Goal: Task Accomplishment & Management: Manage account settings

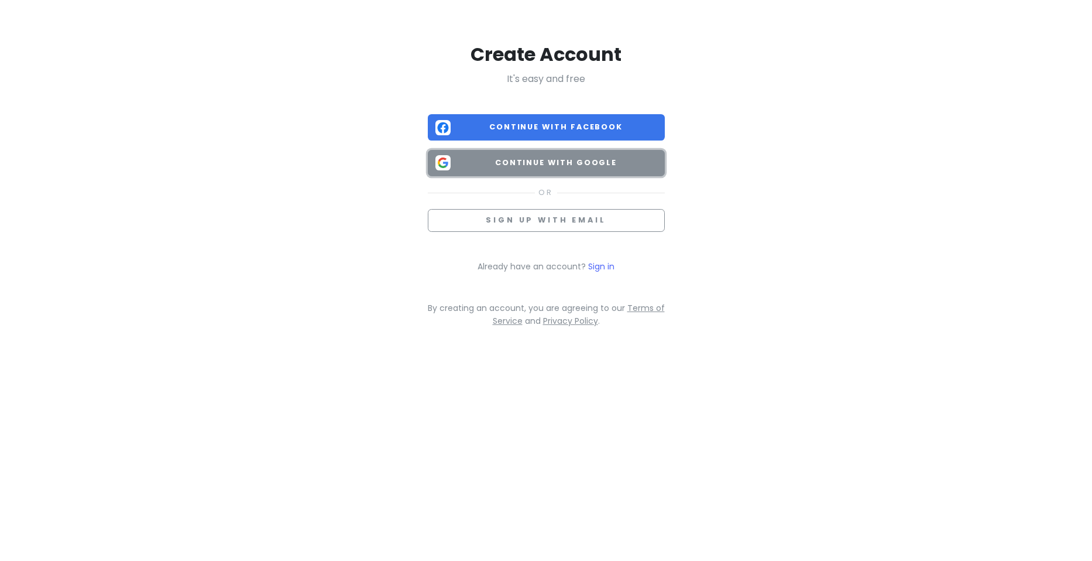
click at [544, 152] on button "Continue with Google" at bounding box center [546, 163] width 237 height 26
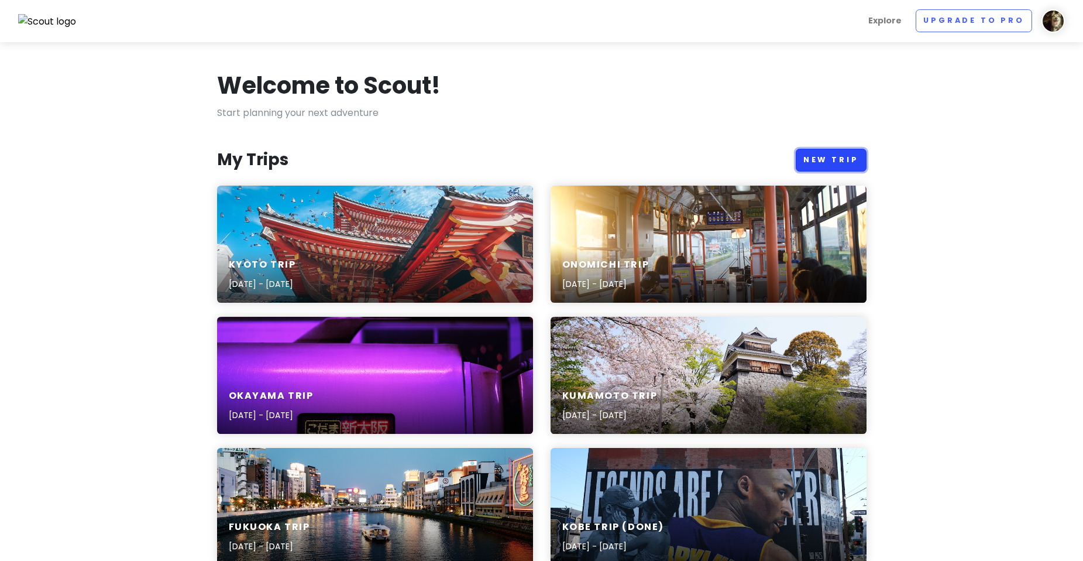
click at [841, 157] on link "New Trip" at bounding box center [831, 160] width 71 height 23
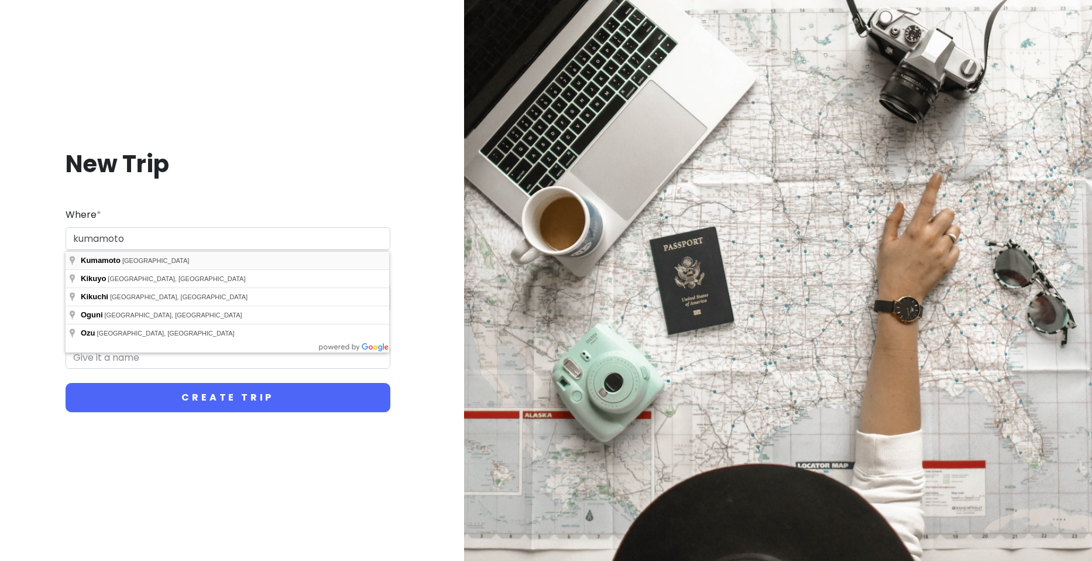
type input "[GEOGRAPHIC_DATA], [GEOGRAPHIC_DATA]"
type input "Kumamoto Trip"
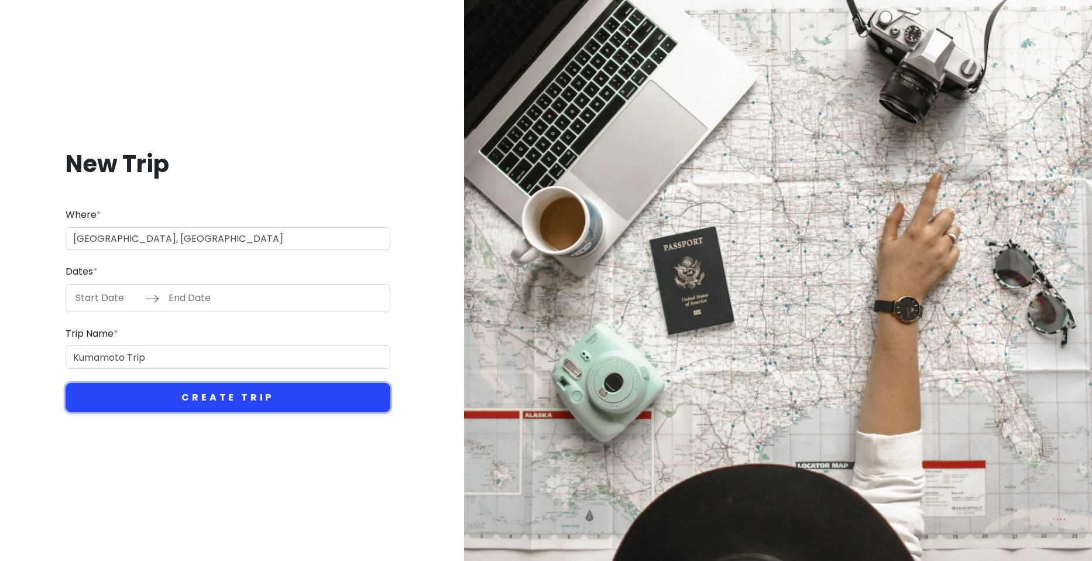
click at [224, 397] on button "Create Trip" at bounding box center [228, 397] width 325 height 29
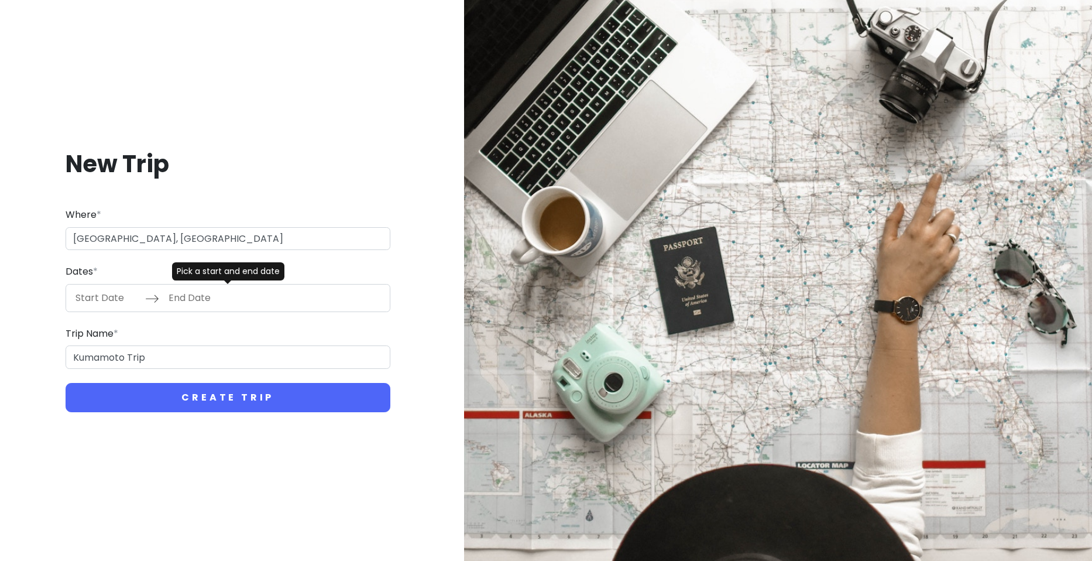
click at [116, 289] on input "Start Date" at bounding box center [107, 297] width 76 height 27
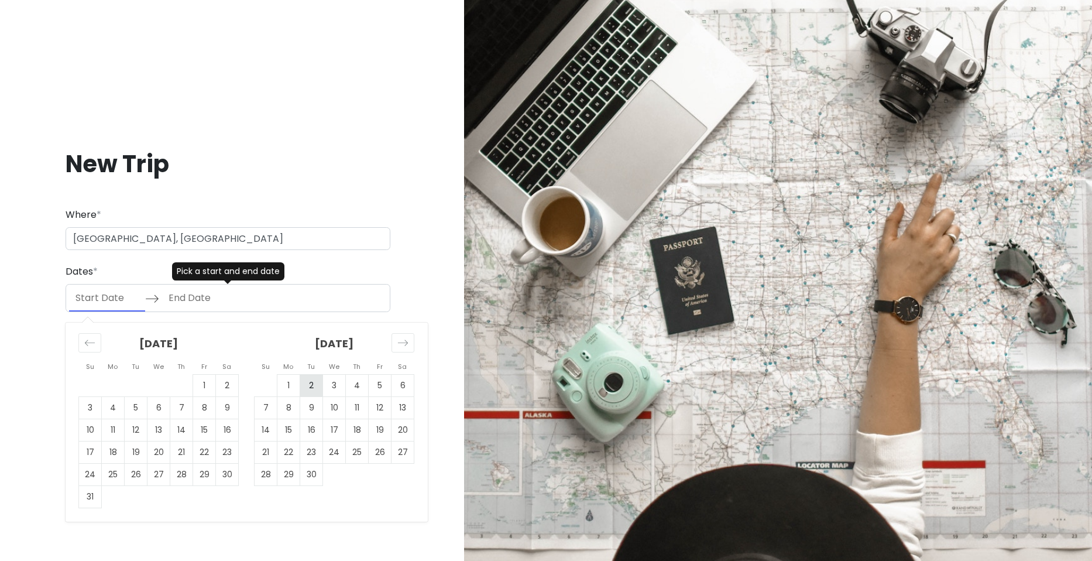
click at [300, 390] on td "2" at bounding box center [311, 385] width 23 height 22
type input "[DATE]"
click at [246, 300] on div "[DATE] Navigate forward to interact with the calendar and select a date. Press …" at bounding box center [228, 298] width 325 height 28
click at [342, 378] on td "3" at bounding box center [334, 385] width 23 height 22
type input "[DATE]"
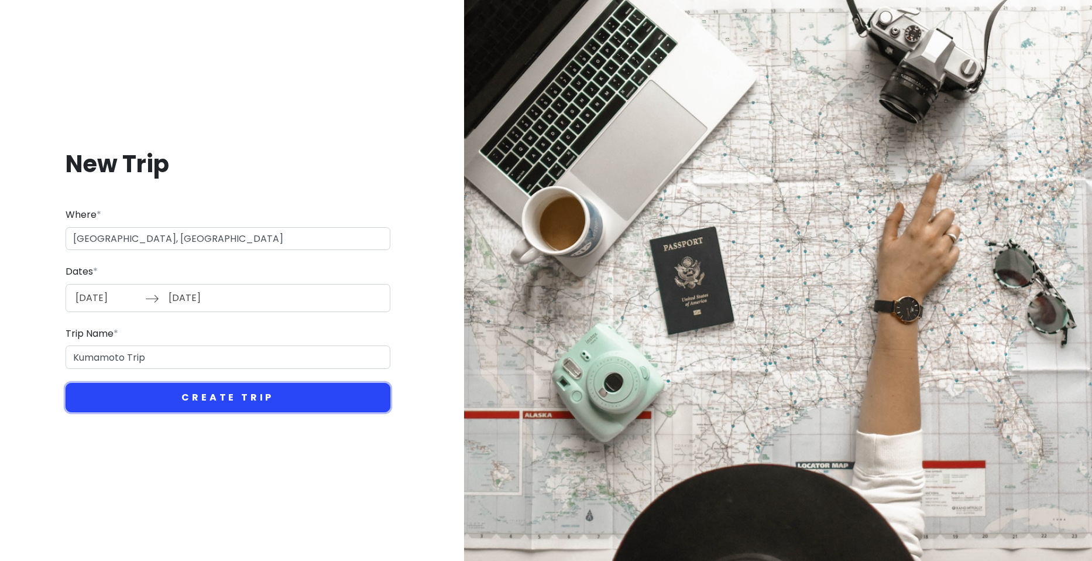
click at [269, 411] on button "Create Trip" at bounding box center [228, 397] width 325 height 29
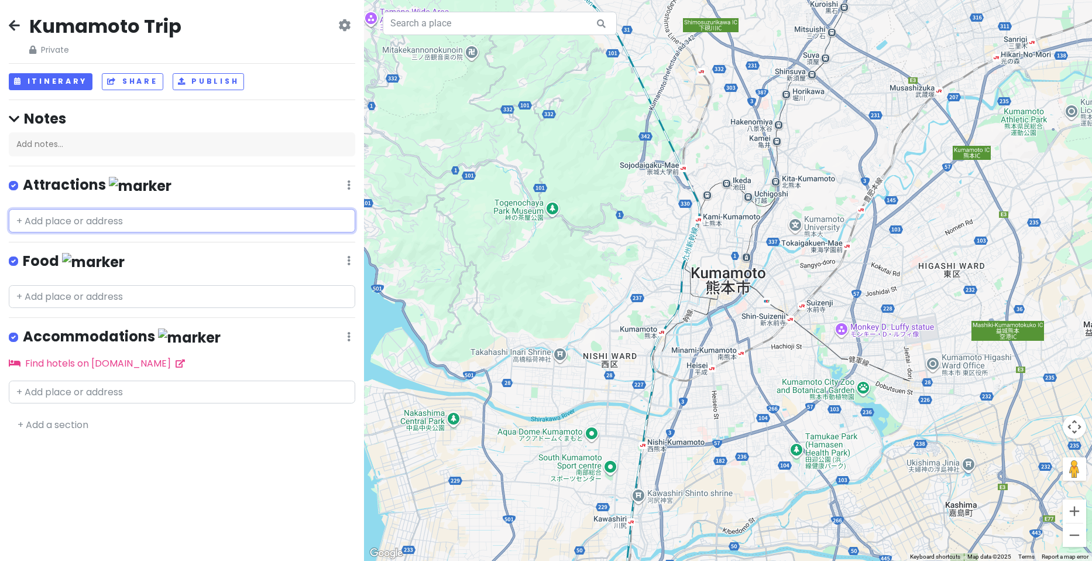
click at [108, 226] on input "text" at bounding box center [182, 220] width 347 height 23
paste input "[GEOGRAPHIC_DATA]"
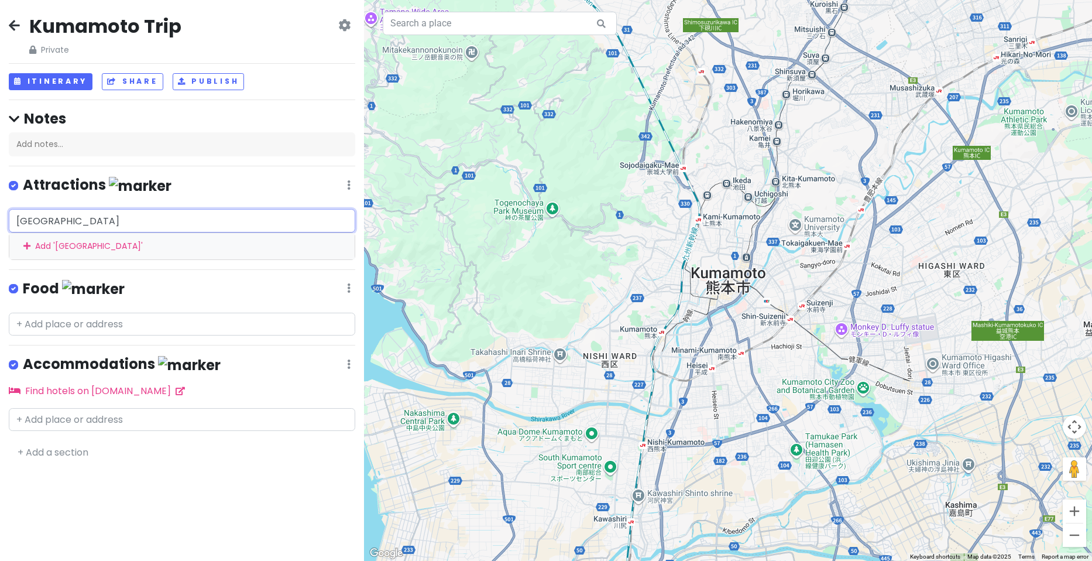
type input "[GEOGRAPHIC_DATA]"
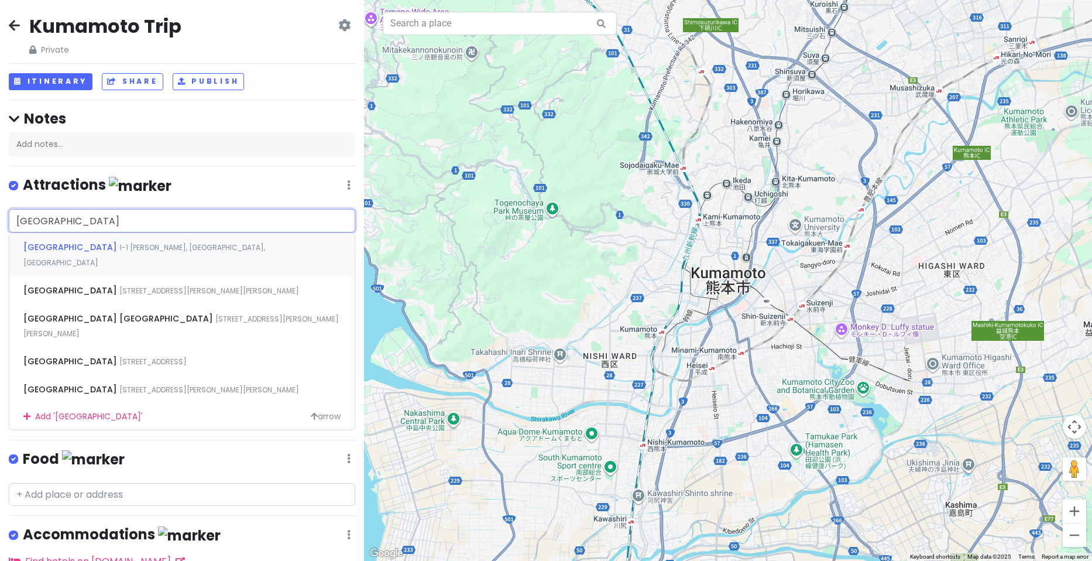
click at [124, 247] on span "1-1 [PERSON_NAME], [GEOGRAPHIC_DATA], [GEOGRAPHIC_DATA]" at bounding box center [144, 254] width 242 height 25
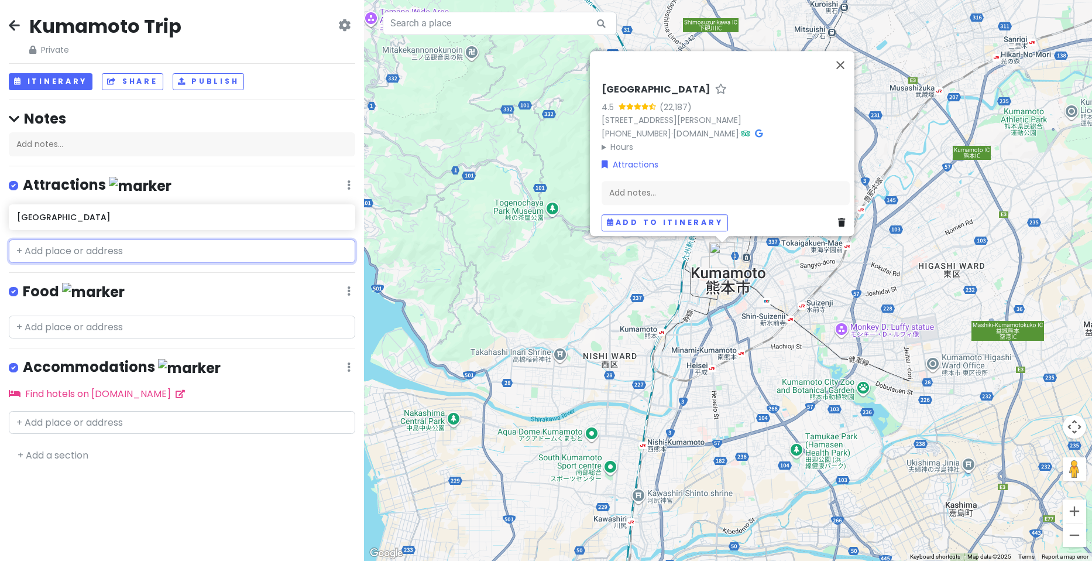
click at [125, 253] on input "text" at bounding box center [182, 250] width 347 height 23
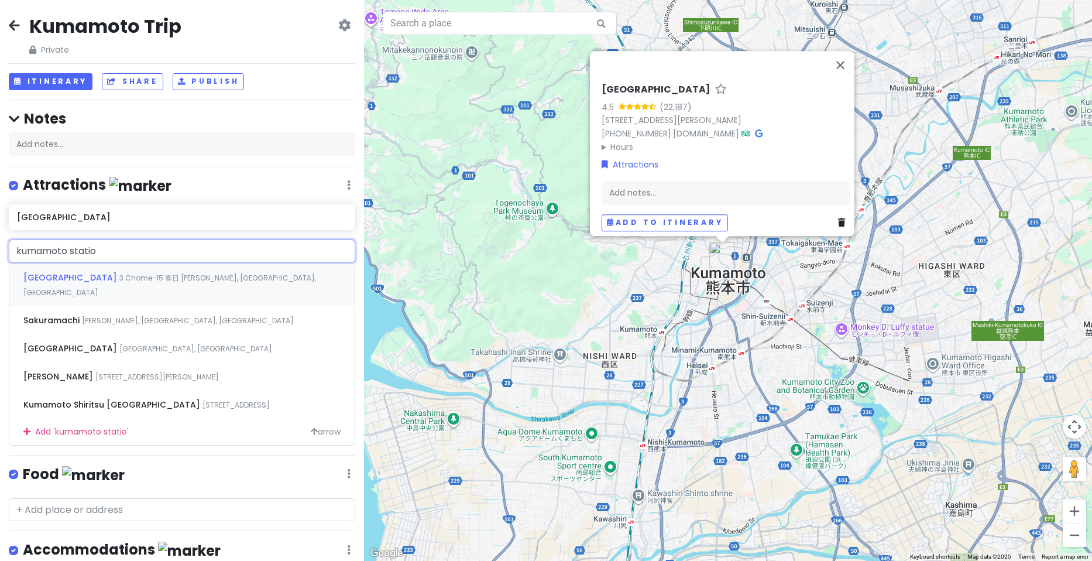
type input "[GEOGRAPHIC_DATA]"
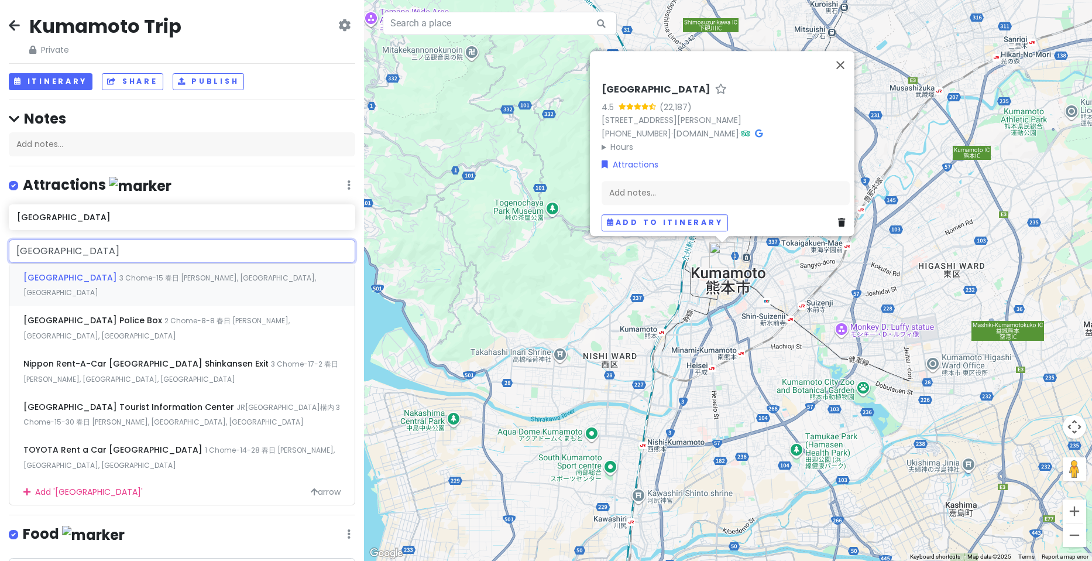
click at [160, 275] on span "3 Chome-15 春日 [PERSON_NAME], [GEOGRAPHIC_DATA], [GEOGRAPHIC_DATA]" at bounding box center [169, 285] width 293 height 25
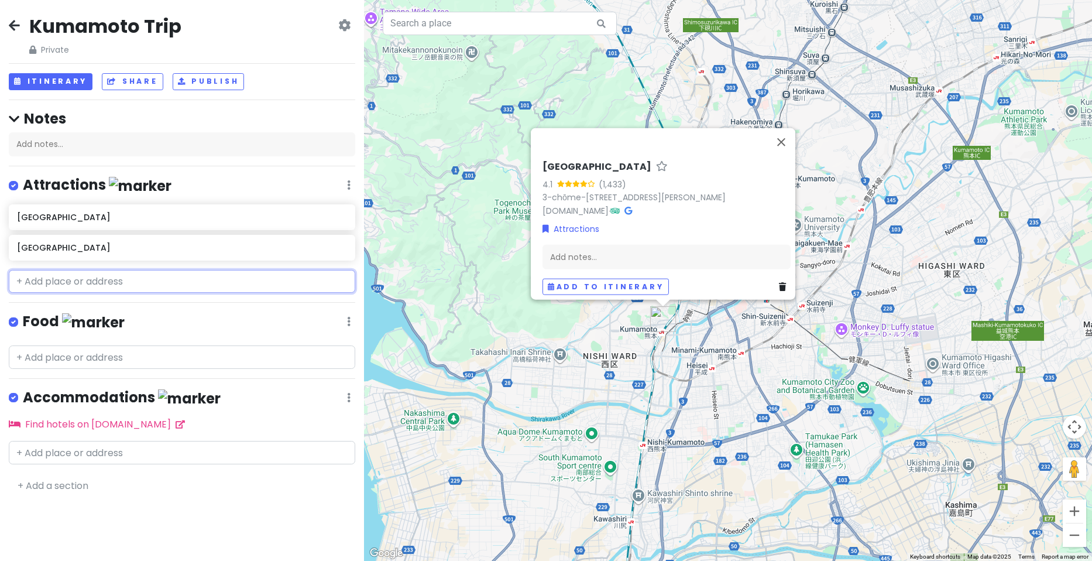
click at [122, 280] on input "text" at bounding box center [182, 281] width 347 height 23
paste input "Sakuranobaba johsaien"
type input "Sakuranobaba johsaien"
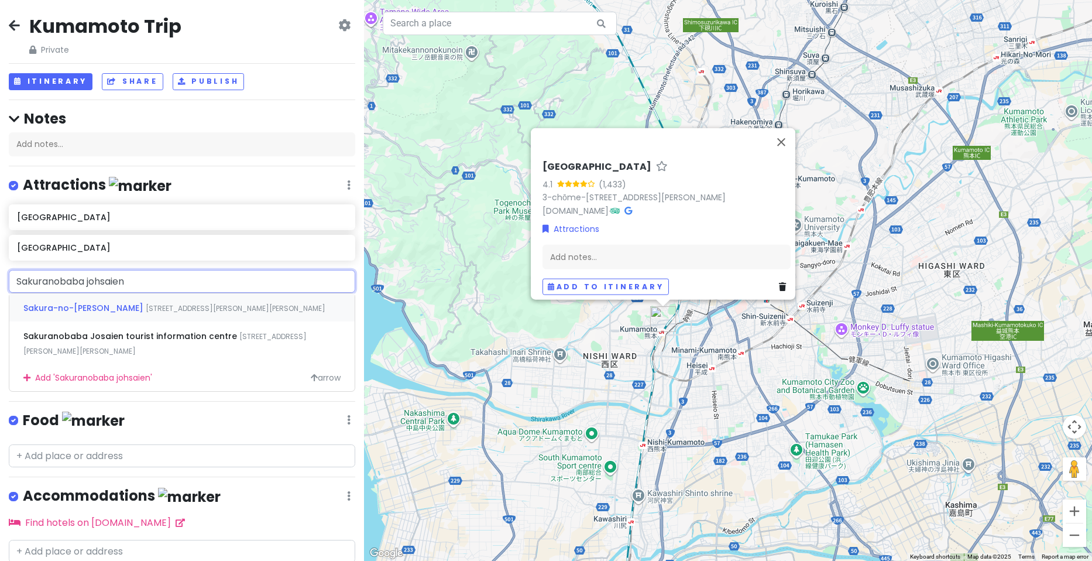
click at [127, 306] on span "Sakura-no-[PERSON_NAME]" at bounding box center [84, 308] width 122 height 12
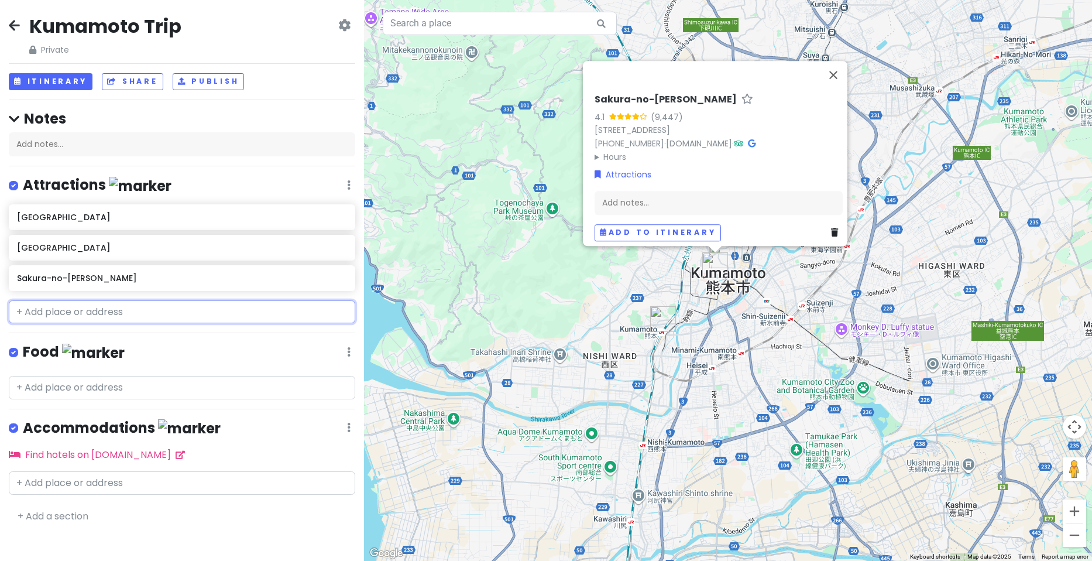
paste input "Shimotori Arcade"
type input "Shimotori Arcade"
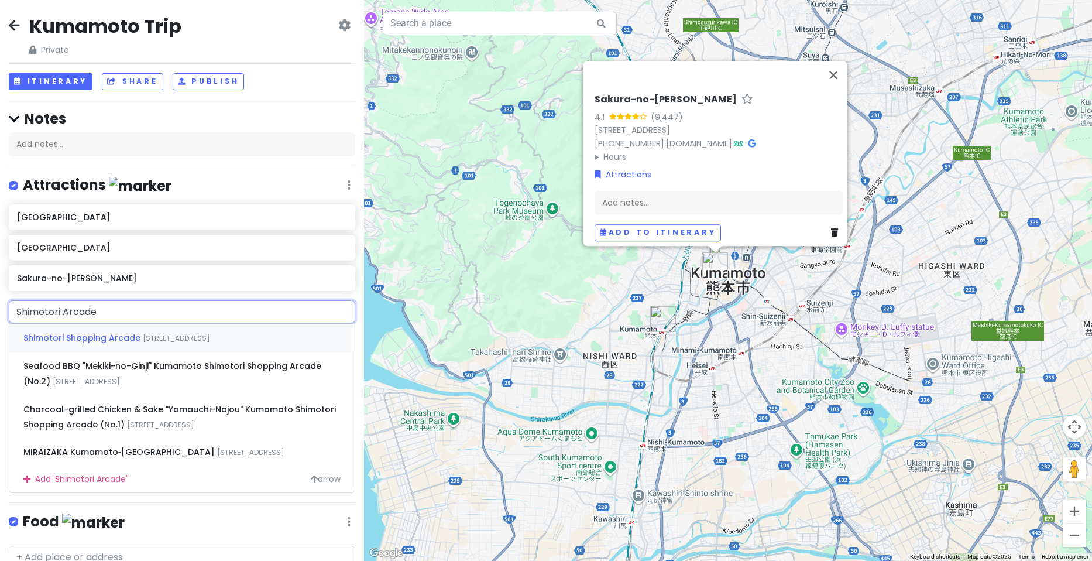
click at [155, 338] on span "[STREET_ADDRESS]" at bounding box center [176, 338] width 67 height 10
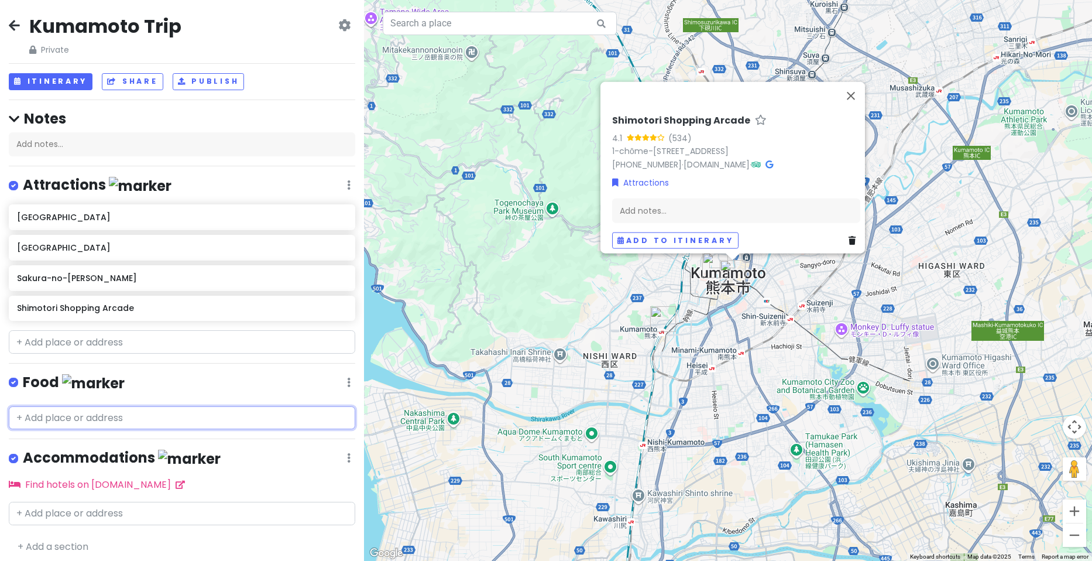
paste input "[PERSON_NAME]"
type input "[PERSON_NAME]"
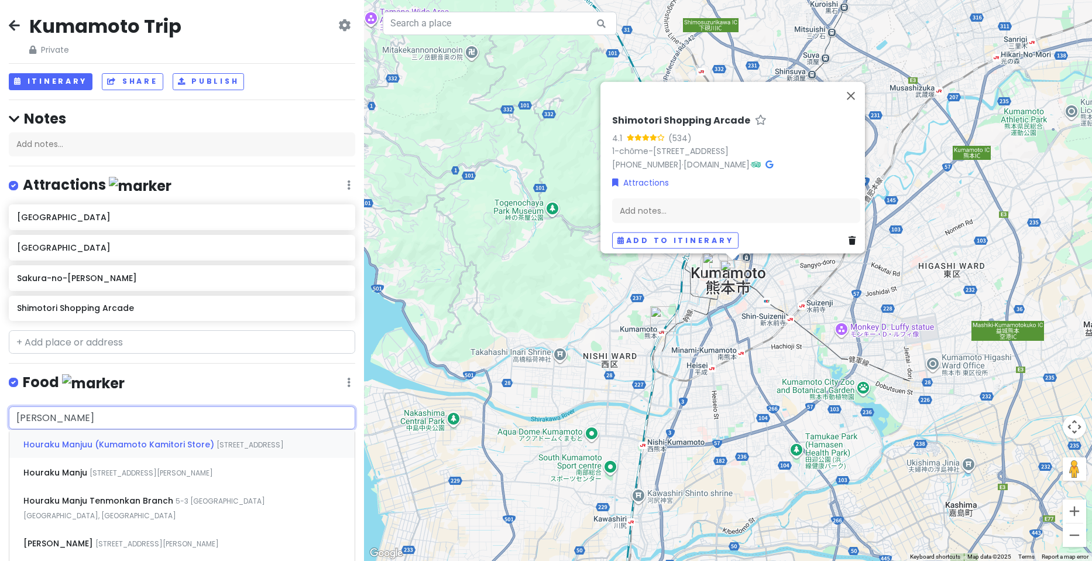
click at [202, 448] on div "Houraku Manjuu (Kumamoto Kamitori Store) [STREET_ADDRESS]" at bounding box center [181, 444] width 345 height 28
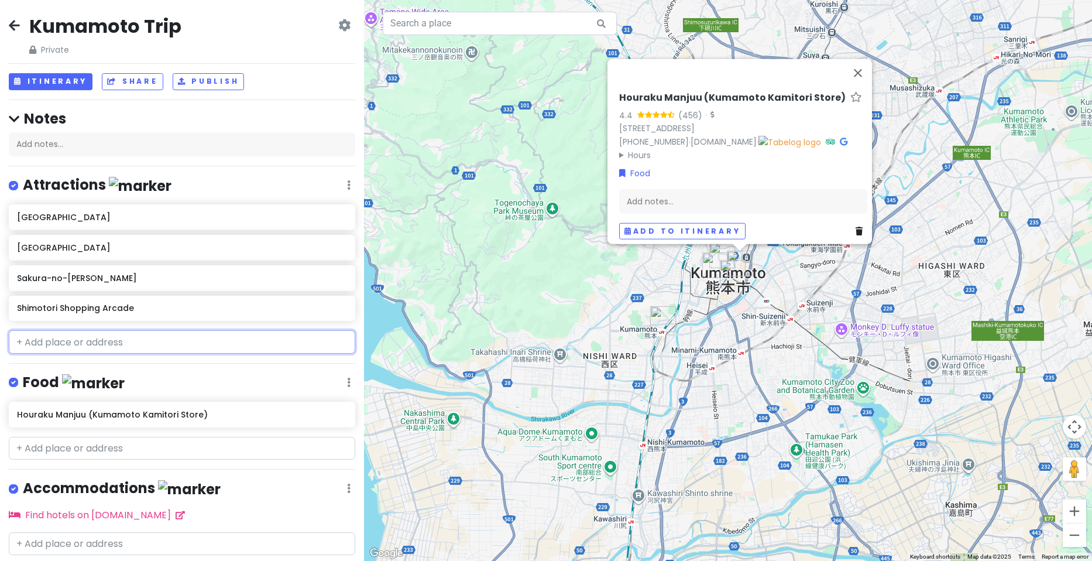
click at [100, 343] on input "text" at bounding box center [182, 341] width 347 height 23
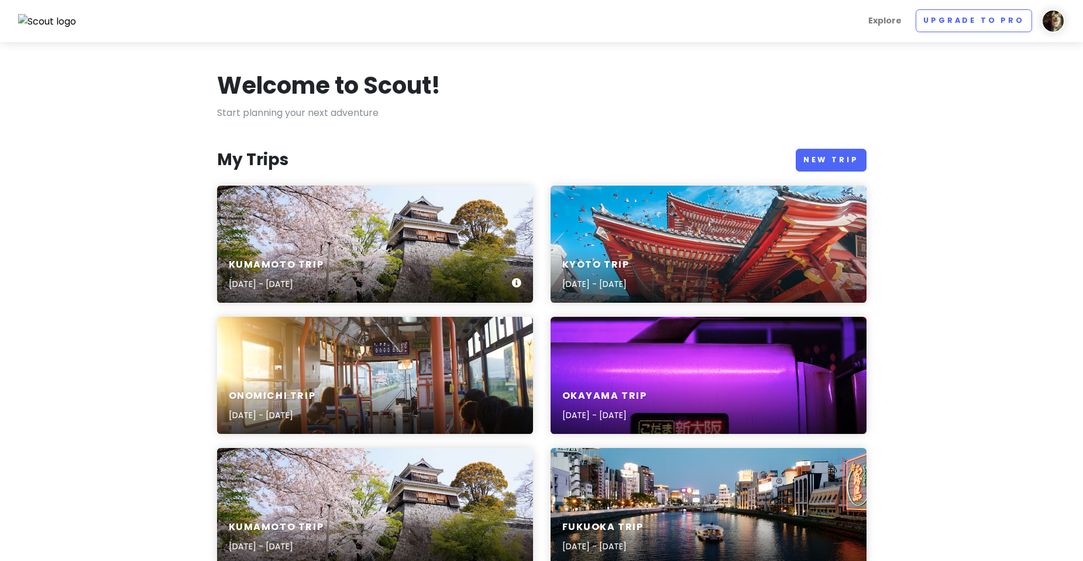
click at [327, 224] on div "Kumamoto Trip [DATE] - [DATE]" at bounding box center [375, 244] width 316 height 117
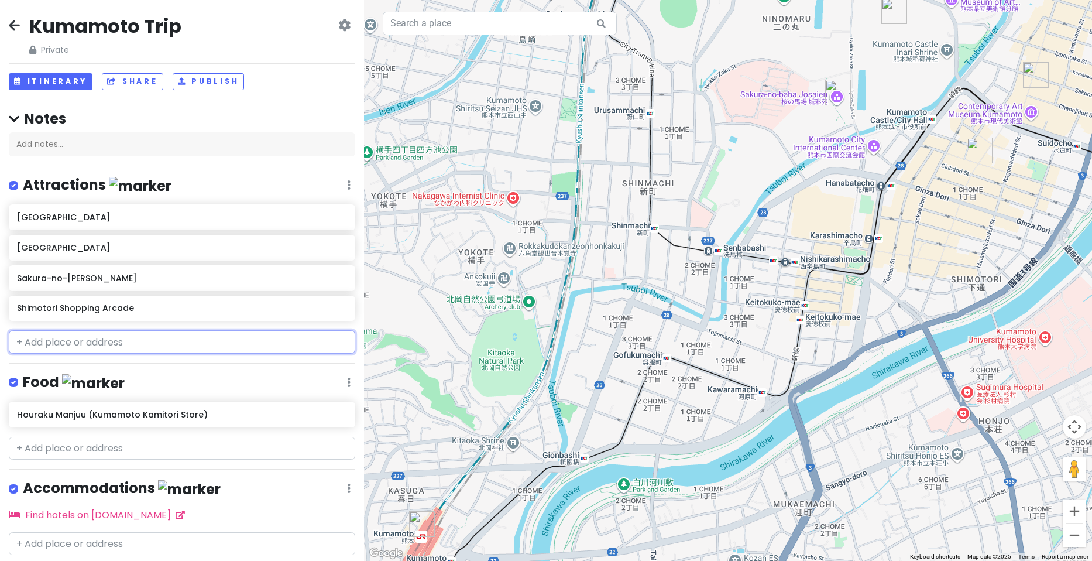
click at [90, 343] on input "text" at bounding box center [182, 341] width 347 height 23
paste input "Suizenji garden"
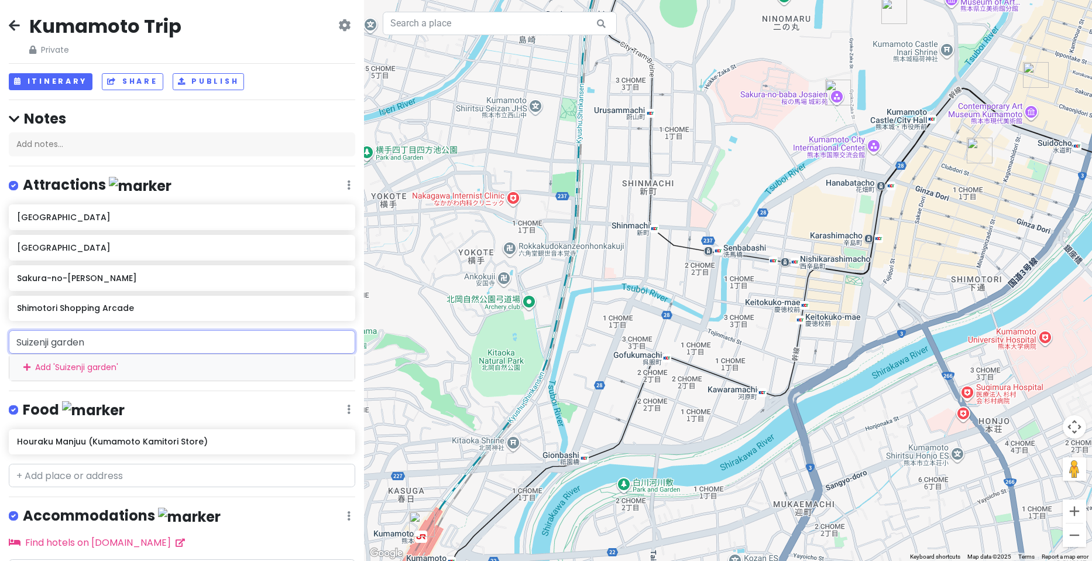
click at [50, 342] on input "Suizenji garden" at bounding box center [182, 341] width 347 height 23
click at [42, 341] on input "Suizenji garden" at bounding box center [182, 341] width 347 height 23
drag, startPoint x: 95, startPoint y: 340, endPoint x: 56, endPoint y: 338, distance: 39.2
click at [56, 338] on input "Suizenji garden" at bounding box center [182, 341] width 347 height 23
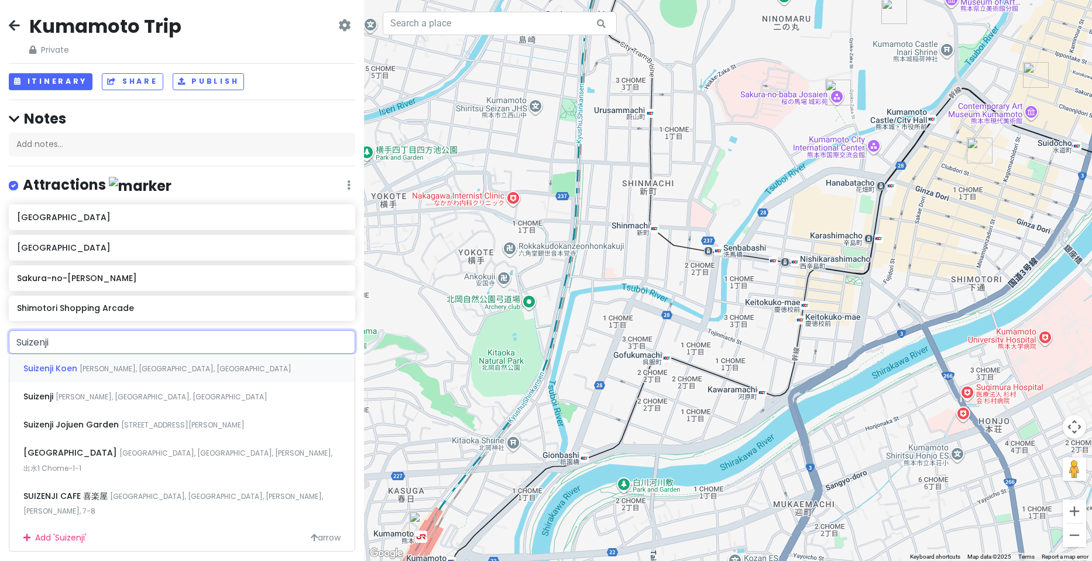
type input "Suizenji"
click at [118, 420] on span "Suizenji Jojuen Garden" at bounding box center [72, 425] width 98 height 12
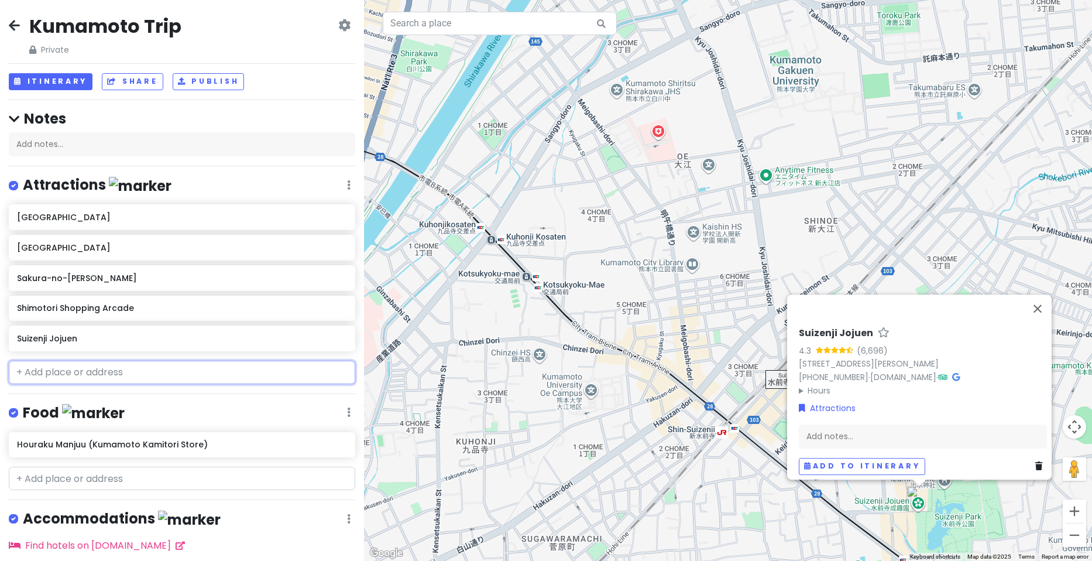
click at [116, 371] on input "text" at bounding box center [182, 372] width 347 height 23
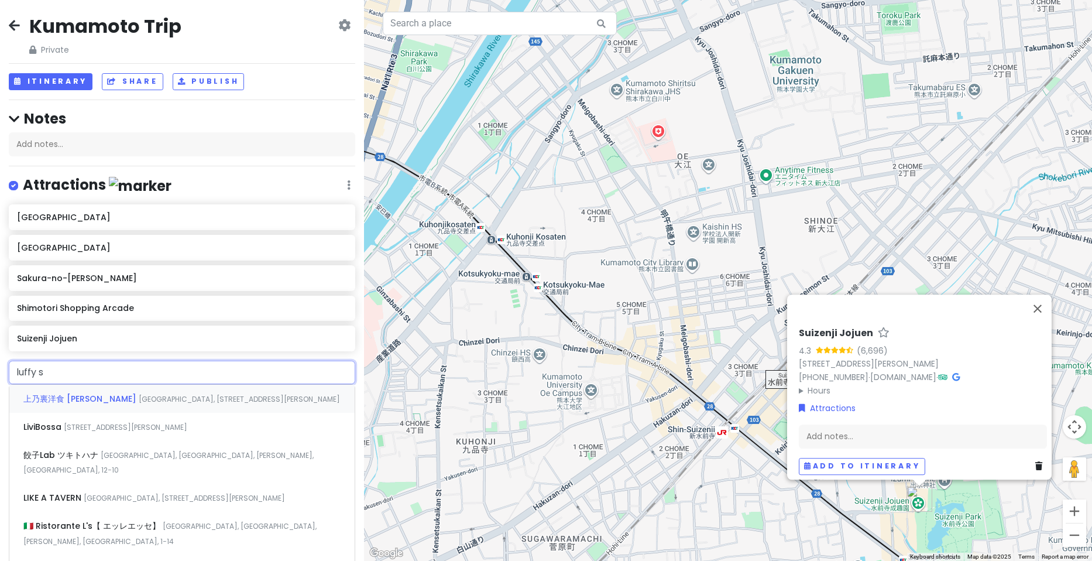
type input "luffy st"
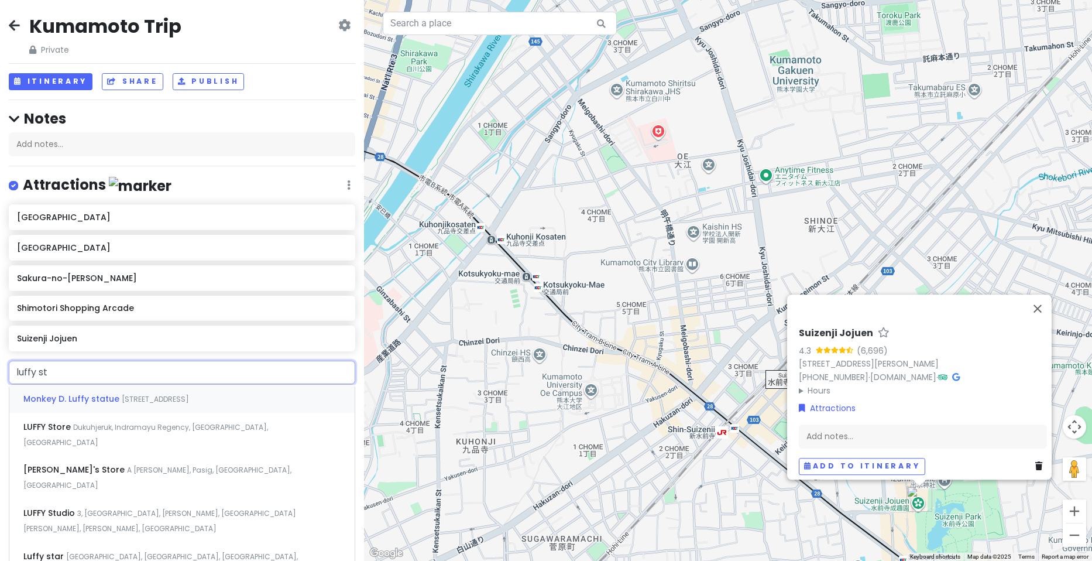
click at [137, 392] on div "Monkey D. Luffy statue [STREET_ADDRESS][PERSON_NAME][PERSON_NAME]" at bounding box center [181, 399] width 345 height 28
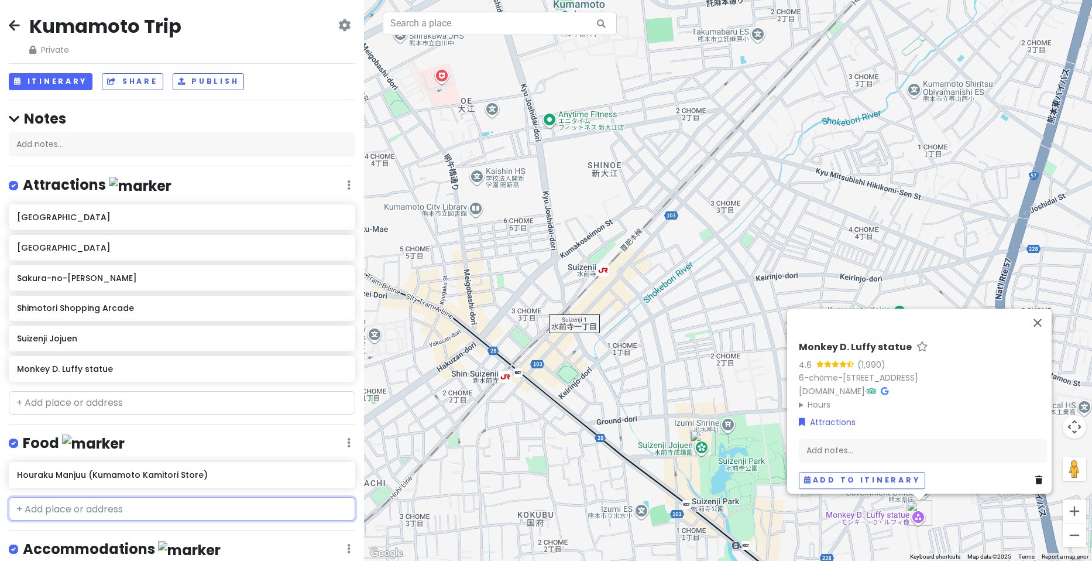
click at [88, 504] on input "text" at bounding box center [182, 508] width 347 height 23
paste input "Mekkemon sushi"
type input "Mekkemon sushi"
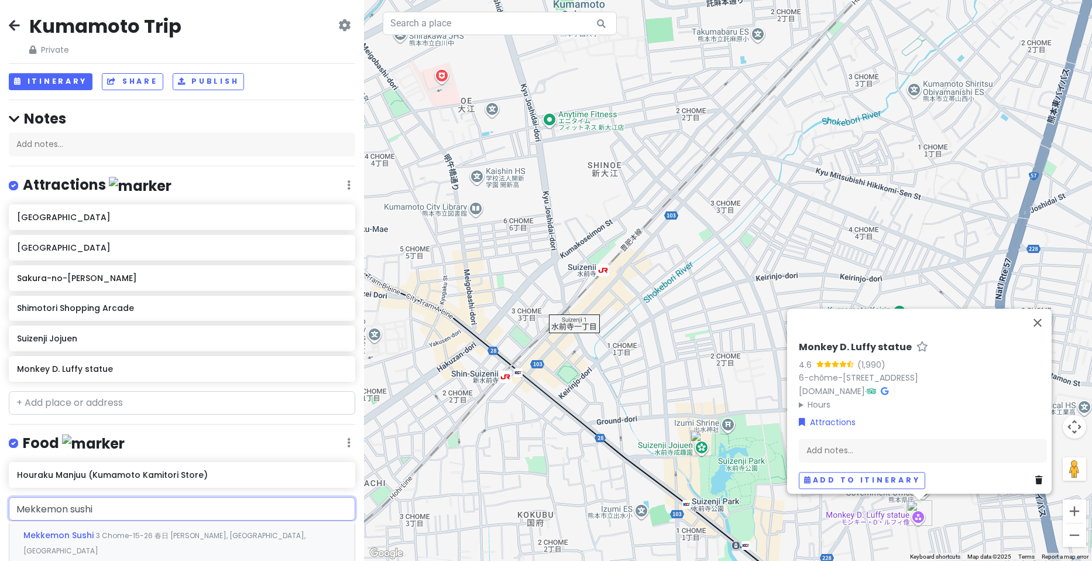
click at [130, 536] on span "3 Chome-15-26 春日 [PERSON_NAME], [GEOGRAPHIC_DATA], [GEOGRAPHIC_DATA]" at bounding box center [164, 542] width 282 height 25
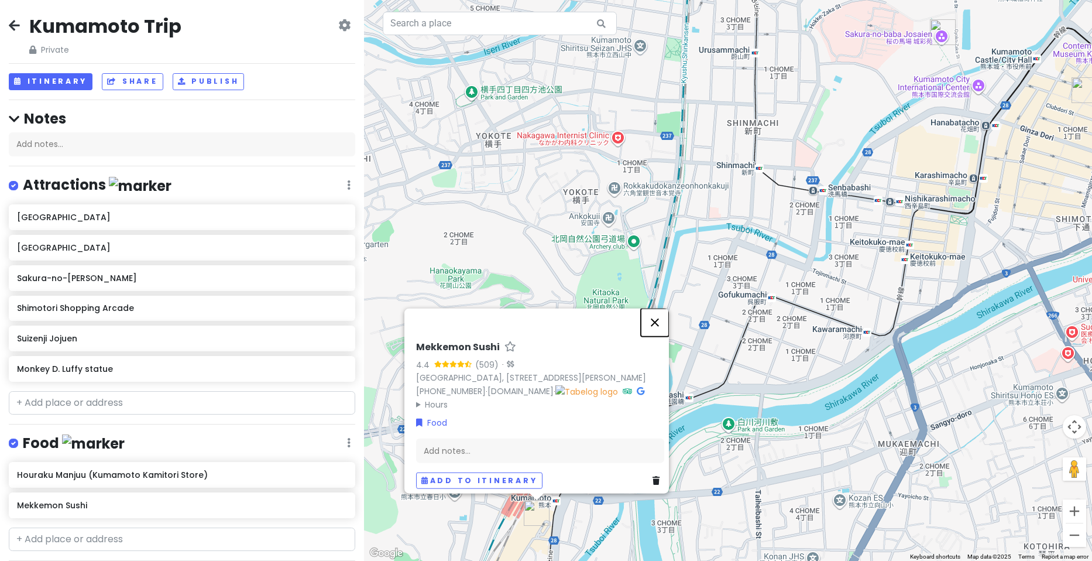
click at [665, 308] on button "Close" at bounding box center [655, 322] width 28 height 28
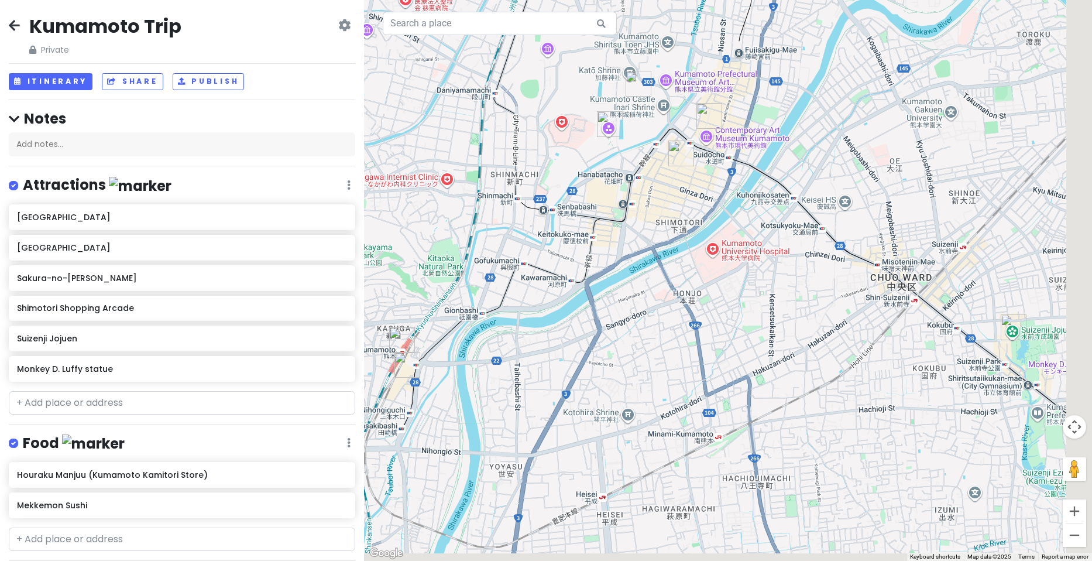
drag, startPoint x: 807, startPoint y: 364, endPoint x: 558, endPoint y: 327, distance: 252.2
click at [543, 327] on div at bounding box center [728, 280] width 728 height 561
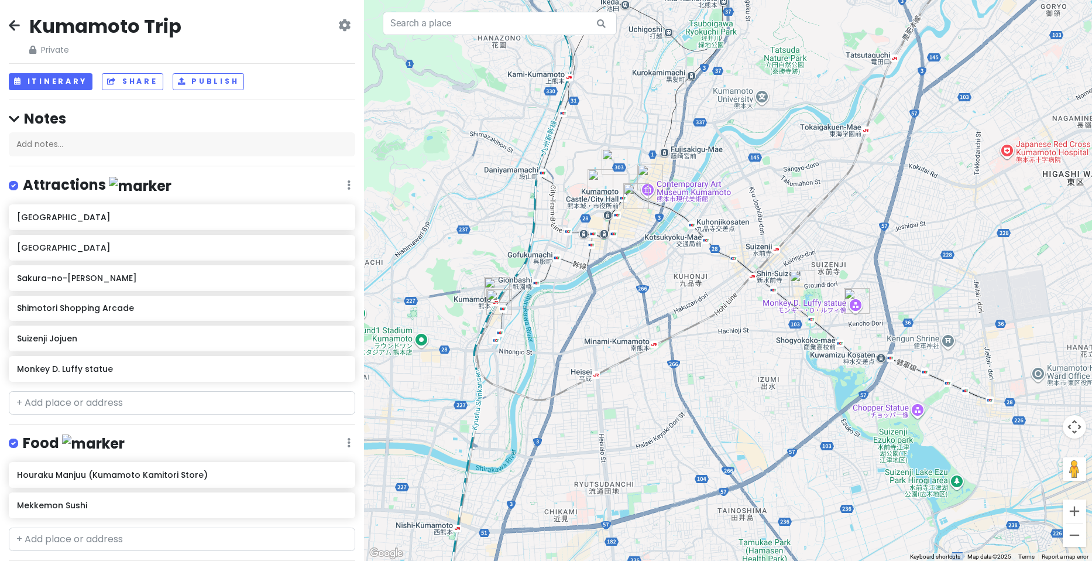
drag, startPoint x: 599, startPoint y: 372, endPoint x: 644, endPoint y: 359, distance: 46.7
click at [644, 359] on div at bounding box center [728, 280] width 728 height 561
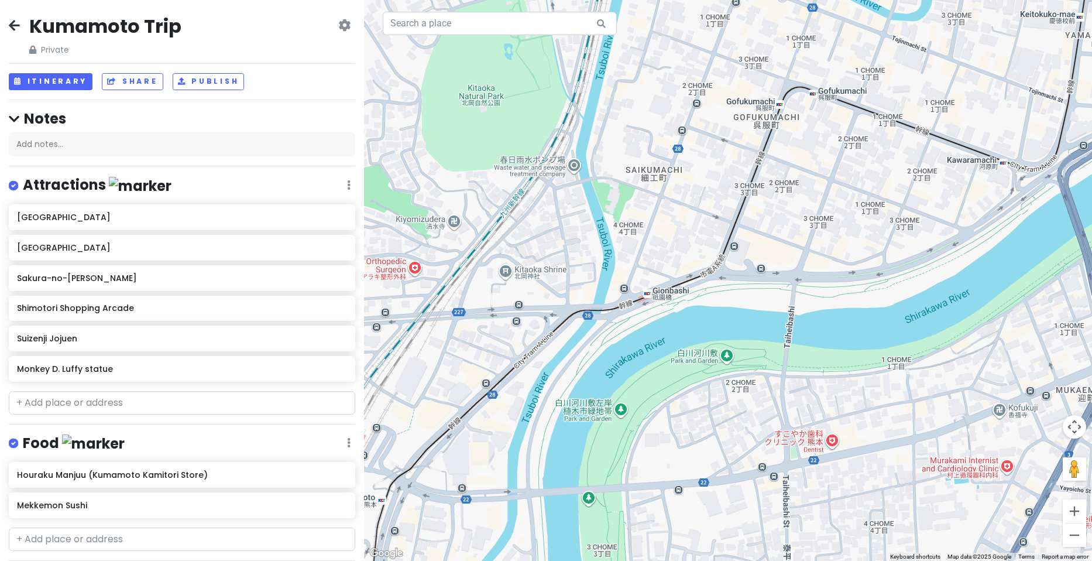
drag, startPoint x: 493, startPoint y: 331, endPoint x: 764, endPoint y: 193, distance: 303.7
click at [764, 193] on div at bounding box center [728, 280] width 728 height 561
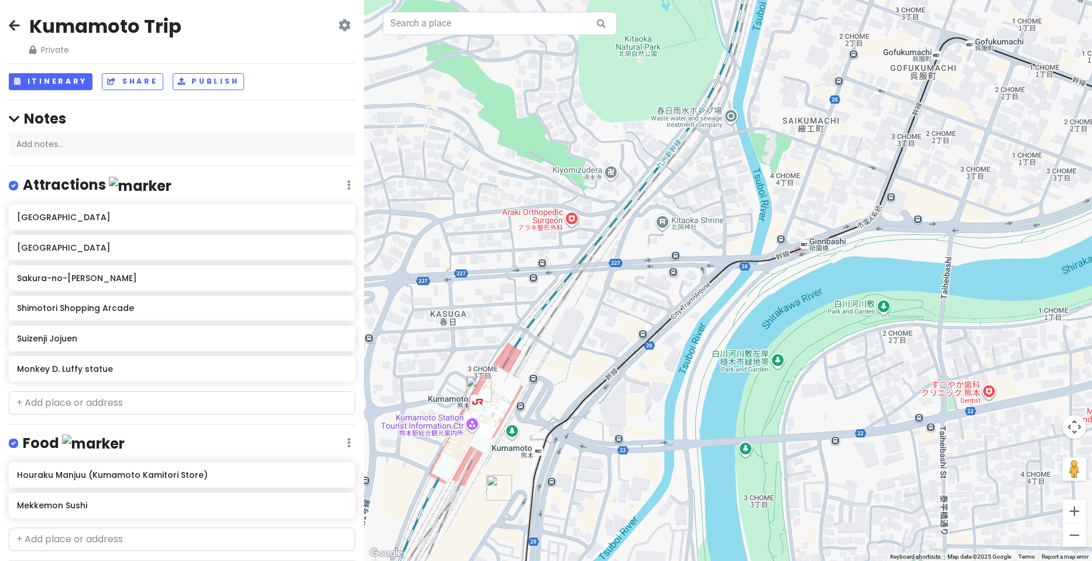
drag, startPoint x: 748, startPoint y: 189, endPoint x: 568, endPoint y: 345, distance: 238.6
click at [568, 345] on div at bounding box center [728, 280] width 728 height 561
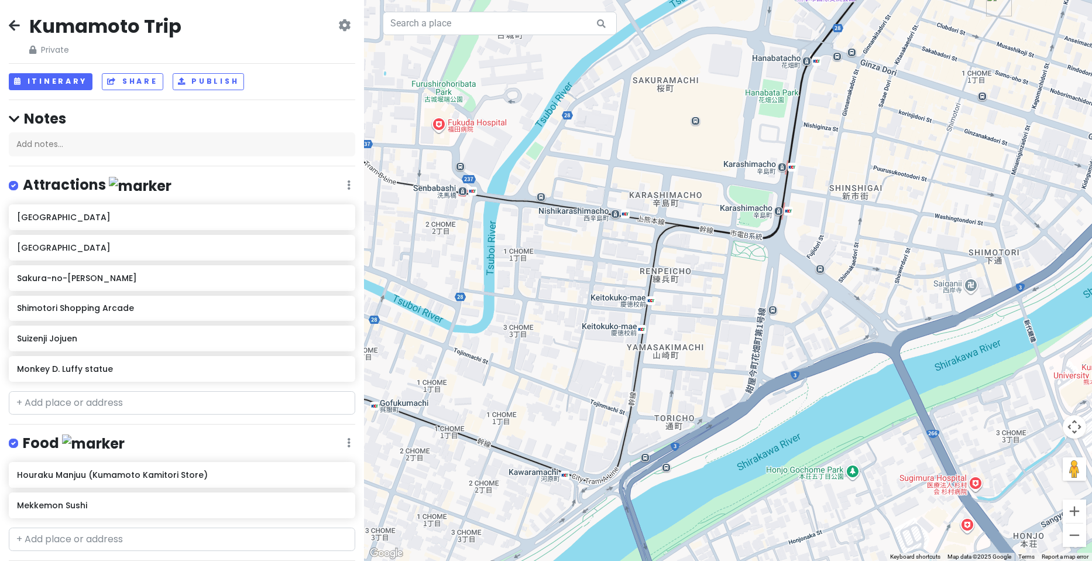
drag, startPoint x: 817, startPoint y: 101, endPoint x: 742, endPoint y: 275, distance: 189.3
click at [744, 273] on div at bounding box center [728, 280] width 728 height 561
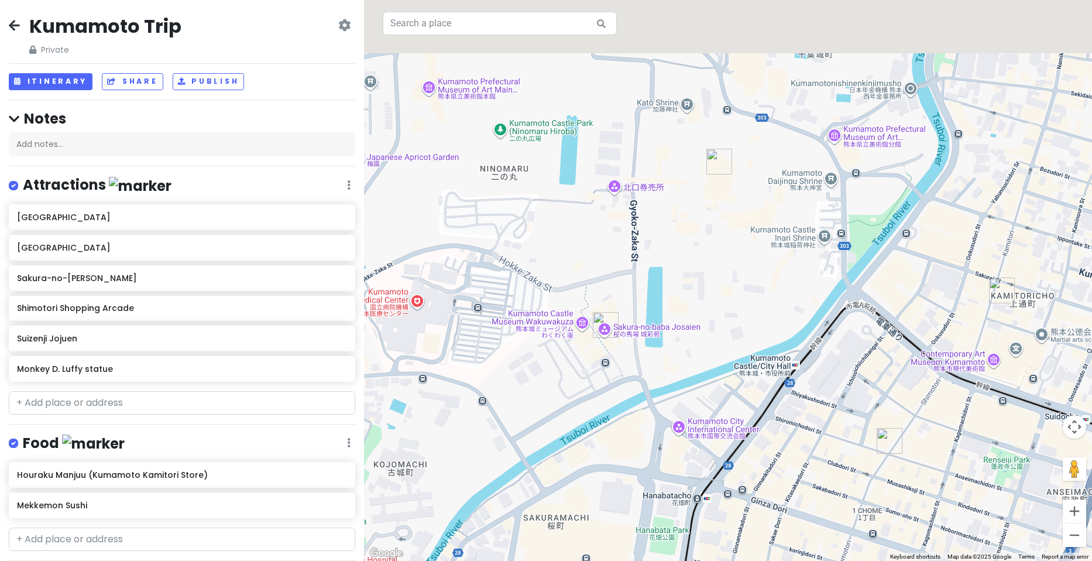
drag, startPoint x: 661, startPoint y: 141, endPoint x: 700, endPoint y: 296, distance: 159.9
click at [700, 296] on div at bounding box center [728, 280] width 728 height 561
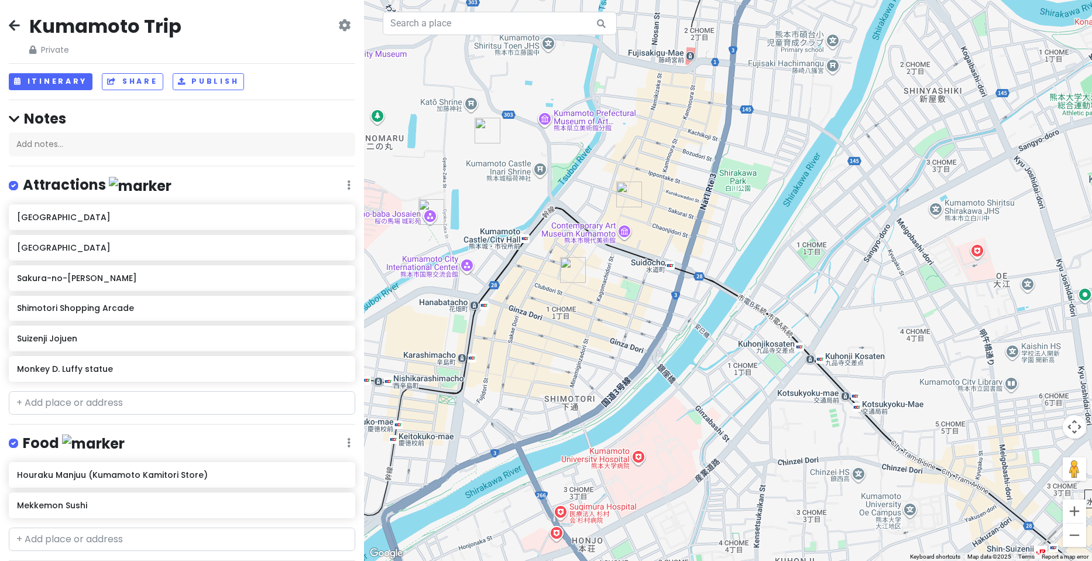
drag, startPoint x: 882, startPoint y: 222, endPoint x: 716, endPoint y: 102, distance: 204.1
click at [716, 102] on div at bounding box center [728, 280] width 728 height 561
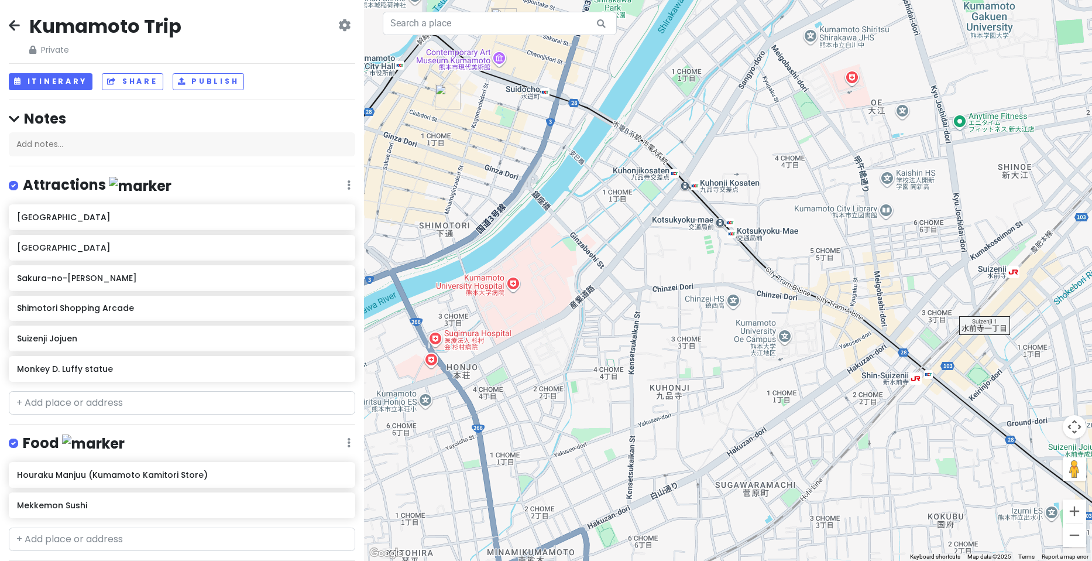
drag, startPoint x: 764, startPoint y: 333, endPoint x: 591, endPoint y: 214, distance: 209.9
click at [591, 214] on div at bounding box center [728, 280] width 728 height 561
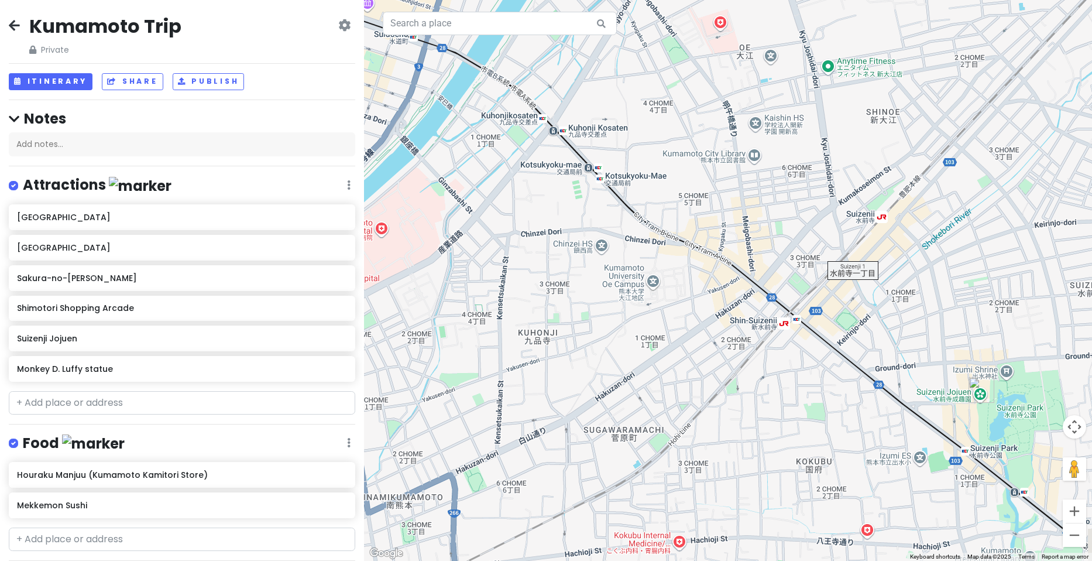
drag, startPoint x: 811, startPoint y: 196, endPoint x: 685, endPoint y: 147, distance: 135.1
click at [685, 147] on div at bounding box center [728, 280] width 728 height 561
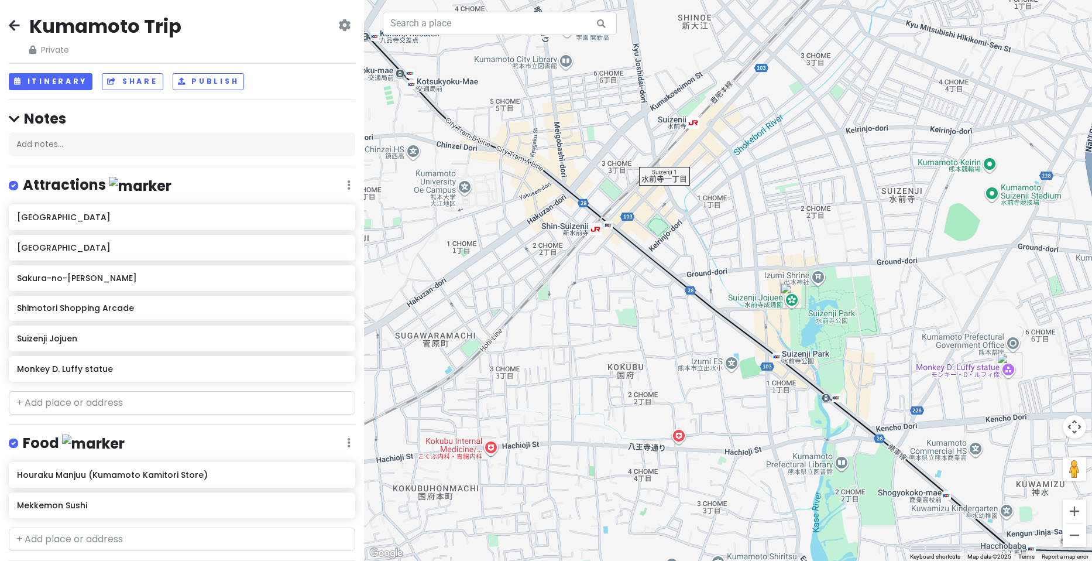
drag, startPoint x: 793, startPoint y: 255, endPoint x: 605, endPoint y: 160, distance: 210.5
click at [605, 160] on div at bounding box center [728, 280] width 728 height 561
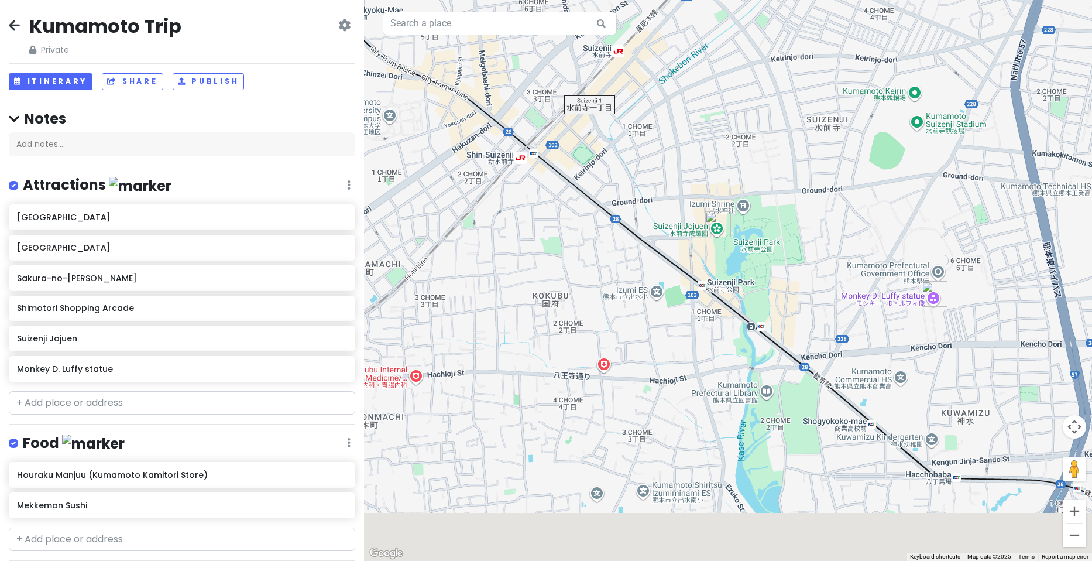
drag, startPoint x: 900, startPoint y: 351, endPoint x: 807, endPoint y: 262, distance: 128.8
click at [807, 262] on div at bounding box center [728, 280] width 728 height 561
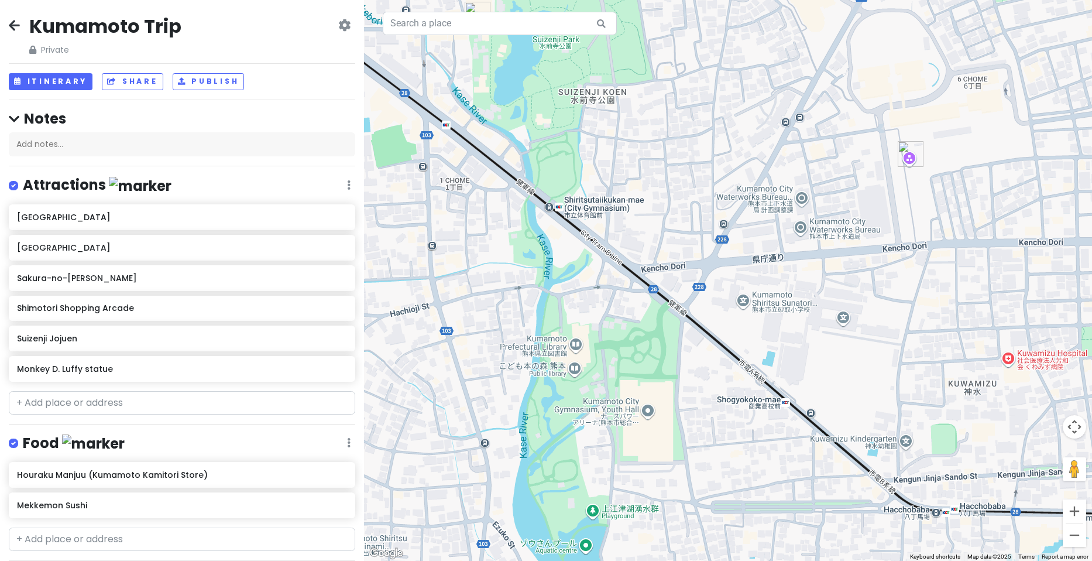
drag, startPoint x: 742, startPoint y: 368, endPoint x: 753, endPoint y: 249, distance: 119.3
click at [753, 249] on div at bounding box center [728, 280] width 728 height 561
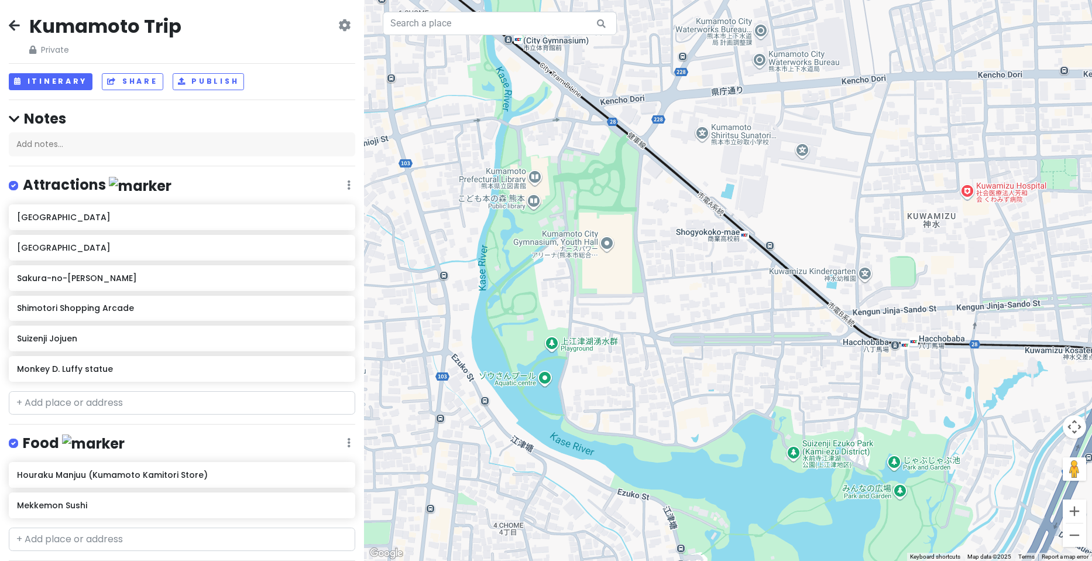
drag, startPoint x: 807, startPoint y: 307, endPoint x: 738, endPoint y: 148, distance: 173.8
click at [738, 148] on div at bounding box center [728, 280] width 728 height 561
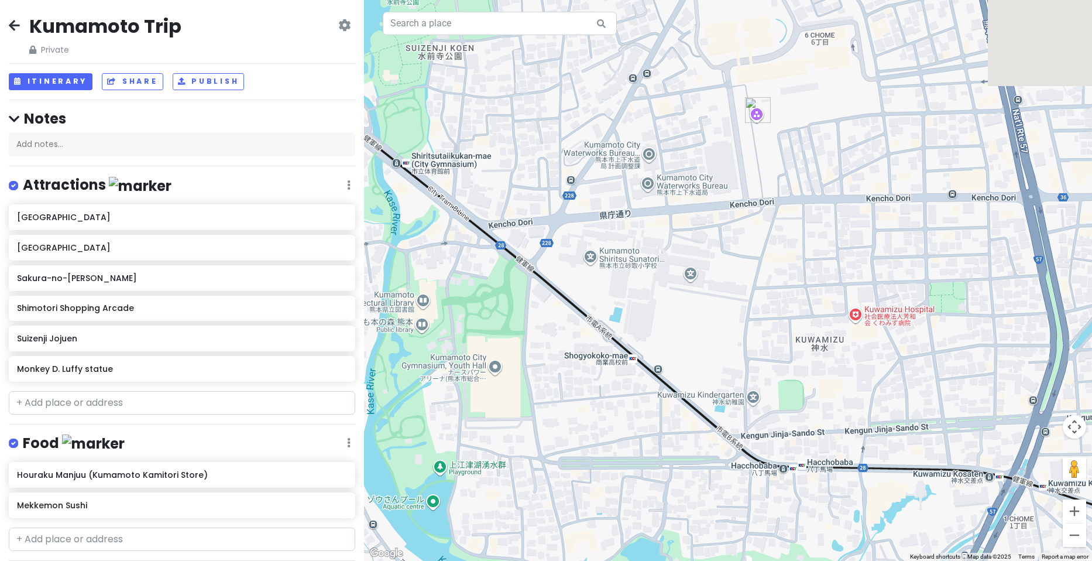
drag, startPoint x: 790, startPoint y: 194, endPoint x: 699, endPoint y: 351, distance: 181.2
click at [705, 369] on div at bounding box center [728, 280] width 728 height 561
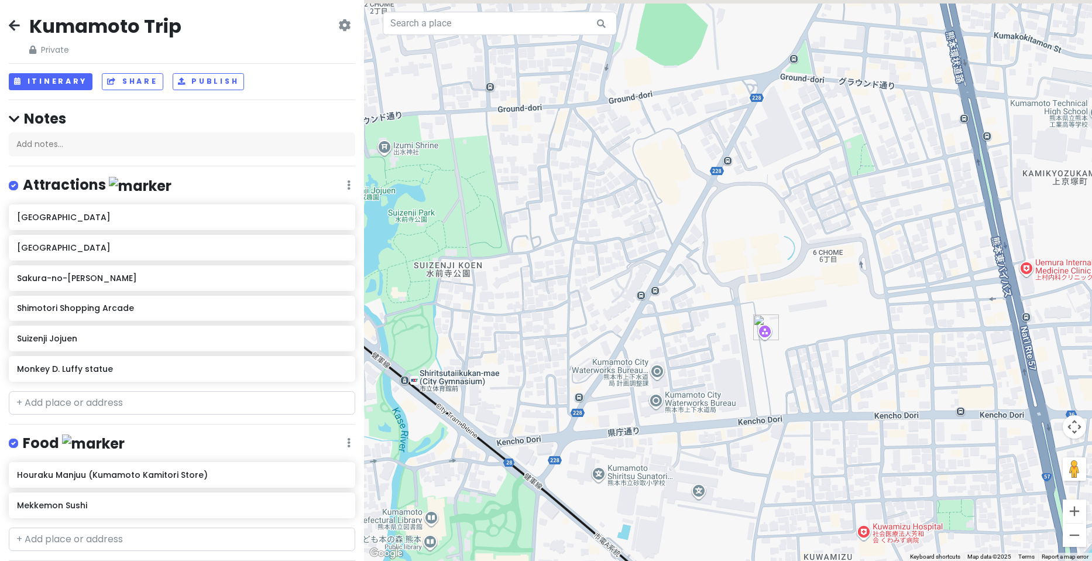
drag, startPoint x: 713, startPoint y: 214, endPoint x: 859, endPoint y: 434, distance: 264.0
click at [858, 434] on div at bounding box center [728, 280] width 728 height 561
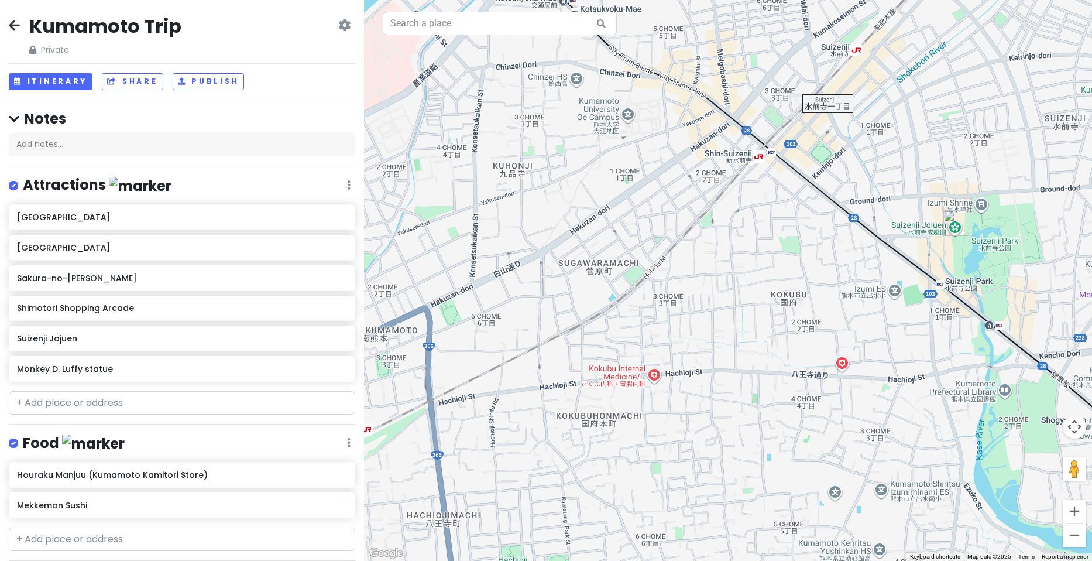
drag, startPoint x: 598, startPoint y: 347, endPoint x: 887, endPoint y: 295, distance: 293.8
click at [887, 295] on div at bounding box center [728, 280] width 728 height 561
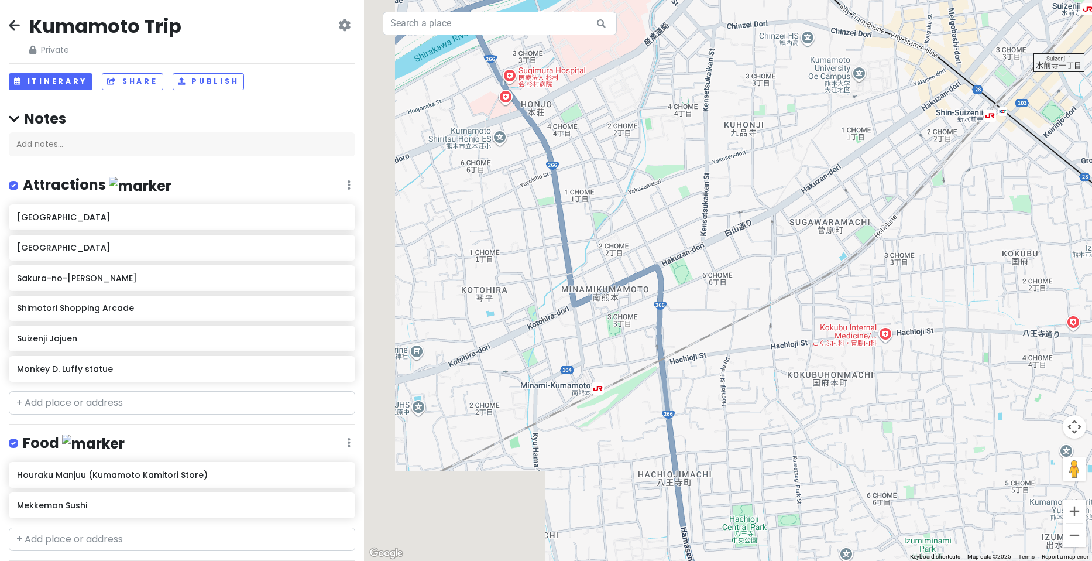
drag, startPoint x: 688, startPoint y: 308, endPoint x: 912, endPoint y: 268, distance: 227.8
click at [912, 268] on div at bounding box center [728, 280] width 728 height 561
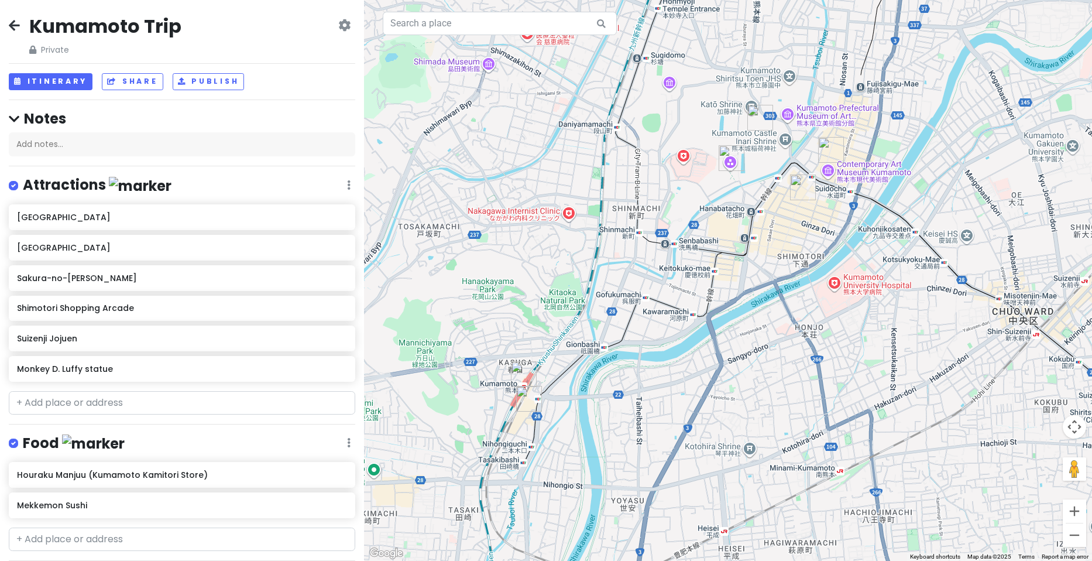
drag, startPoint x: 613, startPoint y: 225, endPoint x: 666, endPoint y: 375, distance: 158.8
click at [666, 375] on div at bounding box center [728, 280] width 728 height 561
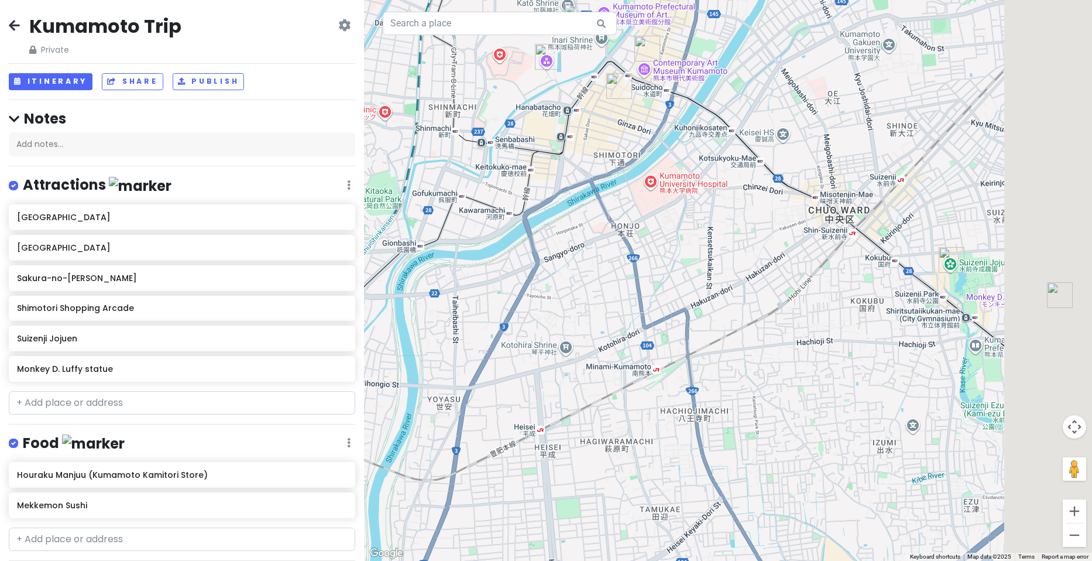
drag, startPoint x: 874, startPoint y: 324, endPoint x: 622, endPoint y: 188, distance: 286.5
click at [622, 182] on div at bounding box center [728, 280] width 728 height 561
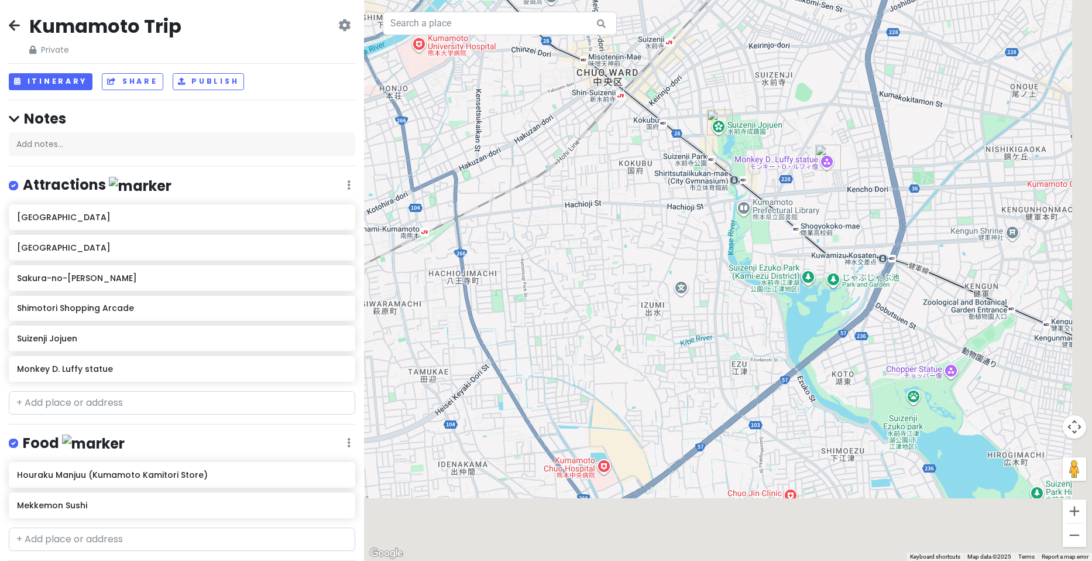
drag, startPoint x: 748, startPoint y: 287, endPoint x: 585, endPoint y: 196, distance: 186.9
click at [585, 196] on div at bounding box center [728, 280] width 728 height 561
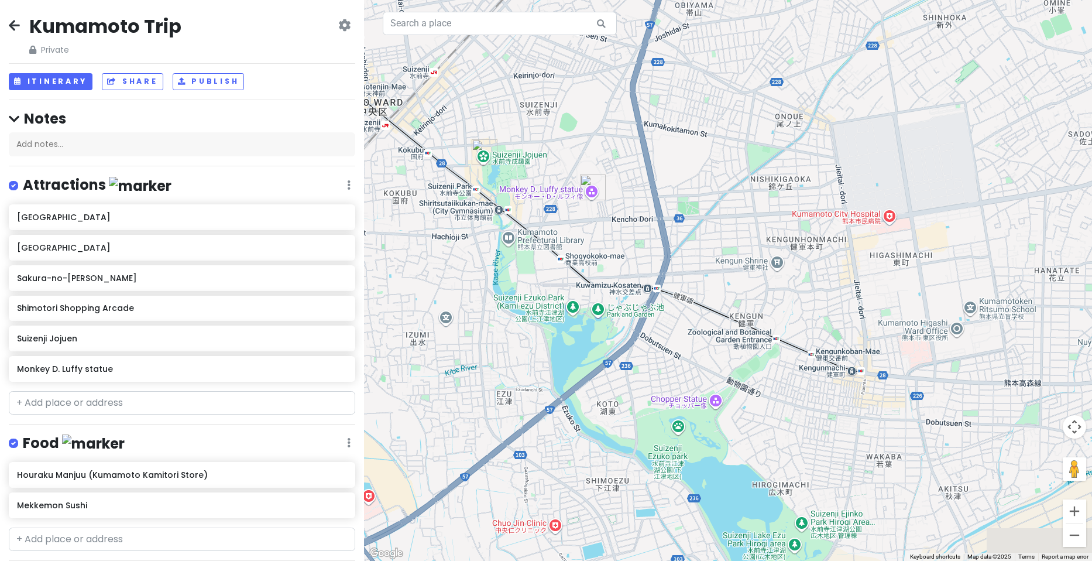
drag, startPoint x: 642, startPoint y: 246, endPoint x: 468, endPoint y: 235, distance: 174.2
click at [468, 235] on div at bounding box center [728, 280] width 728 height 561
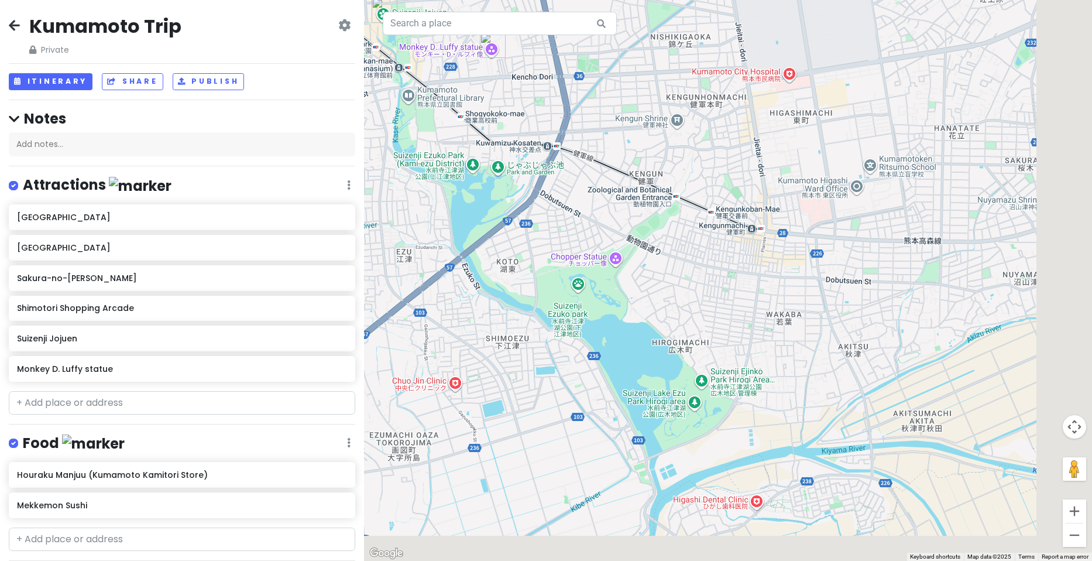
drag, startPoint x: 654, startPoint y: 354, endPoint x: 557, endPoint y: 216, distance: 168.9
click at [557, 216] on div at bounding box center [728, 280] width 728 height 561
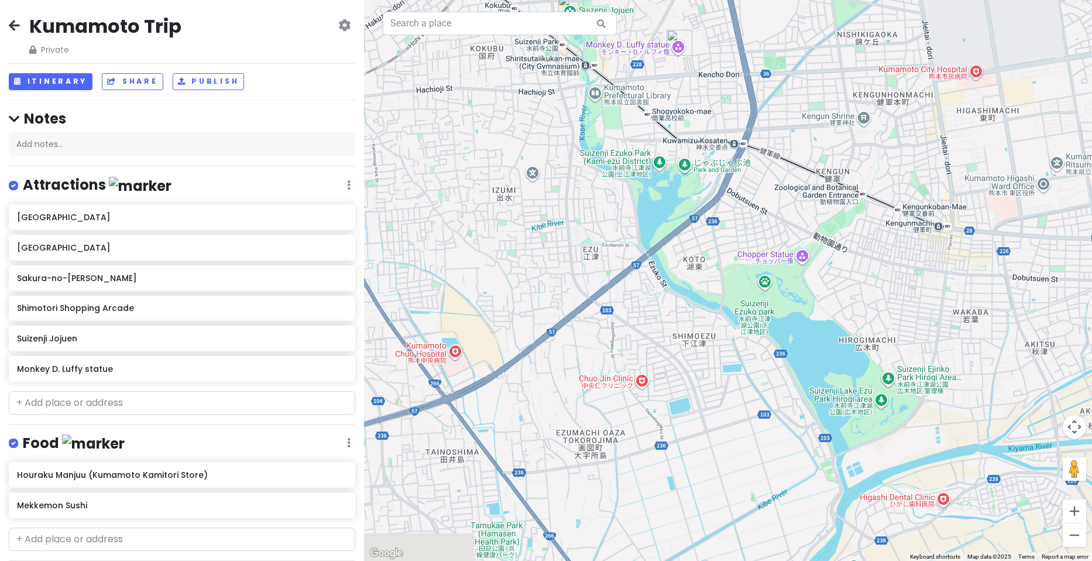
drag, startPoint x: 574, startPoint y: 283, endPoint x: 824, endPoint y: 329, distance: 254.8
click at [824, 329] on div at bounding box center [728, 280] width 728 height 561
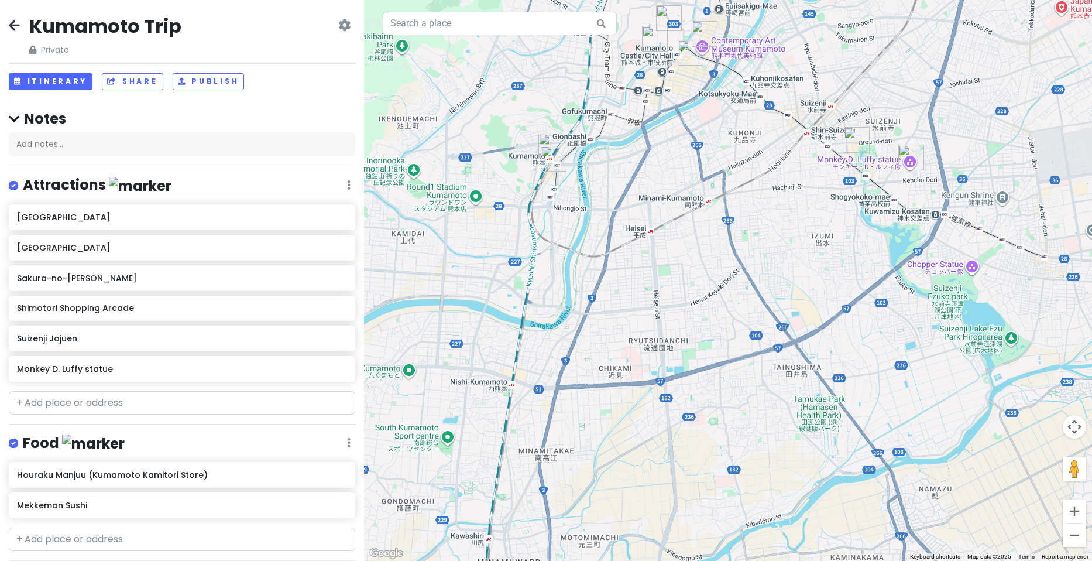
drag, startPoint x: 583, startPoint y: 229, endPoint x: 777, endPoint y: 232, distance: 193.8
click at [788, 235] on div at bounding box center [728, 280] width 728 height 561
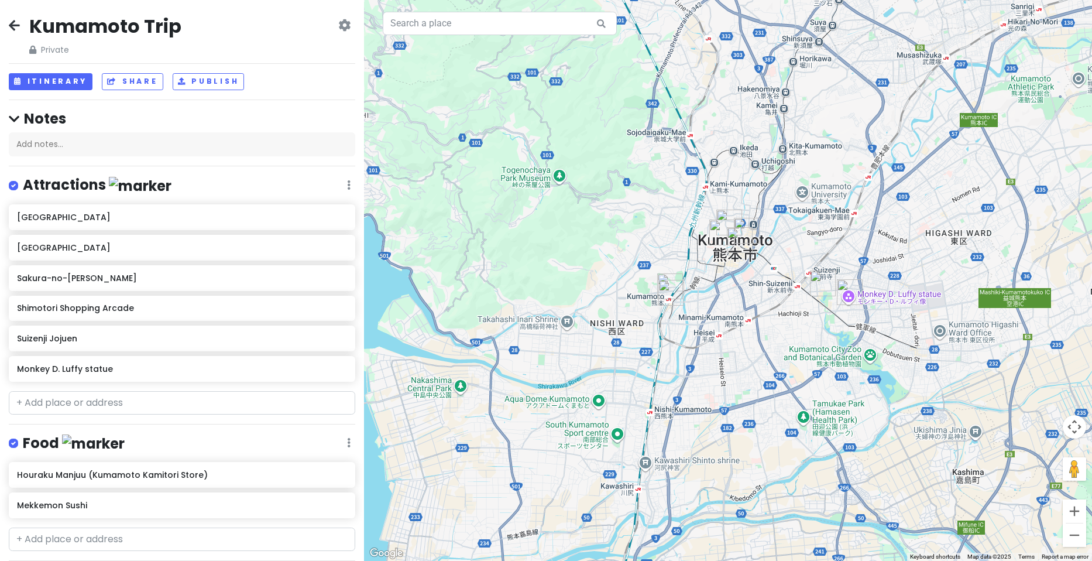
drag, startPoint x: 698, startPoint y: 145, endPoint x: 736, endPoint y: 263, distance: 124.4
click at [736, 266] on div at bounding box center [728, 280] width 728 height 561
click at [25, 26] on div "Kumamoto Trip Private Change Dates Make a Copy Delete Trip Go Pro ⚡️ Give Feedb…" at bounding box center [182, 35] width 347 height 42
click at [13, 28] on icon at bounding box center [14, 24] width 11 height 9
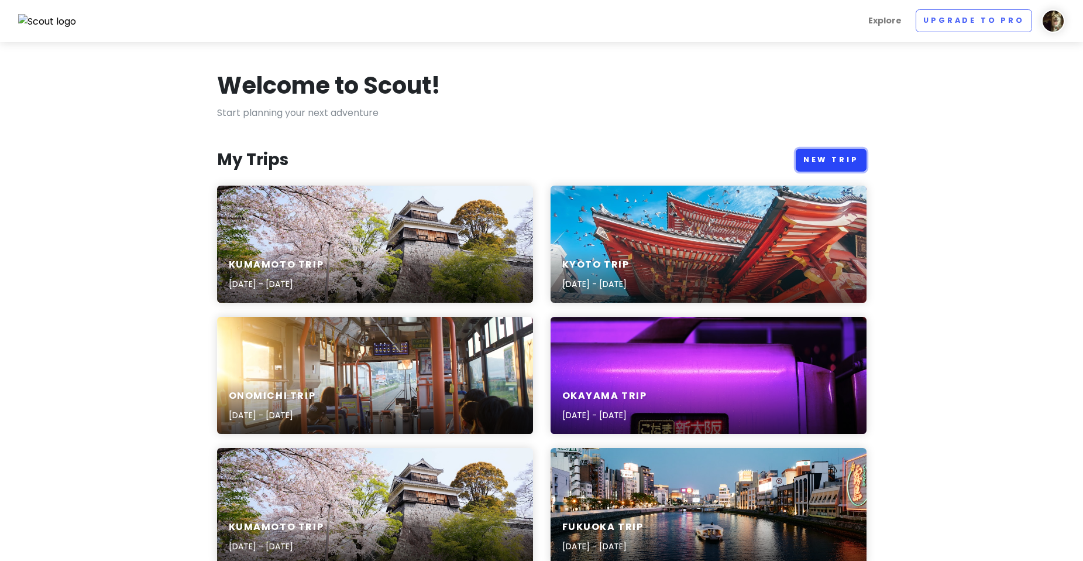
click at [858, 152] on link "New Trip" at bounding box center [831, 160] width 71 height 23
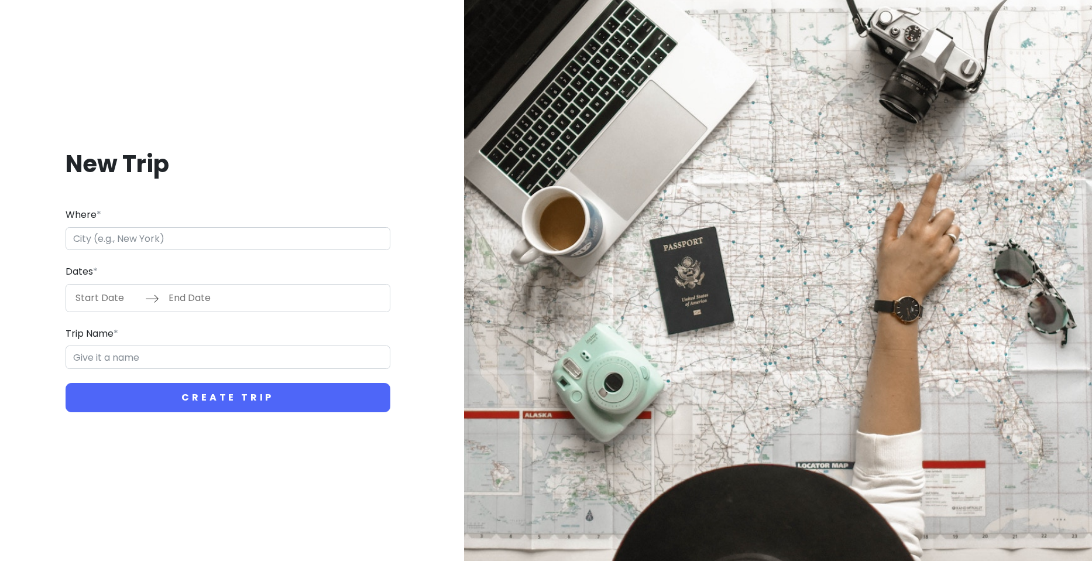
click at [193, 245] on input "Where *" at bounding box center [228, 238] width 325 height 23
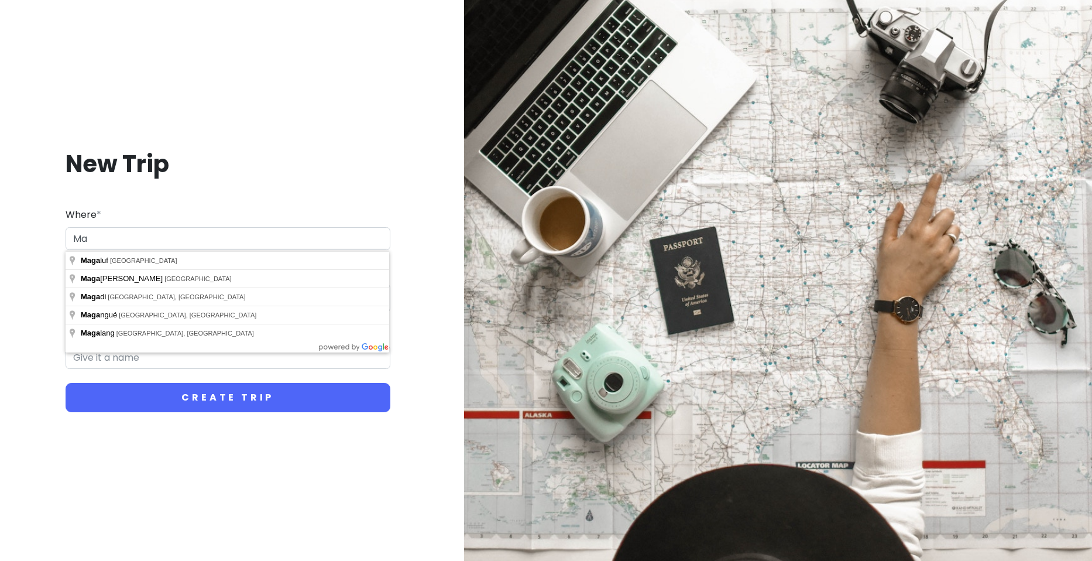
type input "M"
type input "[GEOGRAPHIC_DATA], [GEOGRAPHIC_DATA]"
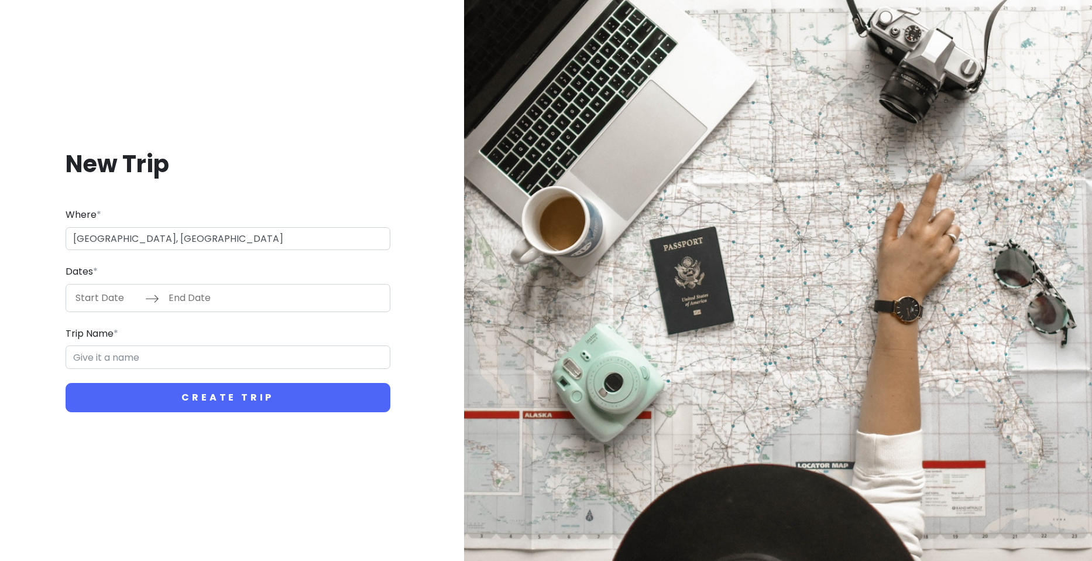
type input "Nagasaki Trip"
click at [91, 301] on input "Start Date" at bounding box center [107, 297] width 76 height 27
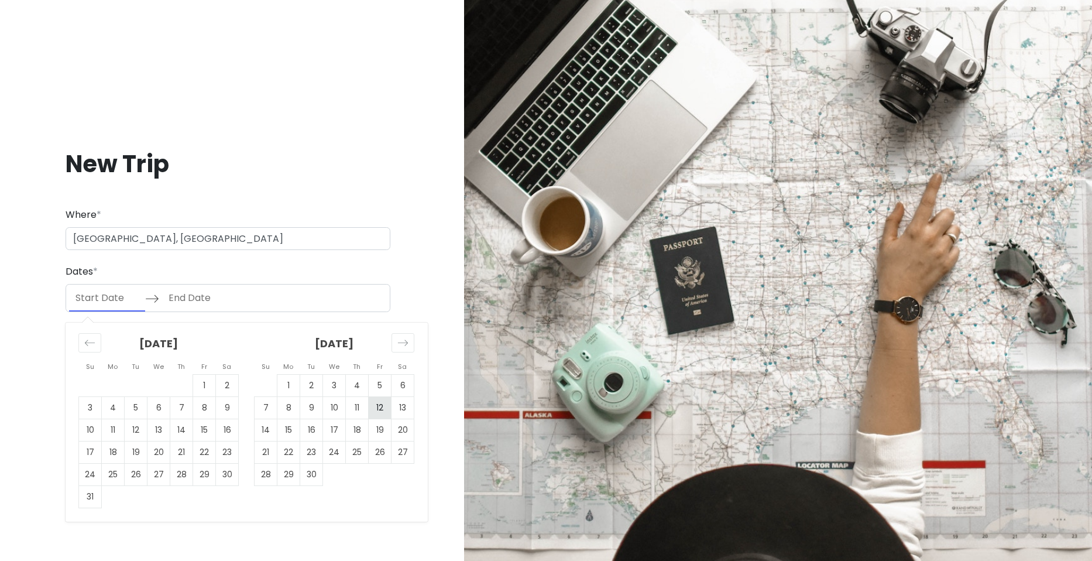
click at [389, 415] on td "12" at bounding box center [380, 407] width 23 height 22
type input "[DATE]"
click at [193, 308] on input "End Date" at bounding box center [200, 297] width 76 height 27
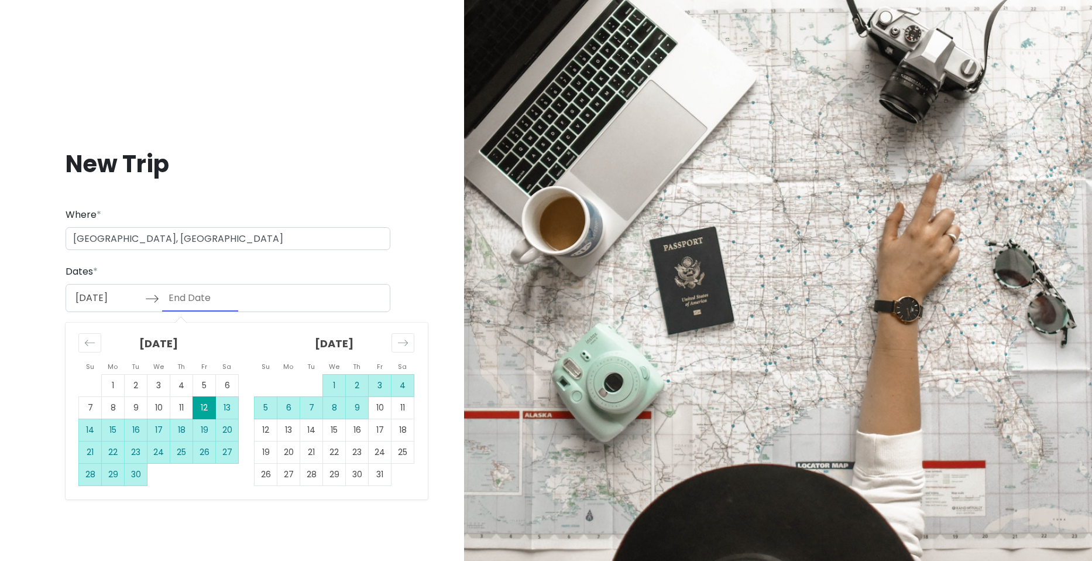
click at [361, 412] on td "9" at bounding box center [357, 407] width 23 height 22
type input "[DATE]"
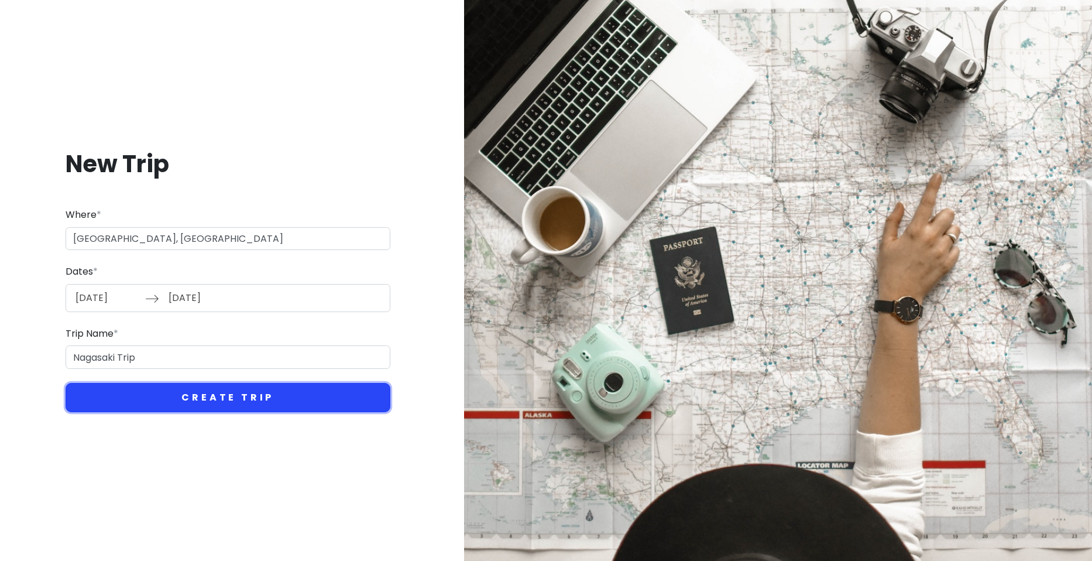
click at [162, 386] on button "Create Trip" at bounding box center [228, 397] width 325 height 29
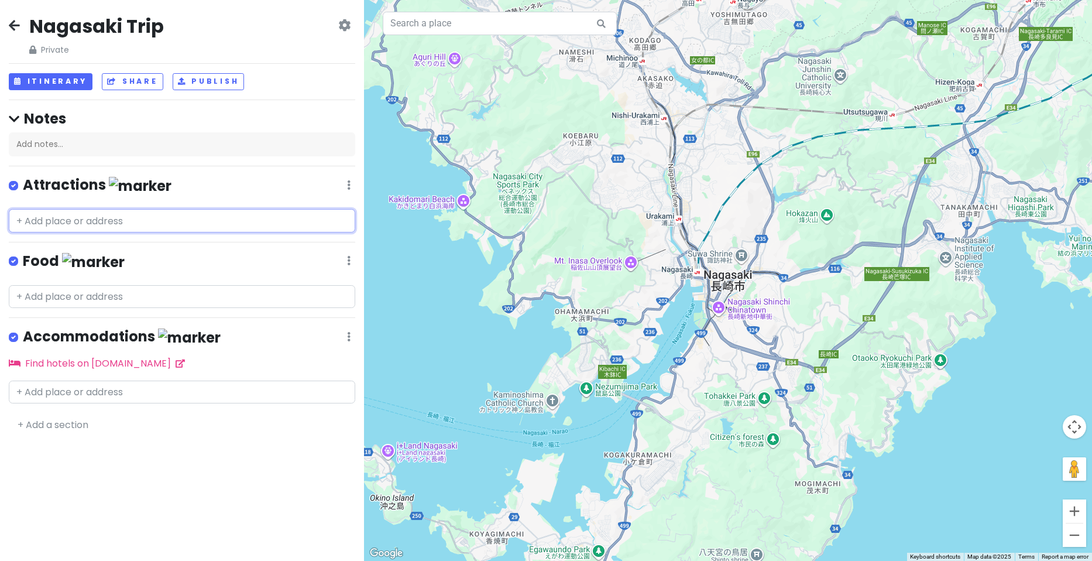
click at [207, 226] on input "text" at bounding box center [182, 220] width 347 height 23
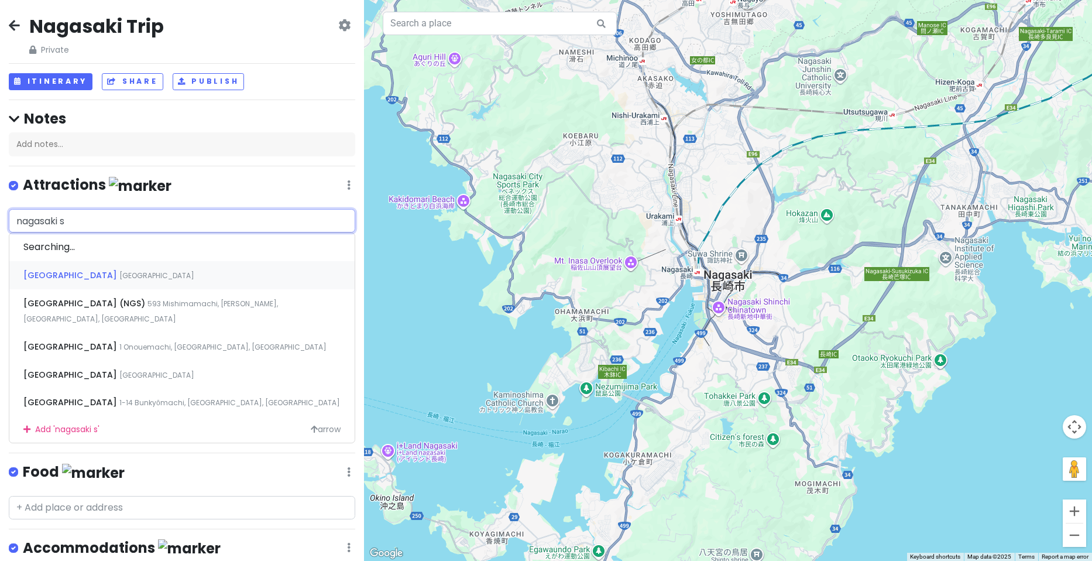
type input "nagasaki st"
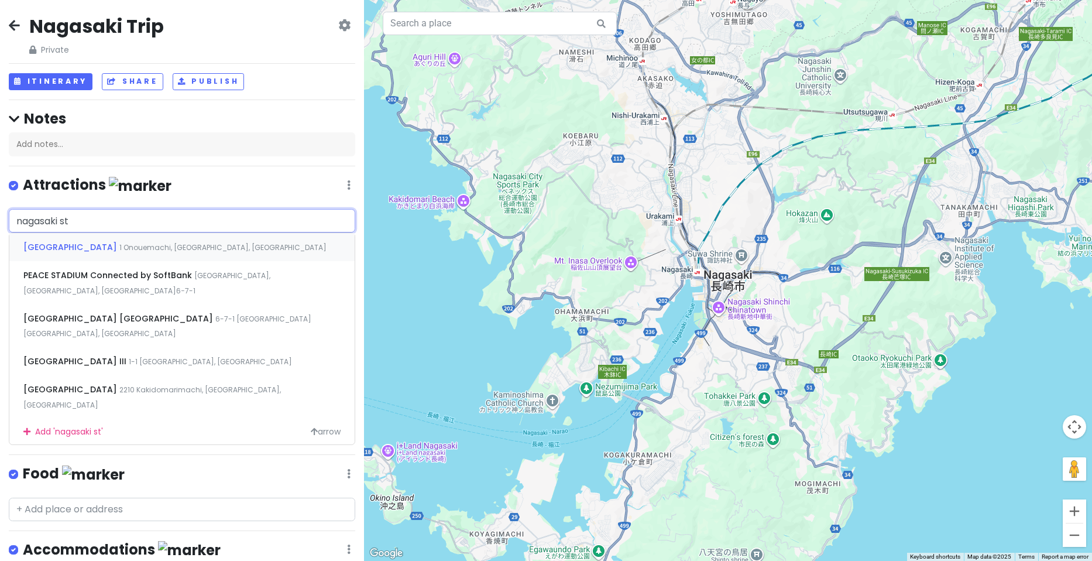
click at [163, 239] on div "[GEOGRAPHIC_DATA] 1 Onouemachi, [GEOGRAPHIC_DATA], [GEOGRAPHIC_DATA]" at bounding box center [181, 247] width 345 height 28
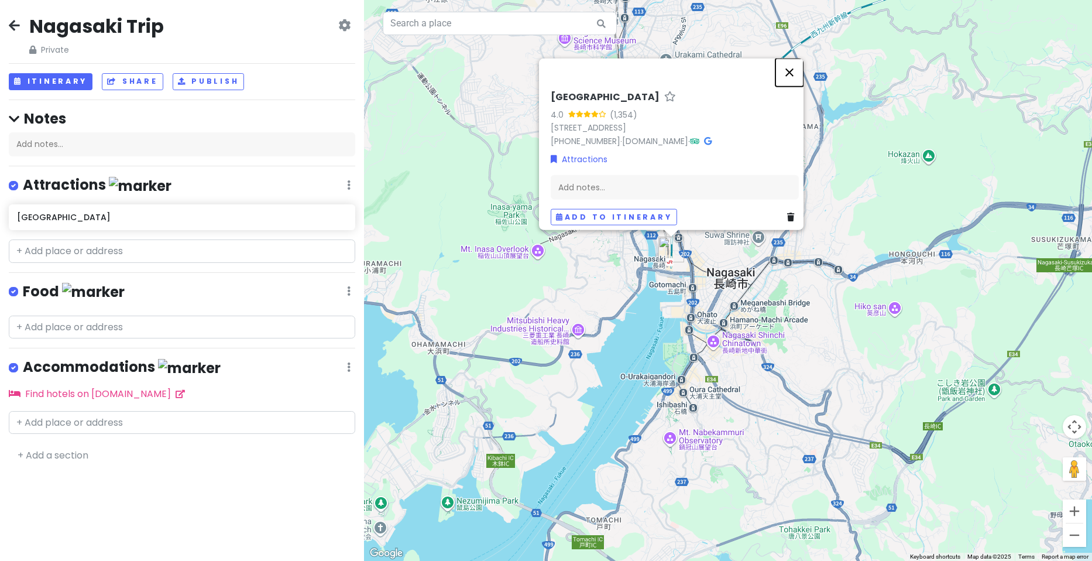
click at [792, 68] on button "Close" at bounding box center [790, 73] width 28 height 28
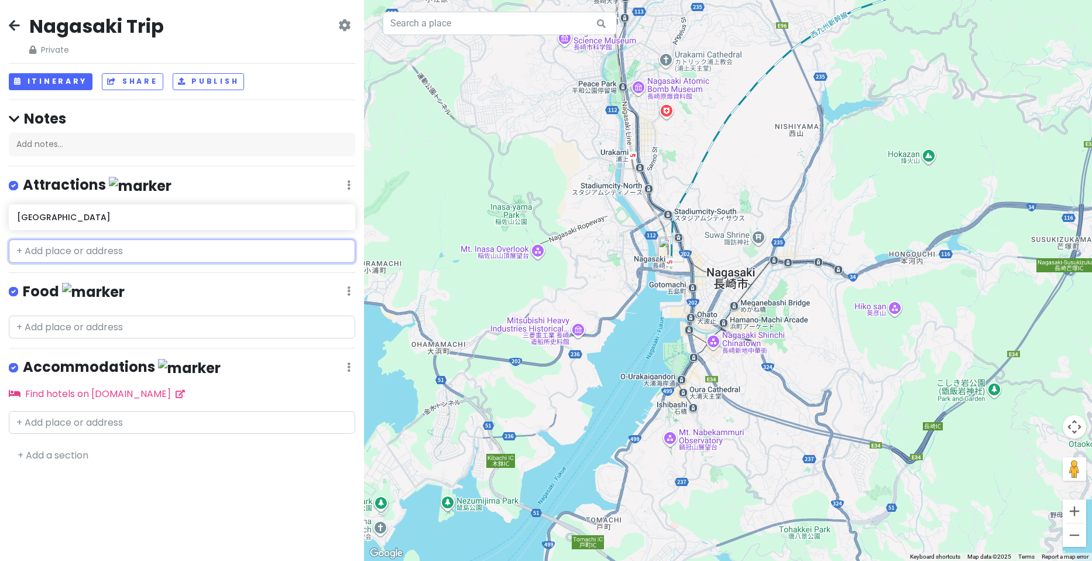
paste input "Atomic bomb museum"
type input "Atomic bomb museum"
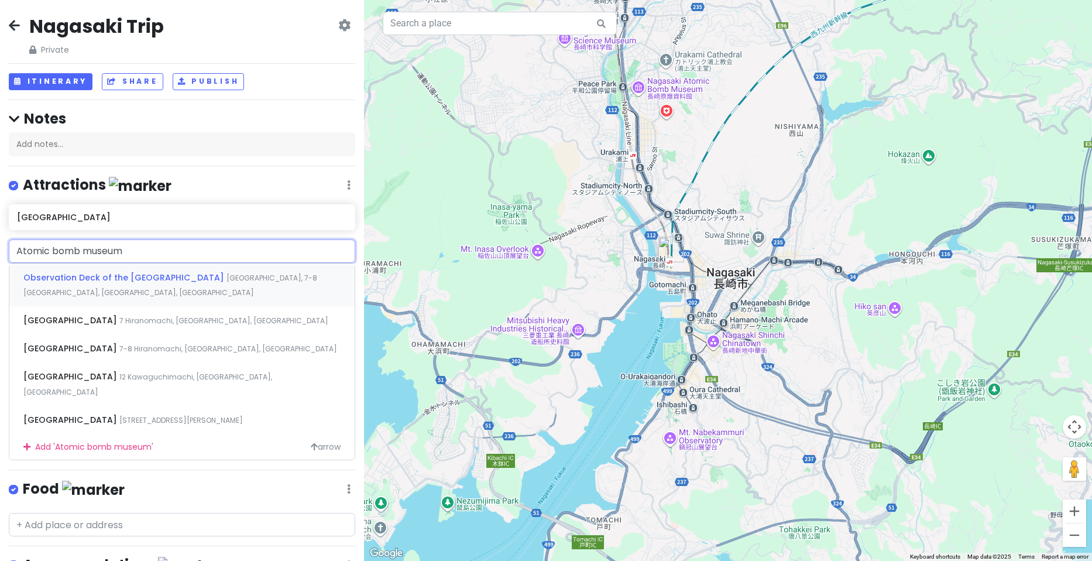
click at [277, 291] on div "Observation Deck of the [GEOGRAPHIC_DATA] [GEOGRAPHIC_DATA], 7-8 [GEOGRAPHIC_DA…" at bounding box center [181, 284] width 345 height 43
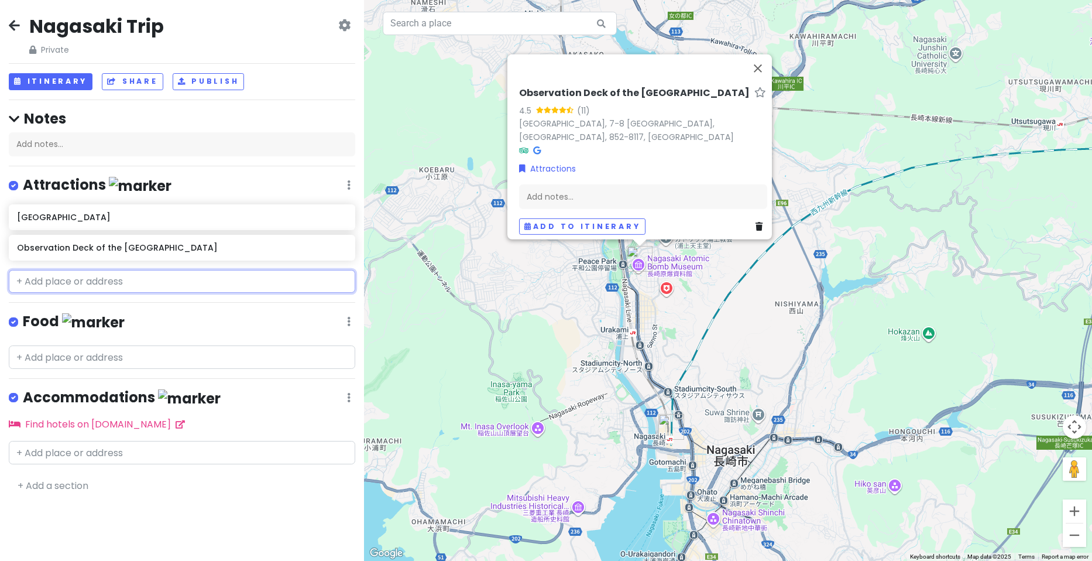
click at [123, 277] on input "text" at bounding box center [182, 281] width 347 height 23
paste input "Bomb epicenter and [GEOGRAPHIC_DATA]"
type input "Bomb epicenter and [GEOGRAPHIC_DATA]"
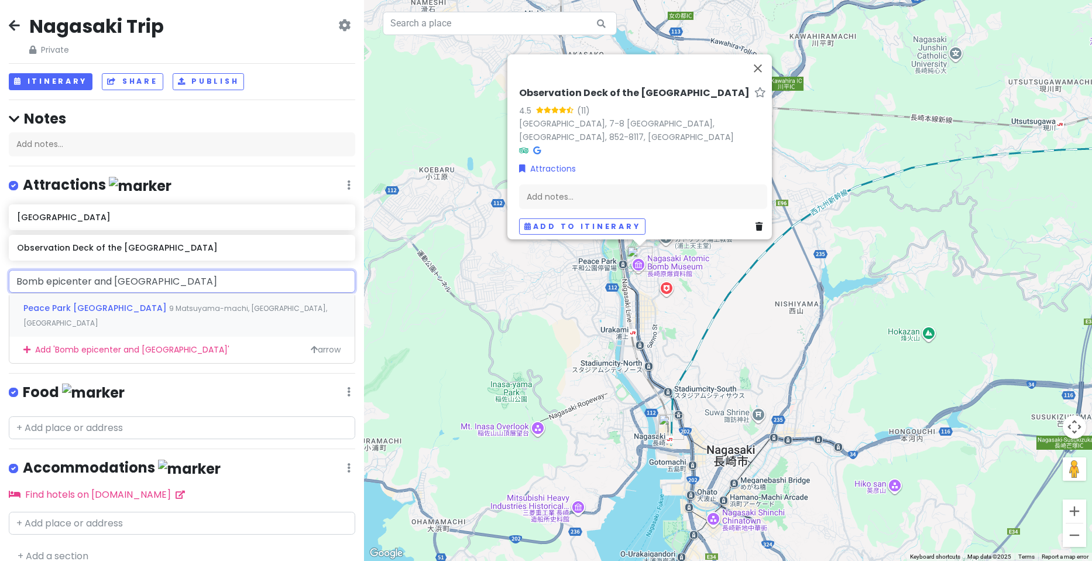
click at [174, 306] on span "9 Matsuyama-machi, [GEOGRAPHIC_DATA], [GEOGRAPHIC_DATA]" at bounding box center [175, 315] width 304 height 25
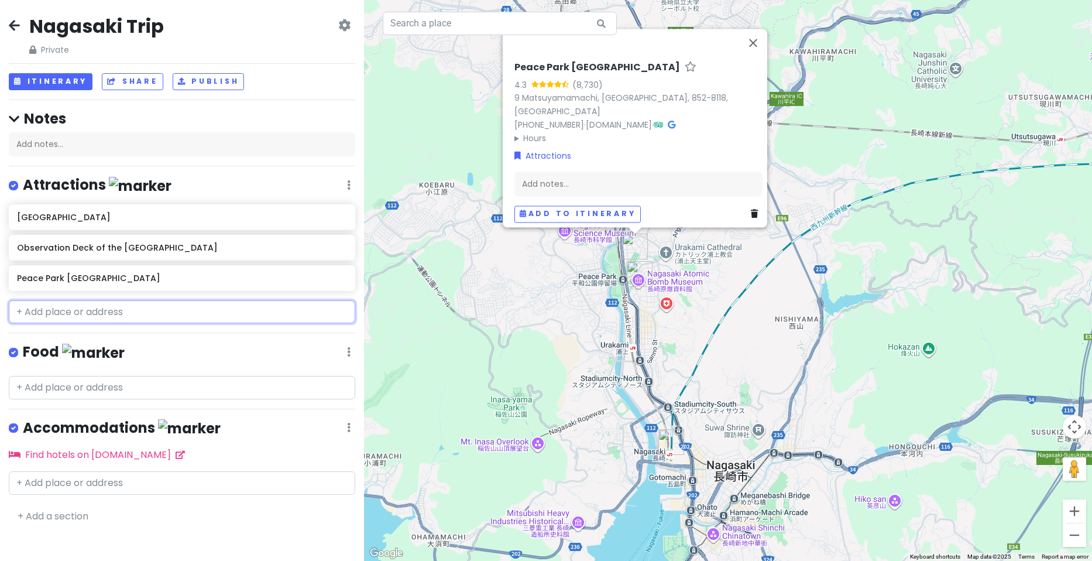
click at [188, 311] on input "text" at bounding box center [182, 311] width 347 height 23
paste input "[GEOGRAPHIC_DATA]"
type input "[GEOGRAPHIC_DATA]"
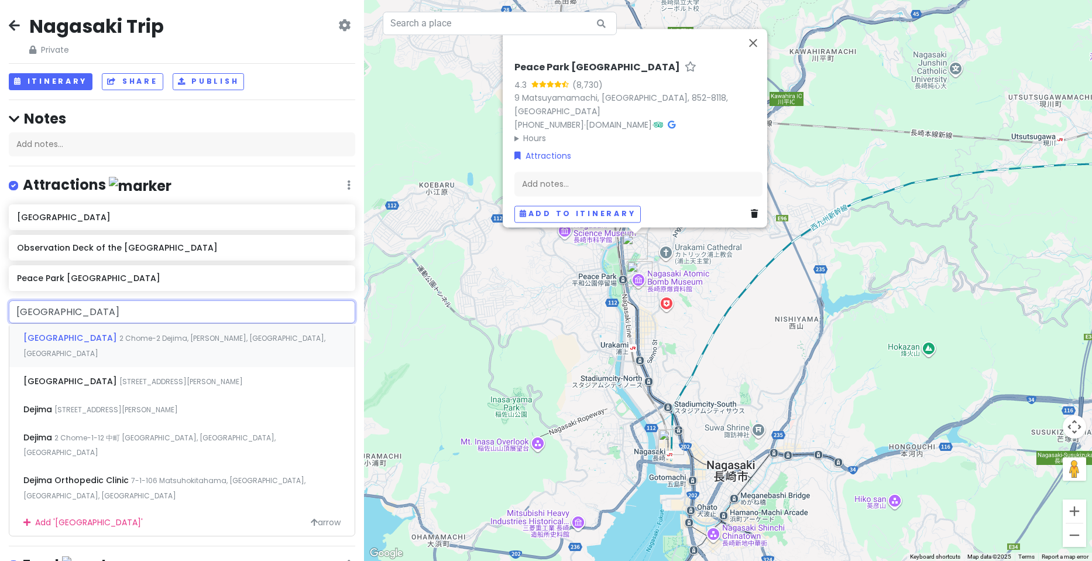
click at [170, 337] on span "2 Chome-2 Dejima, [PERSON_NAME], [GEOGRAPHIC_DATA], [GEOGRAPHIC_DATA]" at bounding box center [174, 345] width 302 height 25
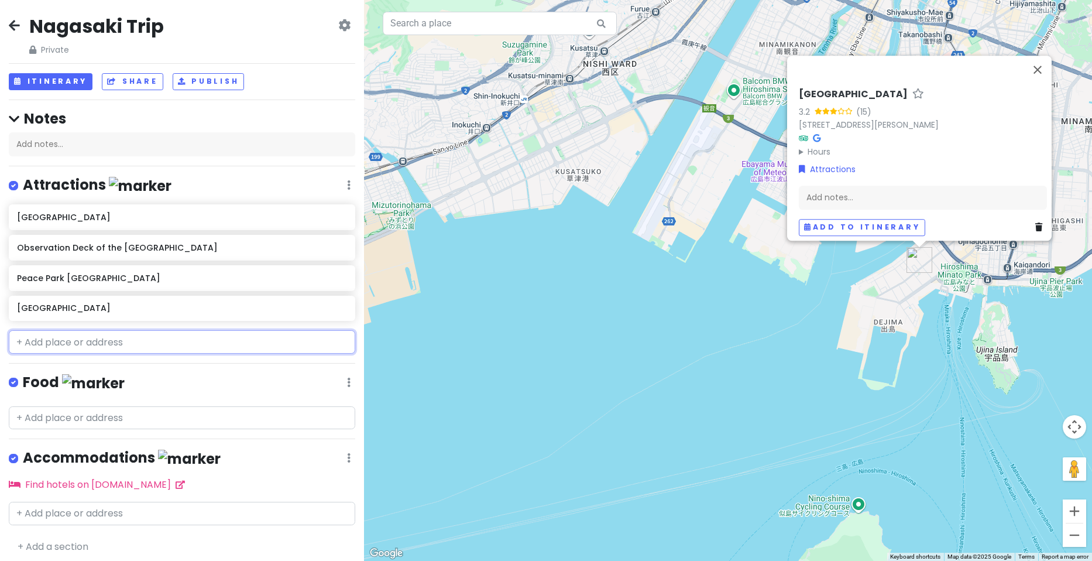
click at [139, 340] on input "text" at bounding box center [182, 341] width 347 height 23
paste input "Dejimachi"
type input "Dejimachi"
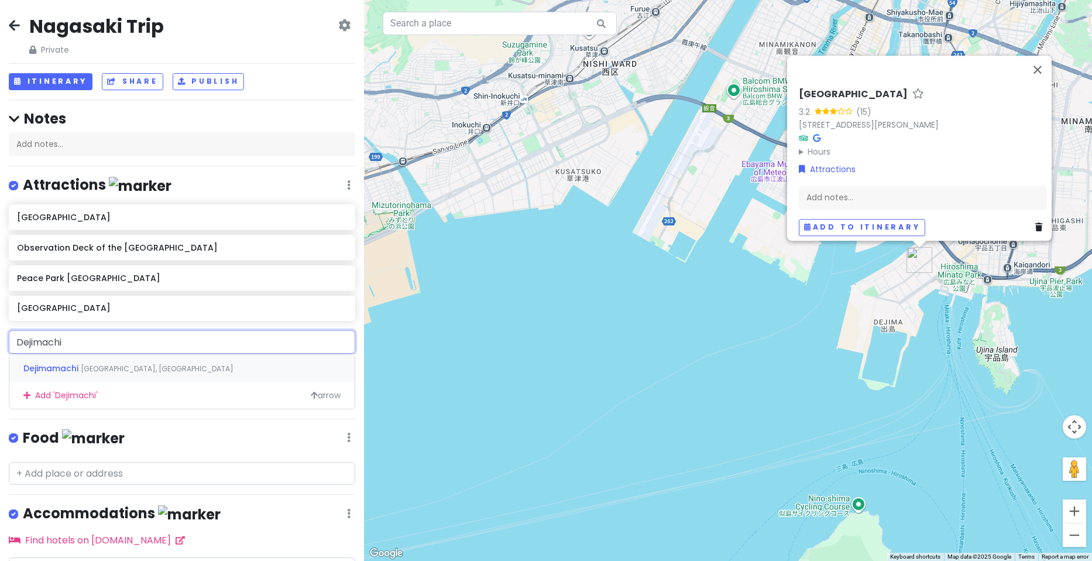
click at [127, 369] on span "[GEOGRAPHIC_DATA], [GEOGRAPHIC_DATA]" at bounding box center [157, 369] width 153 height 10
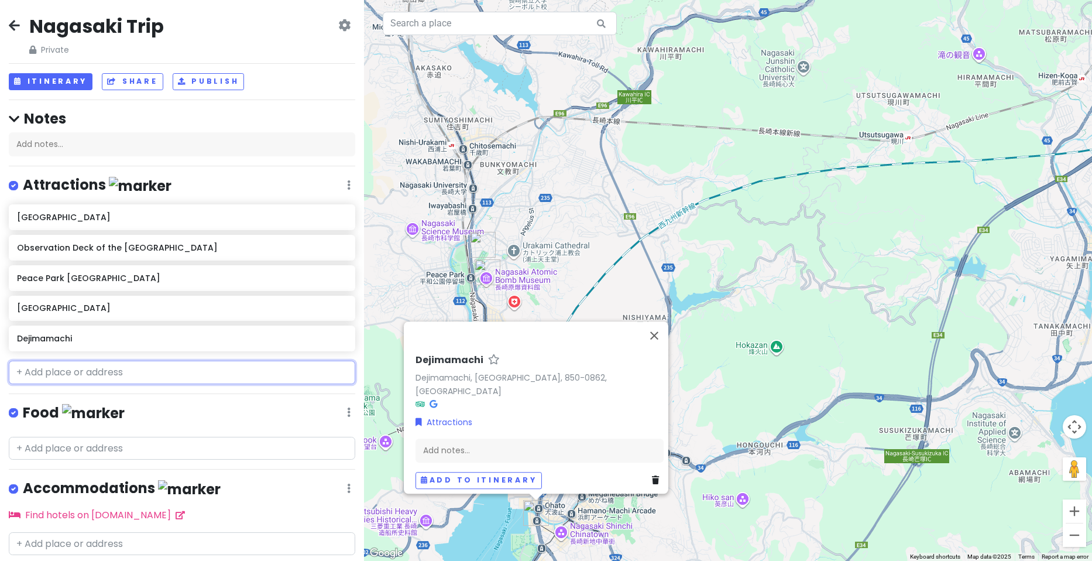
click at [154, 371] on input "text" at bounding box center [182, 372] width 347 height 23
paste input "[GEOGRAPHIC_DATA]"
type input "[GEOGRAPHIC_DATA]"
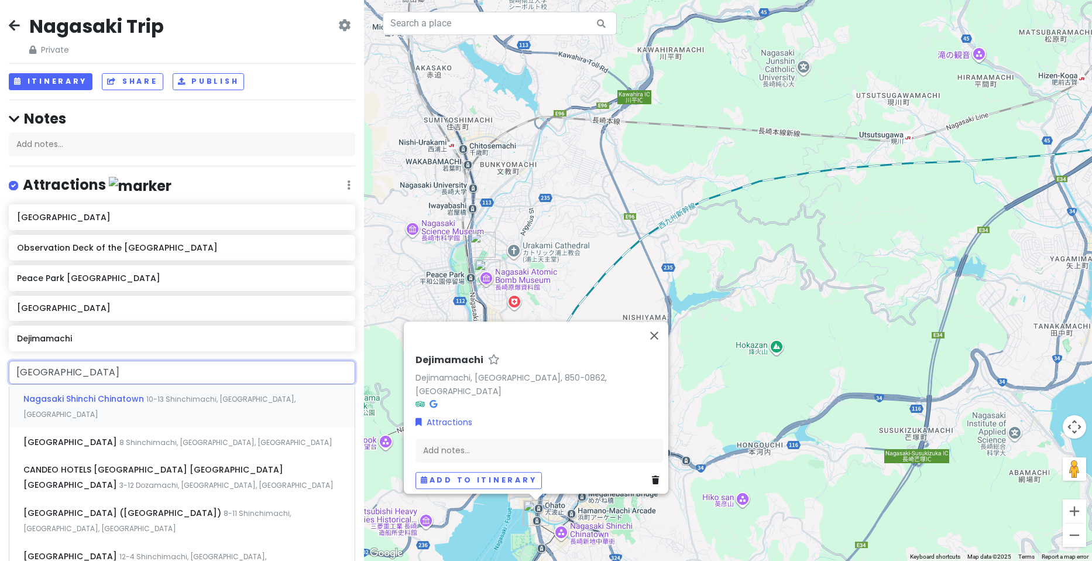
click at [193, 397] on span "10-13 Shinchimachi, [GEOGRAPHIC_DATA], [GEOGRAPHIC_DATA]" at bounding box center [159, 406] width 272 height 25
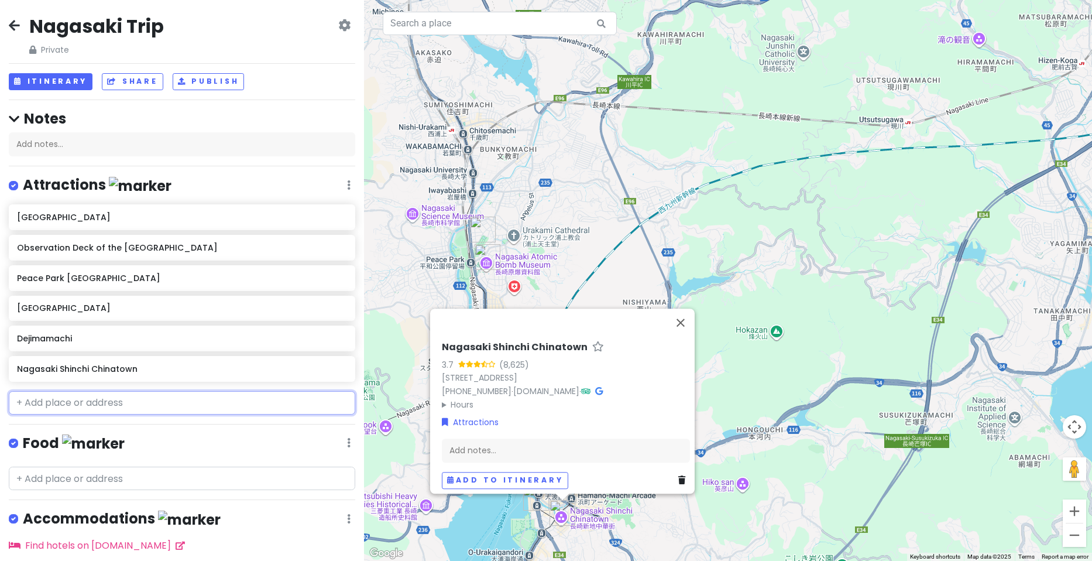
paste input "[GEOGRAPHIC_DATA]"
type input "[GEOGRAPHIC_DATA]"
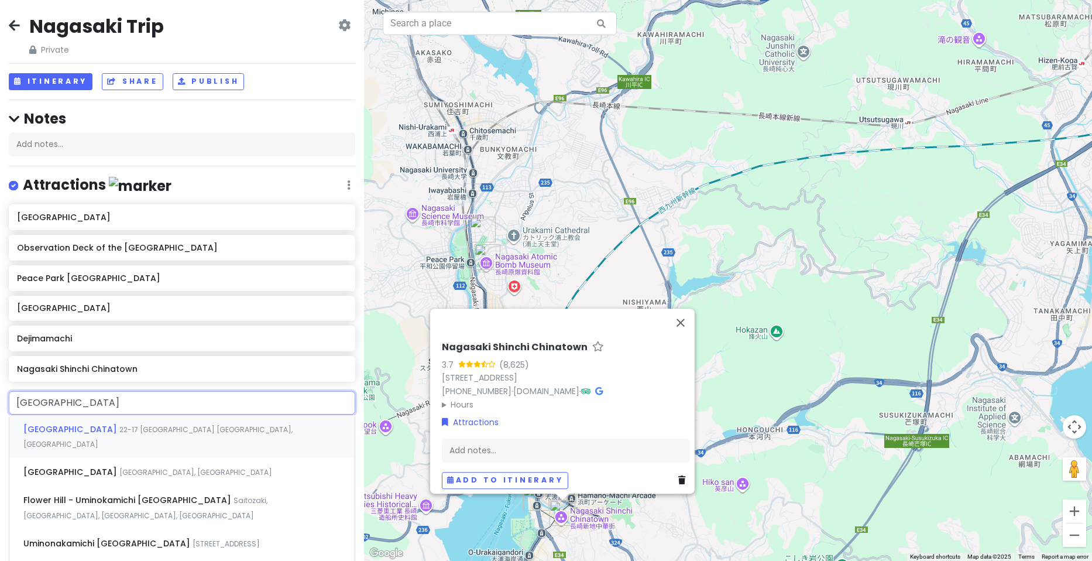
click at [166, 429] on span "22-17 [GEOGRAPHIC_DATA] [GEOGRAPHIC_DATA], [GEOGRAPHIC_DATA]" at bounding box center [157, 436] width 269 height 25
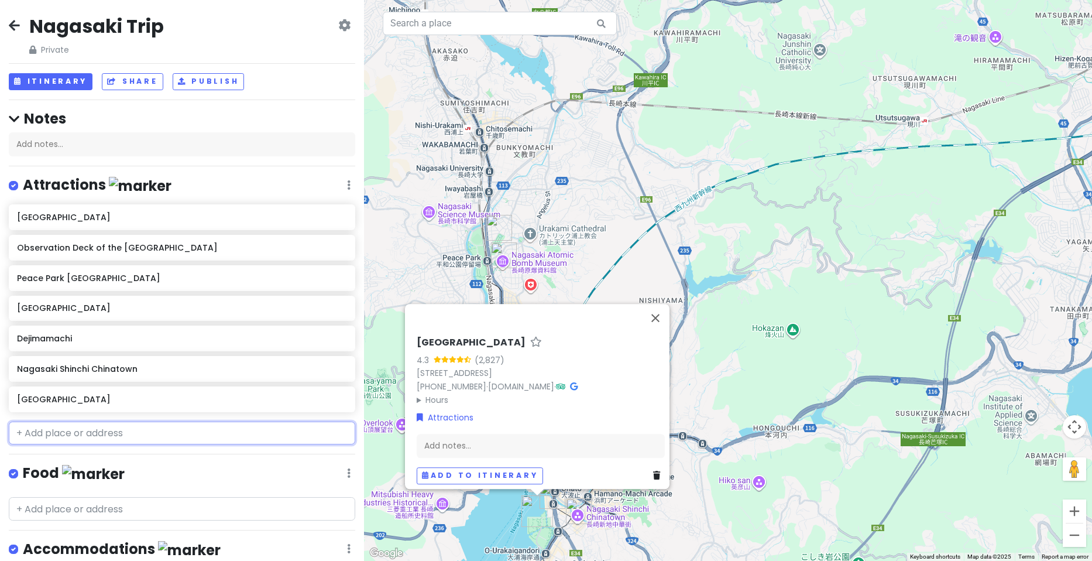
click at [147, 438] on input "text" at bounding box center [182, 432] width 347 height 23
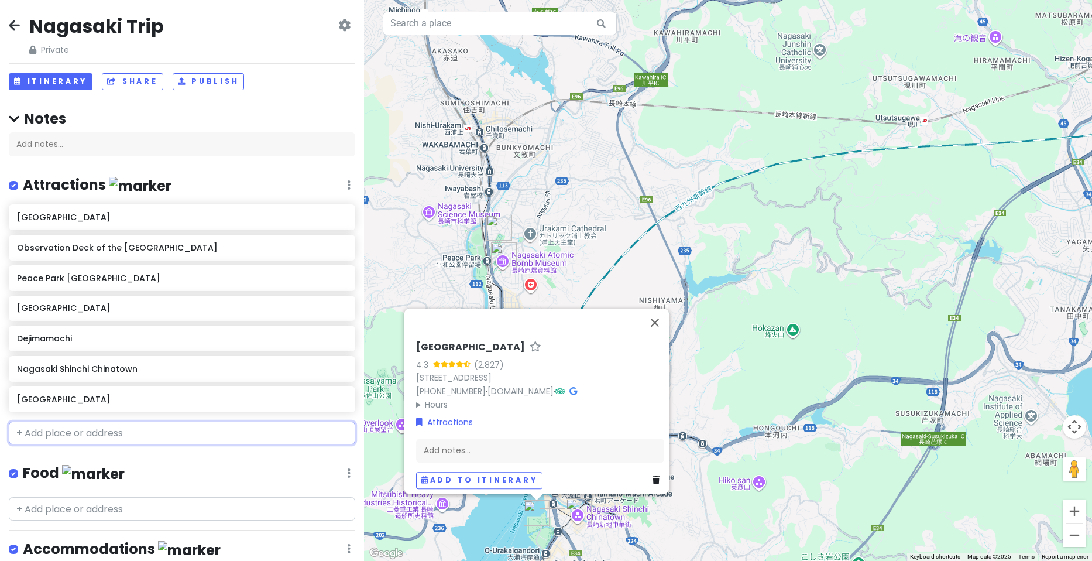
paste input "Sanno Shrine and The One-Pillar Torii Gate"
type input "Sanno Shrine and The One-Pillar Torii Gate"
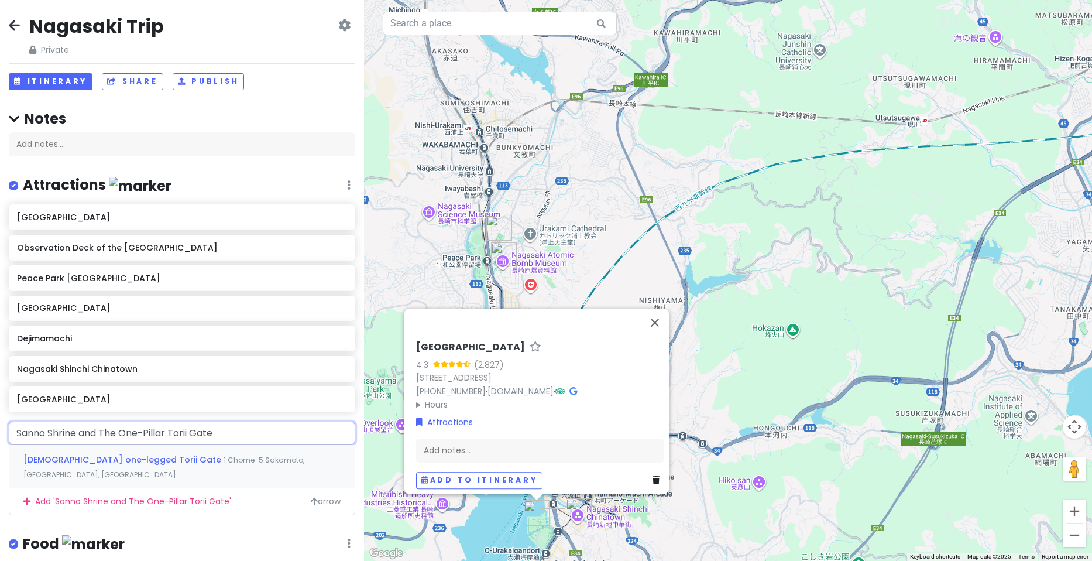
click at [174, 461] on span "1 Chome-5 Sakamoto, [GEOGRAPHIC_DATA], [GEOGRAPHIC_DATA]" at bounding box center [163, 467] width 281 height 25
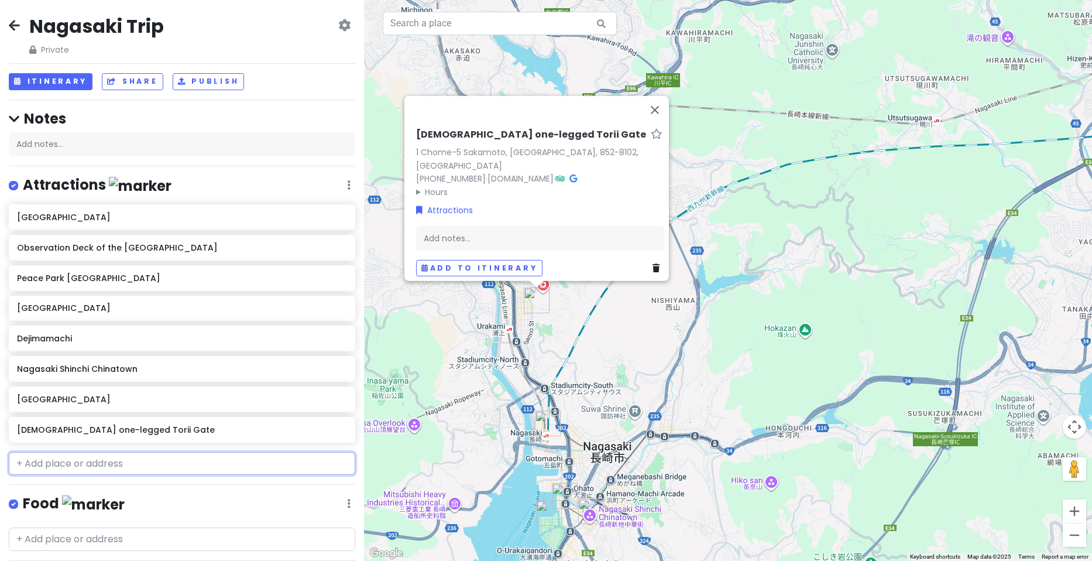
paste input "[DEMOGRAPHIC_DATA]"
type input "[DEMOGRAPHIC_DATA]"
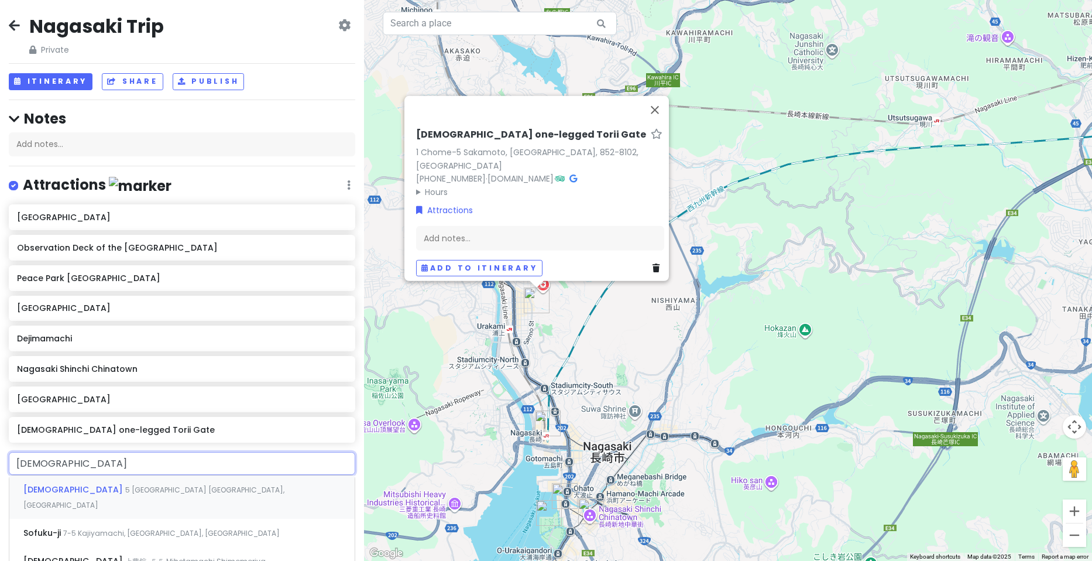
click at [142, 488] on span "5 [GEOGRAPHIC_DATA] [GEOGRAPHIC_DATA], [GEOGRAPHIC_DATA]" at bounding box center [153, 497] width 261 height 25
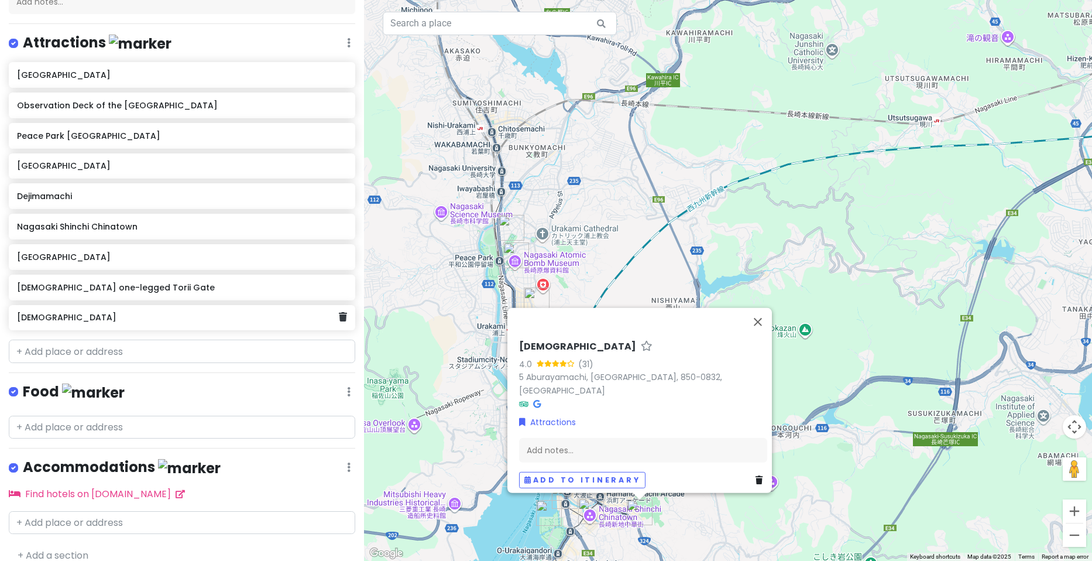
scroll to position [156, 0]
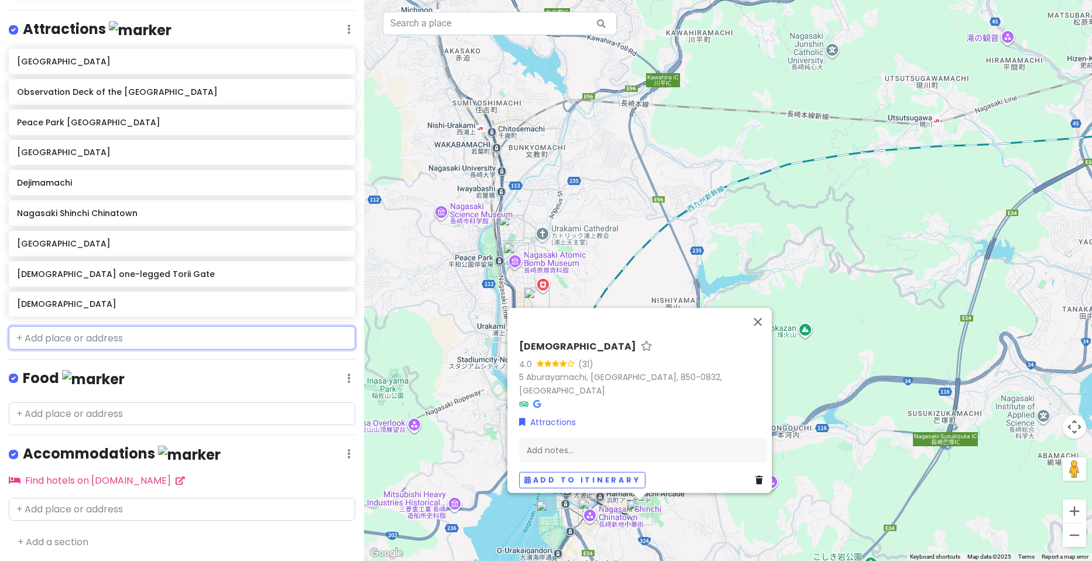
paste input "[GEOGRAPHIC_DATA]"
type input "[GEOGRAPHIC_DATA]"
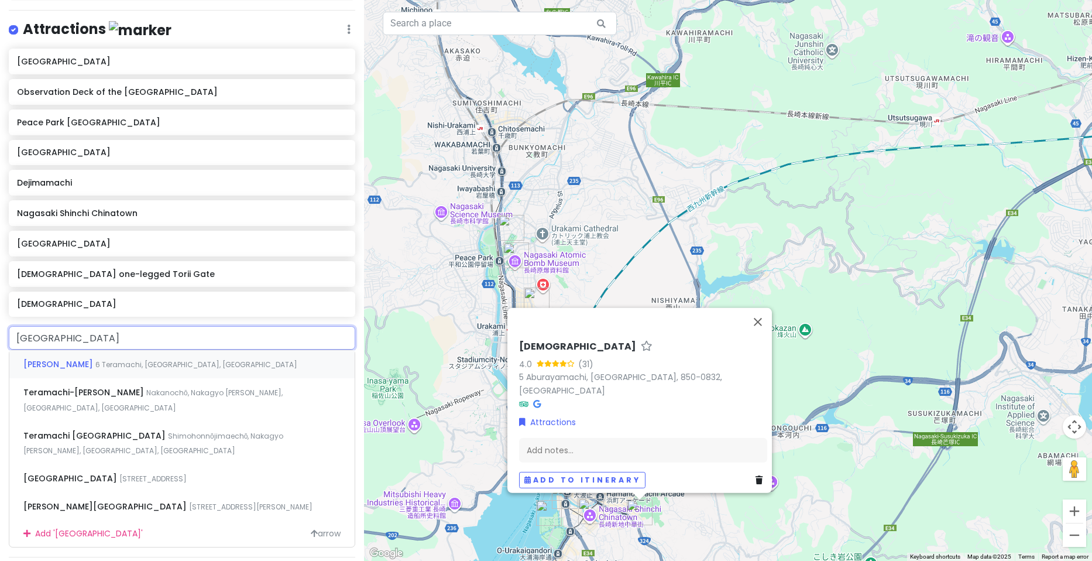
click at [167, 362] on span "6 Teramachi, [GEOGRAPHIC_DATA], [GEOGRAPHIC_DATA]" at bounding box center [196, 364] width 202 height 10
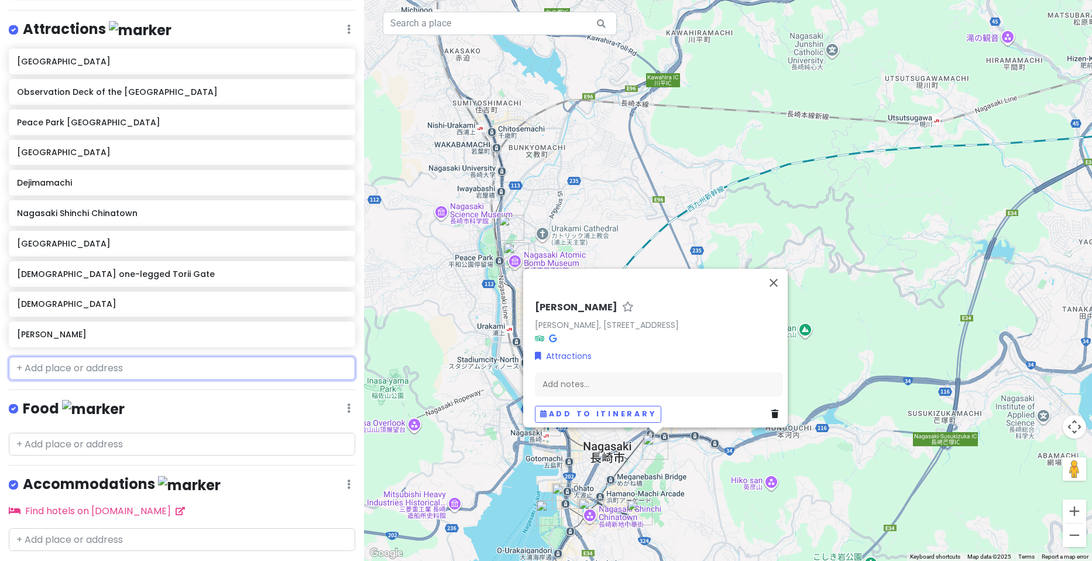
click at [122, 369] on input "text" at bounding box center [182, 367] width 347 height 23
paste input "Nagasaki Ropeway"
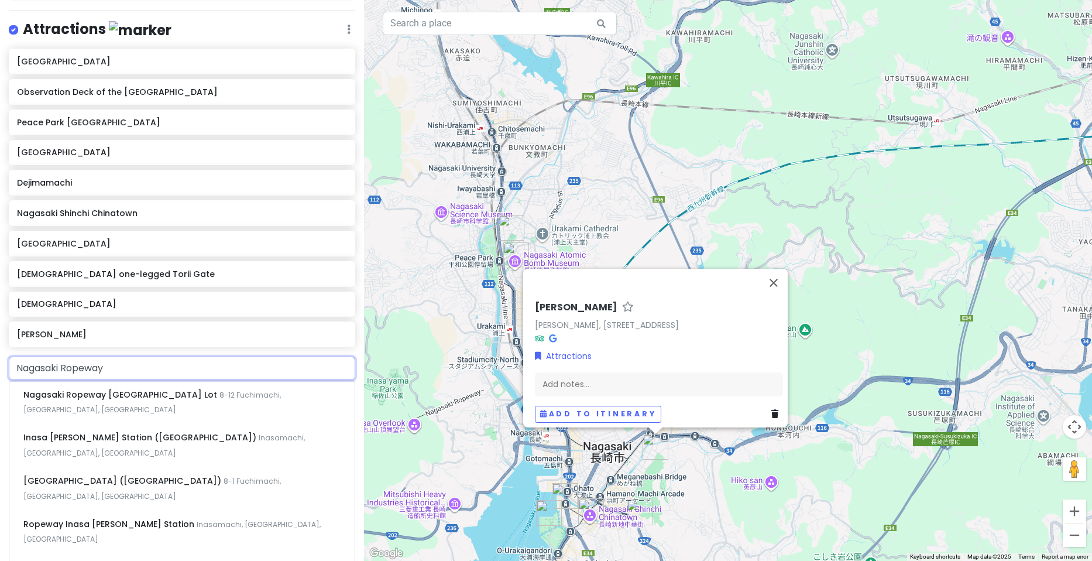
type input "Nagasaki Ropeway"
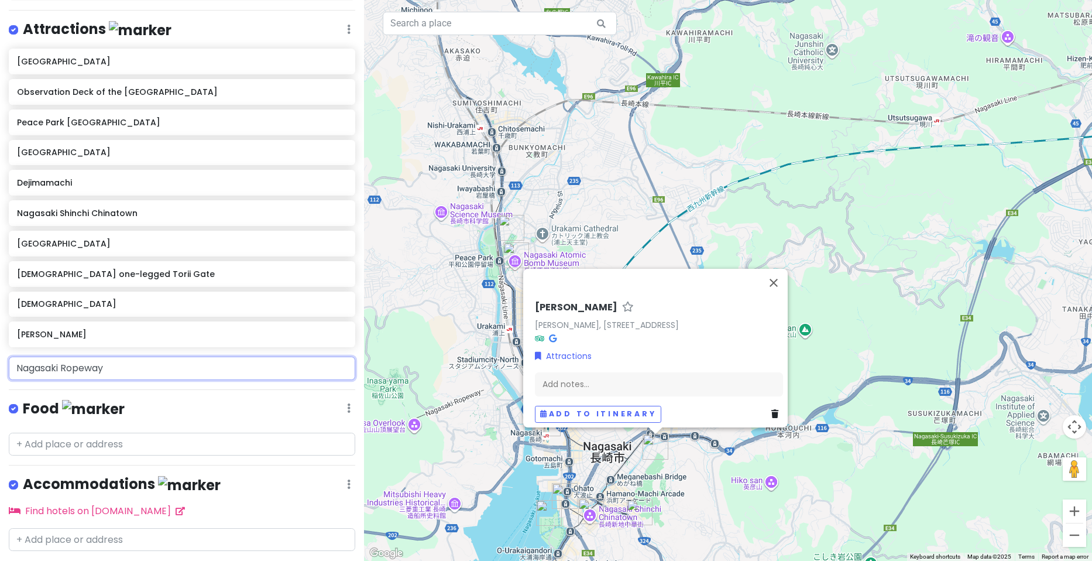
click at [159, 378] on input "Nagasaki Ropeway" at bounding box center [182, 367] width 347 height 23
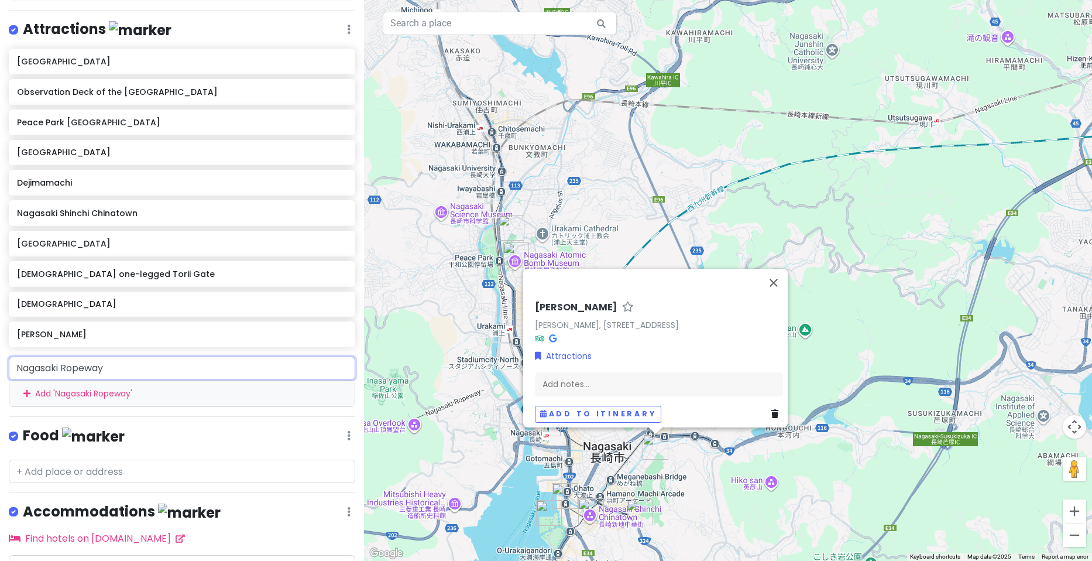
drag, startPoint x: 132, startPoint y: 371, endPoint x: -31, endPoint y: 372, distance: 163.3
click at [0, 372] on html "Nagasaki Trip Private Change Dates Make a Copy Delete Trip Go Pro ⚡️ Give Feedb…" at bounding box center [546, 280] width 1092 height 561
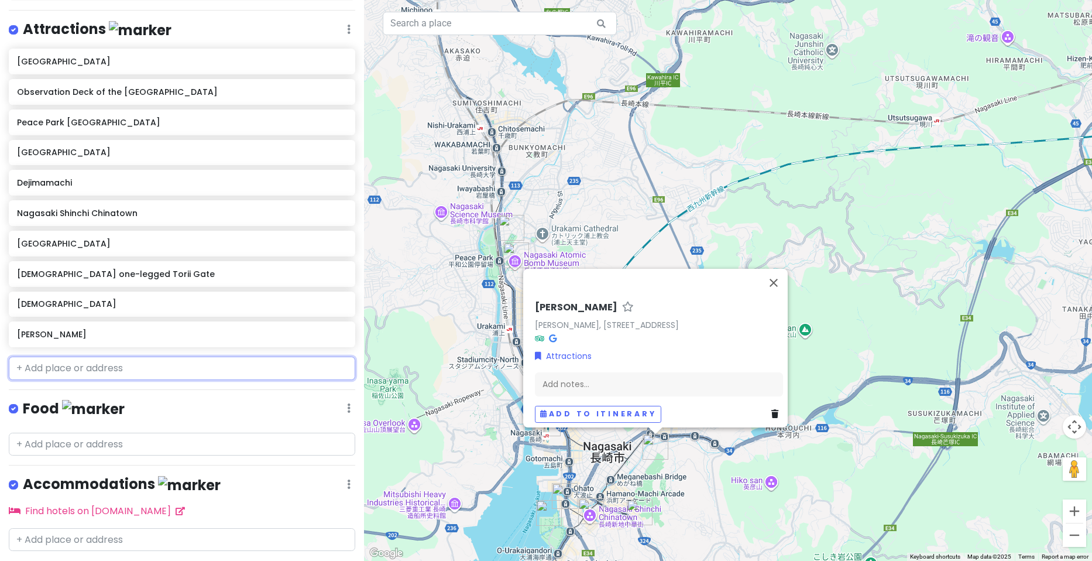
paste input "Mt. Inasa & Nagasaki Ropeway"
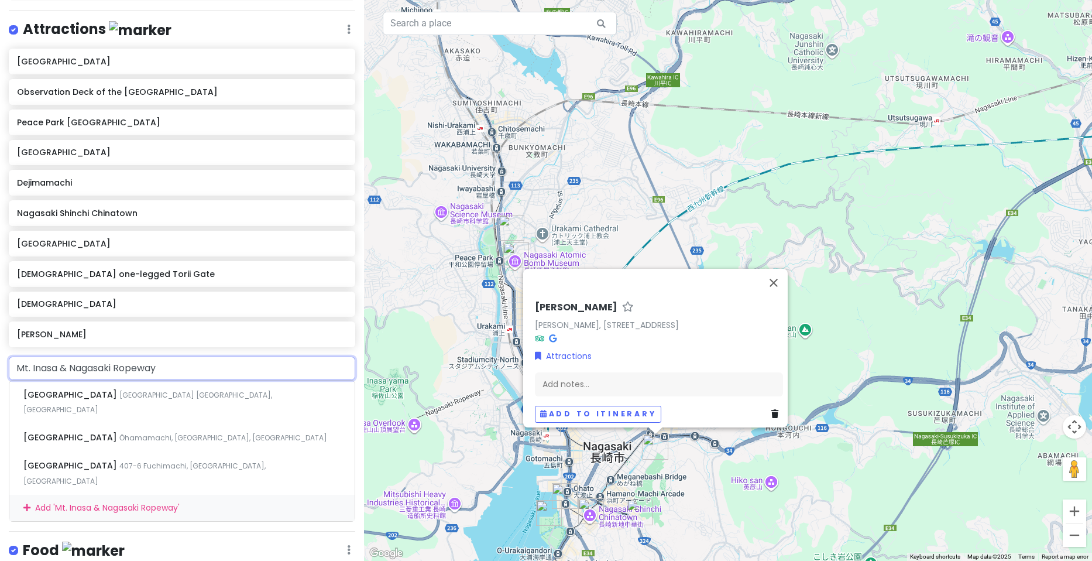
drag, startPoint x: 62, startPoint y: 369, endPoint x: 117, endPoint y: 369, distance: 55.0
click at [117, 369] on input "Mt. Inasa & Nagasaki Ropeway" at bounding box center [182, 367] width 347 height 23
type input "Mt. Inasa Ropeway"
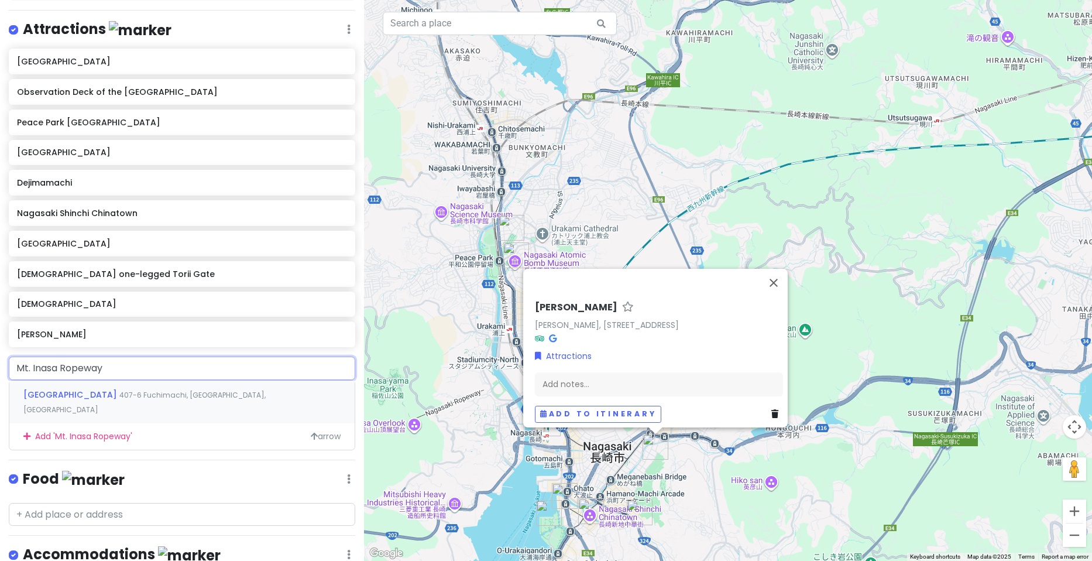
click at [103, 387] on div "[STREET_ADDRESS]" at bounding box center [181, 401] width 345 height 43
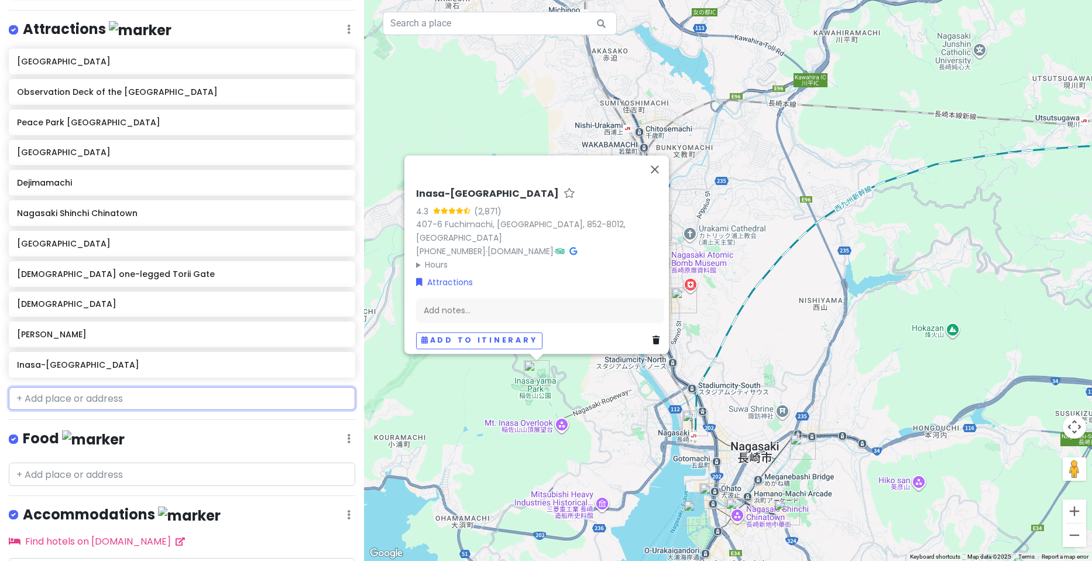
paste input "Sanno Shinto Shrine Giant Camphor Trees"
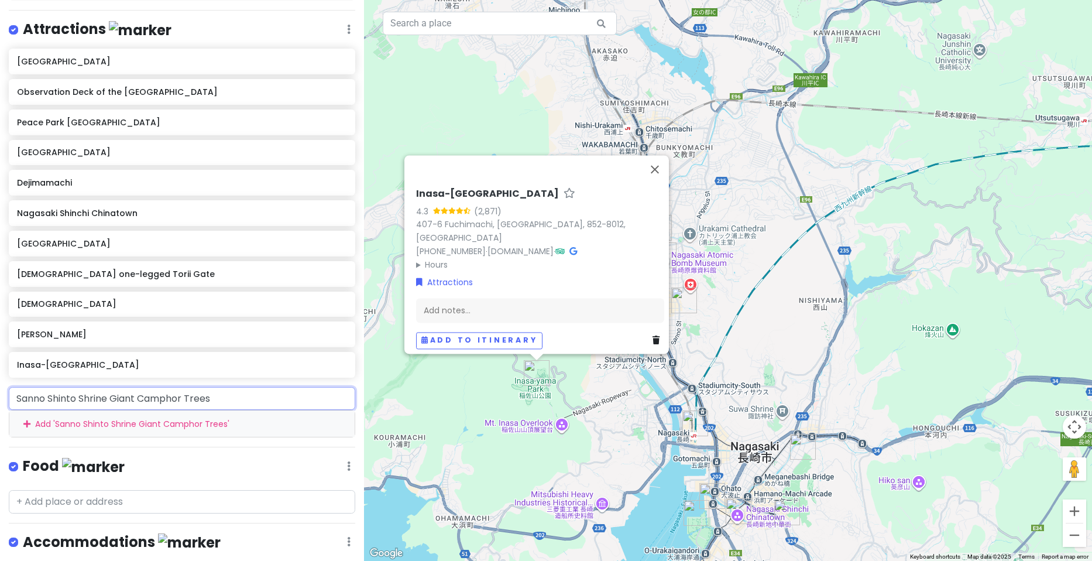
drag, startPoint x: 111, startPoint y: 396, endPoint x: -31, endPoint y: 400, distance: 141.7
click at [0, 400] on html "Nagasaki Trip Private Change Dates Make a Copy Delete Trip Go Pro ⚡️ Give Feedb…" at bounding box center [546, 280] width 1092 height 561
drag, startPoint x: 88, startPoint y: 406, endPoint x: 154, endPoint y: 398, distance: 66.7
click at [154, 398] on input "Giant Camphor Trees" at bounding box center [182, 398] width 347 height 23
type input "Giant Camphor nag"
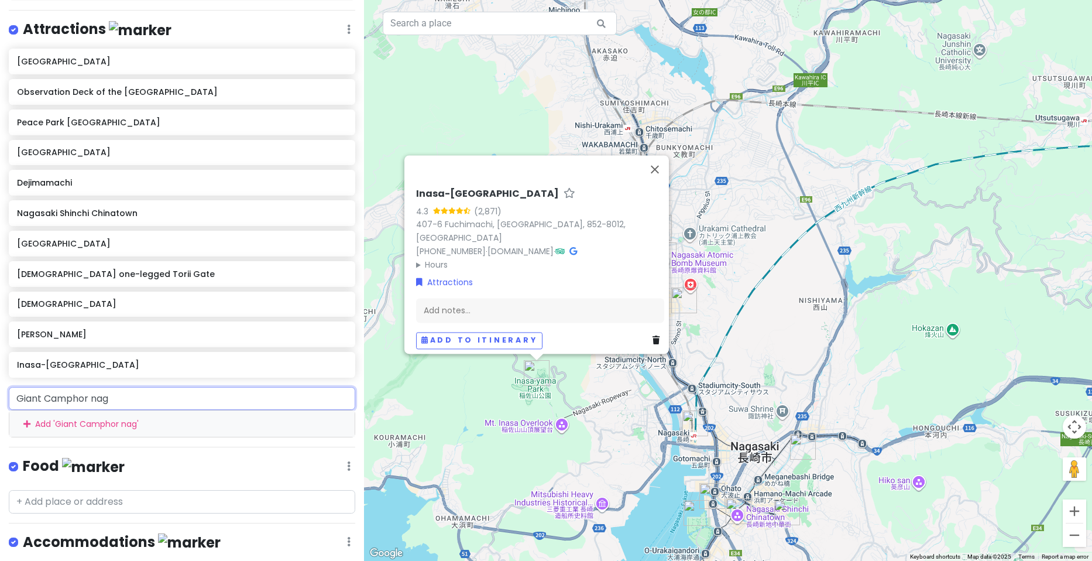
drag, startPoint x: 137, startPoint y: 399, endPoint x: -31, endPoint y: 398, distance: 168.0
click at [0, 398] on html "Nagasaki Trip Private Change Dates Make a Copy Delete Trip Go Pro ⚡️ Give Feedb…" at bounding box center [546, 280] width 1092 height 561
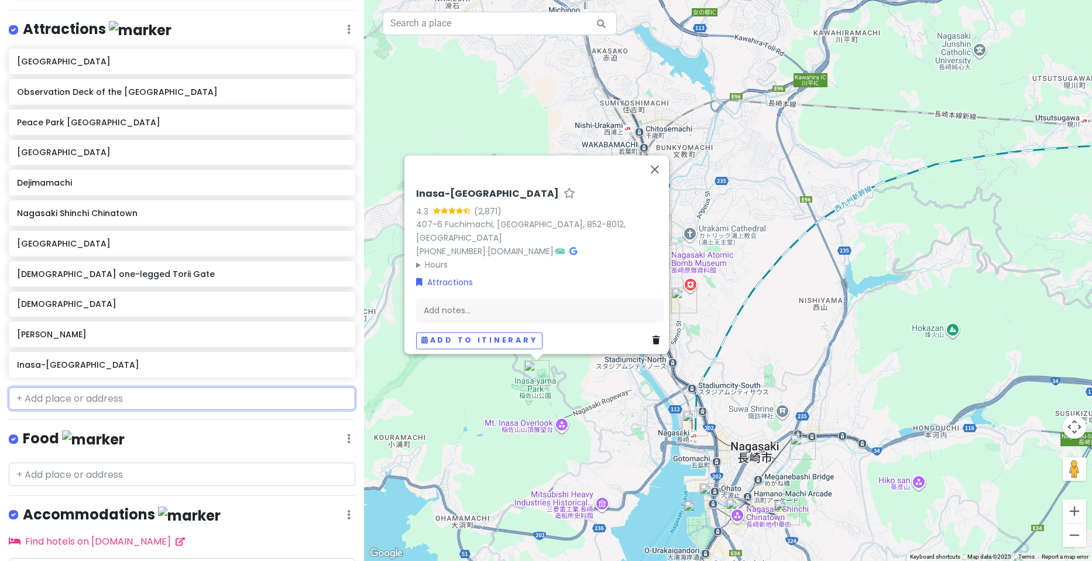
click at [89, 404] on input "text" at bounding box center [182, 398] width 347 height 23
paste input "Minami-Yamate District"
type input "Minami-Yamate District"
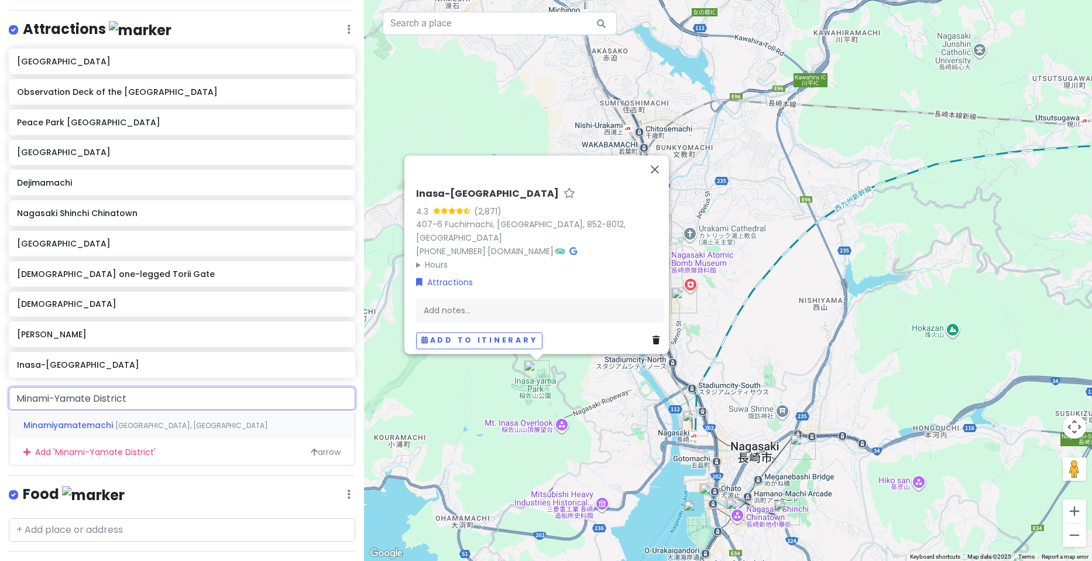
click at [152, 422] on span "[GEOGRAPHIC_DATA], [GEOGRAPHIC_DATA]" at bounding box center [191, 425] width 153 height 10
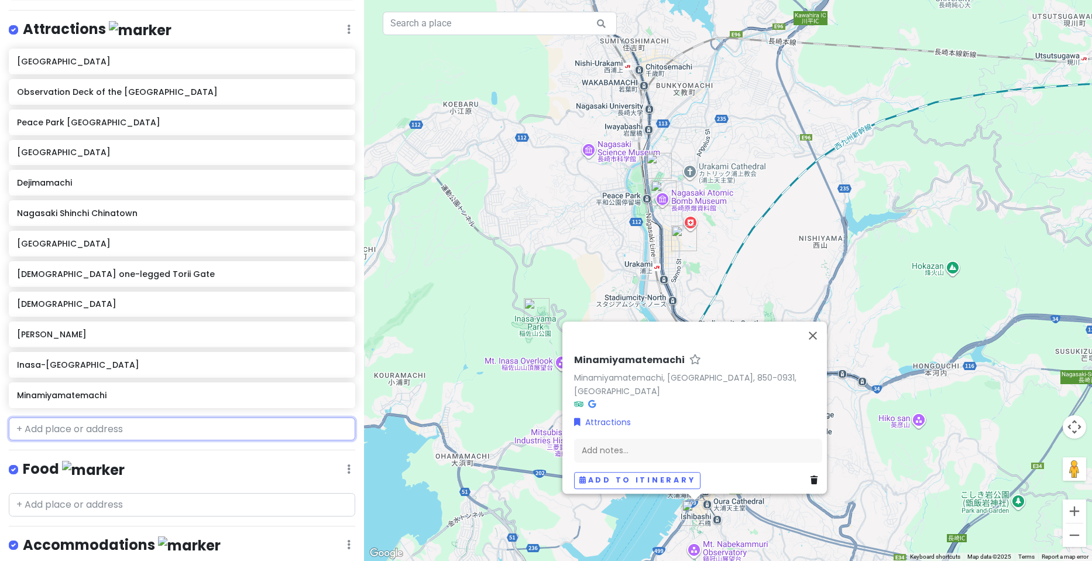
click at [160, 434] on input "text" at bounding box center [182, 428] width 347 height 23
paste input "Kōshi-byō"
type input "Kōshi-byō"
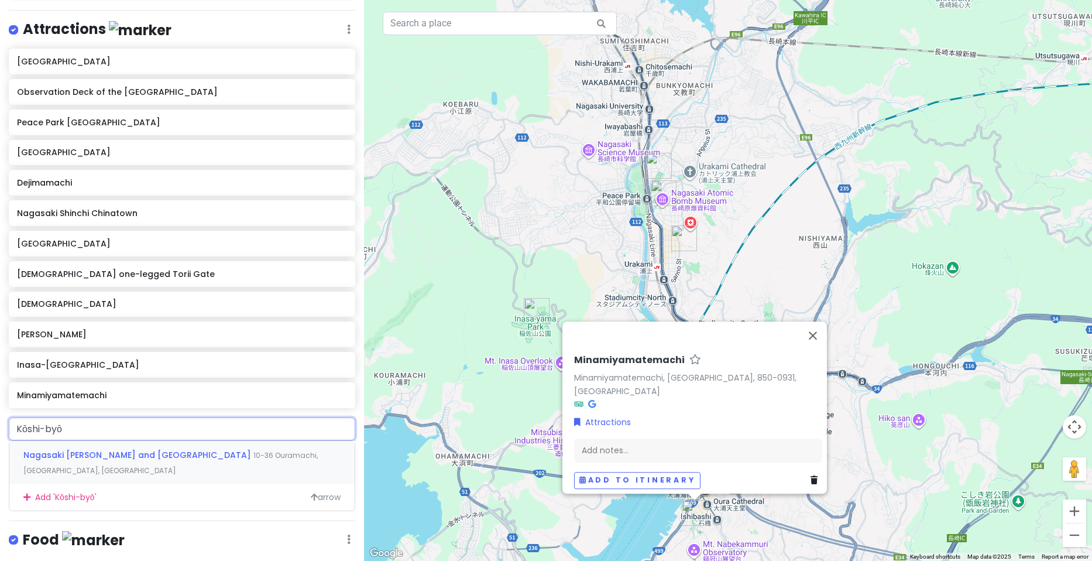
click at [135, 459] on span "Nagasaki [PERSON_NAME] and [GEOGRAPHIC_DATA]" at bounding box center [138, 455] width 230 height 12
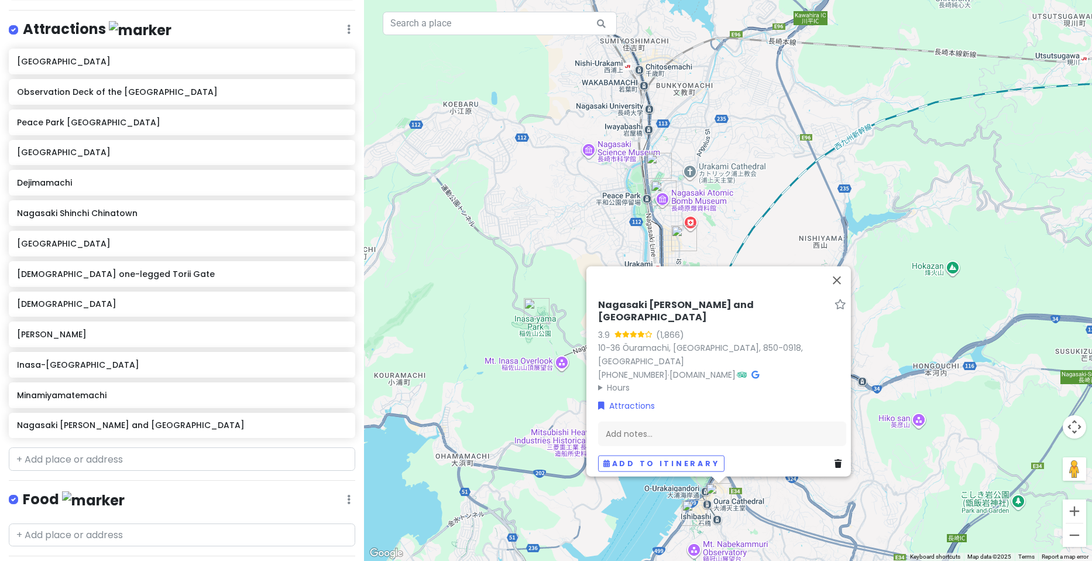
click at [195, 471] on div "Nagasaki Trip Private Change Dates Make a Copy Delete Trip Go Pro ⚡️ Give Feedb…" at bounding box center [182, 280] width 364 height 561
paste input "Gunkanjima"
type input "Gunkanjima"
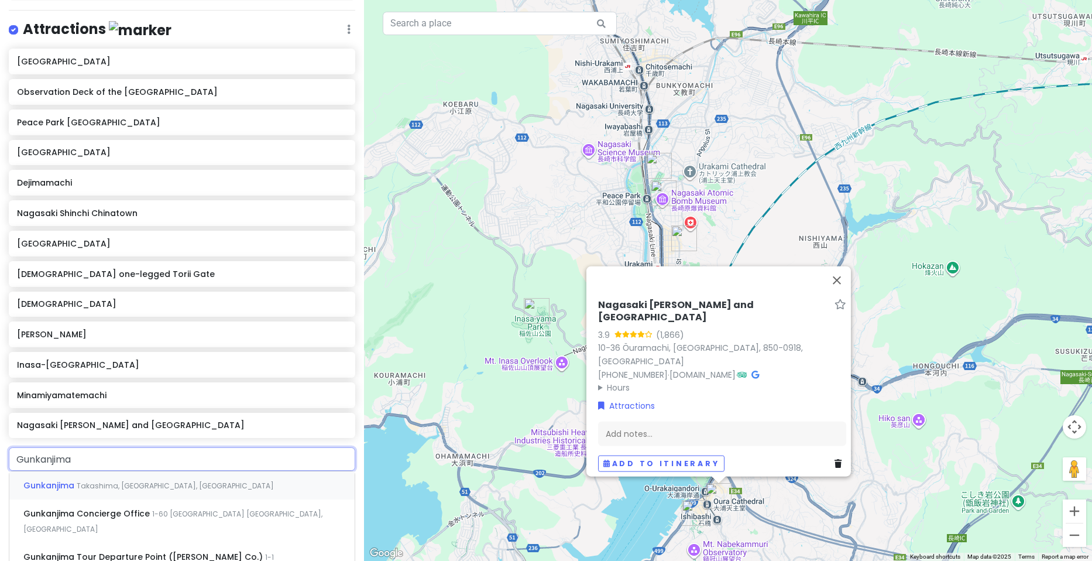
click at [118, 481] on span "Takashima, [GEOGRAPHIC_DATA], [GEOGRAPHIC_DATA]" at bounding box center [175, 486] width 197 height 10
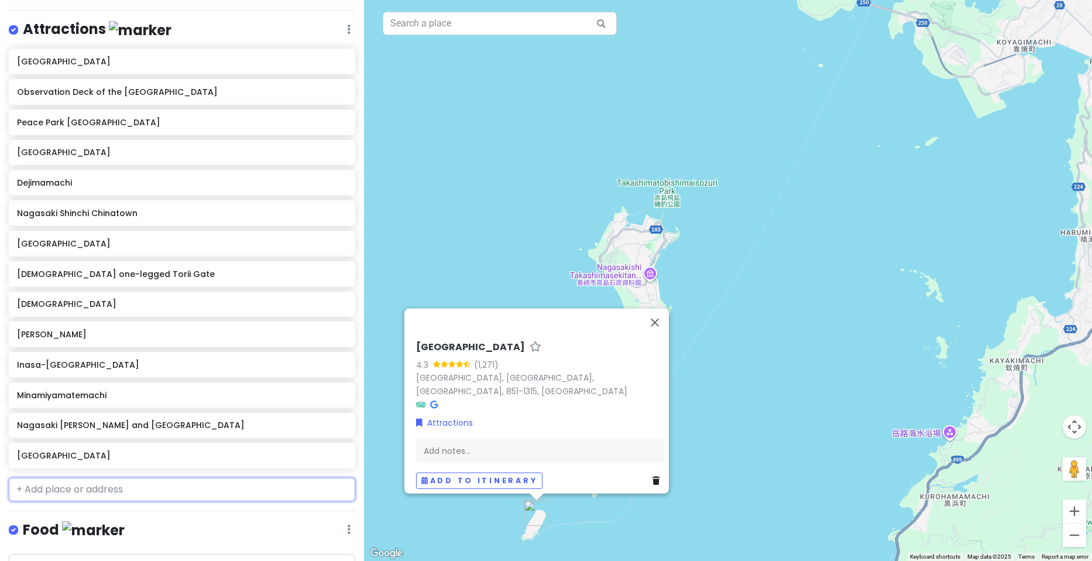
click at [113, 489] on input "text" at bounding box center [182, 489] width 347 height 23
paste input "Meganebashi"
type input "Meganebashi"
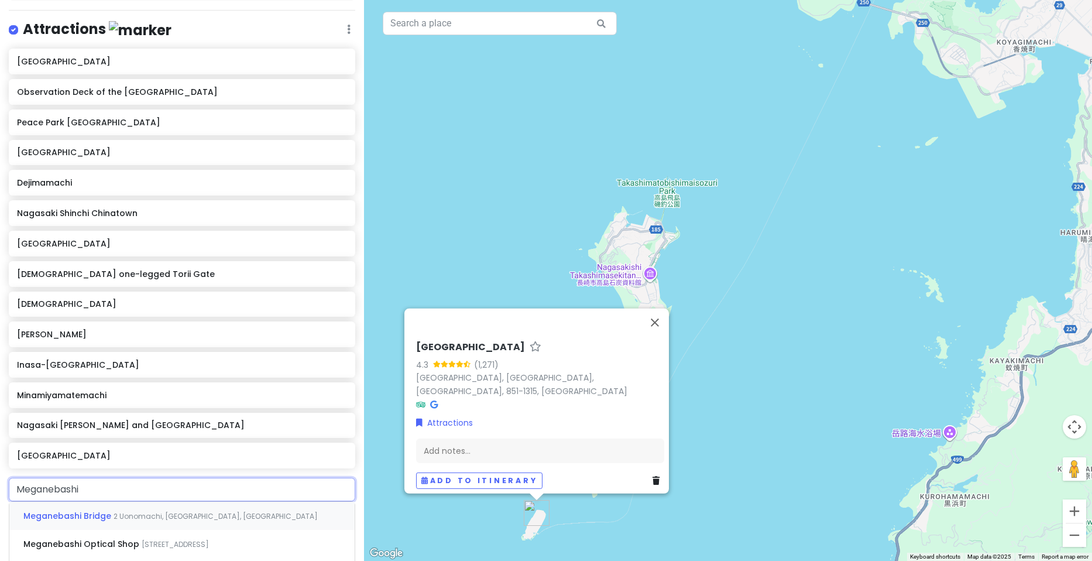
click at [138, 517] on span "2 Uonomachi, [GEOGRAPHIC_DATA], [GEOGRAPHIC_DATA]" at bounding box center [216, 516] width 204 height 10
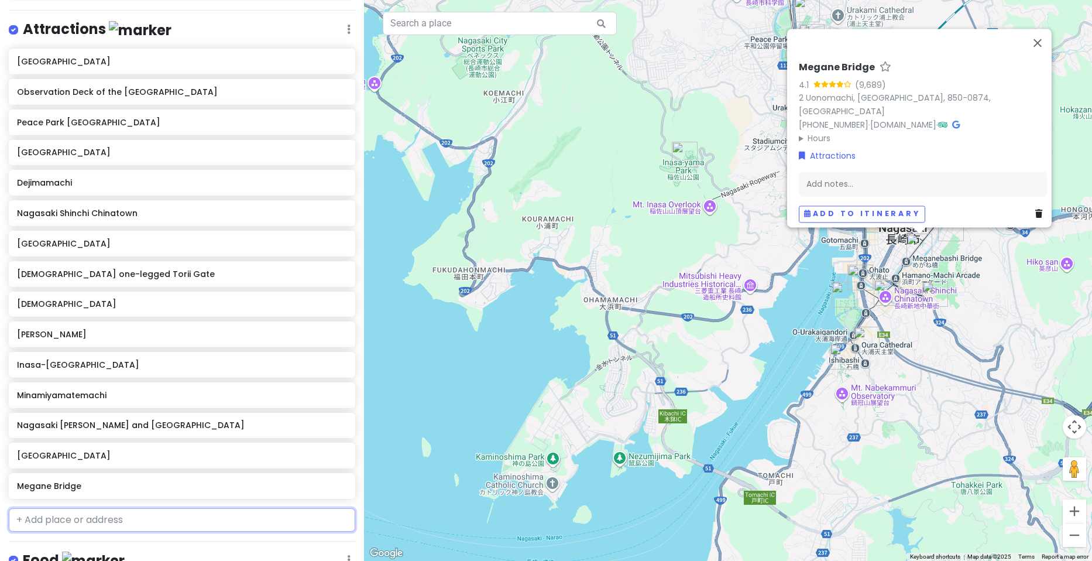
click at [203, 524] on input "text" at bounding box center [182, 519] width 347 height 23
paste input "[PERSON_NAME] Garden"
type input "[PERSON_NAME] Garden"
click at [181, 545] on span "8-1 Minamiyamatemachi, [GEOGRAPHIC_DATA], [GEOGRAPHIC_DATA]" at bounding box center [162, 553] width 279 height 25
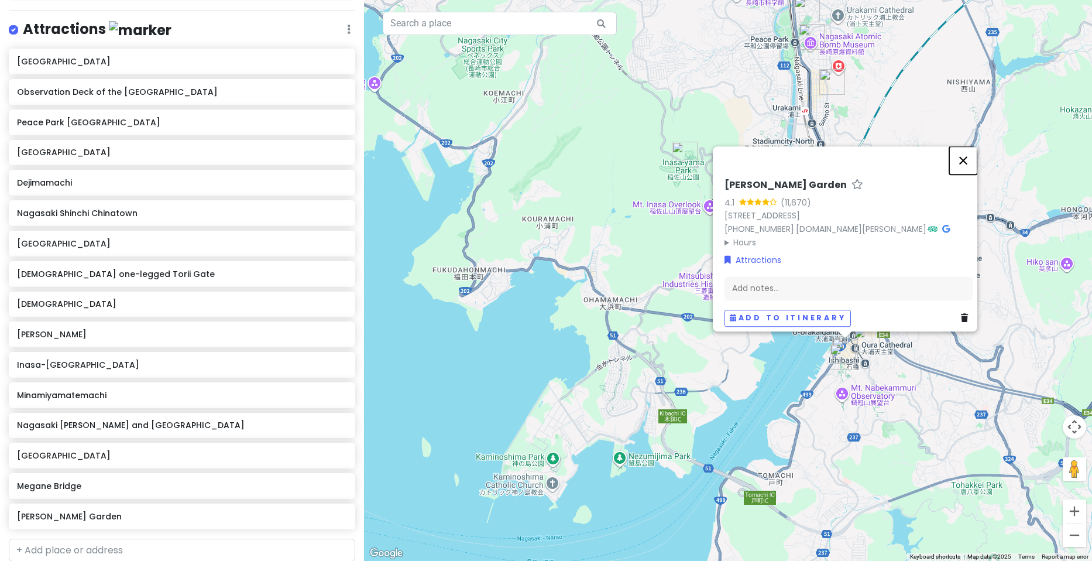
click at [967, 153] on button "Close" at bounding box center [963, 160] width 28 height 28
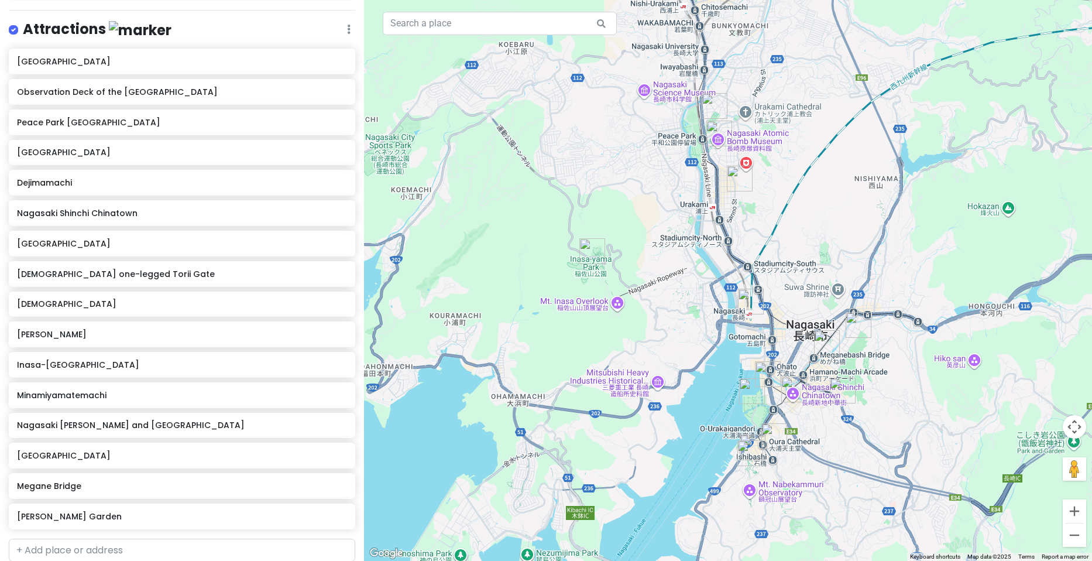
drag, startPoint x: 949, startPoint y: 185, endPoint x: 920, endPoint y: 244, distance: 65.4
click at [920, 244] on div at bounding box center [728, 280] width 728 height 561
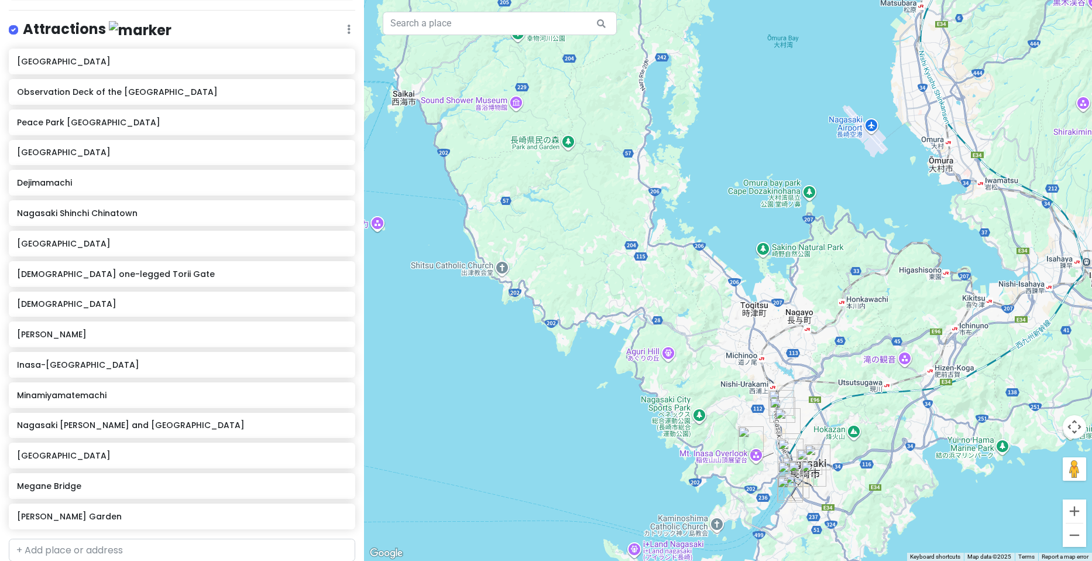
drag, startPoint x: 835, startPoint y: 197, endPoint x: 705, endPoint y: 409, distance: 248.1
click at [705, 409] on div at bounding box center [728, 280] width 728 height 561
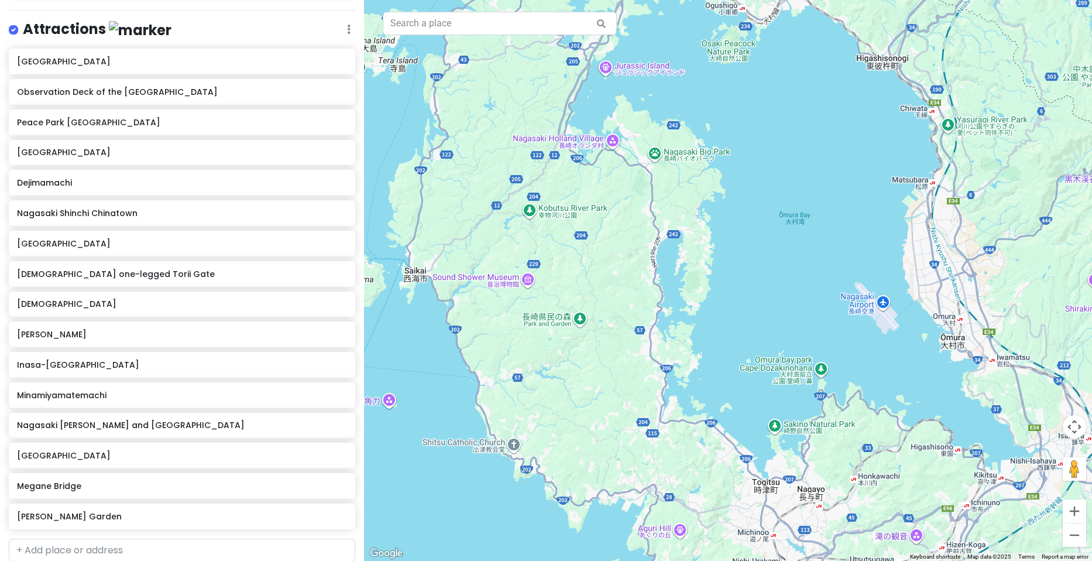
drag, startPoint x: 773, startPoint y: 191, endPoint x: 784, endPoint y: 369, distance: 178.3
click at [784, 369] on div at bounding box center [728, 280] width 728 height 561
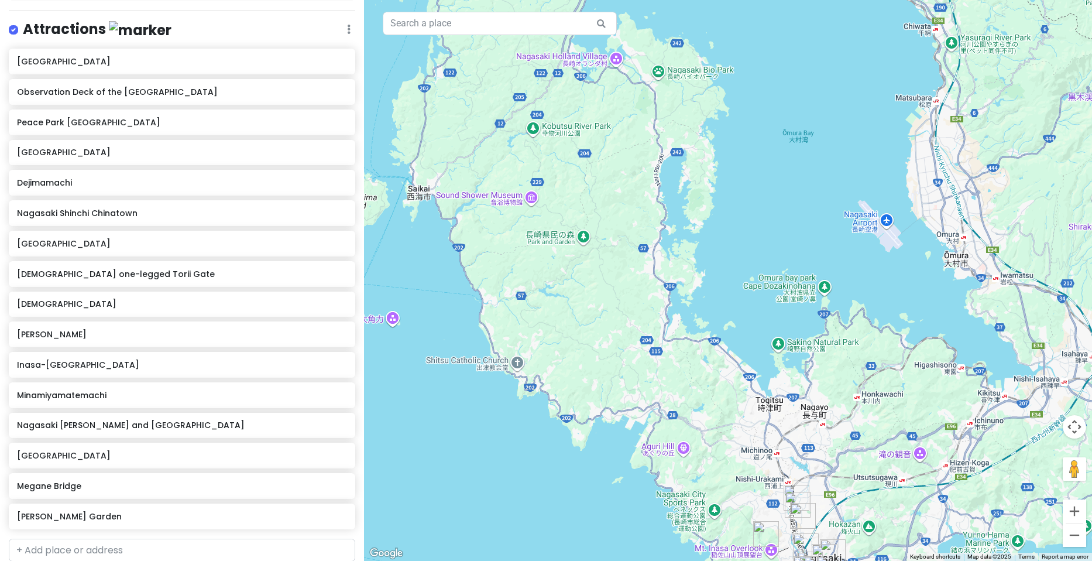
drag, startPoint x: 738, startPoint y: 244, endPoint x: 742, endPoint y: 165, distance: 78.5
click at [742, 165] on div at bounding box center [728, 280] width 728 height 561
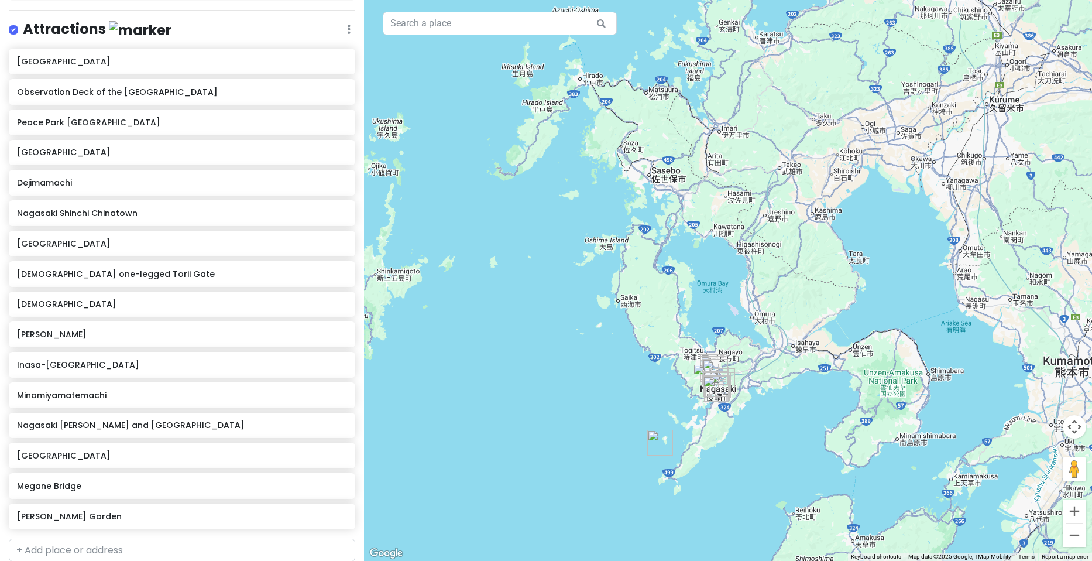
drag, startPoint x: 835, startPoint y: 222, endPoint x: 716, endPoint y: 272, distance: 128.8
click at [716, 272] on div at bounding box center [728, 280] width 728 height 561
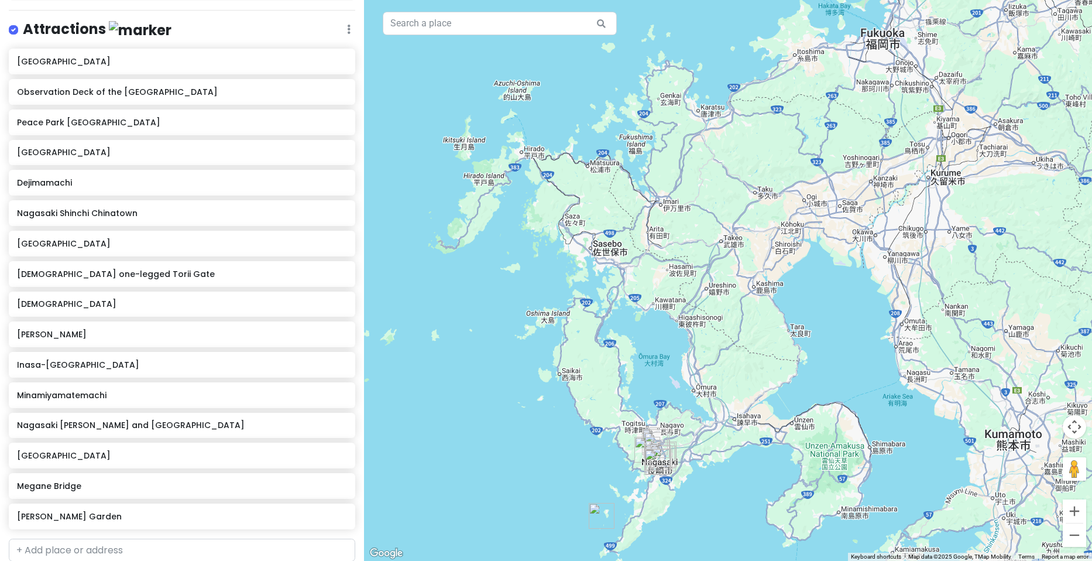
drag, startPoint x: 794, startPoint y: 112, endPoint x: 734, endPoint y: 187, distance: 95.8
click at [736, 184] on div at bounding box center [728, 280] width 728 height 561
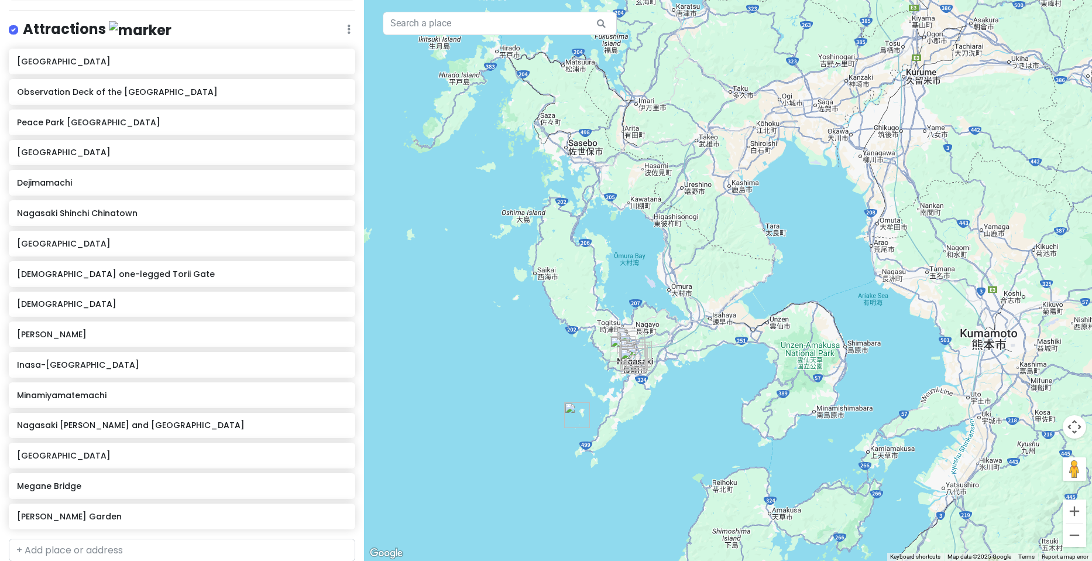
drag, startPoint x: 663, startPoint y: 256, endPoint x: 645, endPoint y: 158, distance: 99.9
click at [645, 158] on div at bounding box center [728, 280] width 728 height 561
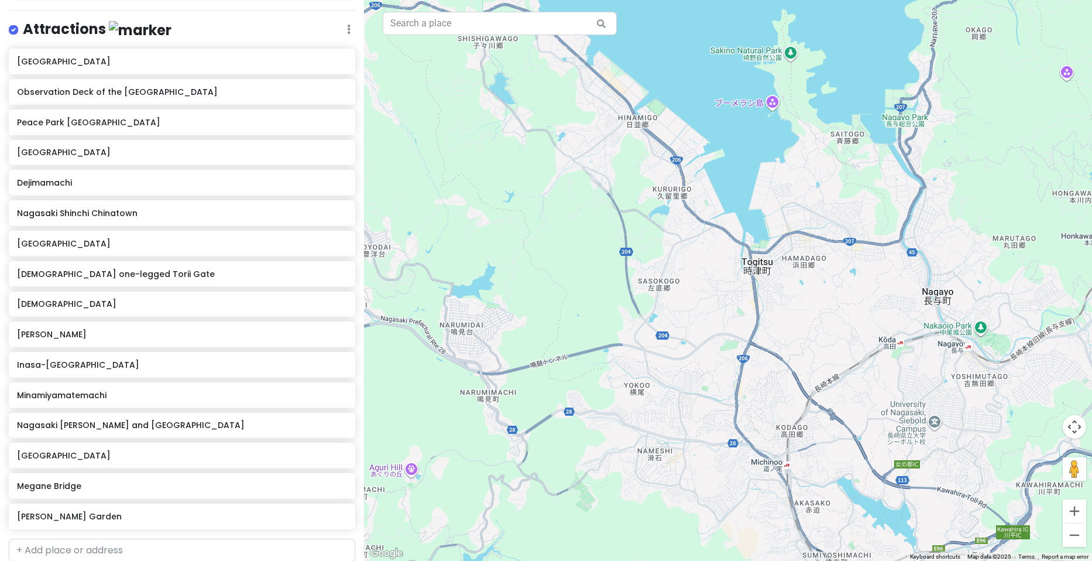
drag, startPoint x: 745, startPoint y: 376, endPoint x: 601, endPoint y: 87, distance: 322.8
click at [606, 95] on div at bounding box center [728, 280] width 728 height 561
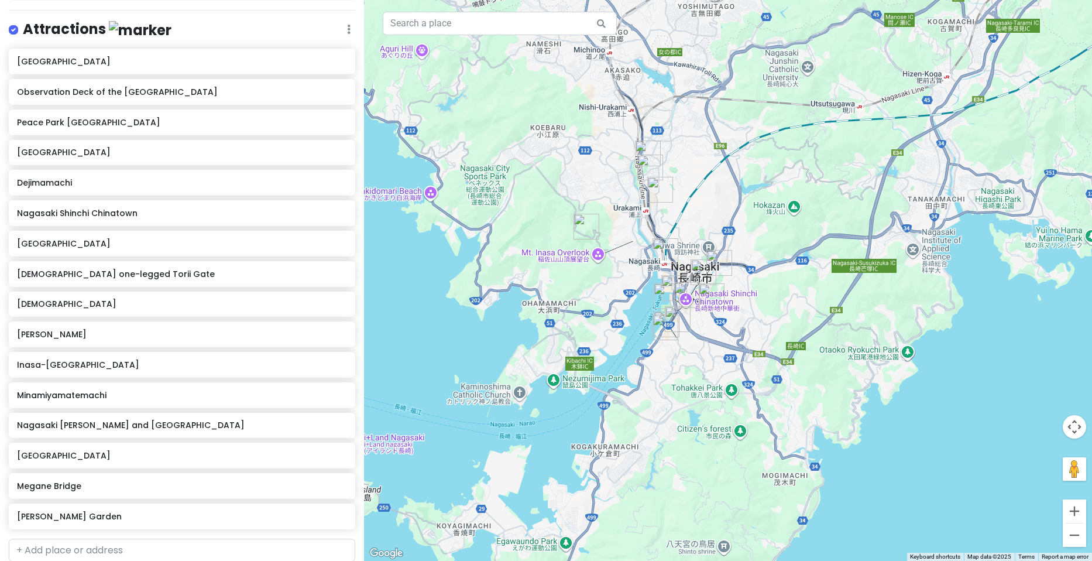
drag, startPoint x: 692, startPoint y: 276, endPoint x: 705, endPoint y: 229, distance: 48.4
click at [705, 229] on div at bounding box center [728, 280] width 728 height 561
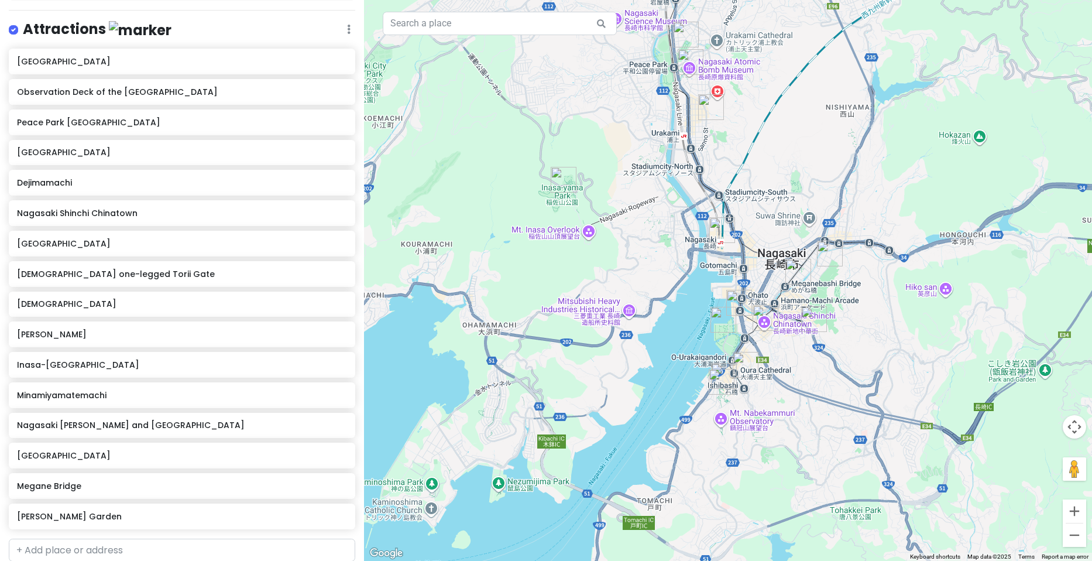
drag, startPoint x: 618, startPoint y: 231, endPoint x: 636, endPoint y: 214, distance: 24.8
click at [636, 214] on div at bounding box center [728, 280] width 728 height 561
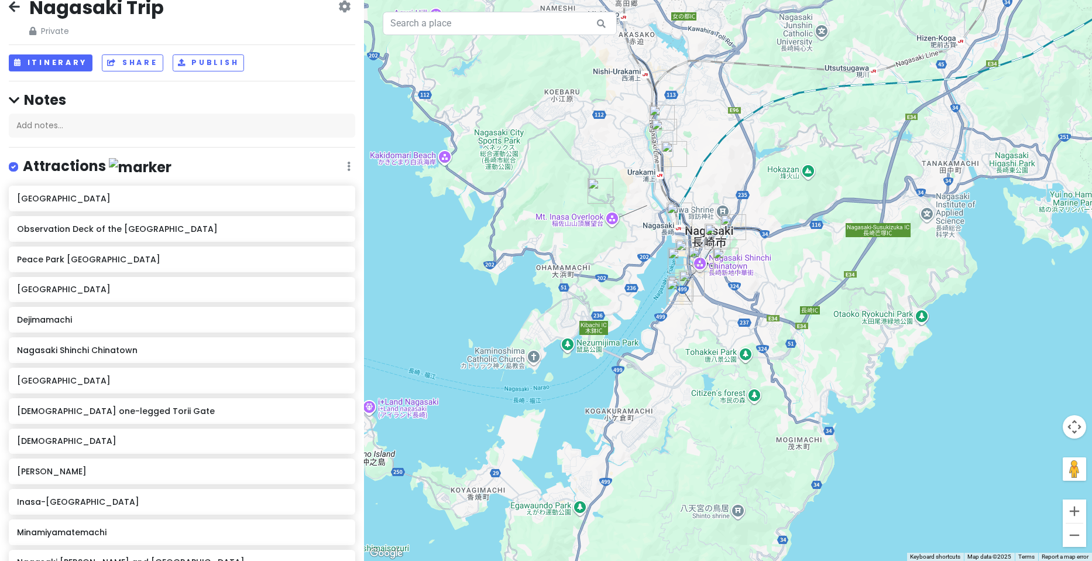
scroll to position [16, 0]
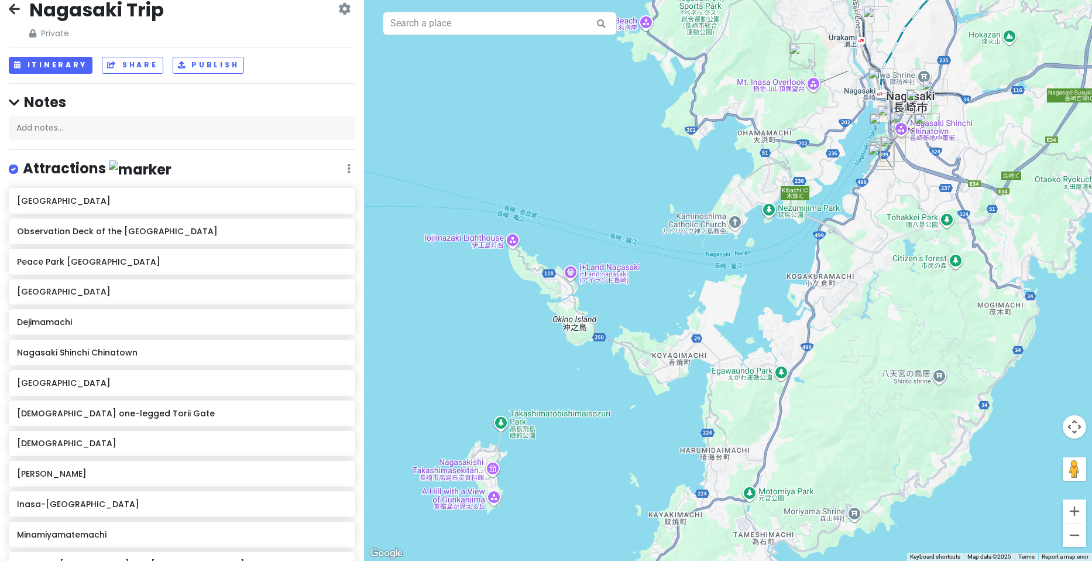
drag, startPoint x: 474, startPoint y: 358, endPoint x: 666, endPoint y: 228, distance: 231.4
click at [666, 228] on div at bounding box center [728, 280] width 728 height 561
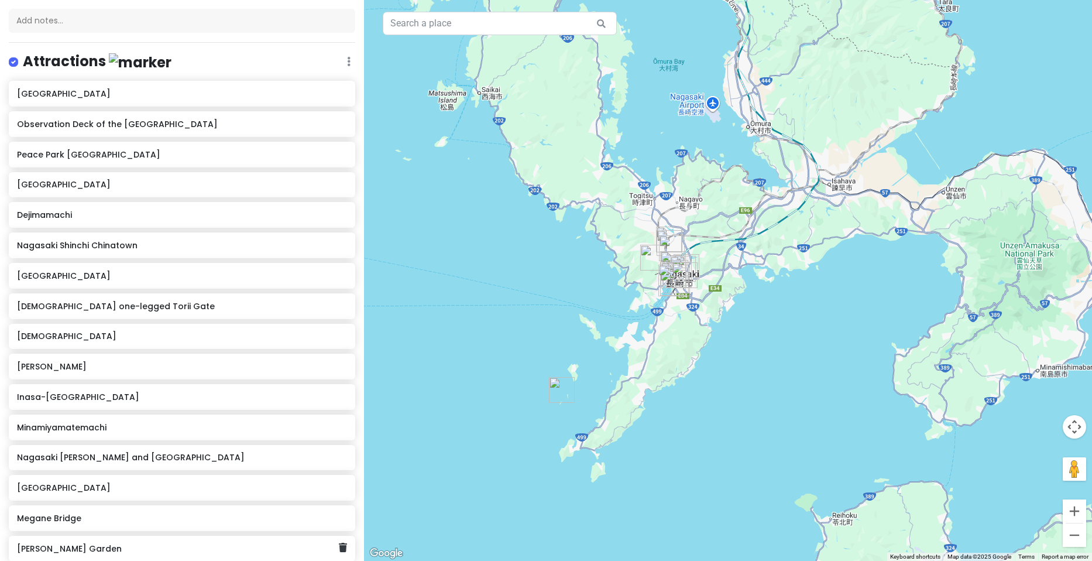
scroll to position [251, 0]
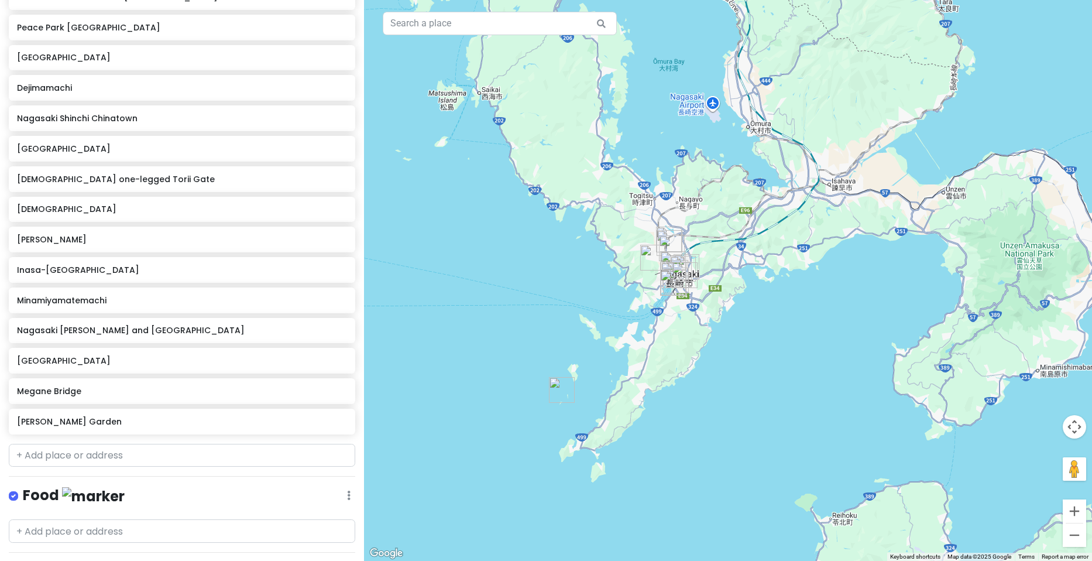
click at [556, 387] on img "Hashima Island" at bounding box center [562, 390] width 26 height 26
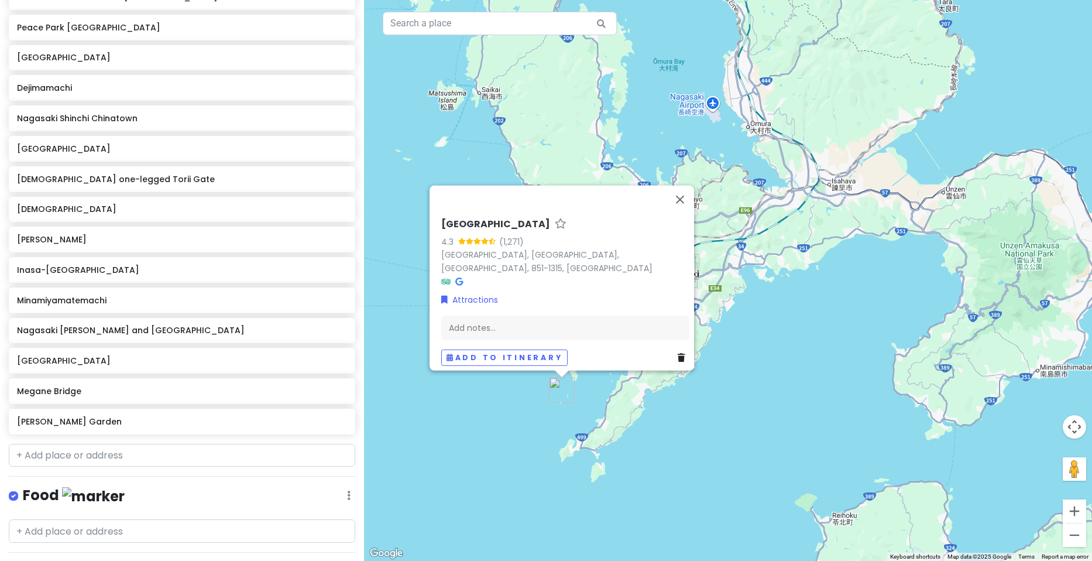
click at [678, 356] on link at bounding box center [684, 357] width 12 height 13
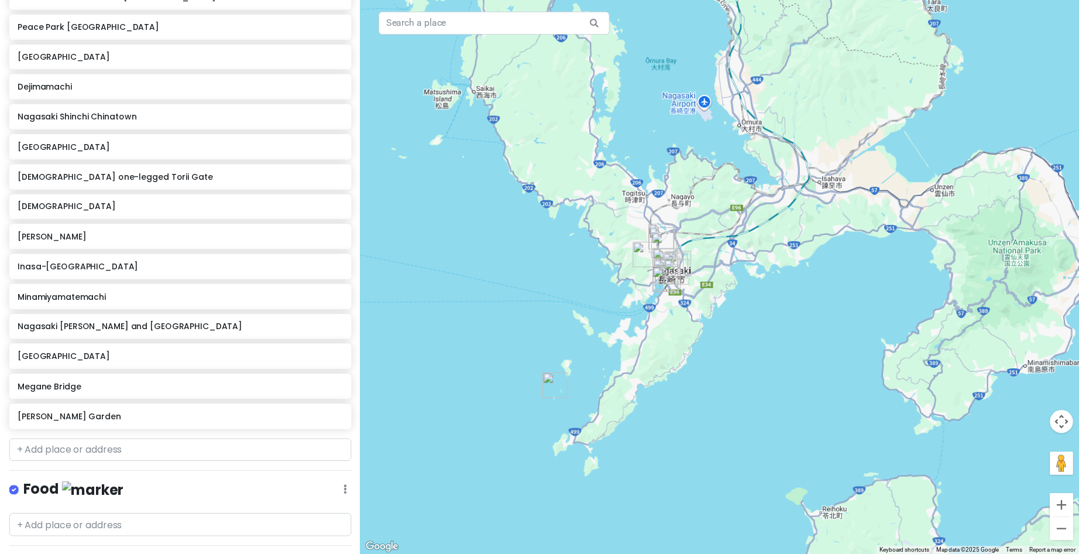
scroll to position [220, 0]
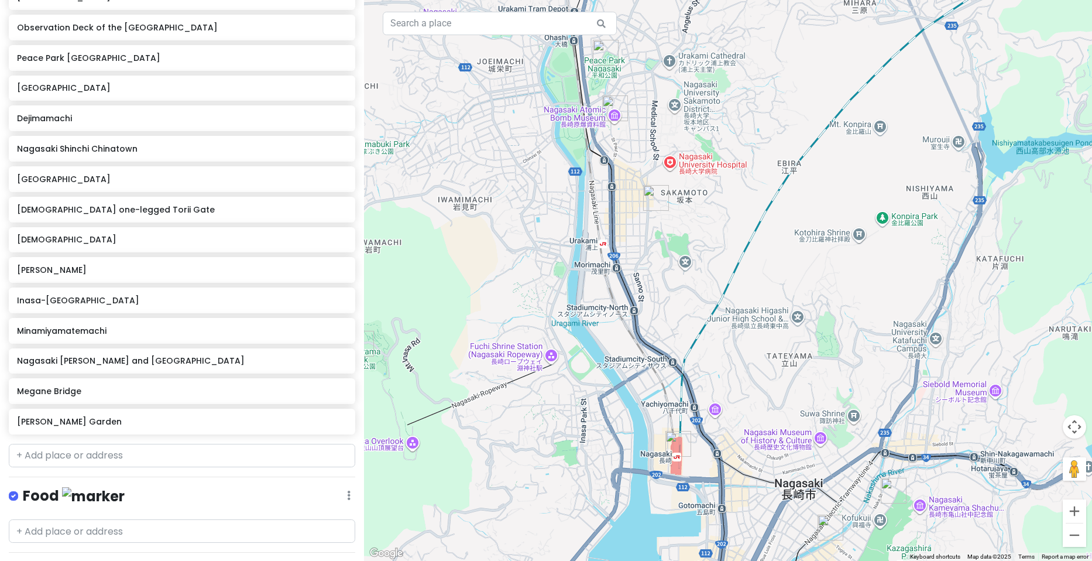
drag, startPoint x: 667, startPoint y: 251, endPoint x: 792, endPoint y: 300, distance: 133.8
click at [792, 300] on div at bounding box center [728, 280] width 728 height 561
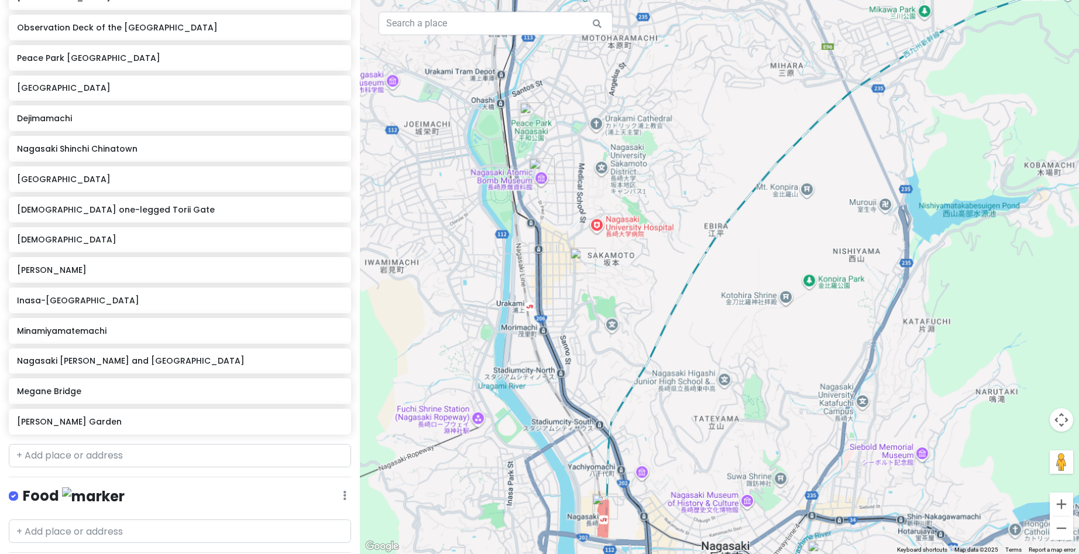
drag, startPoint x: 510, startPoint y: 131, endPoint x: 514, endPoint y: 199, distance: 68.6
click at [514, 199] on div at bounding box center [719, 277] width 719 height 554
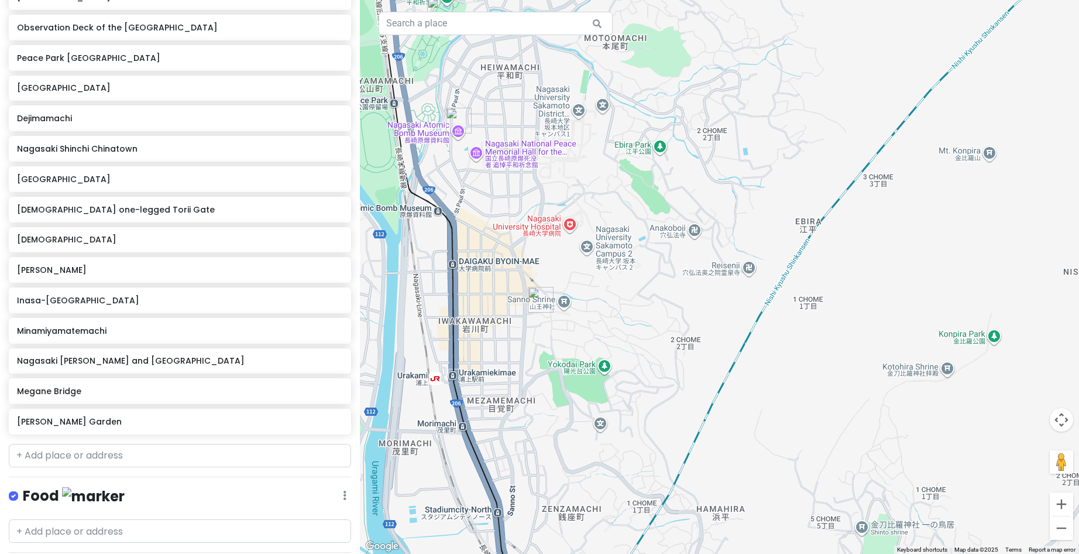
drag, startPoint x: 544, startPoint y: 440, endPoint x: 515, endPoint y: 177, distance: 265.0
click at [515, 183] on div at bounding box center [719, 277] width 719 height 554
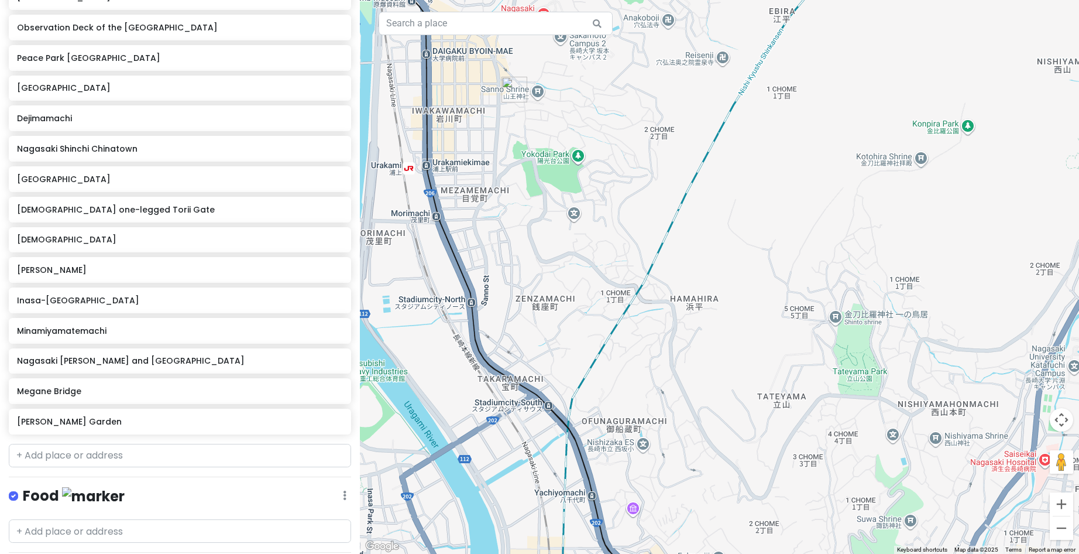
drag, startPoint x: 595, startPoint y: 306, endPoint x: 511, endPoint y: 139, distance: 186.6
click at [514, 146] on div at bounding box center [719, 277] width 719 height 554
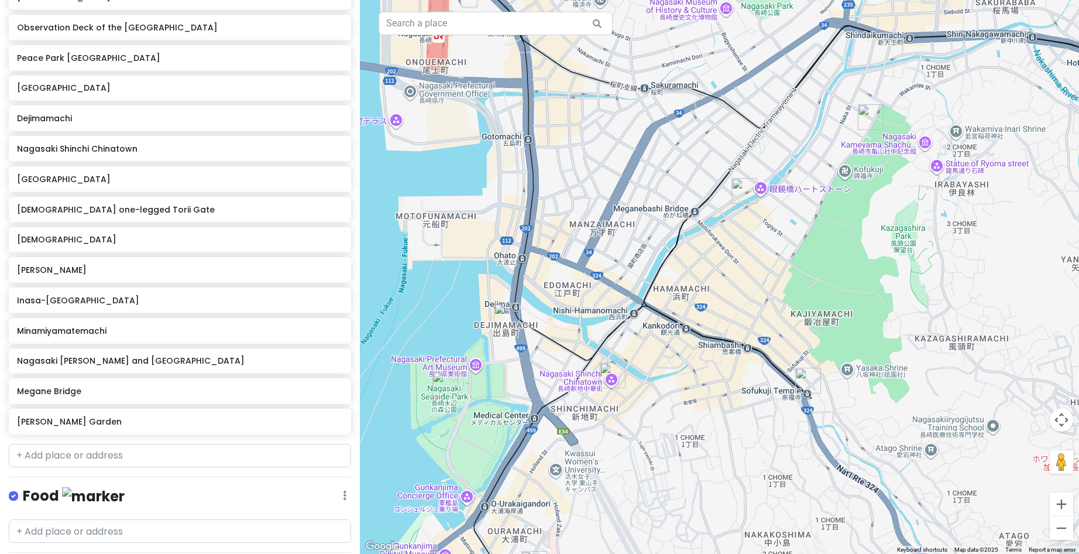
drag, startPoint x: 543, startPoint y: 256, endPoint x: 636, endPoint y: 116, distance: 167.5
click at [636, 116] on div at bounding box center [719, 277] width 719 height 554
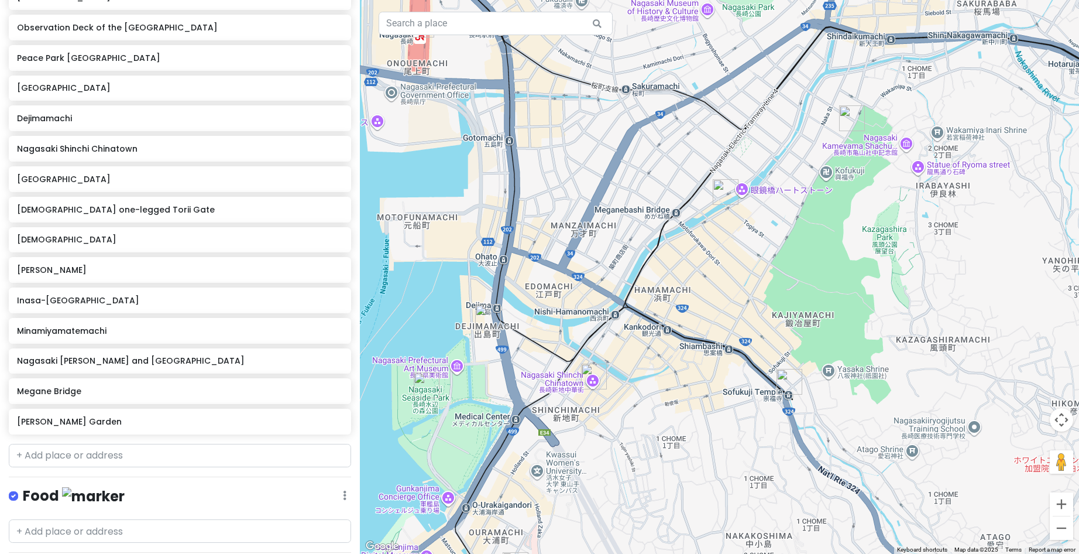
click at [843, 115] on img "Teramachi Dori" at bounding box center [852, 118] width 26 height 26
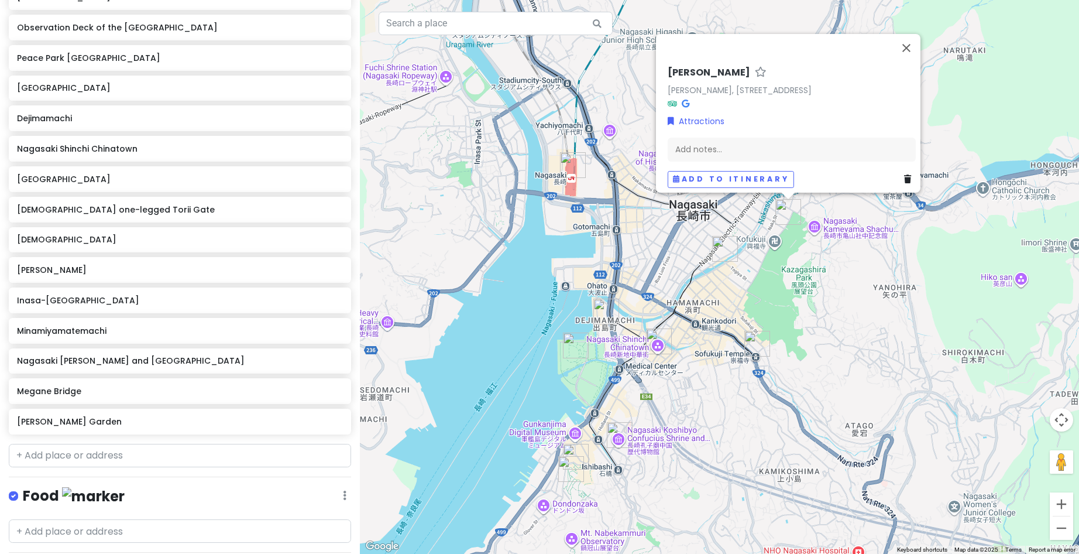
click at [721, 251] on img "Megane Bridge" at bounding box center [725, 249] width 26 height 26
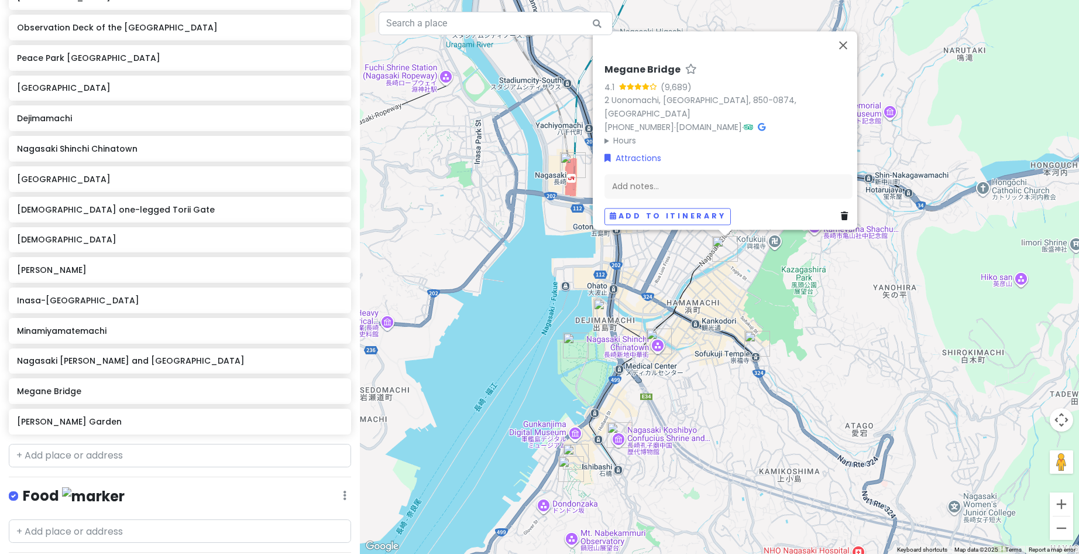
click at [622, 76] on h6 "Megane Bridge" at bounding box center [643, 70] width 76 height 12
click at [622, 76] on input "Megane Bridge" at bounding box center [729, 67] width 248 height 18
click at [855, 53] on button "Close" at bounding box center [843, 45] width 28 height 28
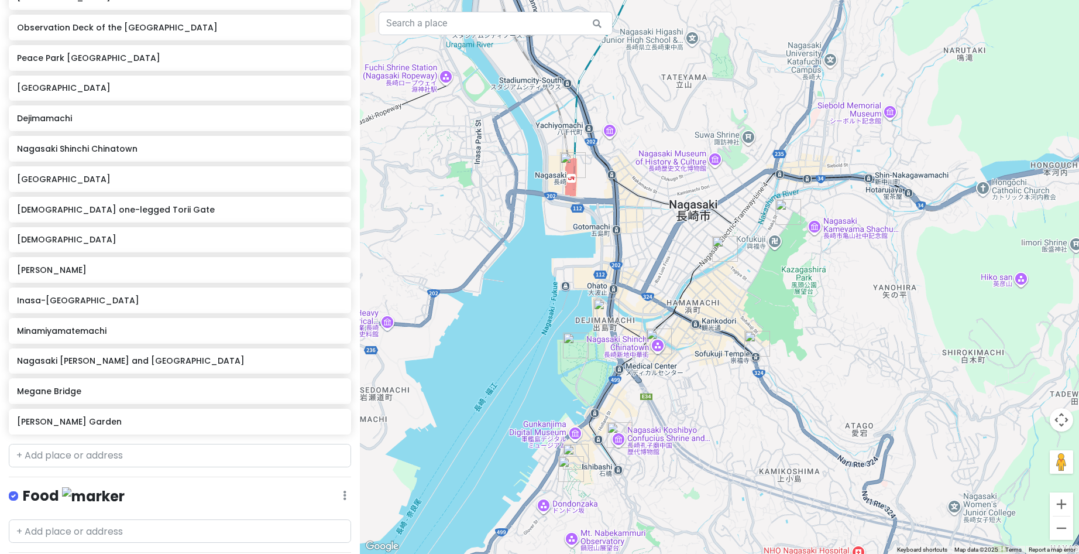
click at [757, 347] on img "Sofukuji Temple" at bounding box center [758, 344] width 26 height 26
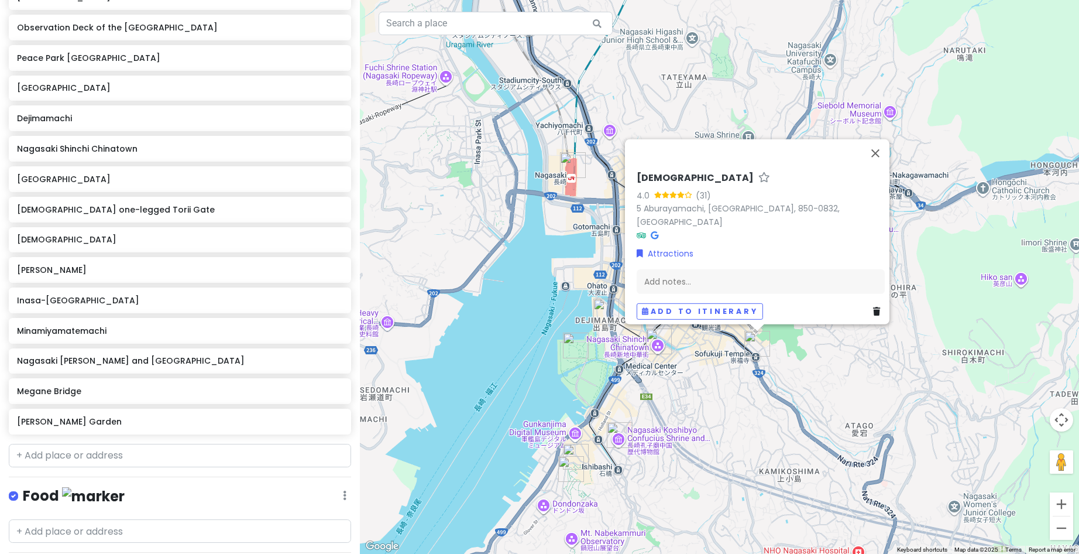
click at [657, 180] on h6 "[DEMOGRAPHIC_DATA]" at bounding box center [695, 178] width 117 height 12
click at [657, 180] on input "[DEMOGRAPHIC_DATA]" at bounding box center [761, 175] width 248 height 18
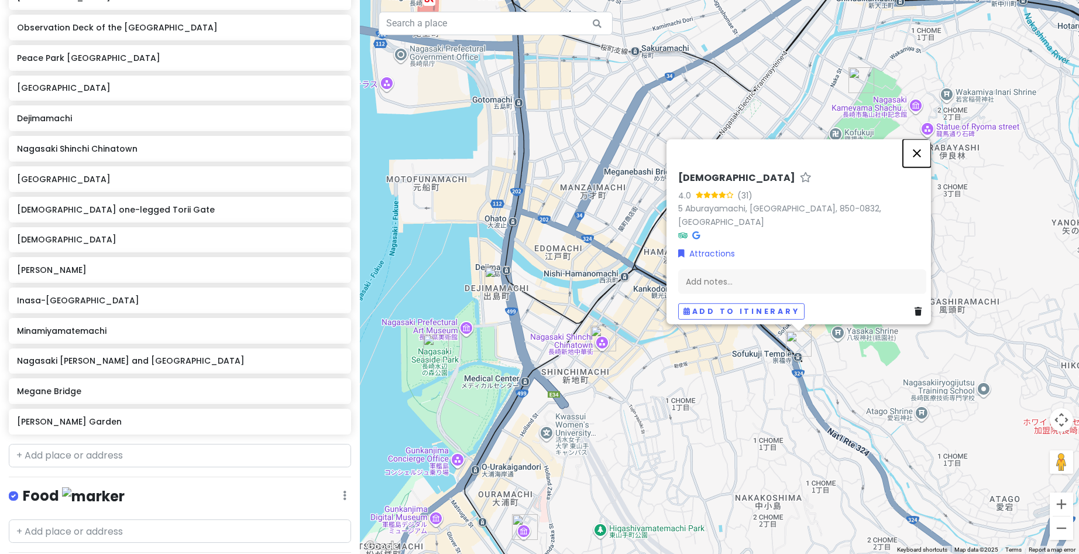
click at [920, 158] on button "Close" at bounding box center [917, 153] width 28 height 28
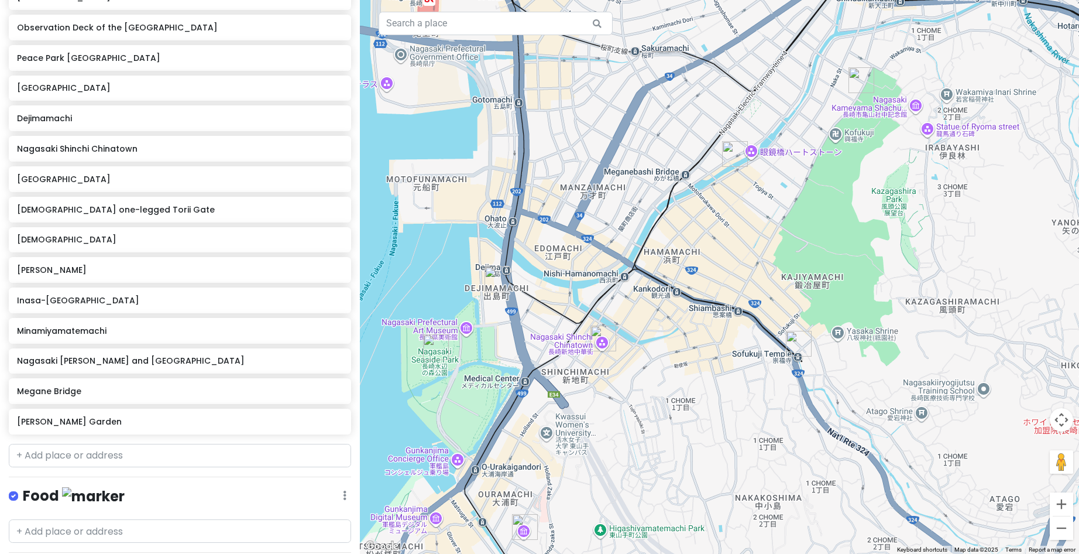
click at [603, 341] on img "Nagasaki Shinchi Chinatown" at bounding box center [604, 338] width 26 height 26
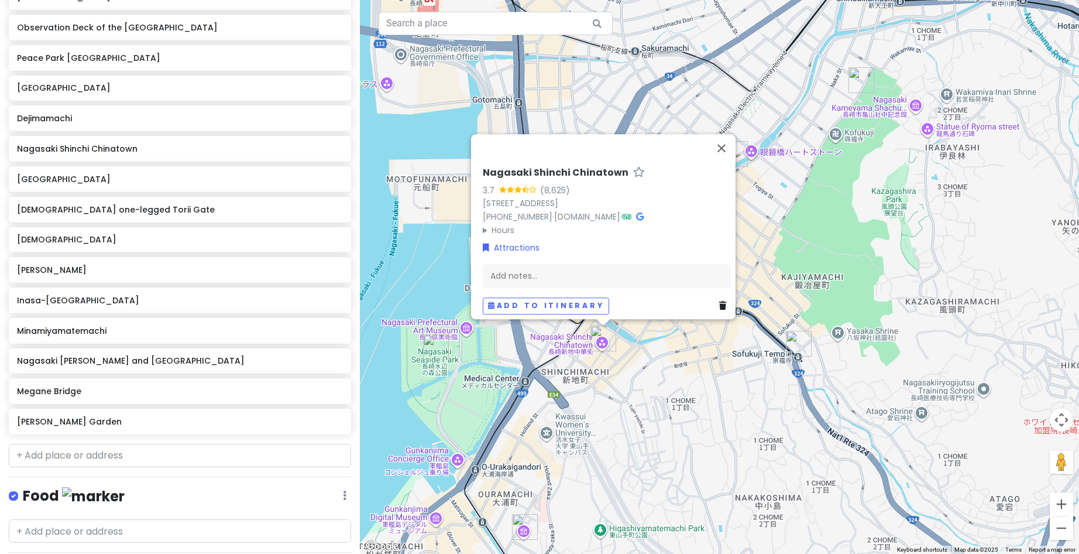
click at [548, 167] on h6 "Nagasaki Shinchi Chinatown" at bounding box center [556, 173] width 146 height 12
click at [550, 161] on input "Nagasaki Shinchi Chinatown" at bounding box center [607, 170] width 248 height 18
click at [732, 140] on button "Close" at bounding box center [722, 148] width 28 height 28
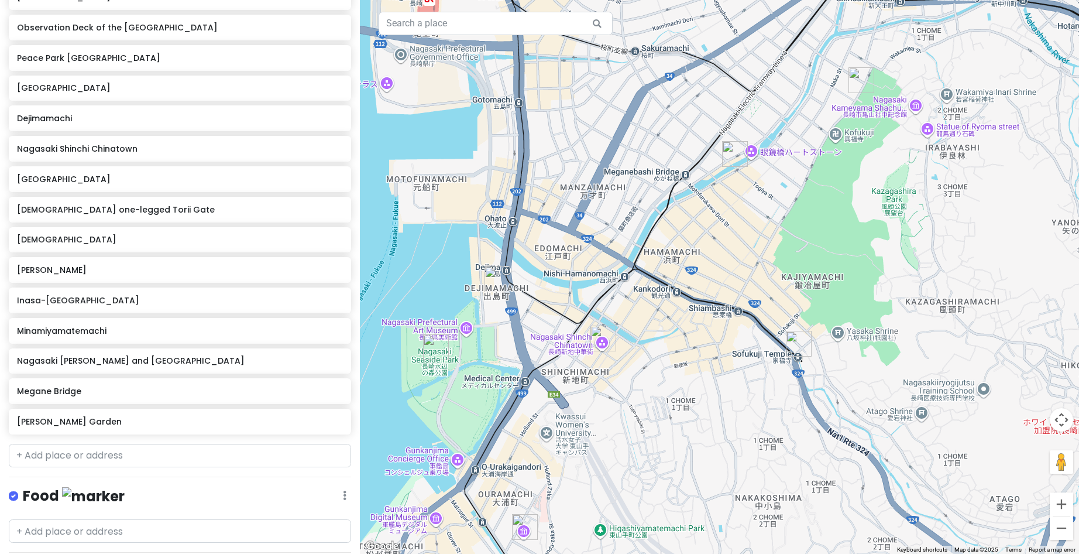
click at [491, 282] on img "Dejimamachi" at bounding box center [498, 279] width 26 height 26
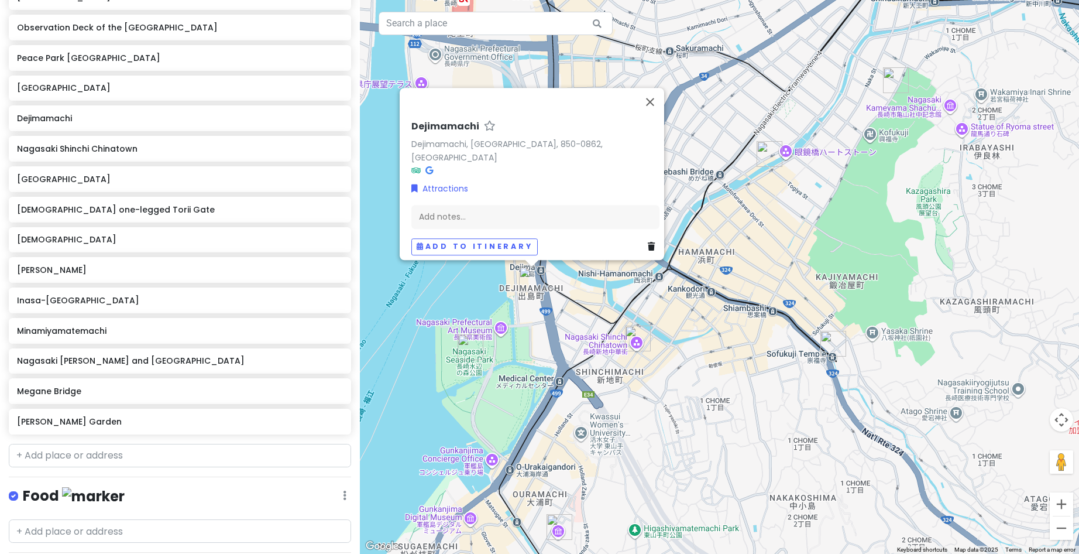
click at [444, 128] on h6 "Dejimamachi" at bounding box center [446, 127] width 68 height 12
click at [455, 129] on input "Dejimamachi" at bounding box center [536, 124] width 248 height 18
click at [652, 100] on button "Close" at bounding box center [650, 102] width 28 height 28
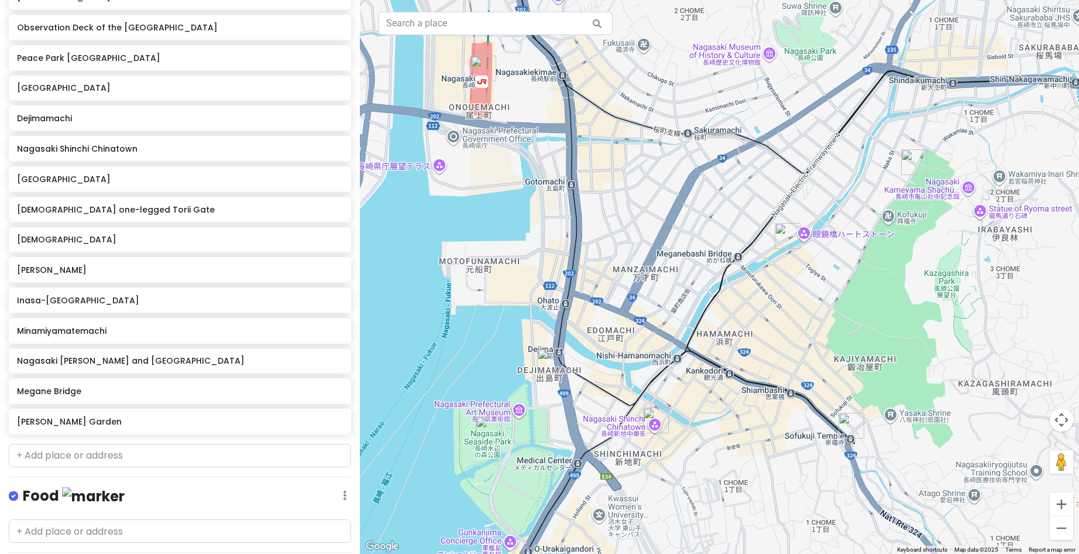
drag, startPoint x: 495, startPoint y: 136, endPoint x: 513, endPoint y: 220, distance: 85.1
click at [513, 220] on div at bounding box center [719, 277] width 719 height 554
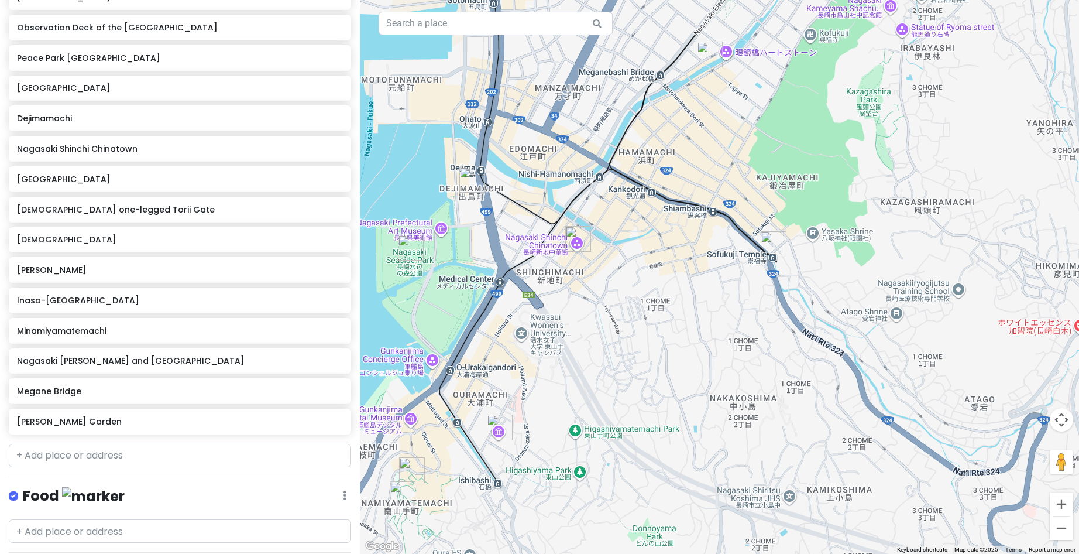
drag, startPoint x: 648, startPoint y: 446, endPoint x: 570, endPoint y: 260, distance: 202.0
click at [570, 260] on div at bounding box center [719, 277] width 719 height 554
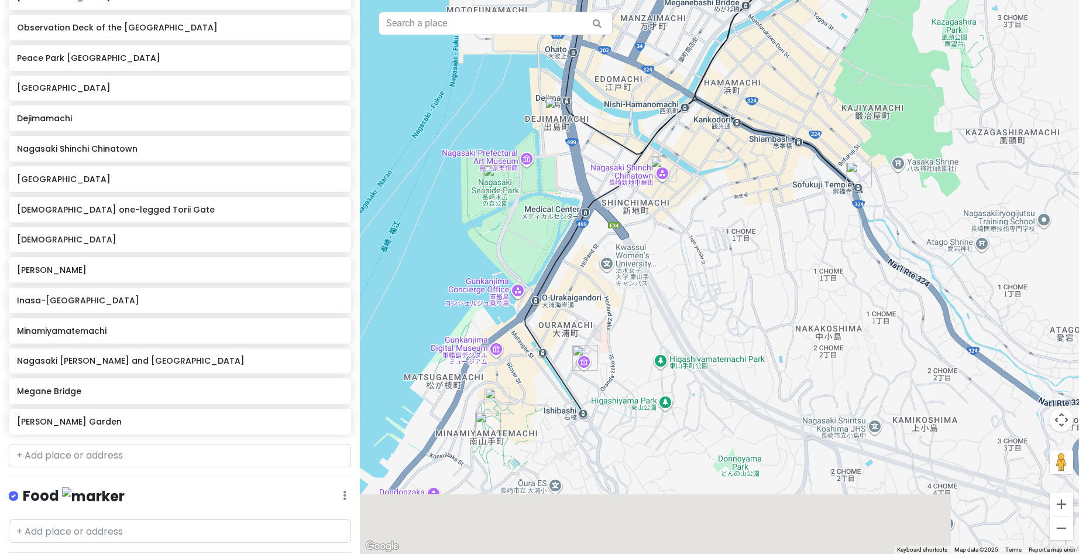
drag, startPoint x: 498, startPoint y: 375, endPoint x: 587, endPoint y: 294, distance: 120.2
click at [587, 294] on div at bounding box center [719, 277] width 719 height 554
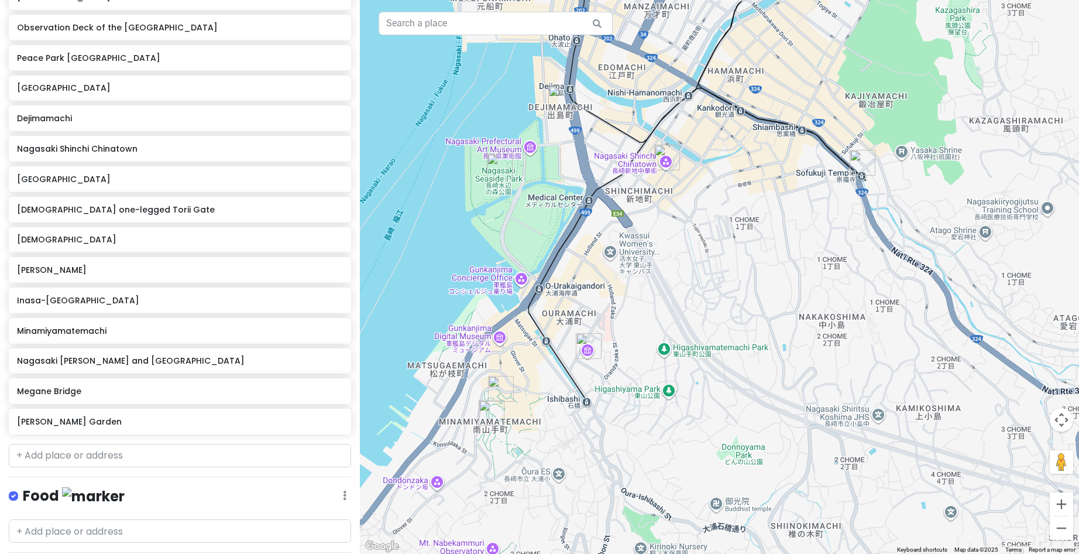
click at [500, 164] on img "Nagasaki Seaside Park" at bounding box center [500, 166] width 26 height 26
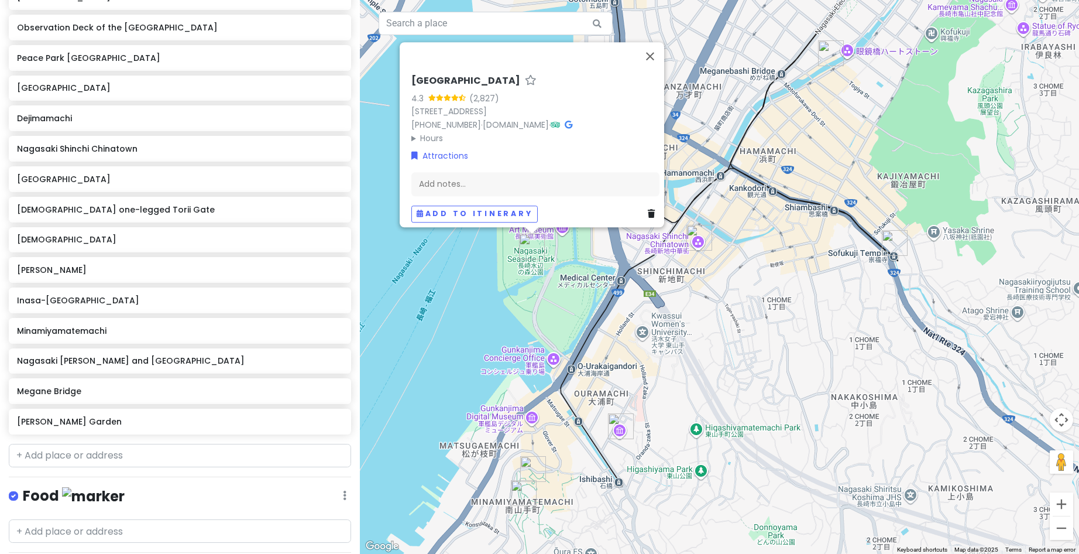
click at [464, 77] on h6 "[GEOGRAPHIC_DATA]" at bounding box center [466, 81] width 109 height 12
click at [461, 71] on input "[GEOGRAPHIC_DATA]" at bounding box center [536, 78] width 248 height 18
click at [461, 70] on input "[GEOGRAPHIC_DATA]" at bounding box center [536, 78] width 248 height 18
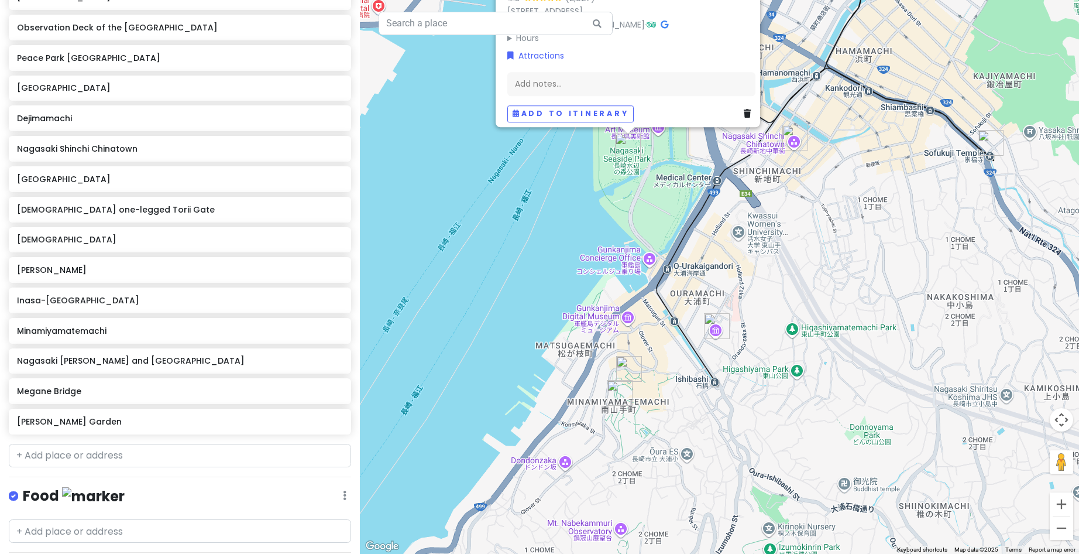
click at [744, 110] on icon at bounding box center [747, 114] width 7 height 8
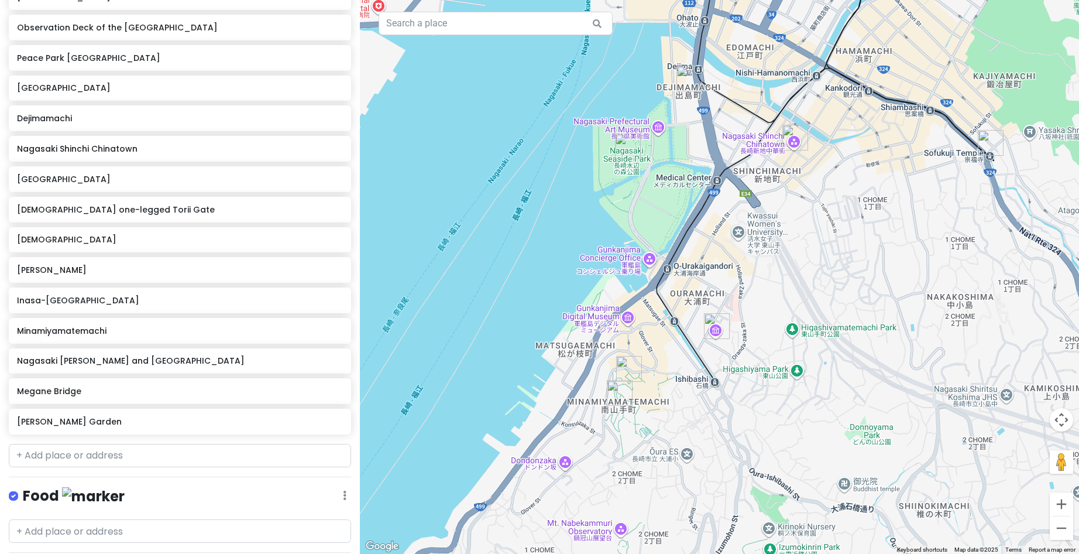
scroll to position [190, 0]
click at [629, 372] on img "Glover Garden" at bounding box center [629, 369] width 26 height 26
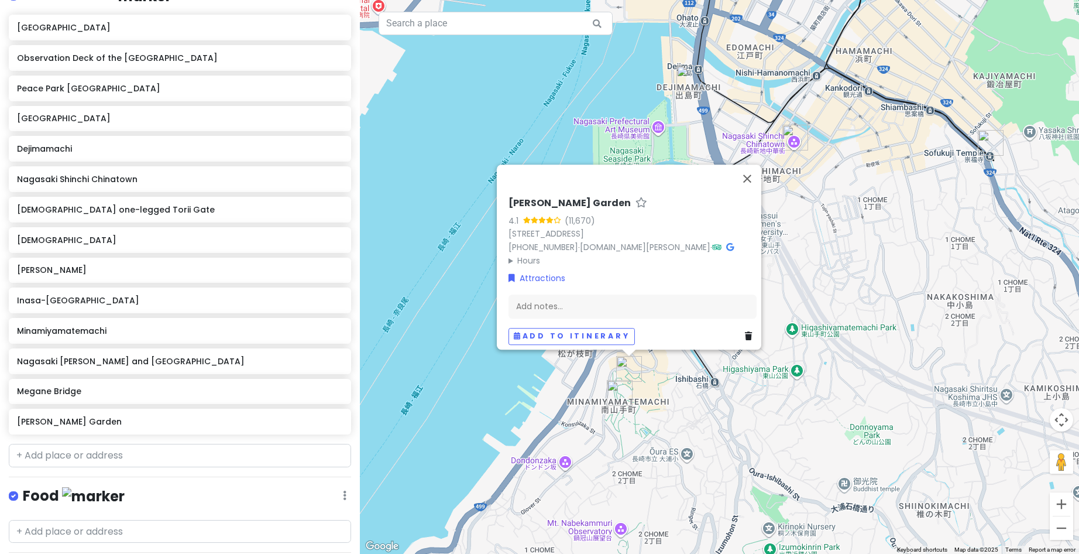
click at [609, 389] on img "Minamiyamatemachi" at bounding box center [620, 393] width 26 height 26
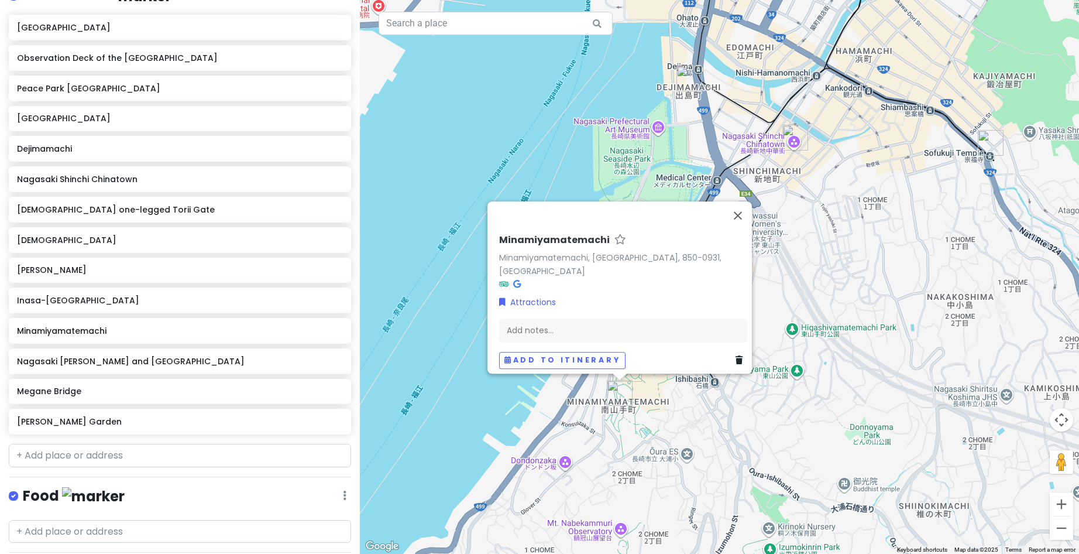
click at [533, 244] on h6 "Minamiyamatemachi" at bounding box center [554, 240] width 111 height 12
click at [533, 244] on input "Minamiyamatemachi" at bounding box center [623, 237] width 248 height 18
click at [745, 225] on button "Close" at bounding box center [738, 215] width 28 height 28
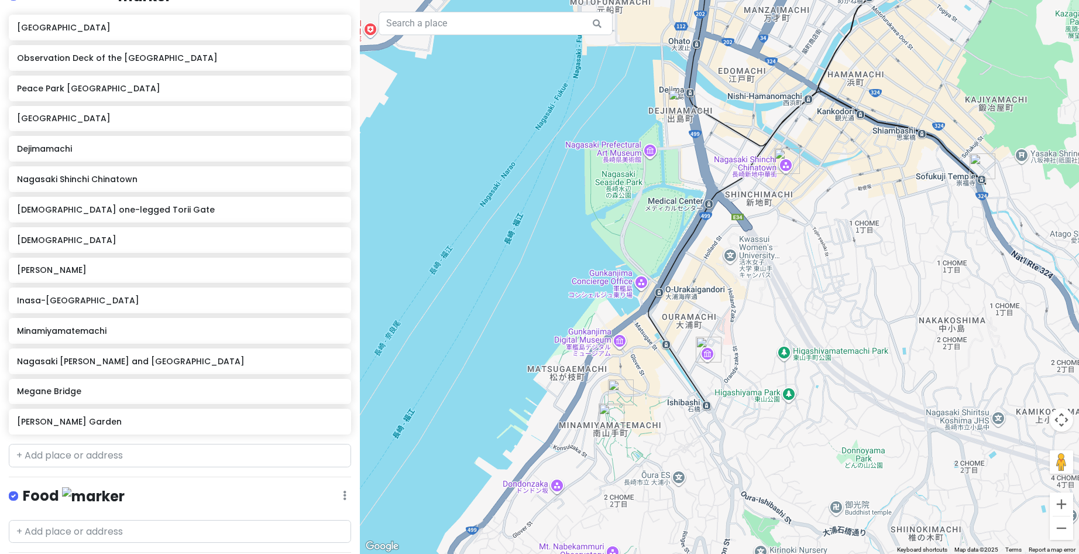
click at [705, 345] on img "Nagasaki Koshibyo Confucius Shrine and Historical Museum of China" at bounding box center [709, 350] width 26 height 26
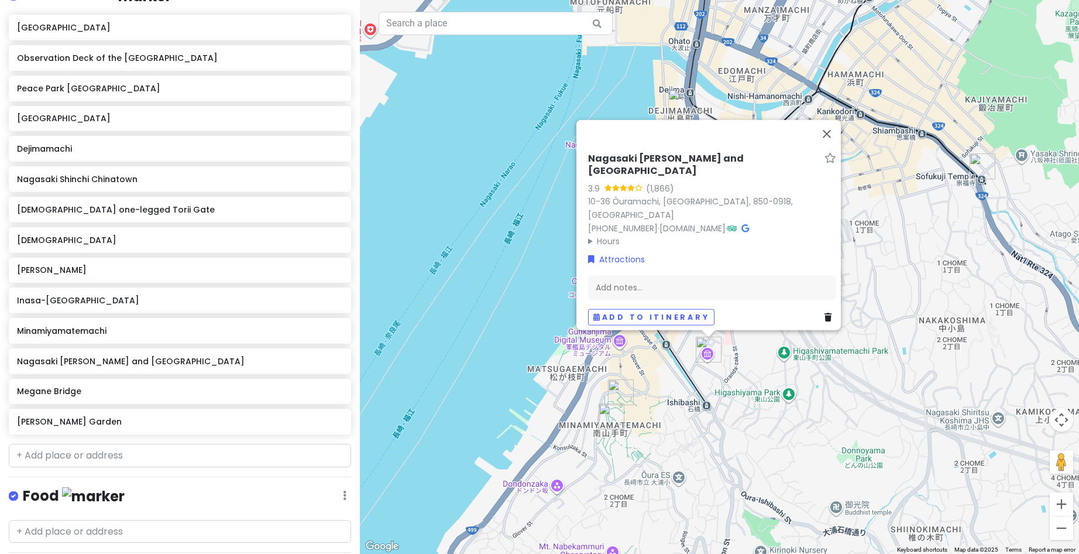
click at [645, 162] on h6 "Nagasaki [PERSON_NAME] and [GEOGRAPHIC_DATA]" at bounding box center [704, 165] width 232 height 25
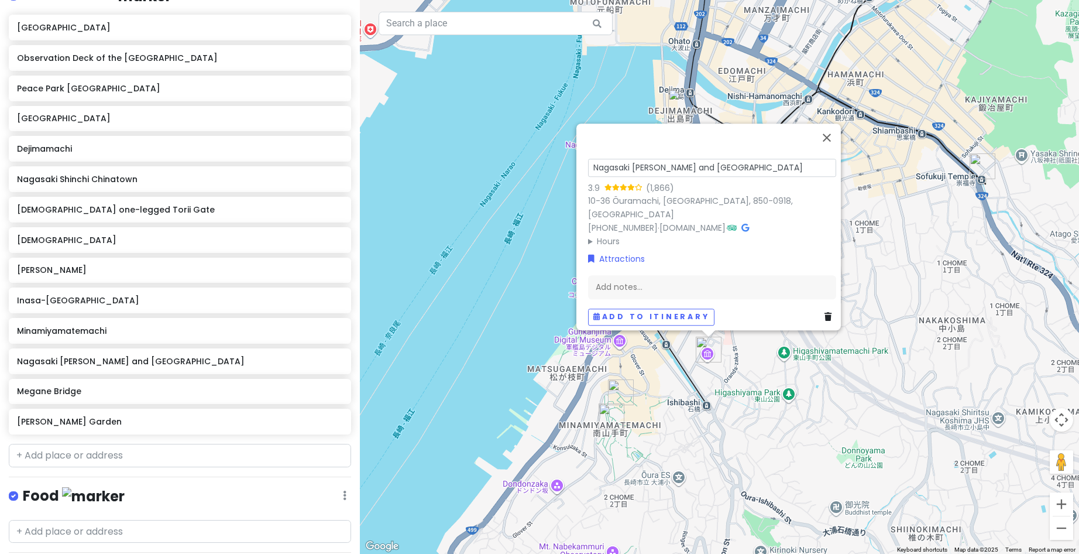
scroll to position [0, 44]
click at [641, 162] on div "Nagasaki [PERSON_NAME] [PERSON_NAME] and Historical [GEOGRAPHIC_DATA] 3.9 (1,86…" at bounding box center [713, 241] width 258 height 179
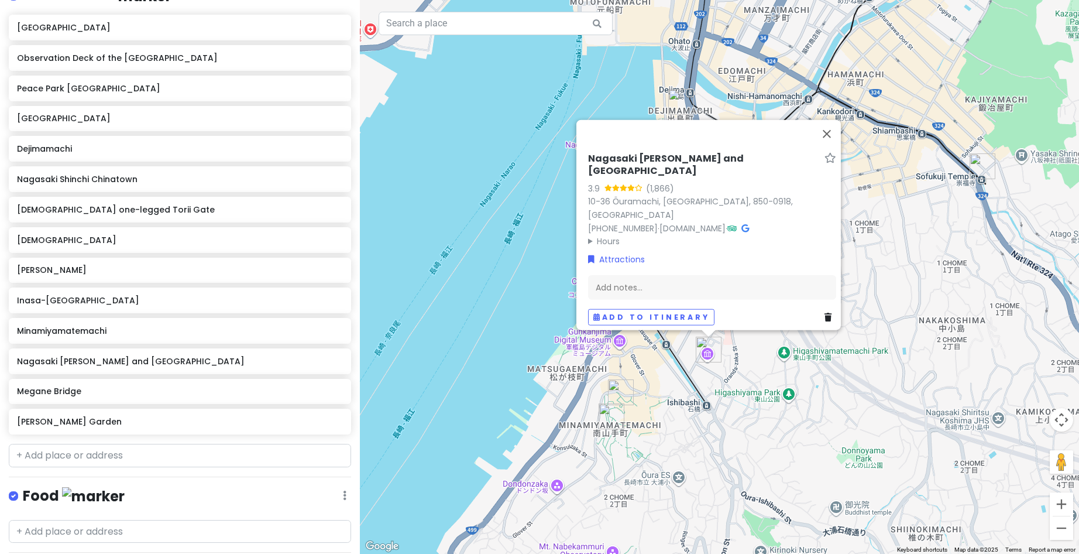
click at [638, 164] on h6 "Nagasaki [PERSON_NAME] and [GEOGRAPHIC_DATA]" at bounding box center [704, 165] width 232 height 25
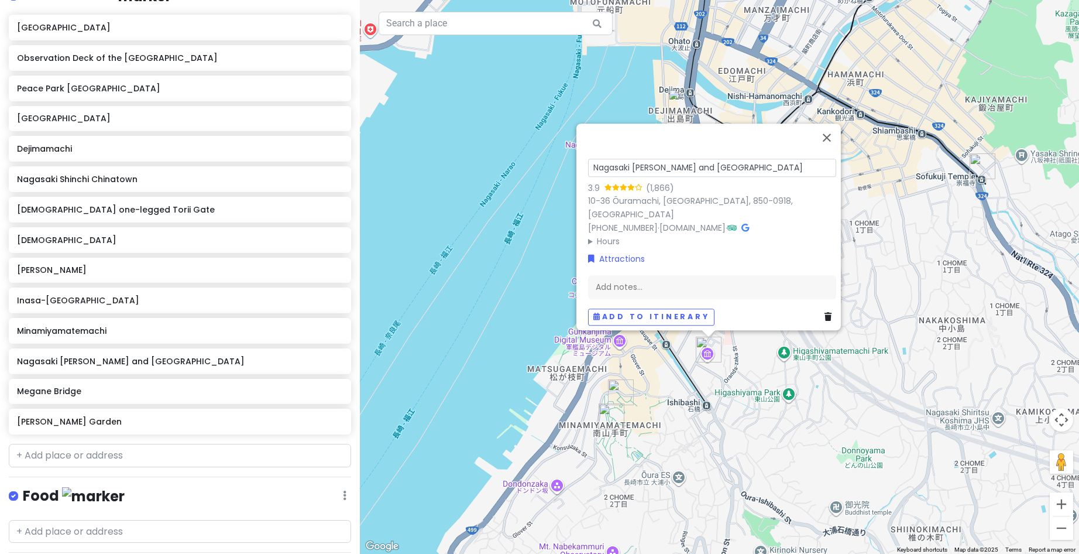
click at [644, 177] on input "Nagasaki [PERSON_NAME] and [GEOGRAPHIC_DATA]" at bounding box center [712, 168] width 248 height 18
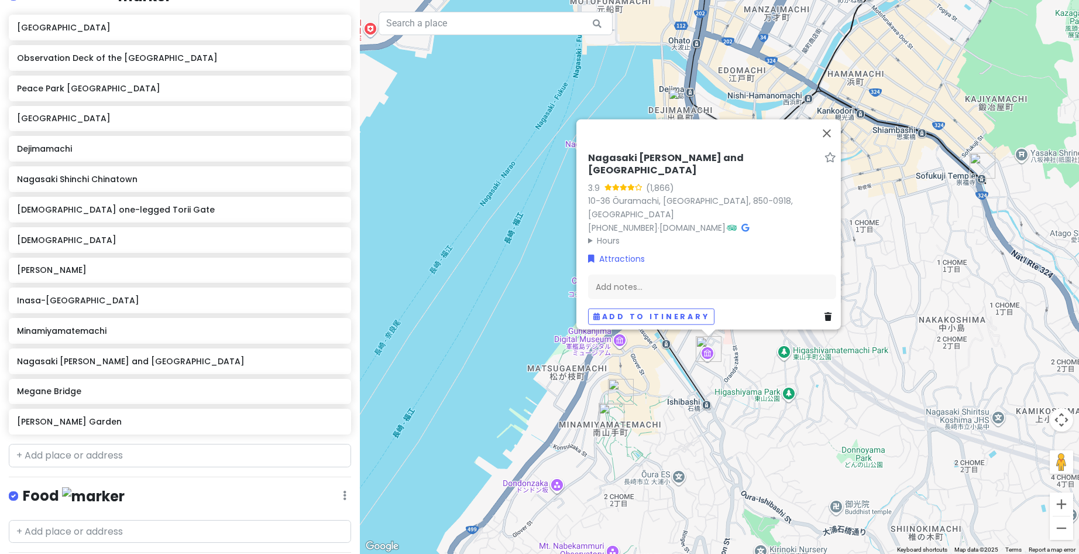
click at [382, 124] on div "Nagasaki [PERSON_NAME] [PERSON_NAME] and Historical [GEOGRAPHIC_DATA] 3.9 (1,86…" at bounding box center [719, 277] width 719 height 554
click at [831, 134] on button "Close" at bounding box center [827, 133] width 28 height 28
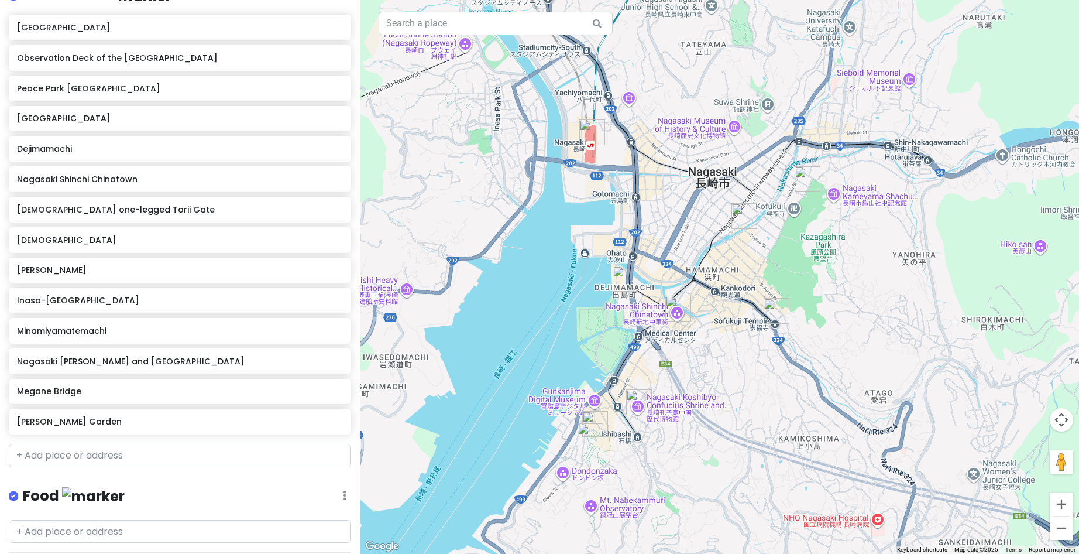
drag, startPoint x: 552, startPoint y: 441, endPoint x: 571, endPoint y: 338, distance: 104.2
click at [571, 338] on div at bounding box center [719, 277] width 719 height 554
click at [587, 435] on img "Minamiyamatemachi" at bounding box center [591, 436] width 26 height 26
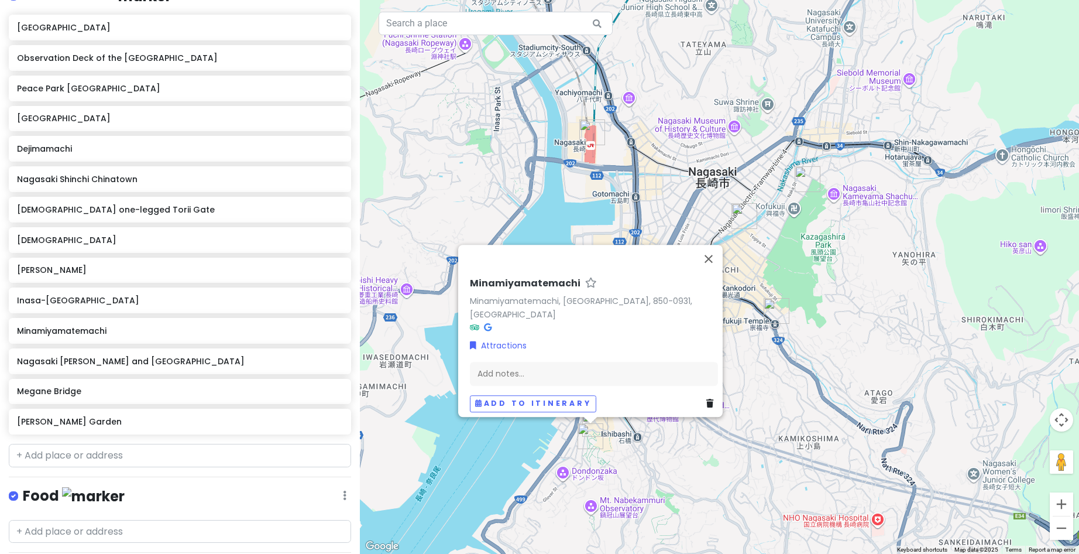
click at [695, 495] on div "Minamiyamatemachi Minamiyamatemachi, [GEOGRAPHIC_DATA], 850-0931, [GEOGRAPHIC_D…" at bounding box center [719, 277] width 719 height 554
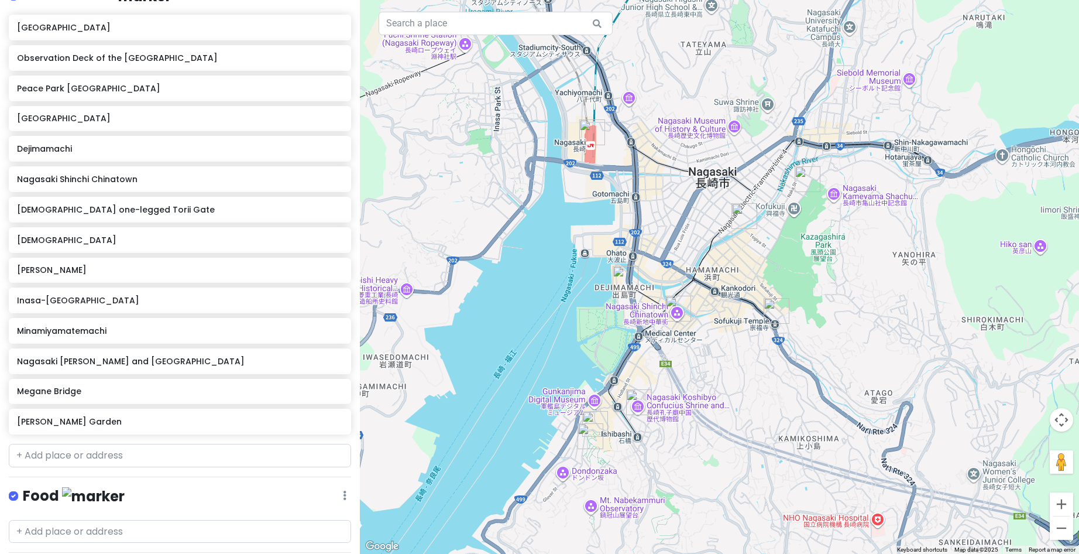
click at [585, 434] on img "Minamiyamatemachi" at bounding box center [591, 436] width 26 height 26
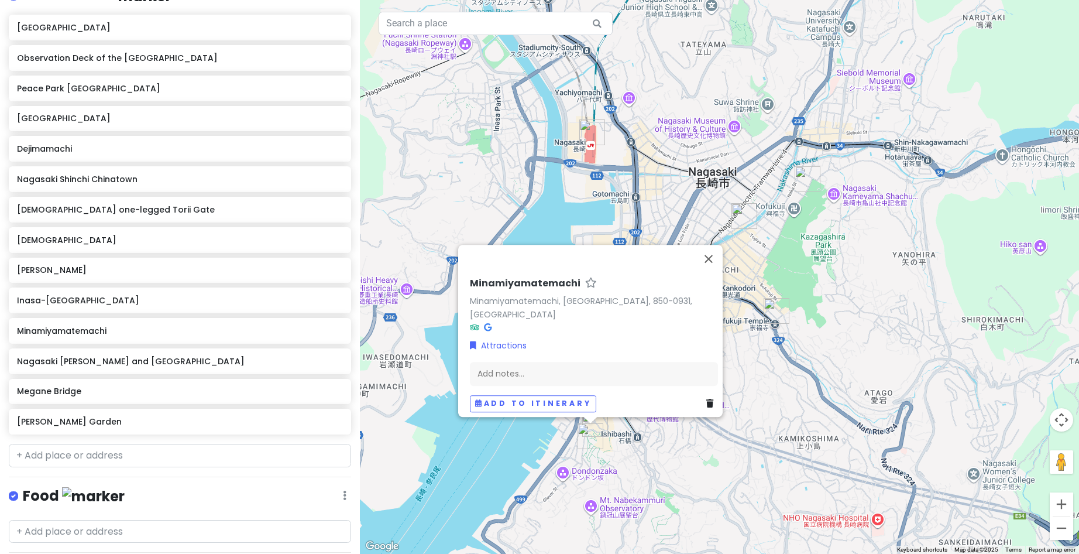
click at [505, 289] on h6 "Minamiyamatemachi" at bounding box center [525, 283] width 111 height 12
click at [505, 289] on input "Minamiyamatemachi" at bounding box center [594, 281] width 248 height 18
click at [712, 266] on button "Close" at bounding box center [709, 259] width 28 height 28
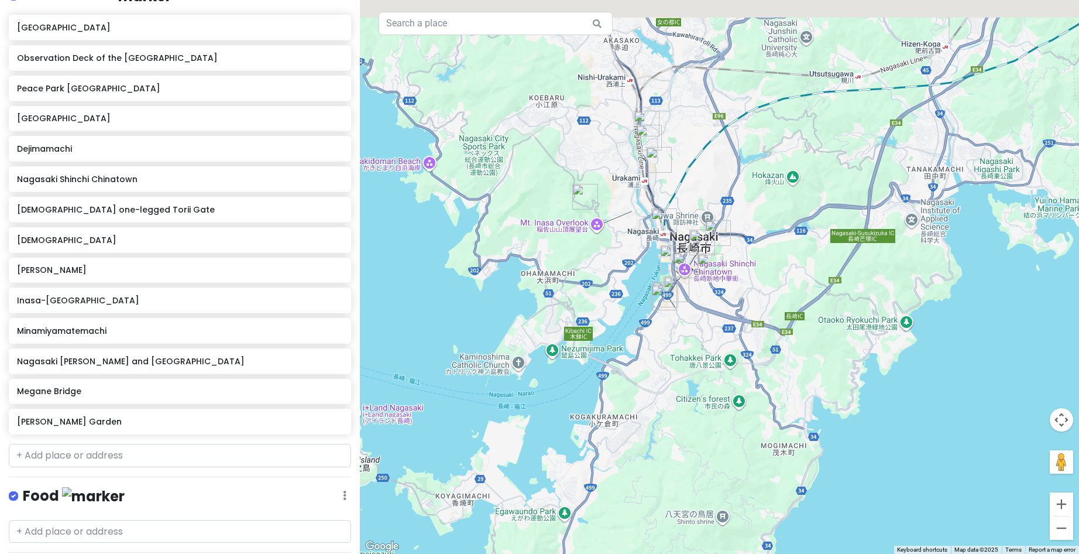
drag, startPoint x: 651, startPoint y: 142, endPoint x: 663, endPoint y: 200, distance: 59.1
click at [663, 200] on div at bounding box center [719, 277] width 719 height 554
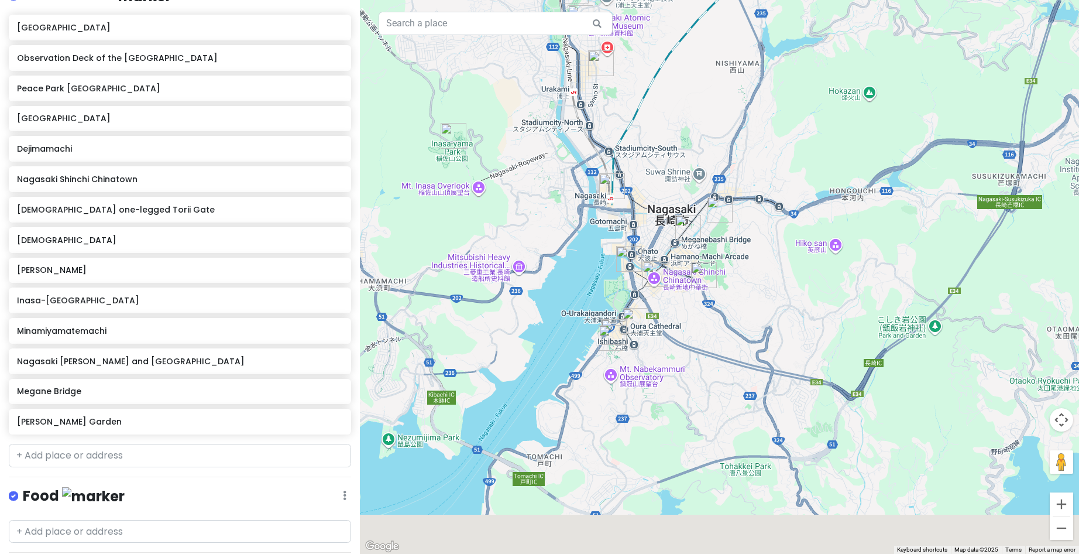
drag, startPoint x: 726, startPoint y: 298, endPoint x: 680, endPoint y: 170, distance: 136.1
click at [680, 170] on div at bounding box center [719, 277] width 719 height 554
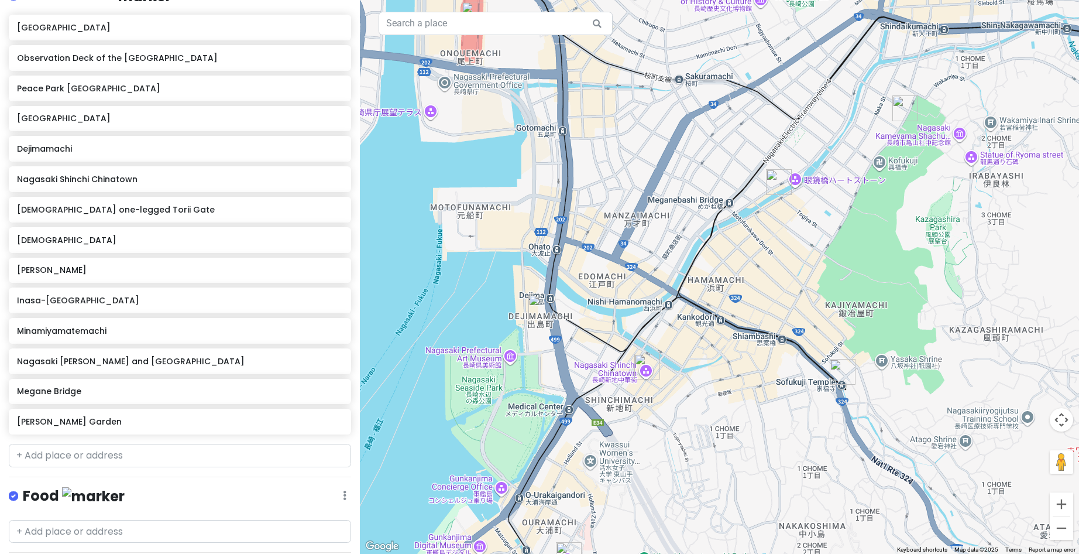
drag, startPoint x: 445, startPoint y: 212, endPoint x: 584, endPoint y: 239, distance: 140.7
click at [584, 239] on div at bounding box center [719, 277] width 719 height 554
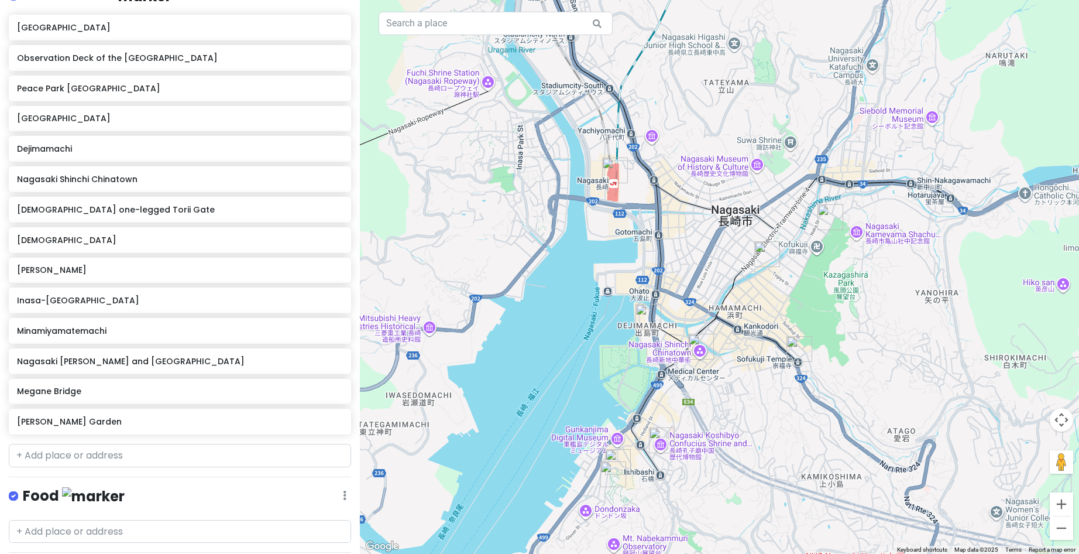
drag, startPoint x: 446, startPoint y: 138, endPoint x: 595, endPoint y: 233, distance: 176.7
click at [595, 233] on div at bounding box center [719, 277] width 719 height 554
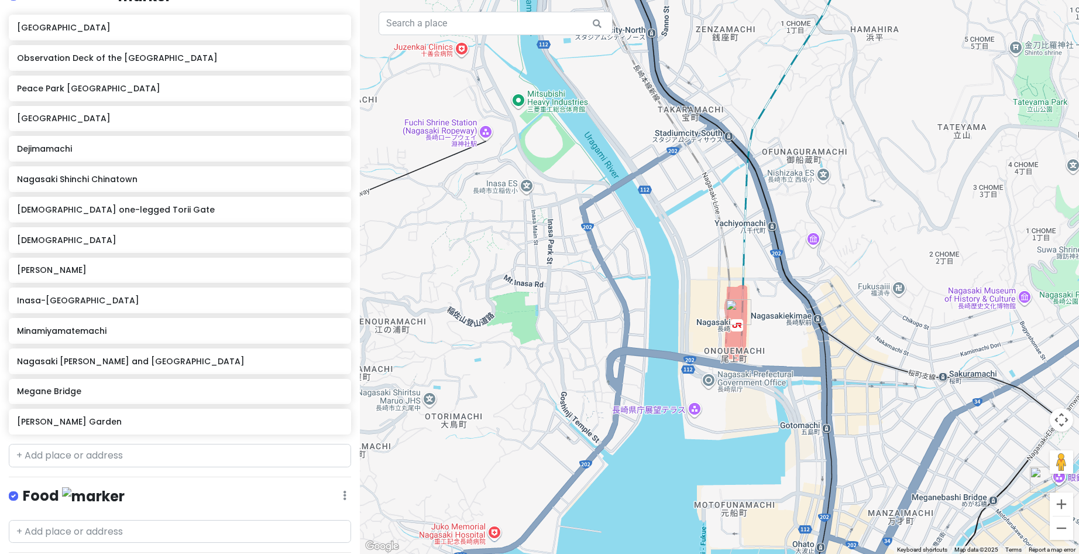
drag, startPoint x: 450, startPoint y: 173, endPoint x: 636, endPoint y: 91, distance: 203.1
click at [636, 91] on div at bounding box center [719, 277] width 719 height 554
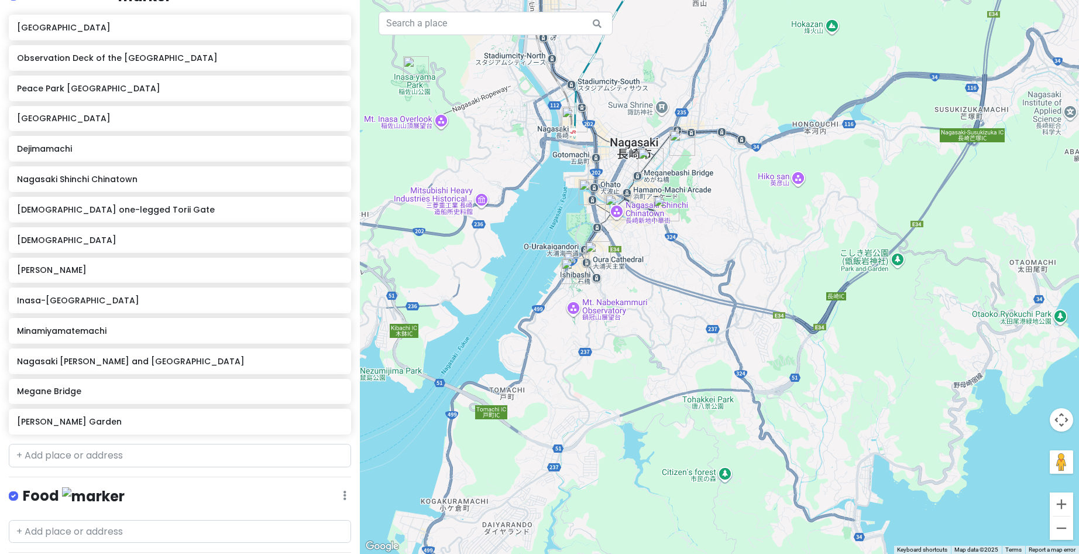
drag, startPoint x: 623, startPoint y: 212, endPoint x: 534, endPoint y: 160, distance: 102.8
click at [534, 160] on div at bounding box center [719, 277] width 719 height 554
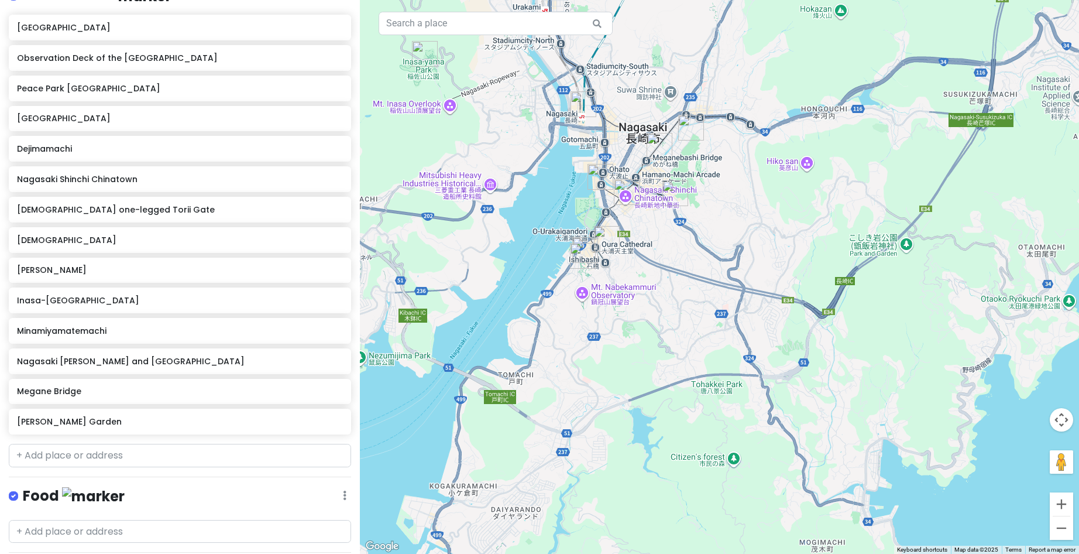
drag, startPoint x: 804, startPoint y: 135, endPoint x: 712, endPoint y: 224, distance: 127.9
click at [715, 225] on div at bounding box center [719, 277] width 719 height 554
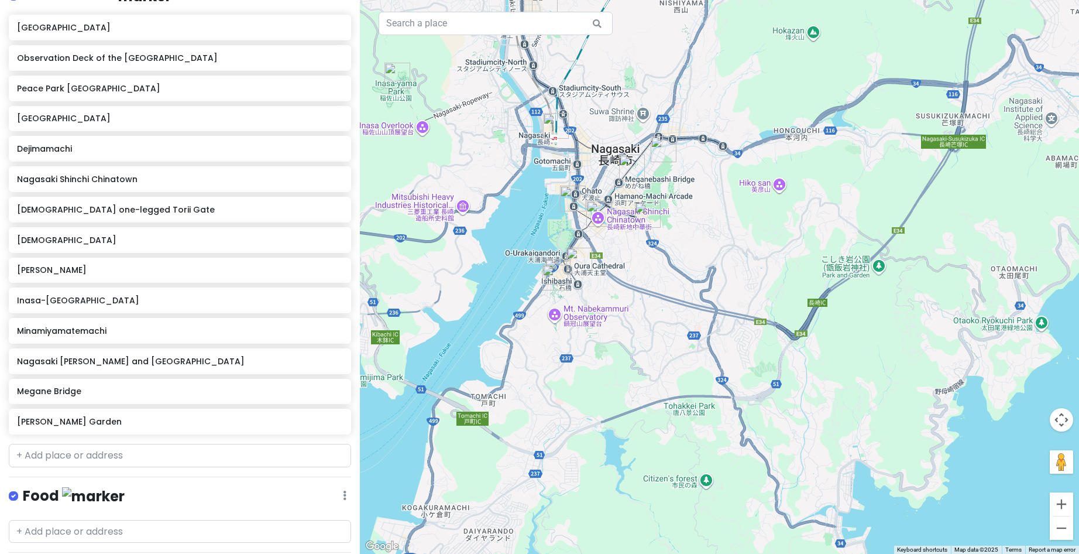
click at [553, 282] on img "Minamiyamatemachi" at bounding box center [556, 278] width 26 height 26
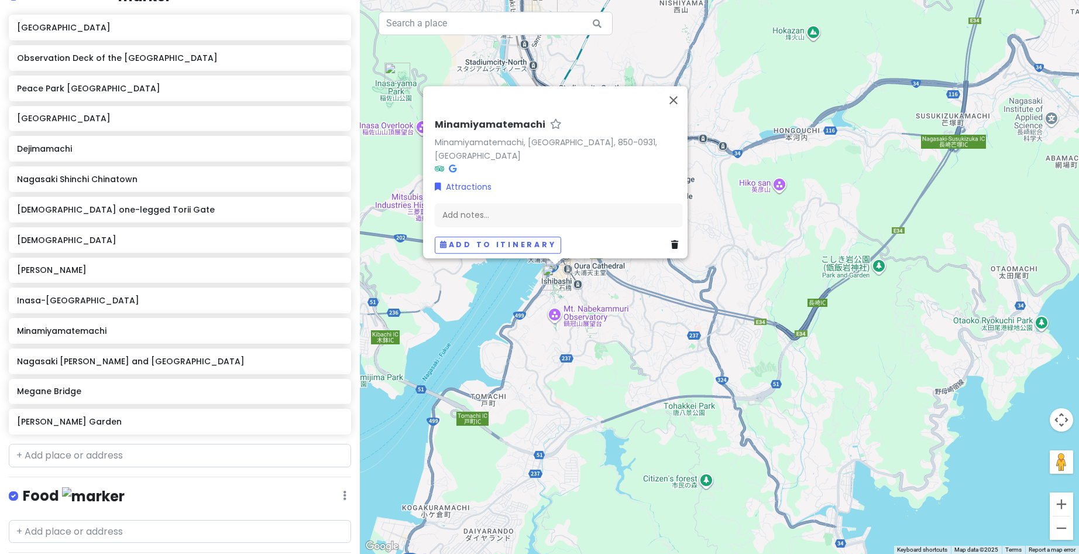
click at [674, 241] on link at bounding box center [677, 245] width 12 height 13
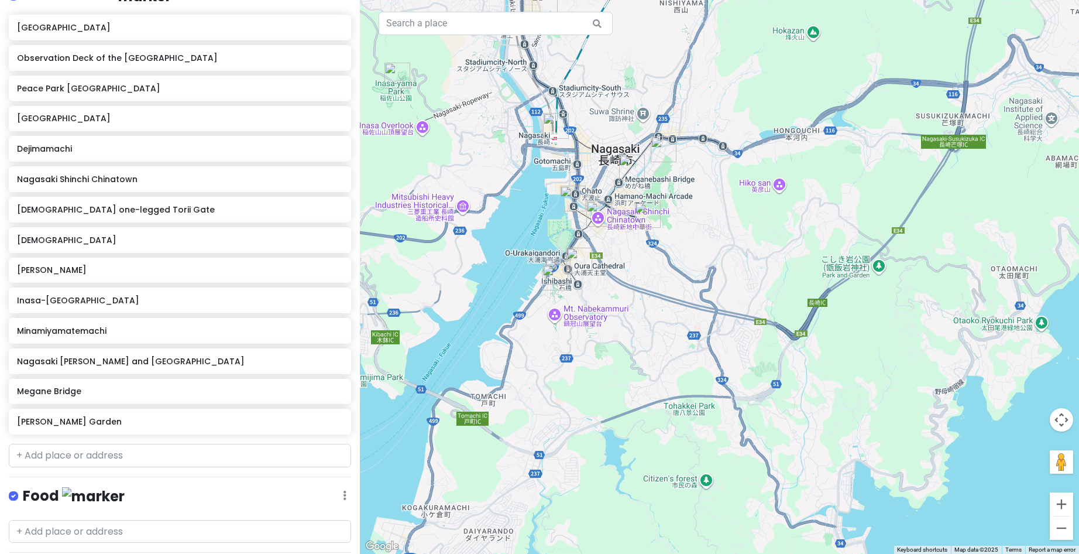
scroll to position [160, 0]
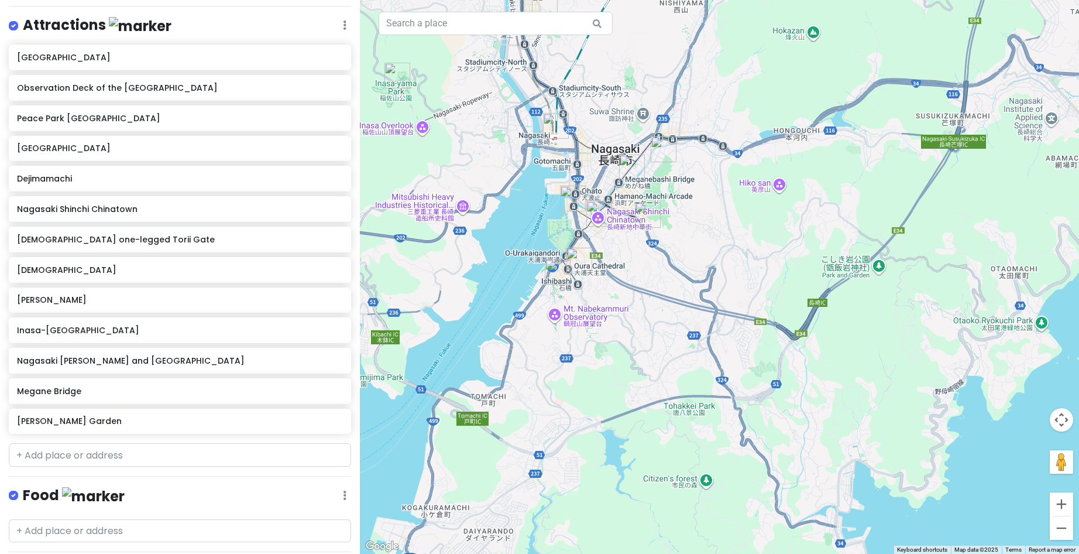
click at [554, 273] on img "Glover Garden" at bounding box center [558, 272] width 26 height 26
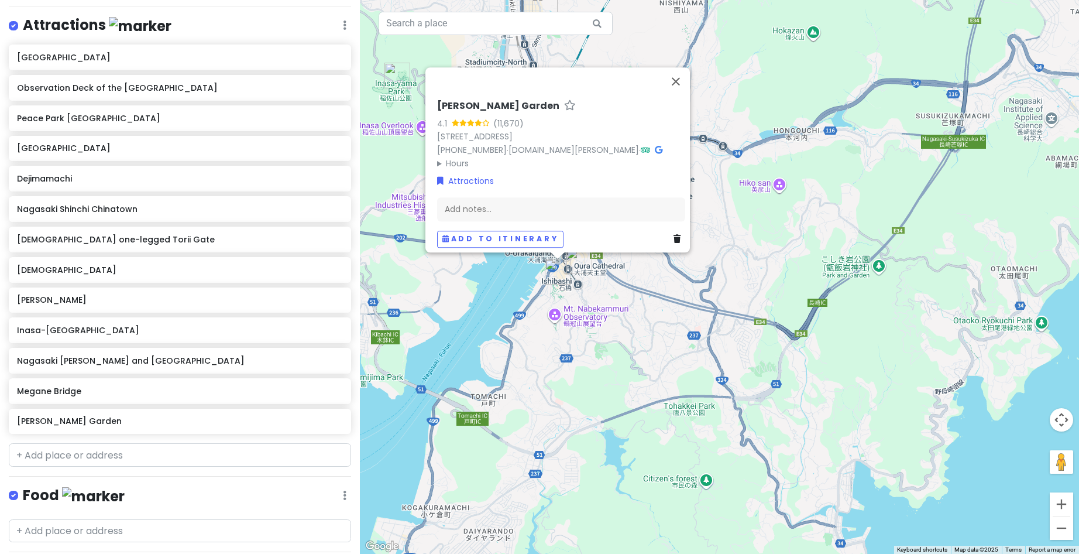
click at [674, 235] on icon at bounding box center [677, 239] width 7 height 8
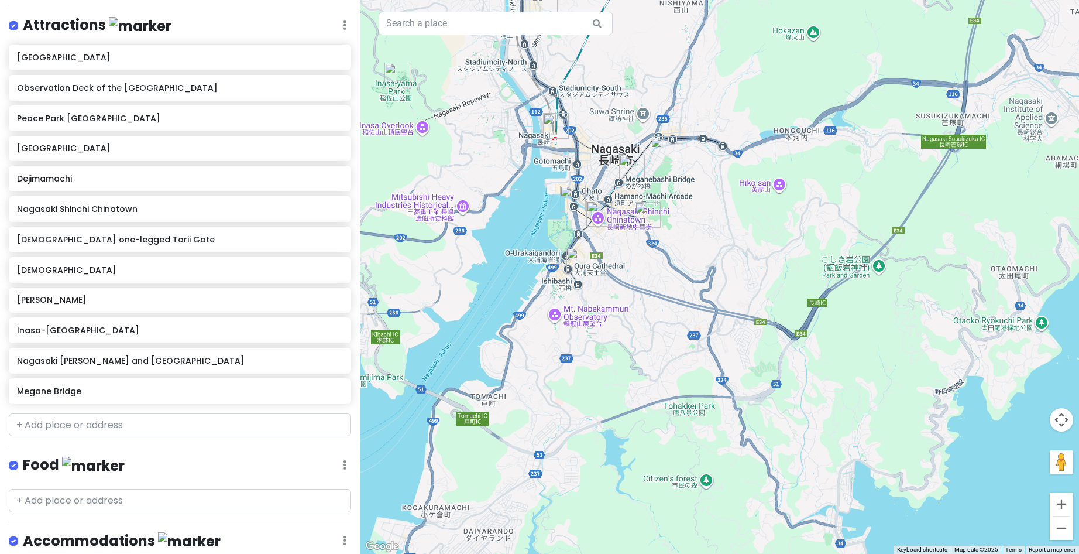
scroll to position [129, 0]
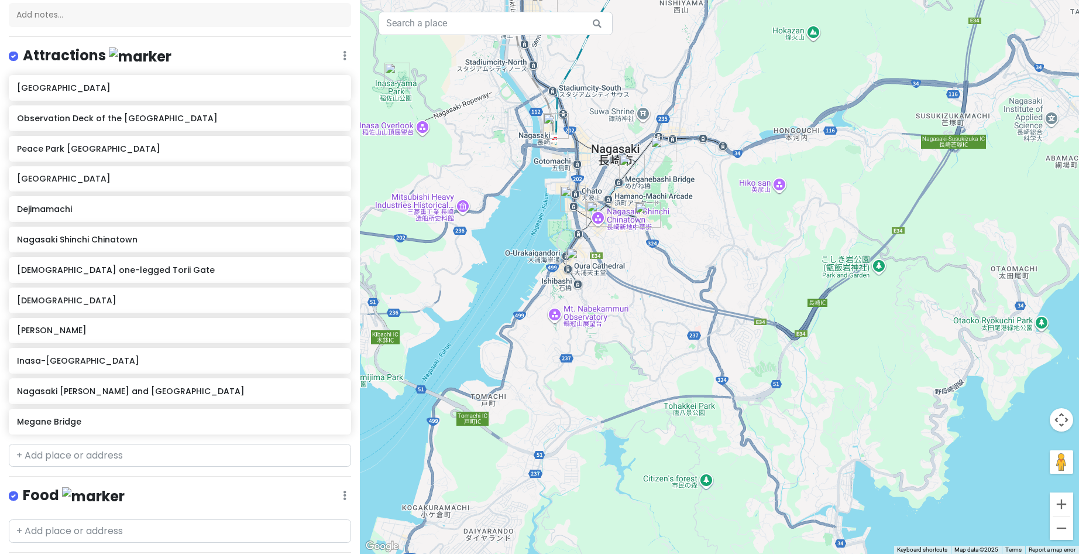
click at [577, 260] on img "Nagasaki Koshibyo Confucius Shrine and Historical Museum of China" at bounding box center [580, 261] width 26 height 26
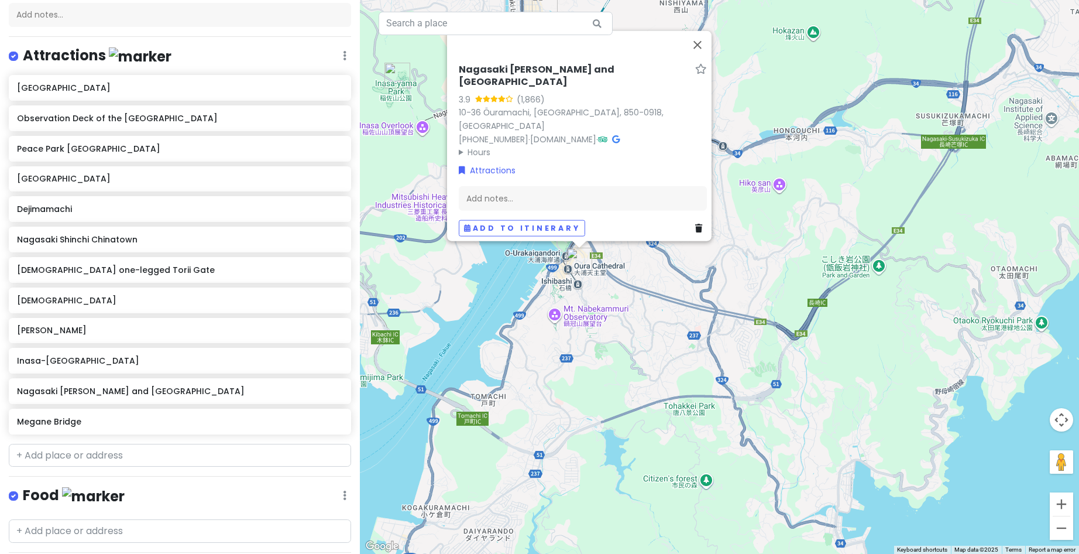
click at [698, 228] on div "Add to itinerary" at bounding box center [583, 228] width 248 height 17
click at [696, 224] on icon at bounding box center [698, 228] width 7 height 8
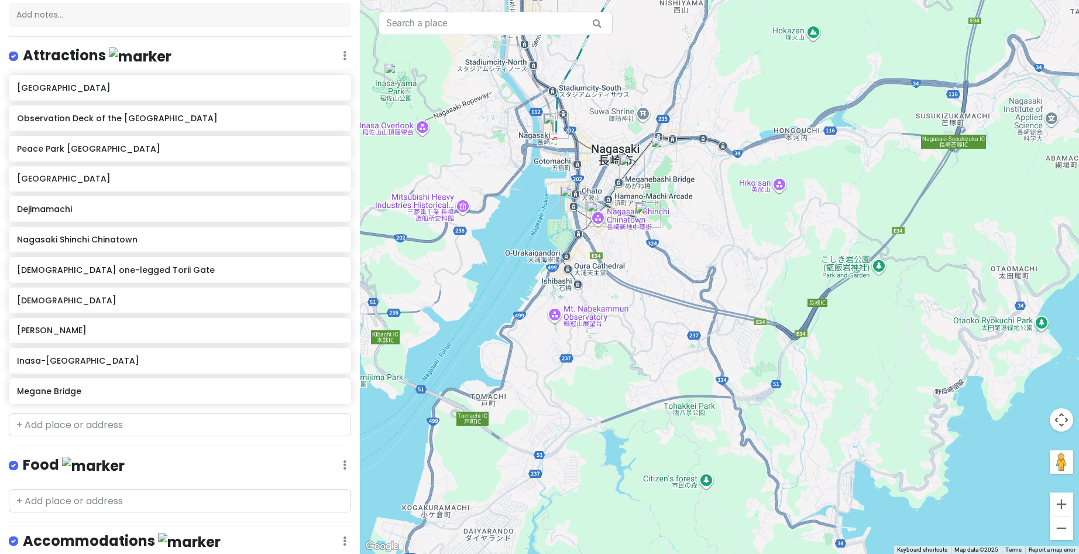
scroll to position [99, 0]
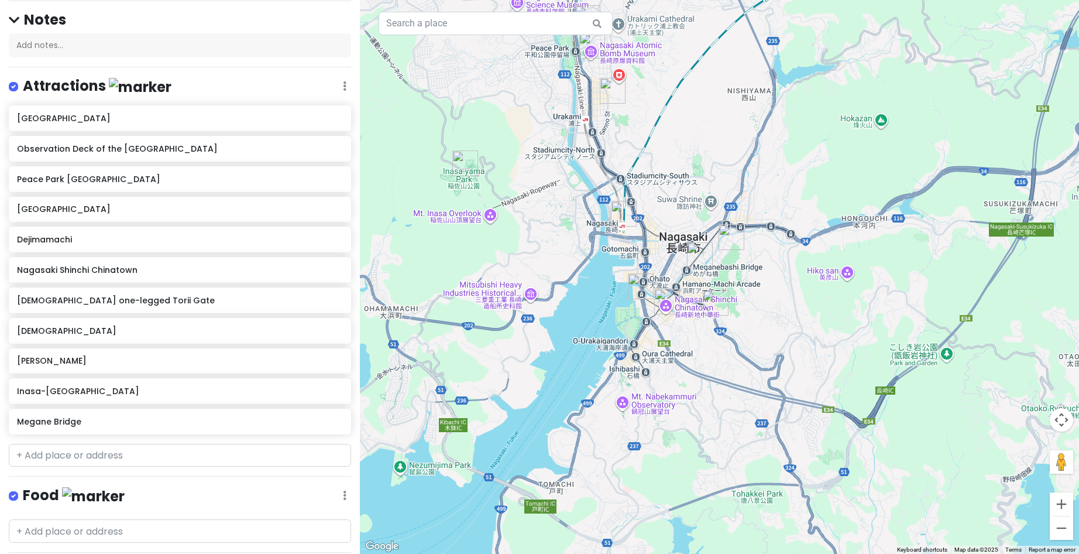
drag, startPoint x: 584, startPoint y: 140, endPoint x: 726, endPoint y: 244, distance: 176.0
click at [723, 247] on div at bounding box center [719, 277] width 719 height 554
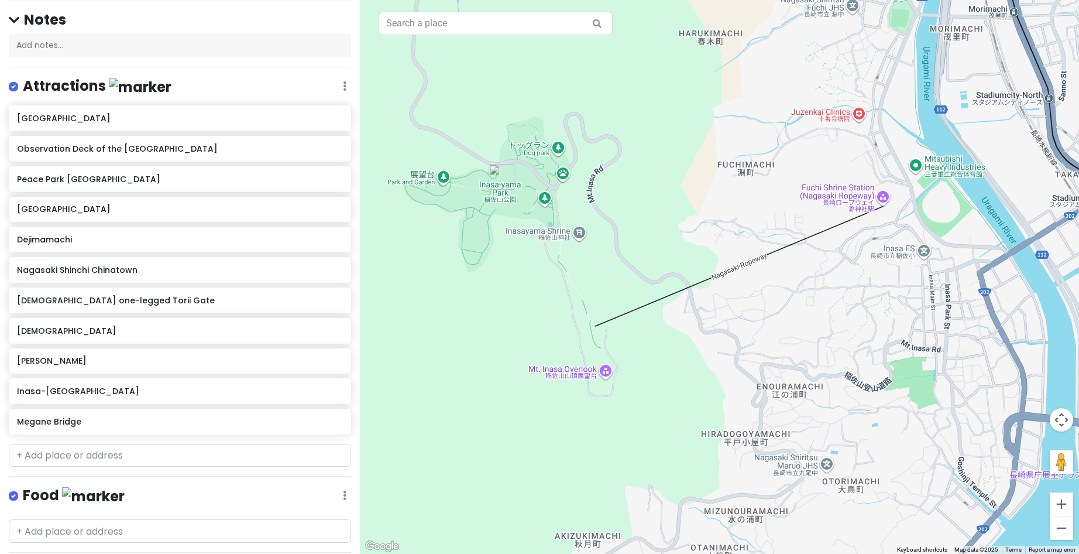
click at [887, 200] on div at bounding box center [719, 277] width 719 height 554
click at [822, 192] on div at bounding box center [719, 277] width 719 height 554
click at [819, 187] on div at bounding box center [719, 277] width 719 height 554
click at [834, 195] on div at bounding box center [719, 277] width 719 height 554
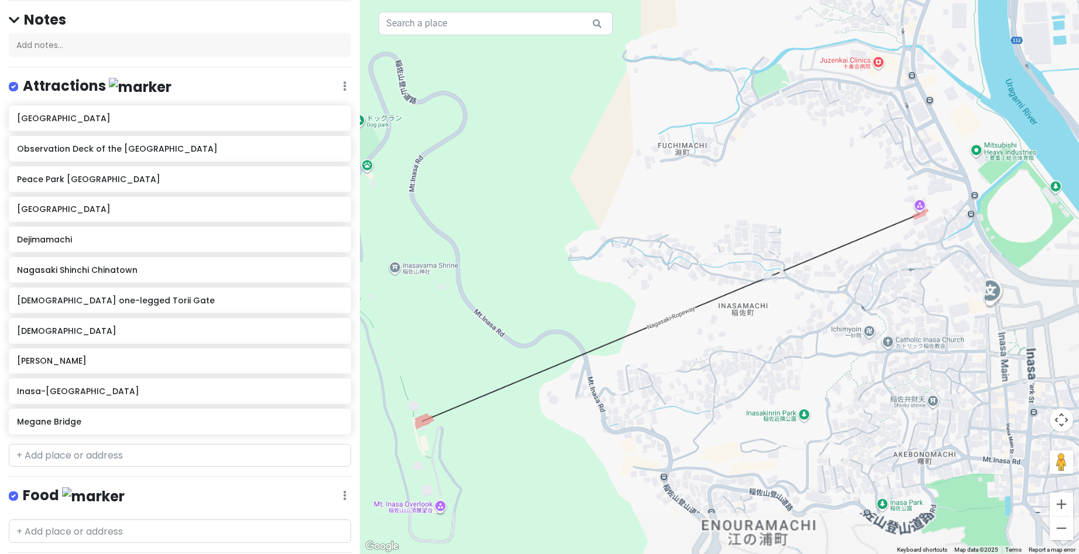
click at [834, 195] on div at bounding box center [719, 277] width 719 height 554
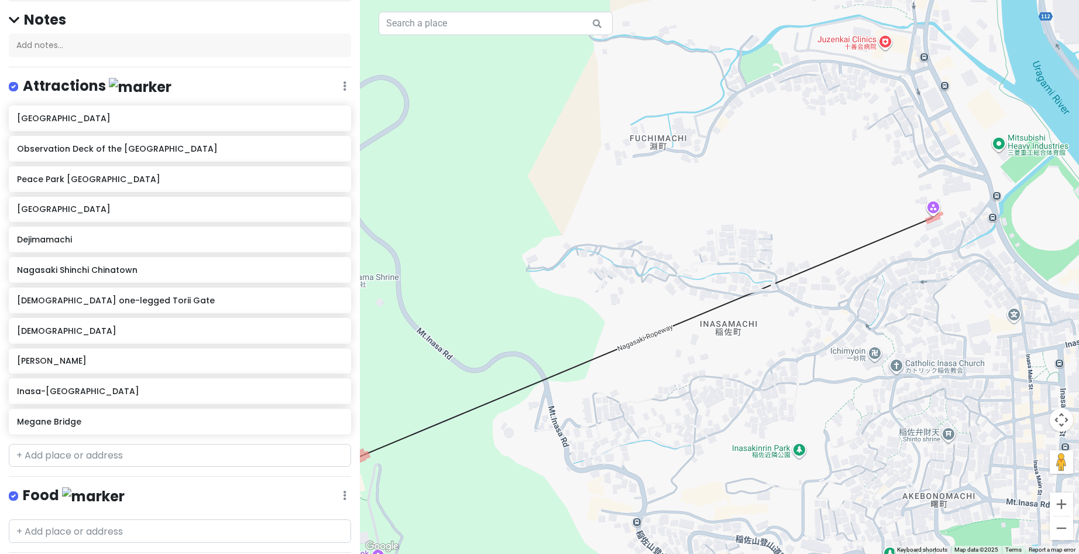
click at [930, 210] on div at bounding box center [719, 277] width 719 height 554
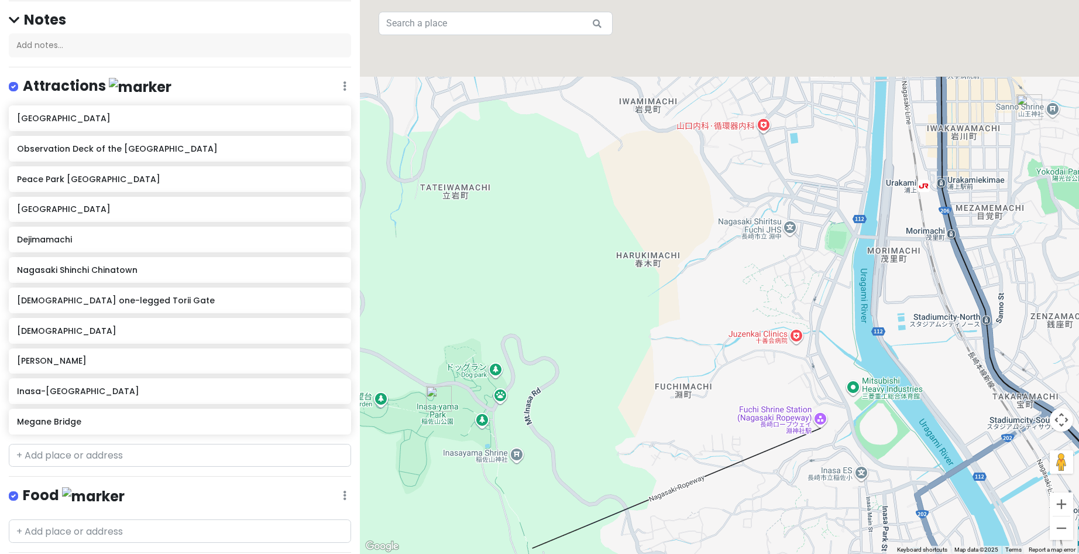
drag, startPoint x: 788, startPoint y: 125, endPoint x: 667, endPoint y: 368, distance: 271.2
click at [667, 368] on div at bounding box center [719, 277] width 719 height 554
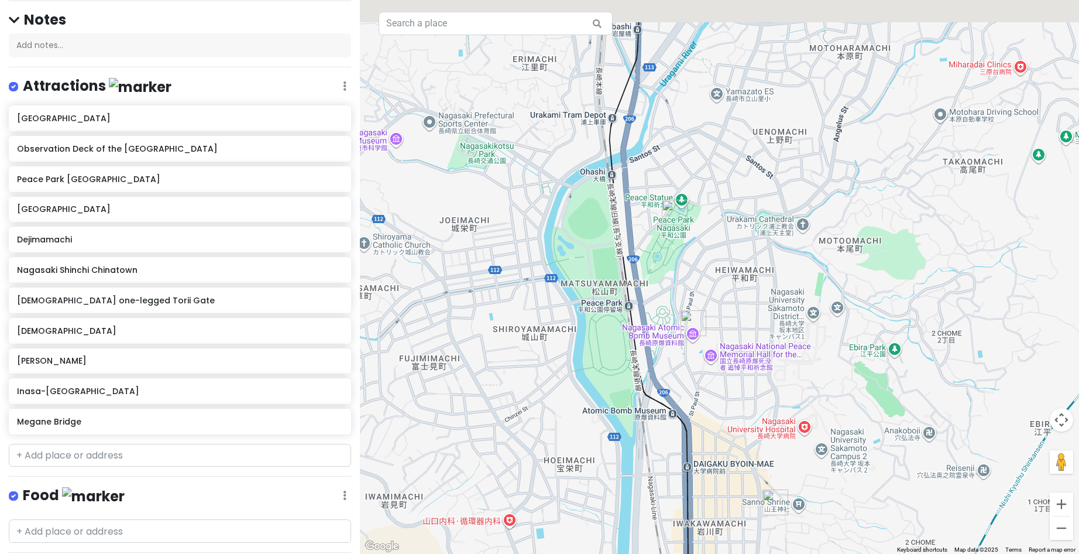
drag, startPoint x: 818, startPoint y: 159, endPoint x: 670, endPoint y: 350, distance: 241.9
click at [670, 350] on div at bounding box center [719, 277] width 719 height 554
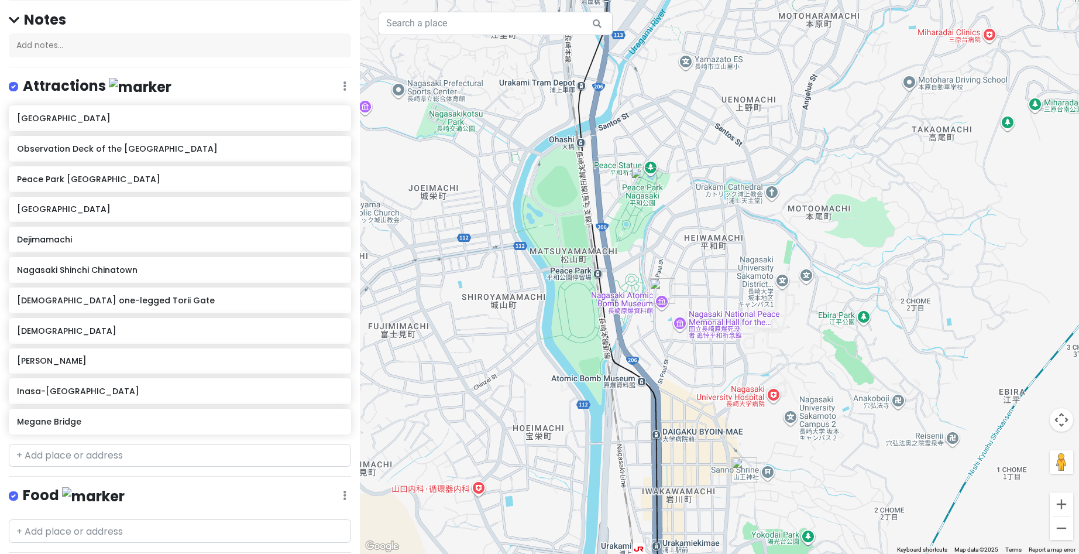
drag, startPoint x: 781, startPoint y: 368, endPoint x: 559, endPoint y: 167, distance: 298.8
click at [564, 173] on div at bounding box center [719, 277] width 719 height 554
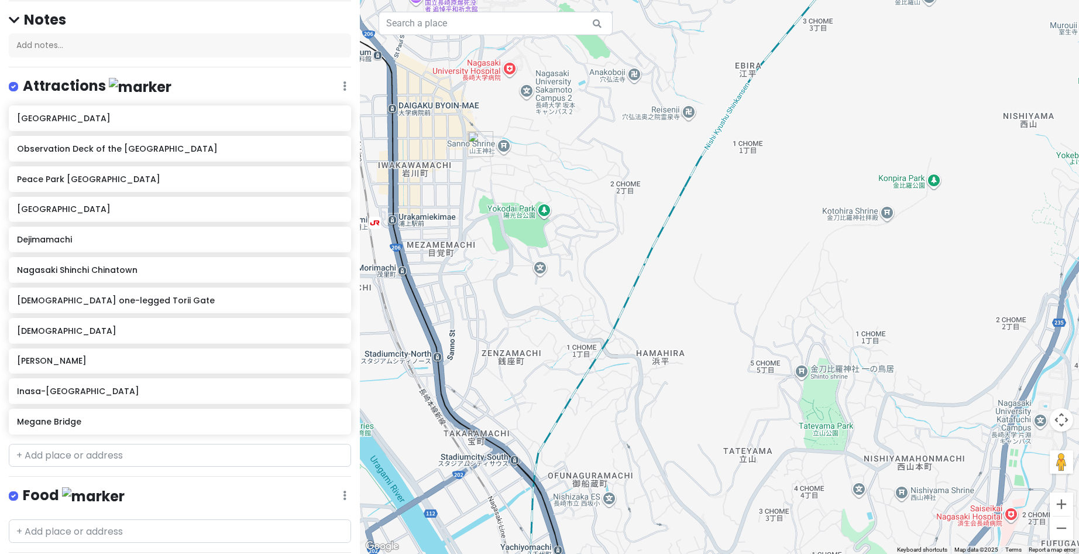
drag, startPoint x: 626, startPoint y: 248, endPoint x: 707, endPoint y: 256, distance: 81.2
click at [750, 270] on div at bounding box center [719, 277] width 719 height 554
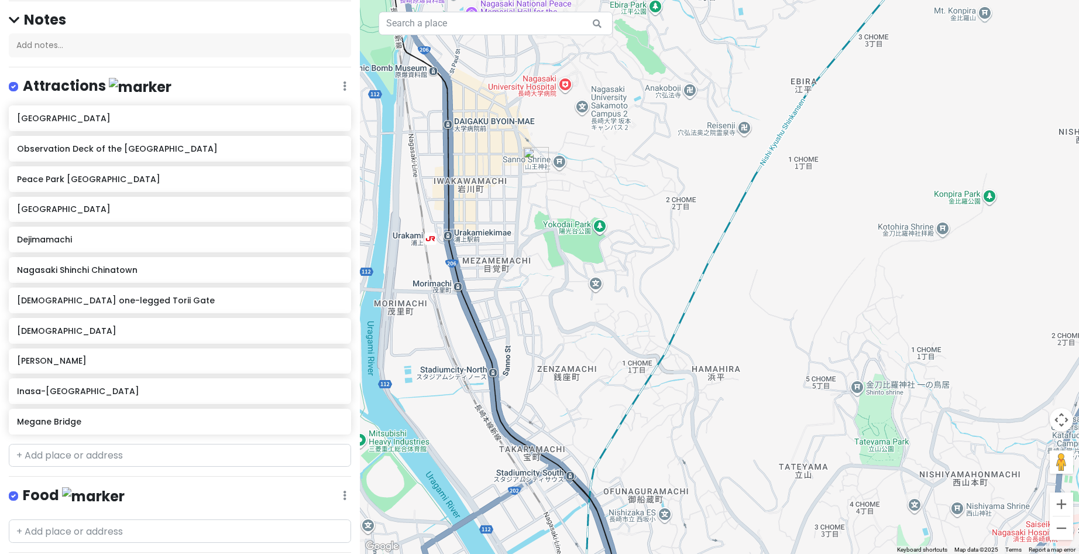
drag, startPoint x: 690, startPoint y: 253, endPoint x: 531, endPoint y: 135, distance: 198.3
click at [531, 137] on div at bounding box center [719, 277] width 719 height 554
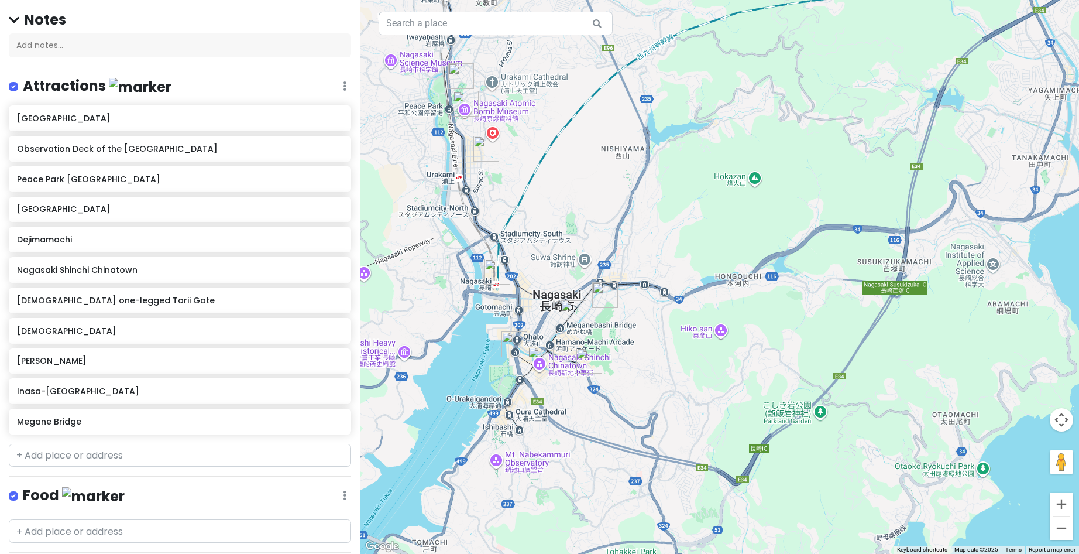
click at [605, 296] on img "Teramachi Dori" at bounding box center [605, 295] width 26 height 26
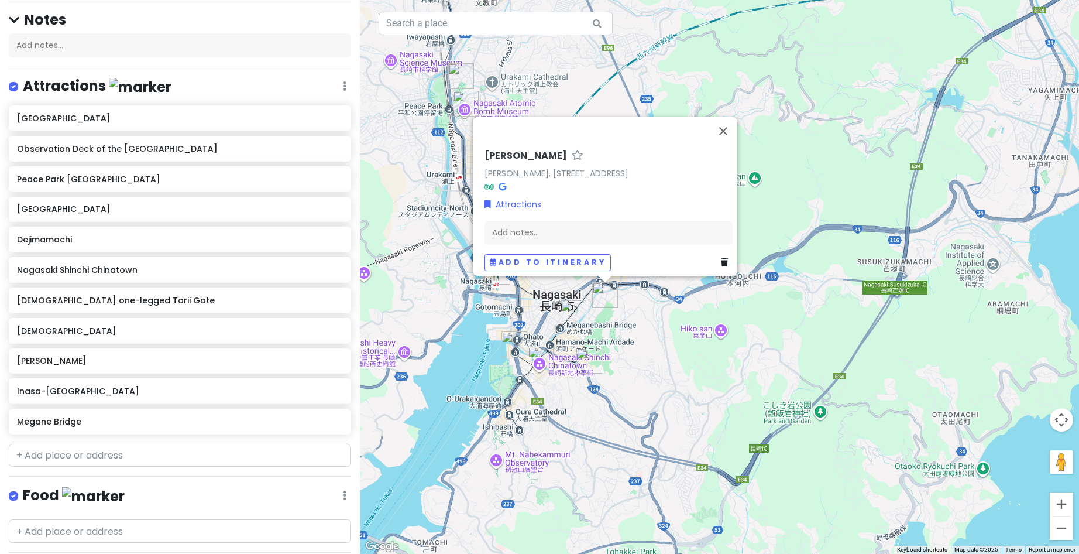
click at [570, 309] on img "Megane Bridge" at bounding box center [574, 313] width 26 height 26
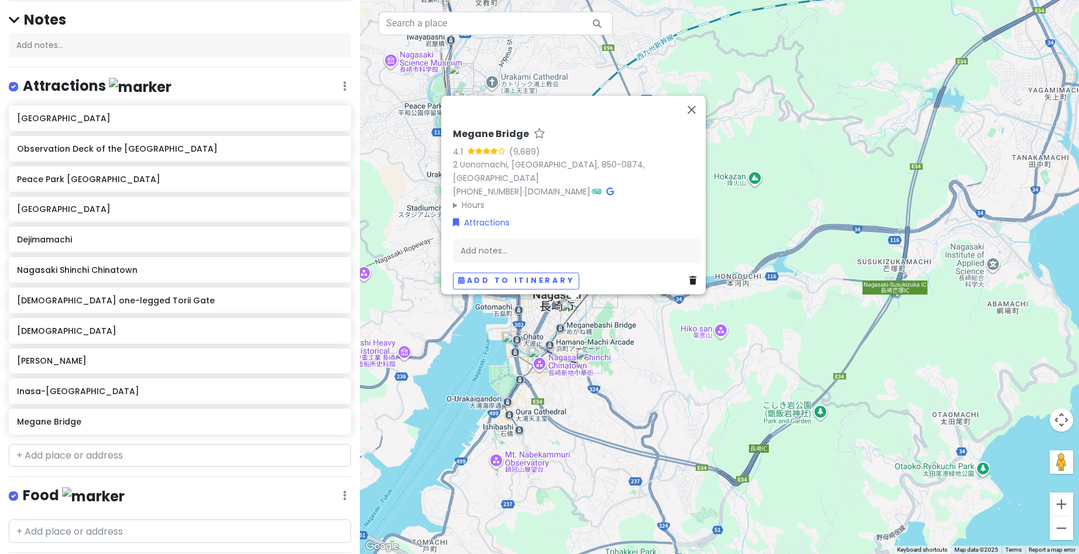
click at [586, 366] on img "Sofukuji Temple" at bounding box center [590, 361] width 26 height 26
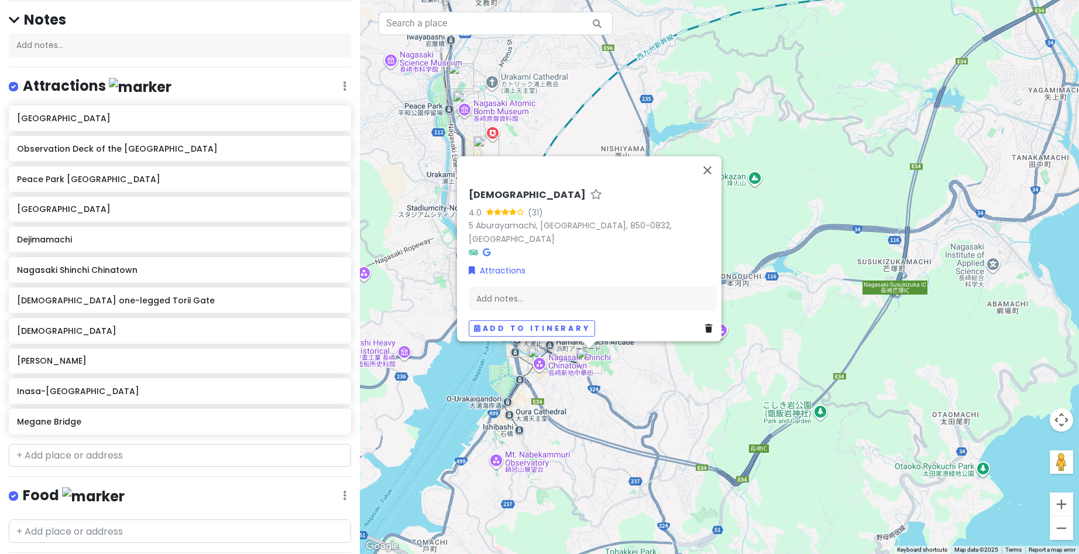
click at [537, 358] on img "Nagasaki Shinchi Chinatown" at bounding box center [541, 360] width 26 height 26
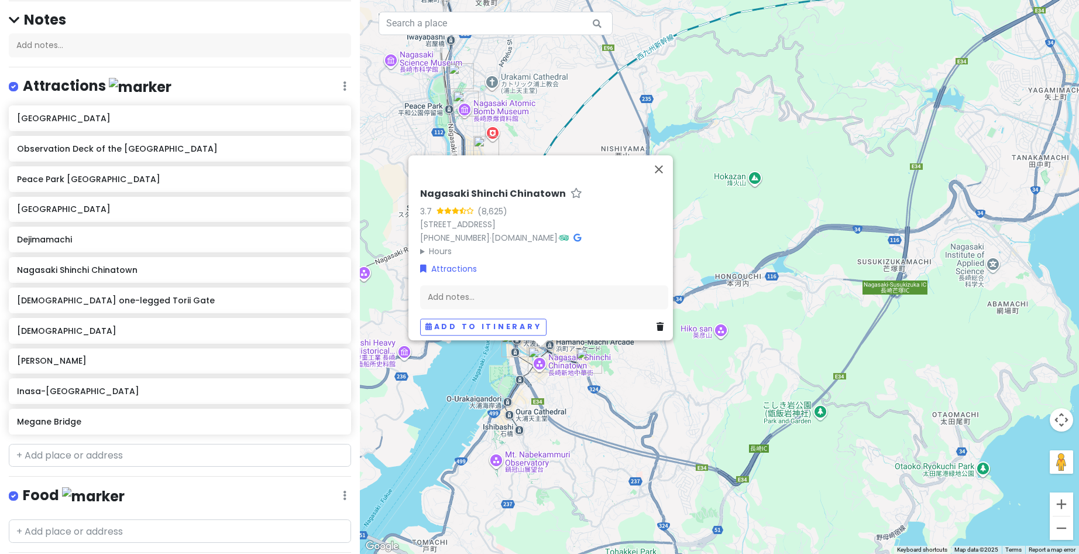
click at [506, 188] on h6 "Nagasaki Shinchi Chinatown" at bounding box center [493, 194] width 146 height 12
click at [494, 184] on input "Nagasaki Shinchi Chinatown" at bounding box center [544, 191] width 248 height 18
click at [668, 160] on button "Close" at bounding box center [659, 169] width 28 height 28
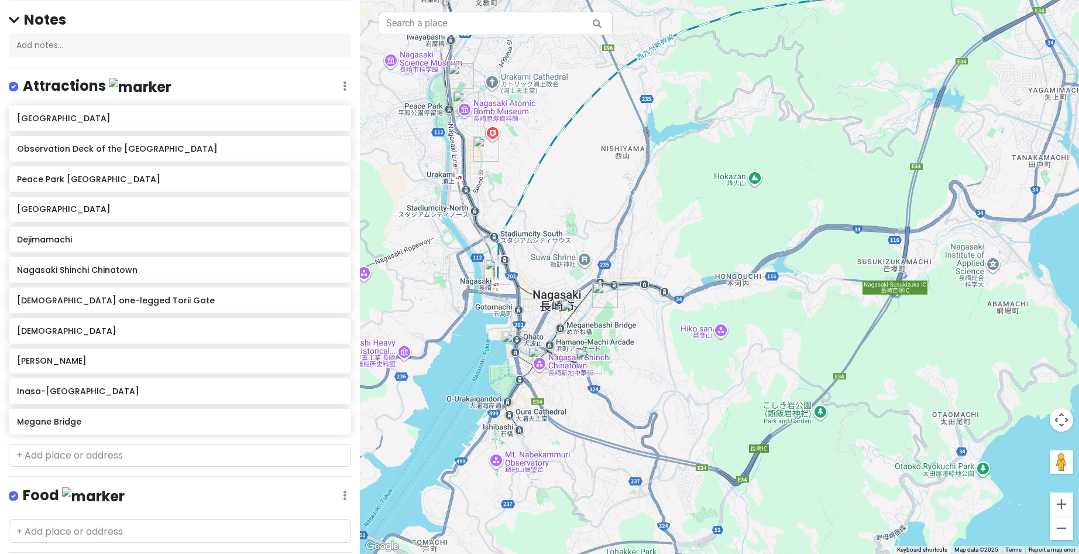
click at [515, 342] on img "Dejimamachi" at bounding box center [515, 344] width 26 height 26
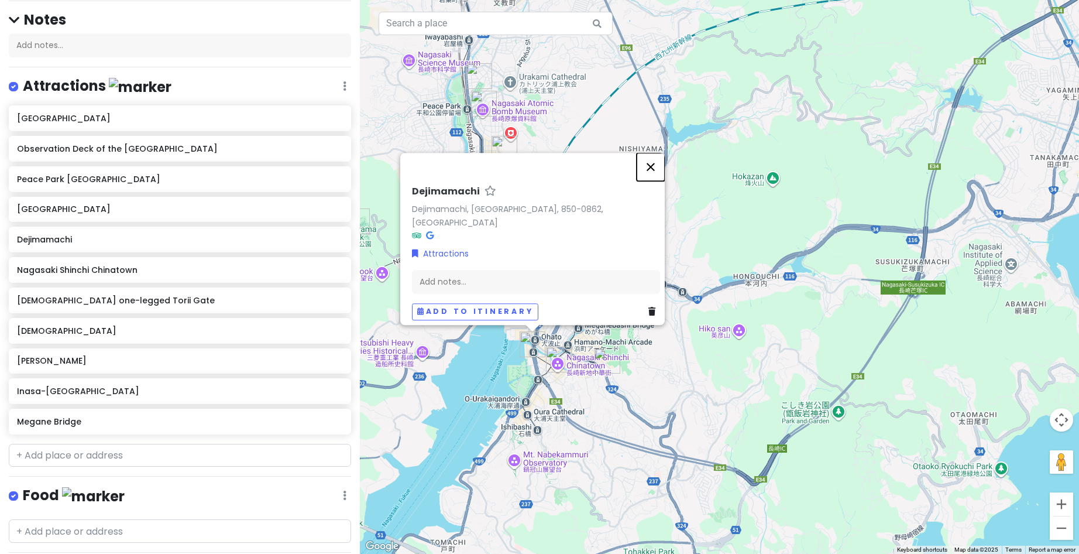
click at [661, 172] on button "Close" at bounding box center [651, 167] width 28 height 28
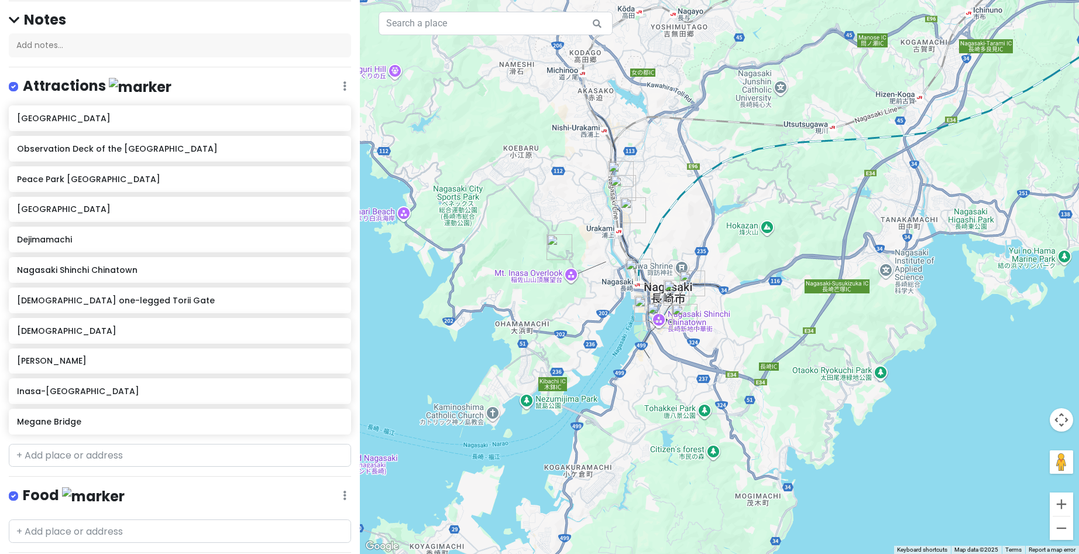
drag, startPoint x: 518, startPoint y: 229, endPoint x: 603, endPoint y: 256, distance: 89.4
click at [603, 256] on div at bounding box center [719, 277] width 719 height 554
click at [633, 271] on img "Nagasaki Station" at bounding box center [639, 272] width 26 height 26
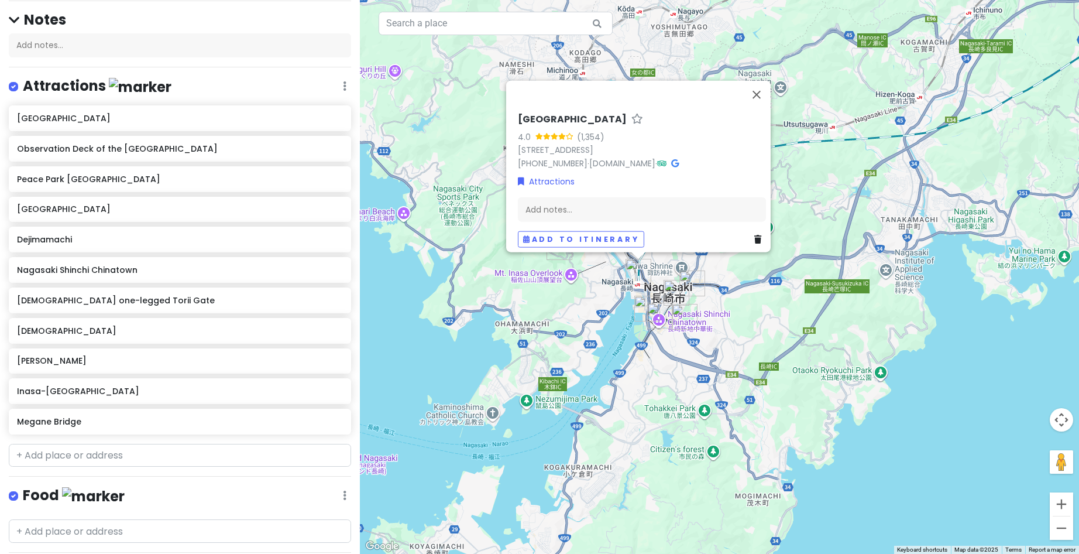
click at [596, 269] on div "Nagasaki Station 4.0 (1,354) 1 Onouemachi, [GEOGRAPHIC_DATA], 850-0058, [GEOGRA…" at bounding box center [719, 277] width 719 height 554
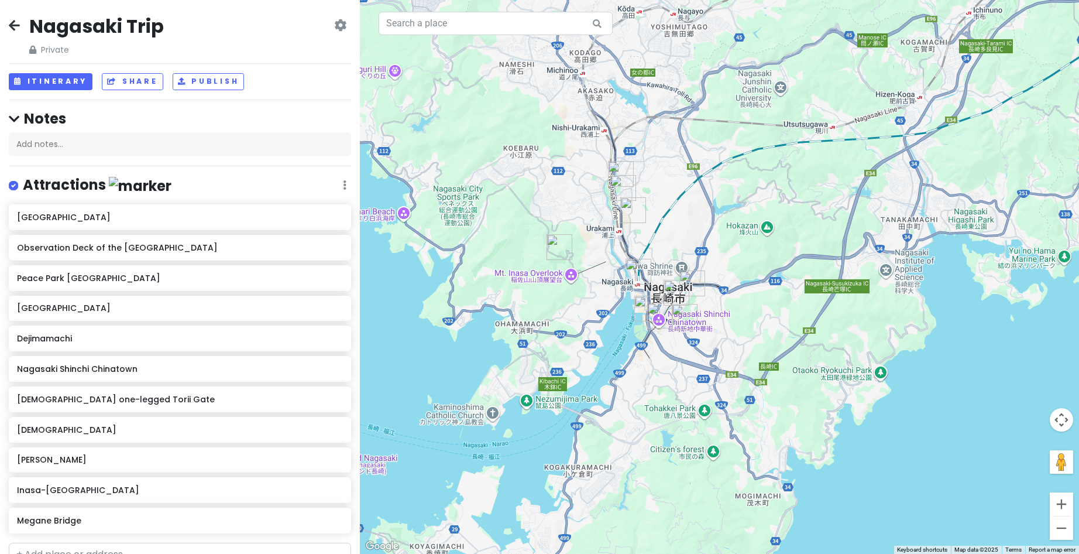
click at [18, 21] on icon at bounding box center [14, 24] width 11 height 9
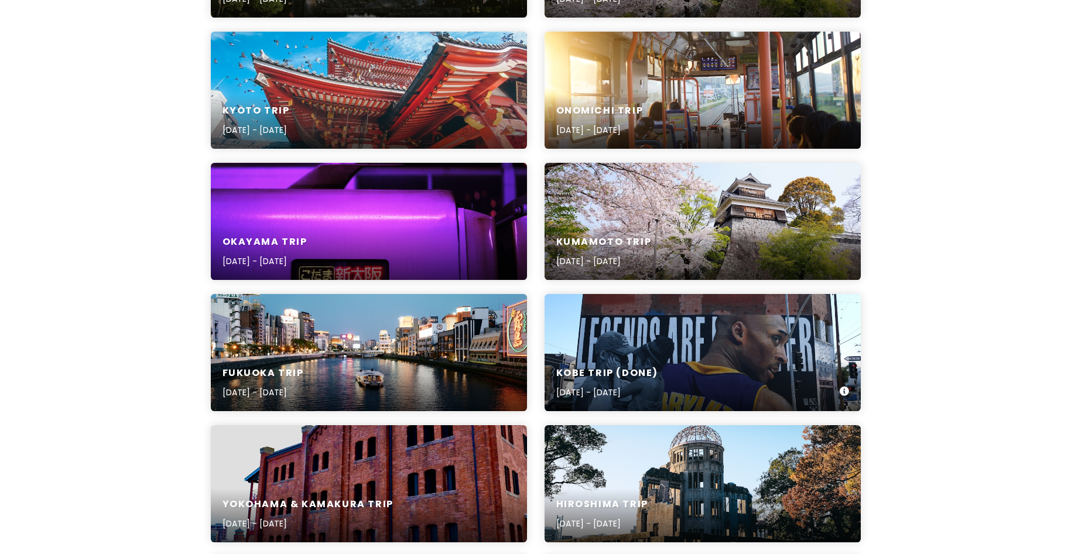
scroll to position [293, 0]
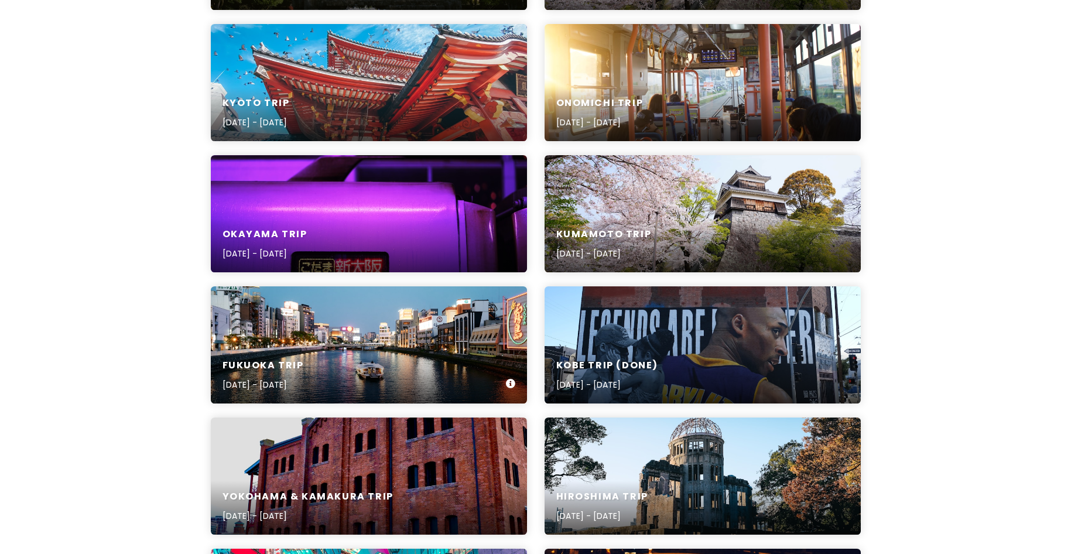
click at [368, 338] on div "Fukuoka Trip [DATE] - [DATE]" at bounding box center [369, 344] width 316 height 117
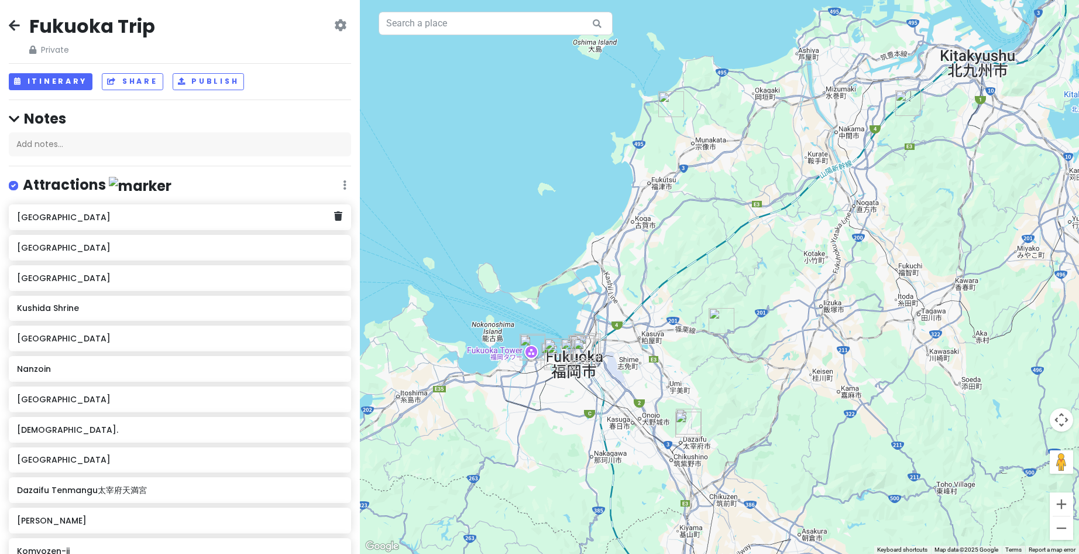
click at [330, 225] on div "[GEOGRAPHIC_DATA]" at bounding box center [180, 217] width 342 height 26
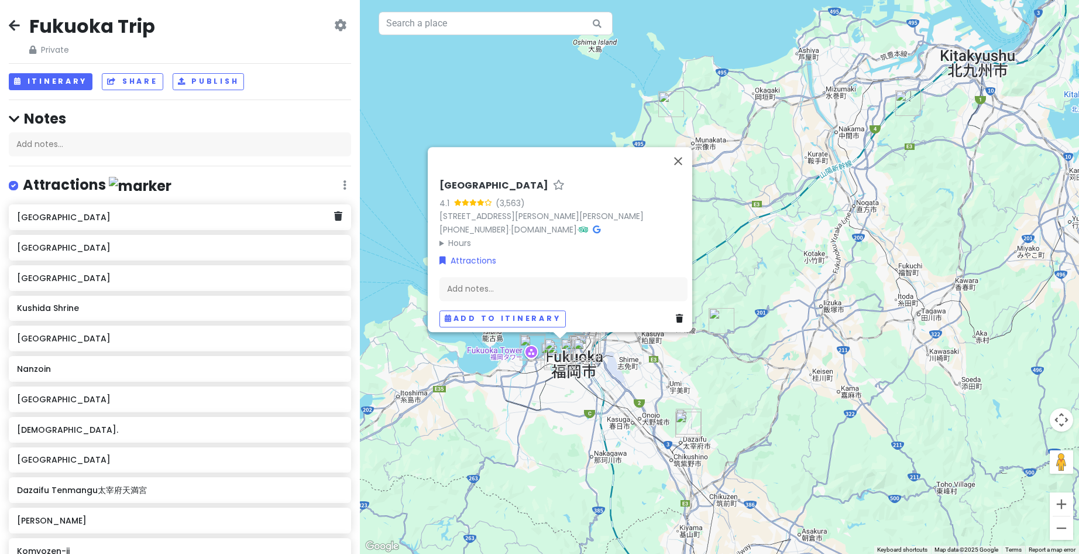
click at [330, 225] on div "[GEOGRAPHIC_DATA]" at bounding box center [180, 217] width 342 height 26
click at [334, 218] on icon at bounding box center [338, 215] width 8 height 9
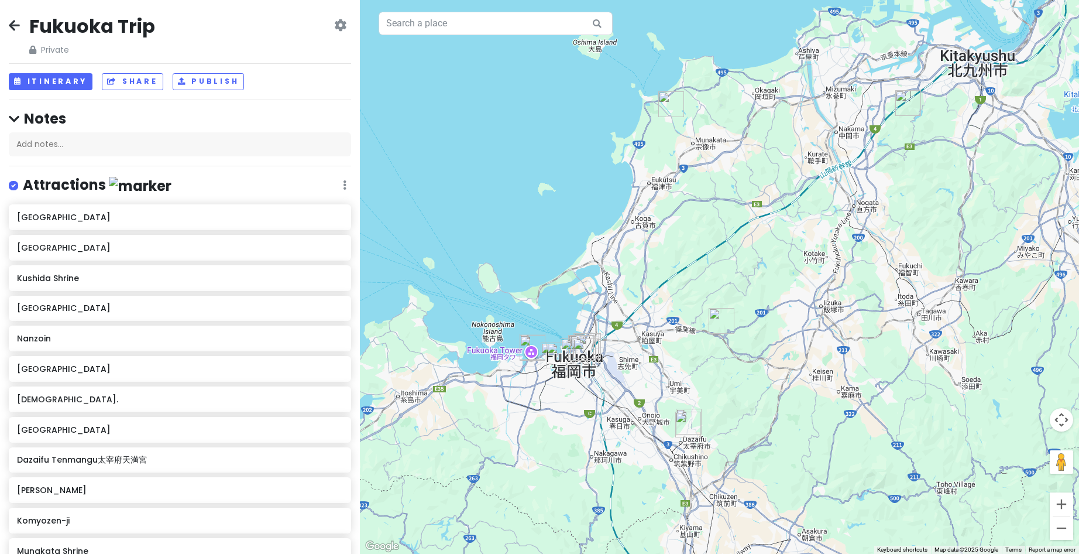
click at [330, 218] on h6 "[GEOGRAPHIC_DATA]" at bounding box center [179, 217] width 325 height 11
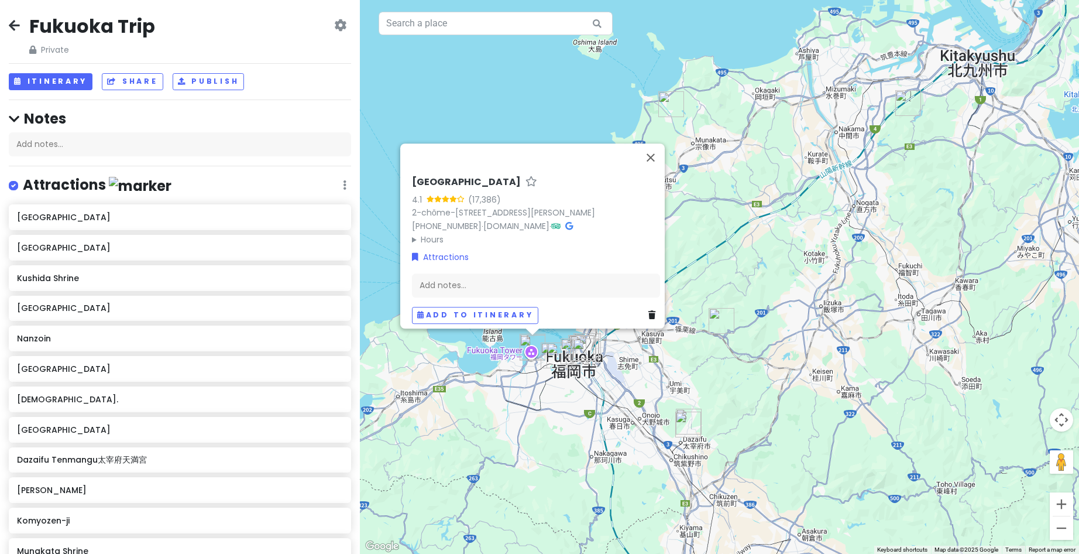
click at [328, 216] on h6 "[GEOGRAPHIC_DATA]" at bounding box center [179, 217] width 325 height 11
click at [316, 218] on h6 "[GEOGRAPHIC_DATA]" at bounding box center [179, 217] width 325 height 11
click at [337, 23] on icon at bounding box center [340, 24] width 12 height 9
click at [282, 113] on link "Delete Trip" at bounding box center [303, 117] width 111 height 28
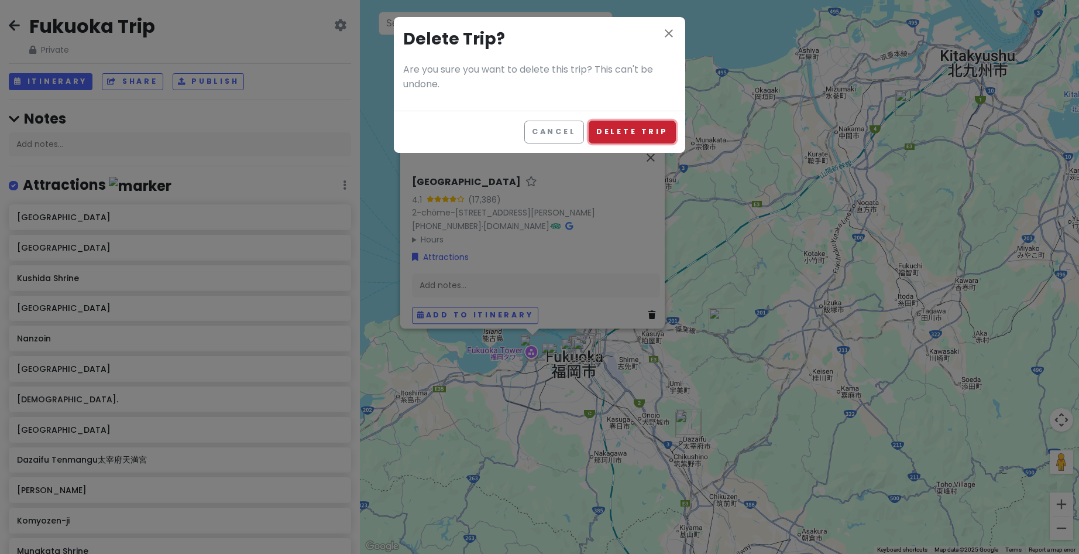
click at [627, 131] on button "Delete Trip" at bounding box center [632, 132] width 87 height 23
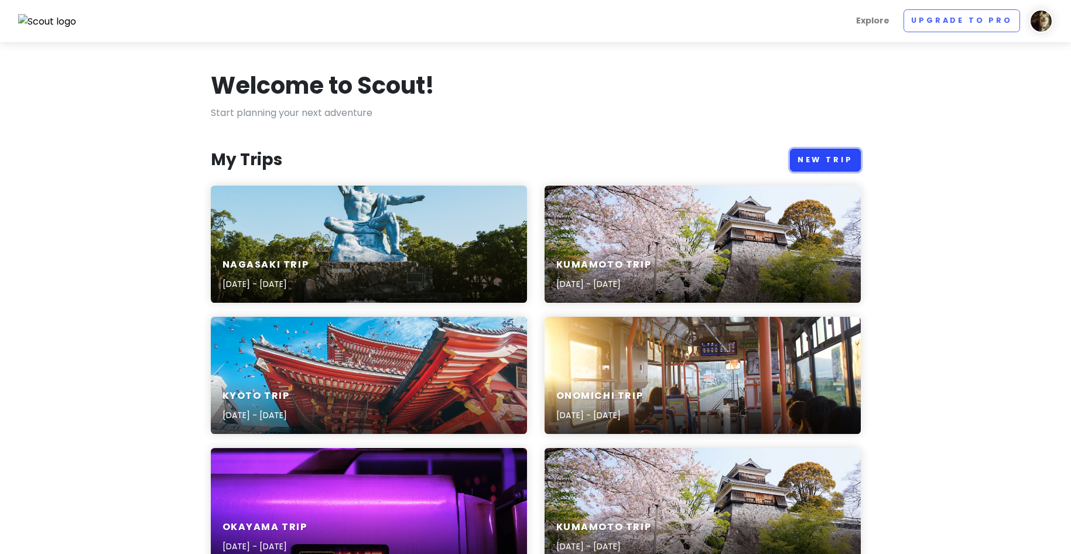
click at [823, 155] on link "New Trip" at bounding box center [825, 160] width 71 height 23
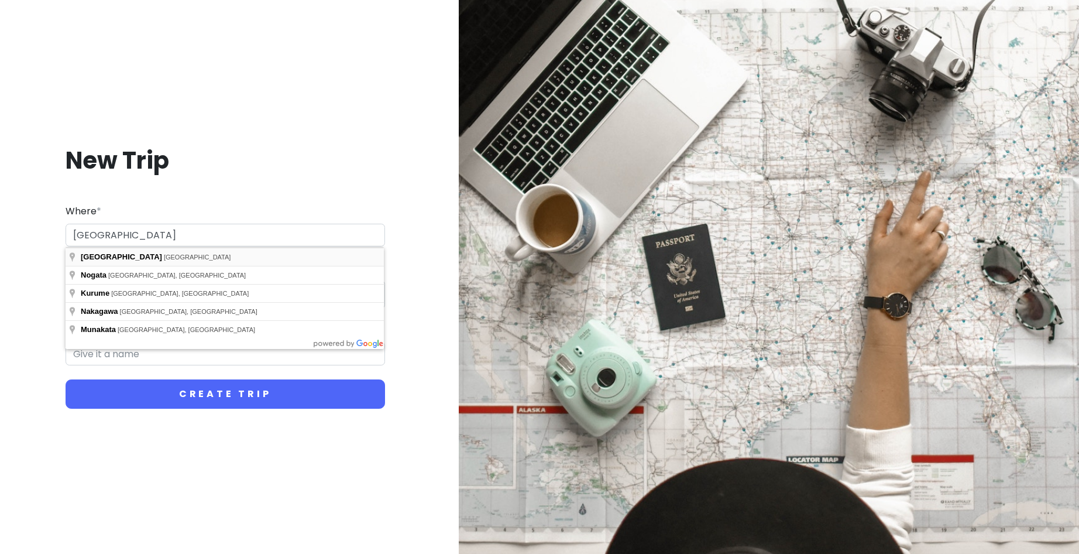
type input "[GEOGRAPHIC_DATA], [GEOGRAPHIC_DATA]"
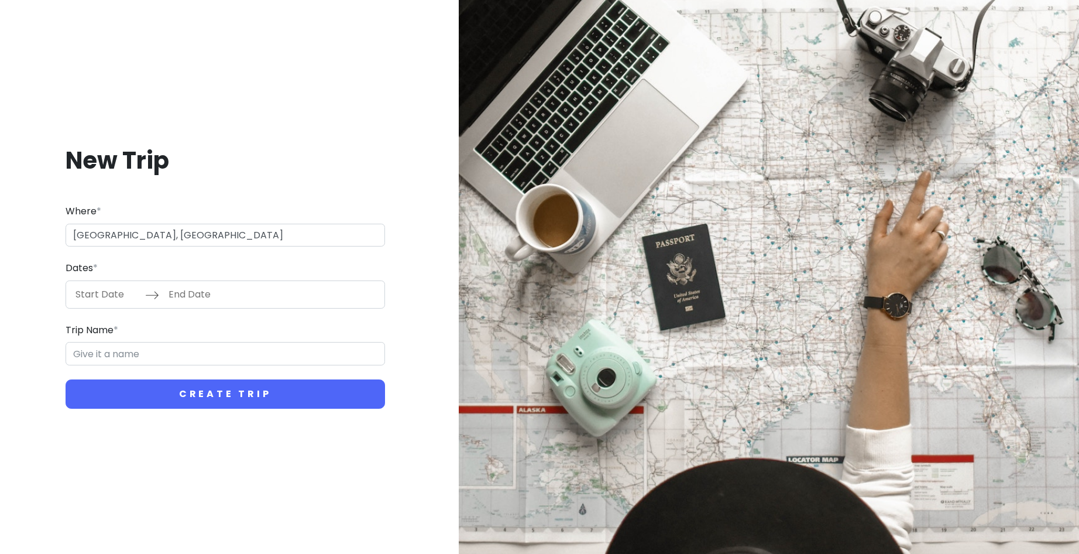
type input "Fukuoka Trip"
click at [125, 301] on input "Start Date" at bounding box center [107, 294] width 76 height 27
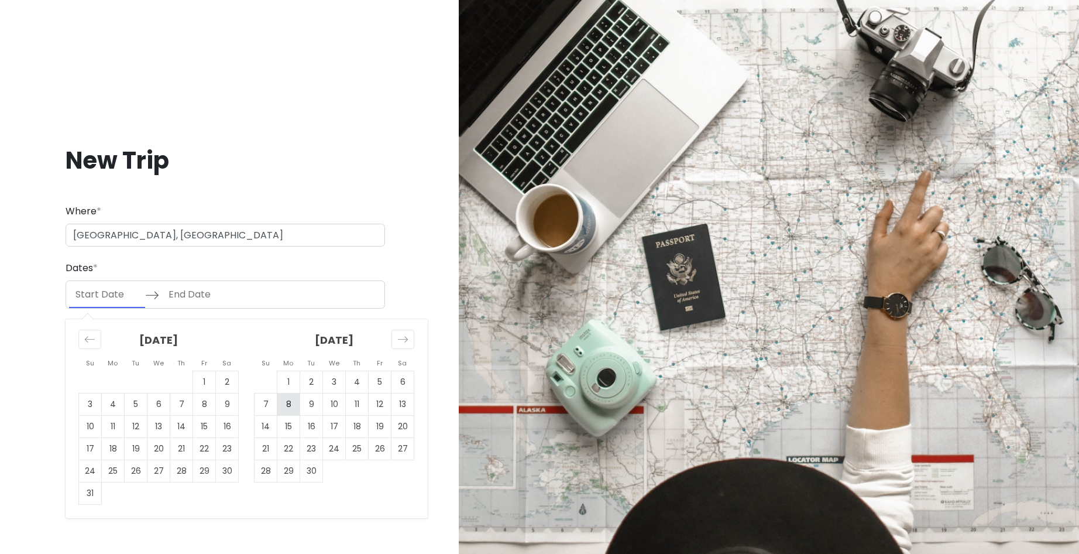
click at [297, 401] on td "8" at bounding box center [288, 404] width 23 height 22
type input "[DATE]"
click at [342, 399] on td "10" at bounding box center [334, 404] width 23 height 22
type input "[DATE]"
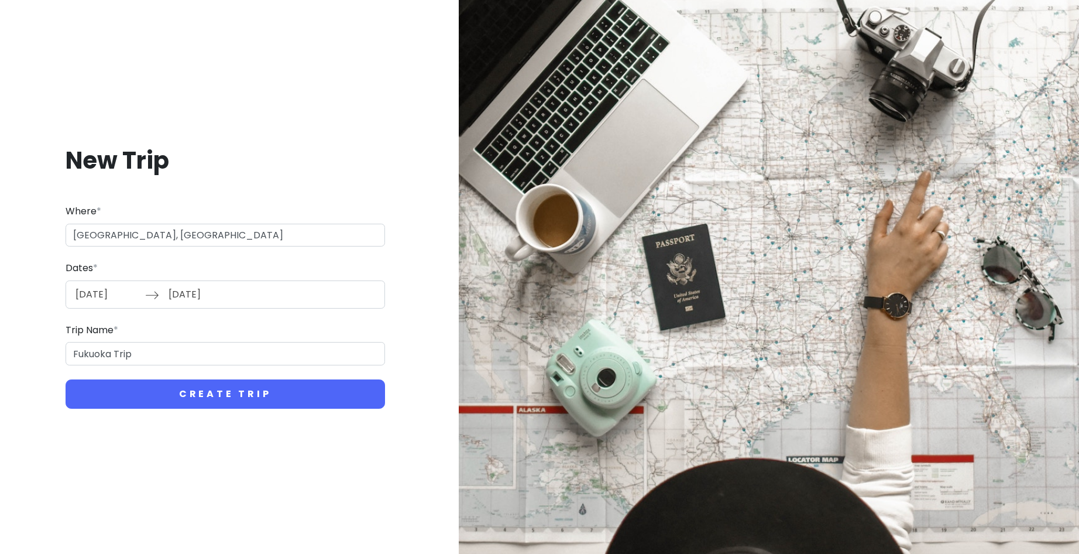
click at [260, 412] on div "New Trip Where * [GEOGRAPHIC_DATA], [GEOGRAPHIC_DATA] Dates * [DATE] Navigate f…" at bounding box center [225, 277] width 432 height 320
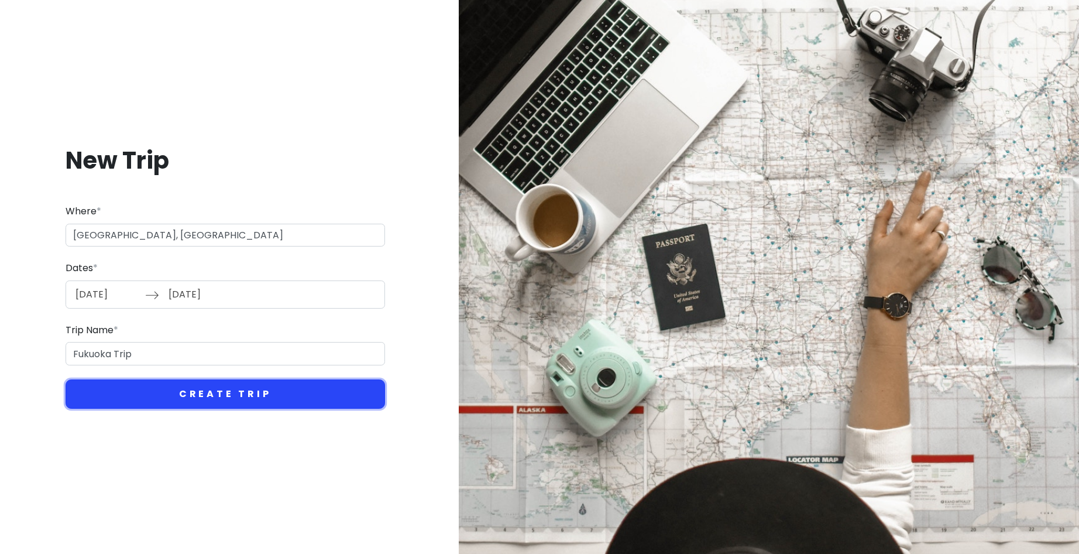
click at [244, 400] on button "Create Trip" at bounding box center [226, 393] width 320 height 29
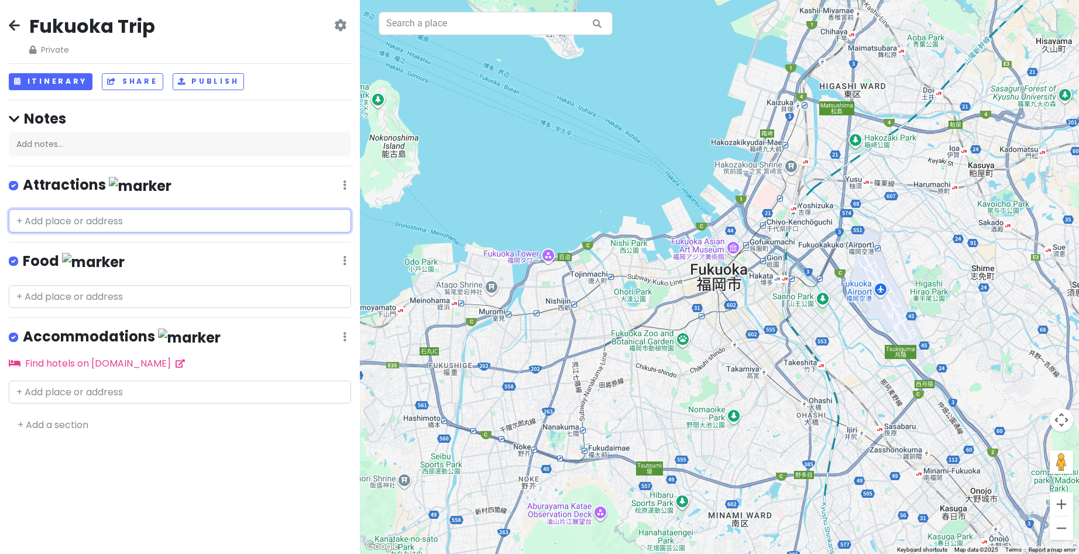
click at [150, 225] on input "text" at bounding box center [180, 220] width 342 height 23
paste input "[GEOGRAPHIC_DATA]"
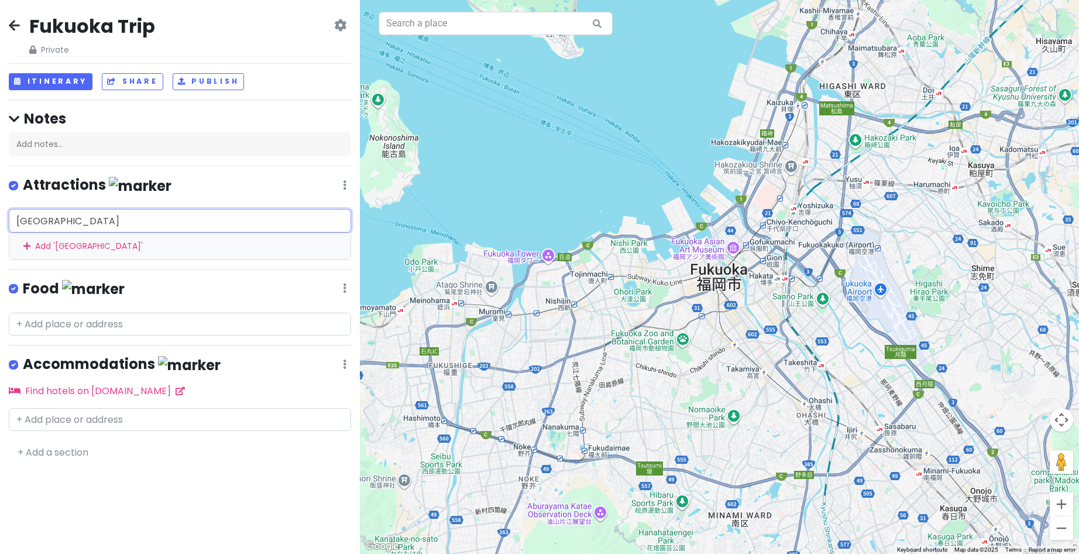
type input "[GEOGRAPHIC_DATA]"
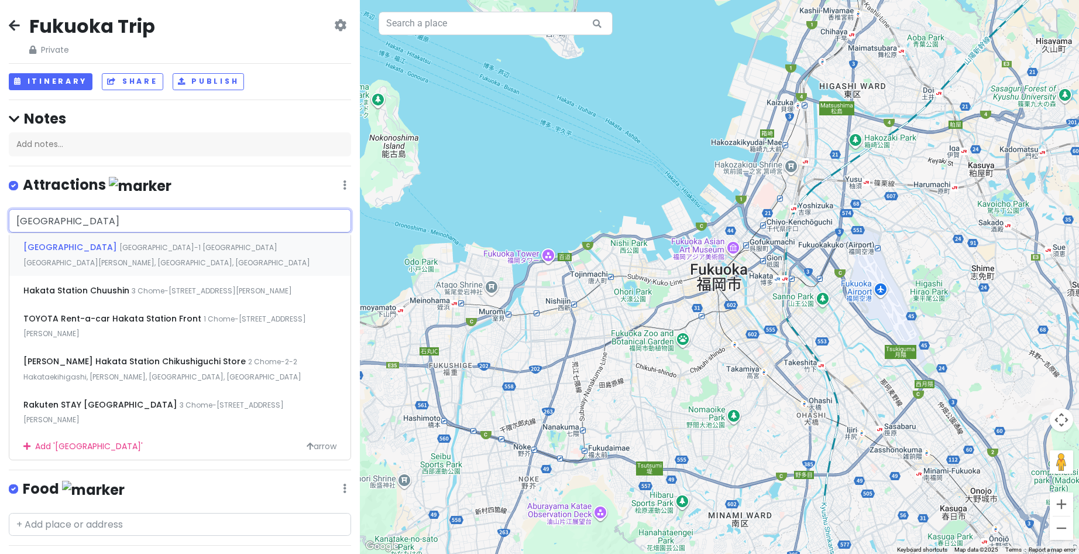
click at [109, 249] on span "[GEOGRAPHIC_DATA]-1 [GEOGRAPHIC_DATA] [GEOGRAPHIC_DATA][PERSON_NAME], [GEOGRAPH…" at bounding box center [166, 254] width 287 height 25
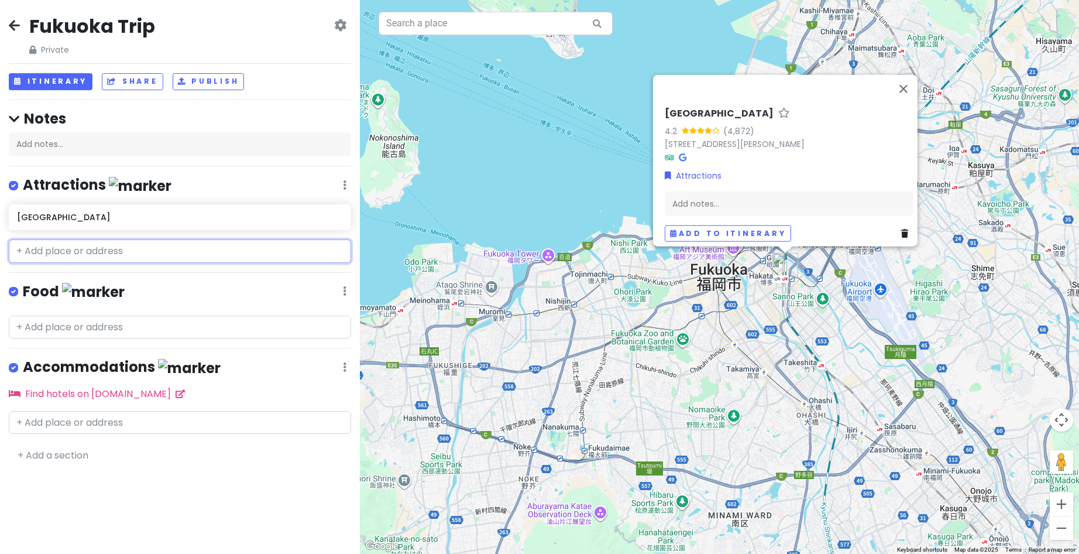
click at [89, 253] on input "text" at bounding box center [180, 250] width 342 height 23
paste input "Fuk coffee"
type input "Fuk coffee"
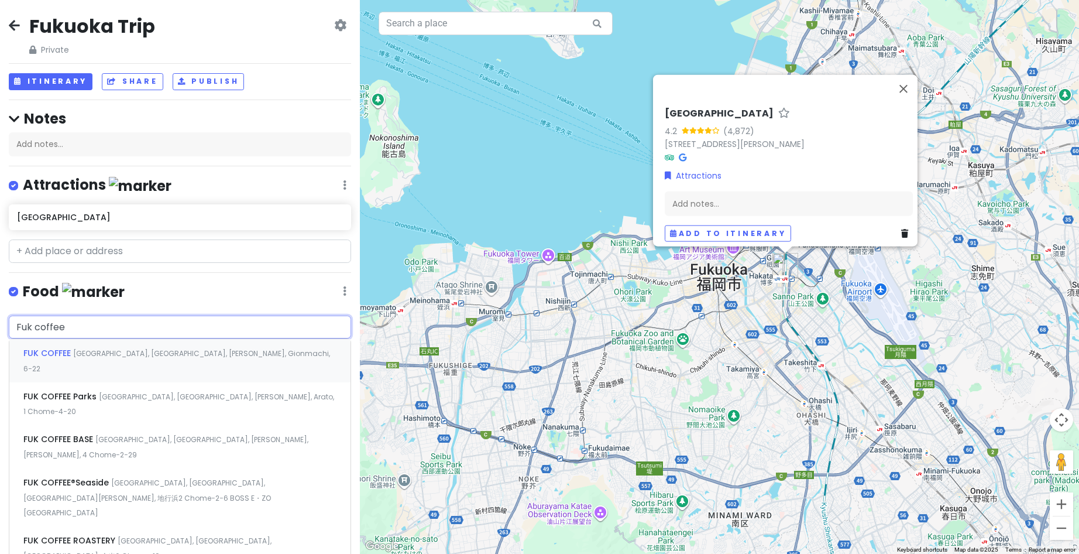
click at [102, 348] on span "[GEOGRAPHIC_DATA], [GEOGRAPHIC_DATA], [PERSON_NAME], Gionmachi, 6−22" at bounding box center [176, 360] width 307 height 25
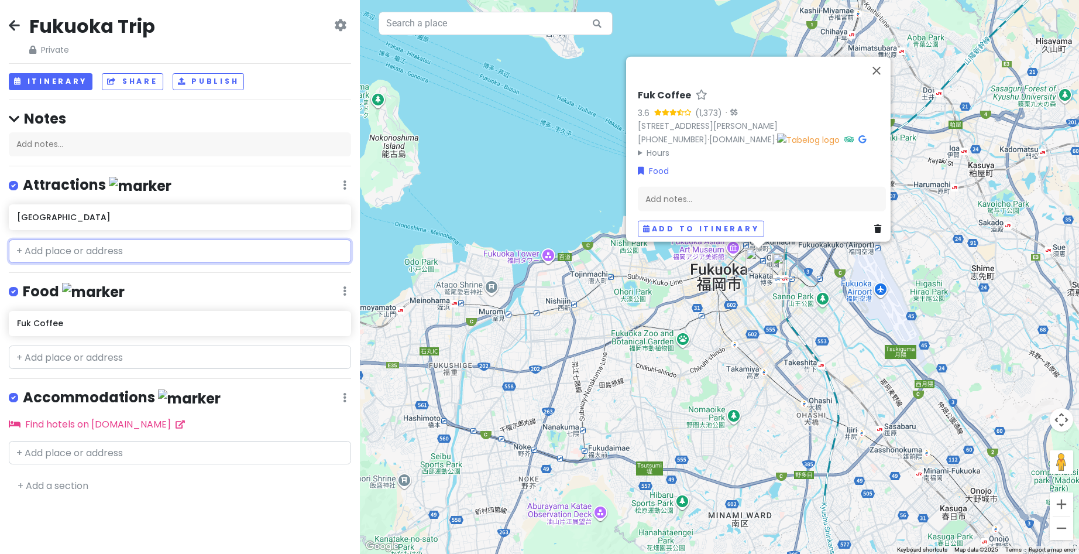
click at [132, 250] on input "text" at bounding box center [180, 250] width 342 height 23
paste input "Tenjin underground mall"
type input "Tenjin underground mall"
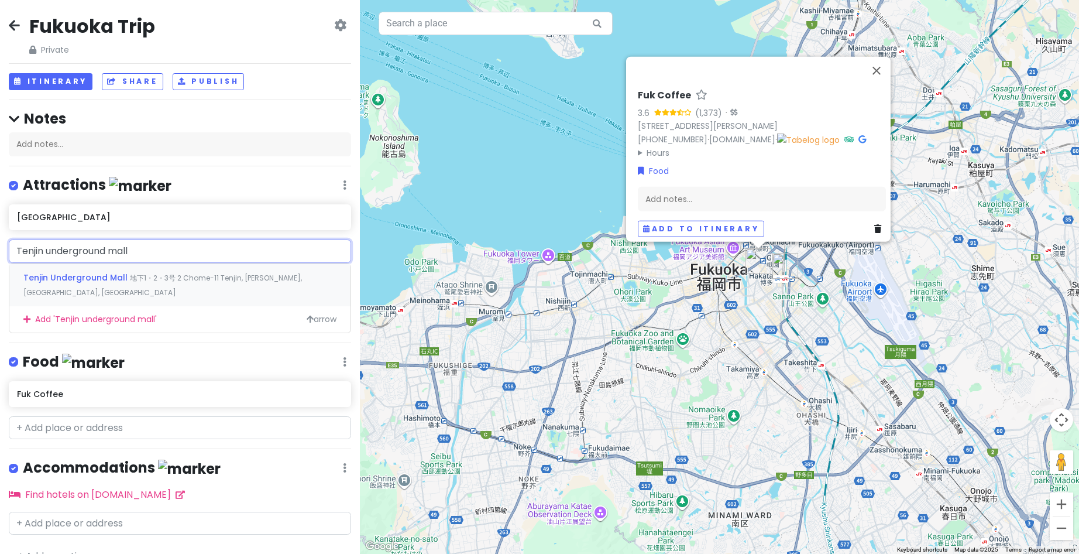
click at [115, 275] on span "Tenjin Underground Mall" at bounding box center [76, 278] width 107 height 12
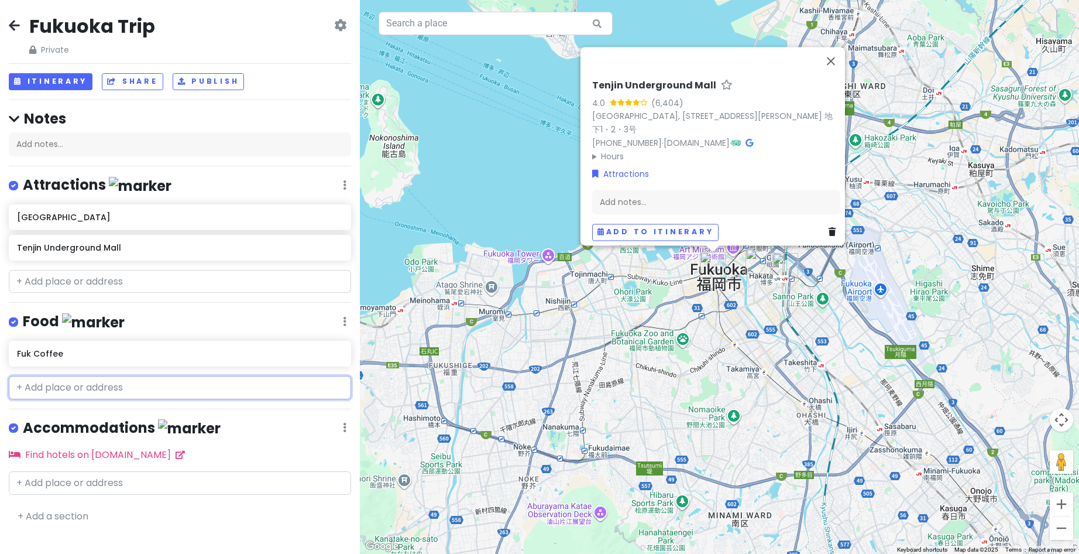
paste input "Pain stock tenjin"
type input "Pain stock tenjin"
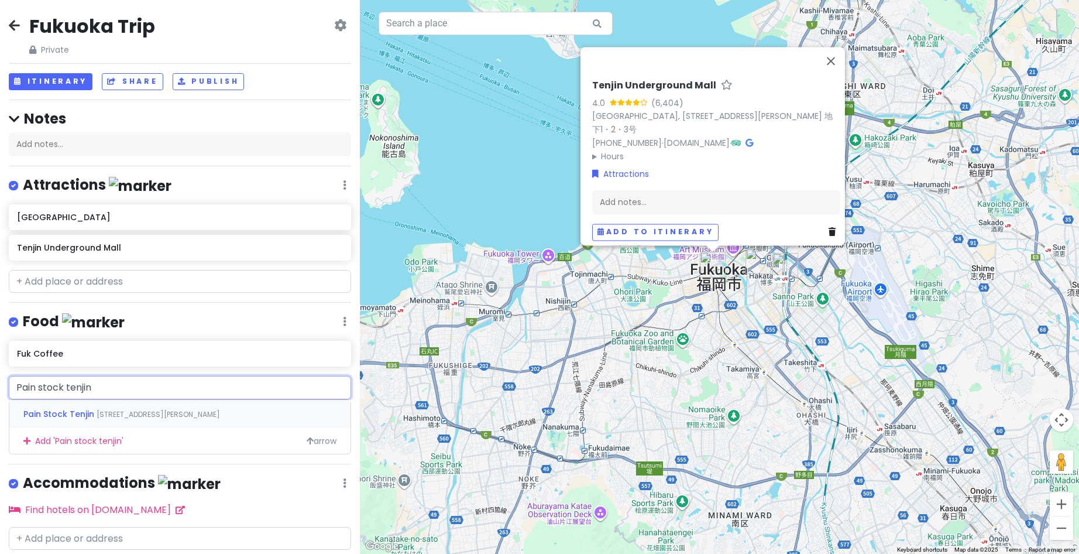
click at [117, 416] on span "[STREET_ADDRESS][PERSON_NAME]" at bounding box center [159, 414] width 124 height 10
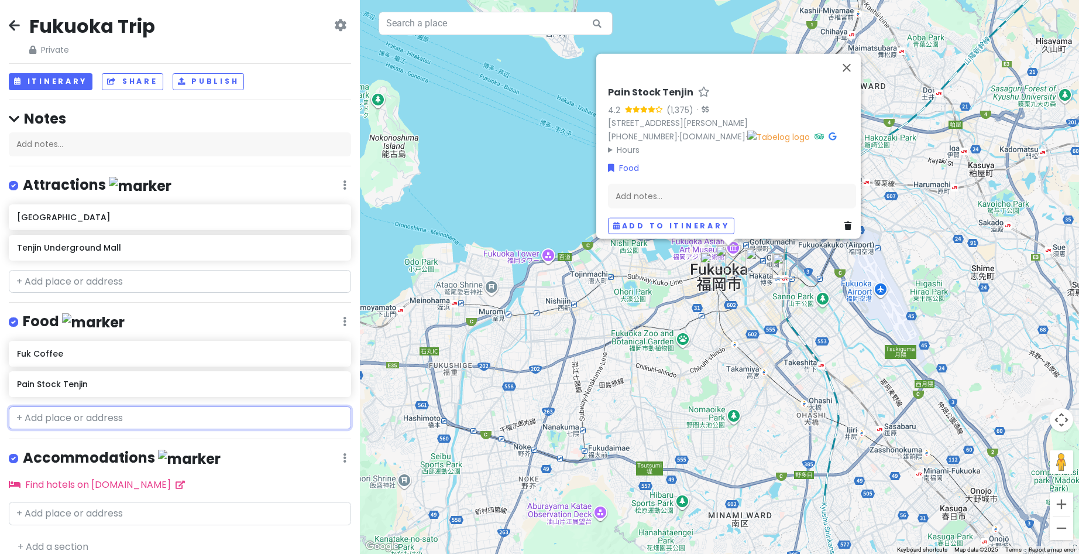
paste input "Kanetora tsukemono"
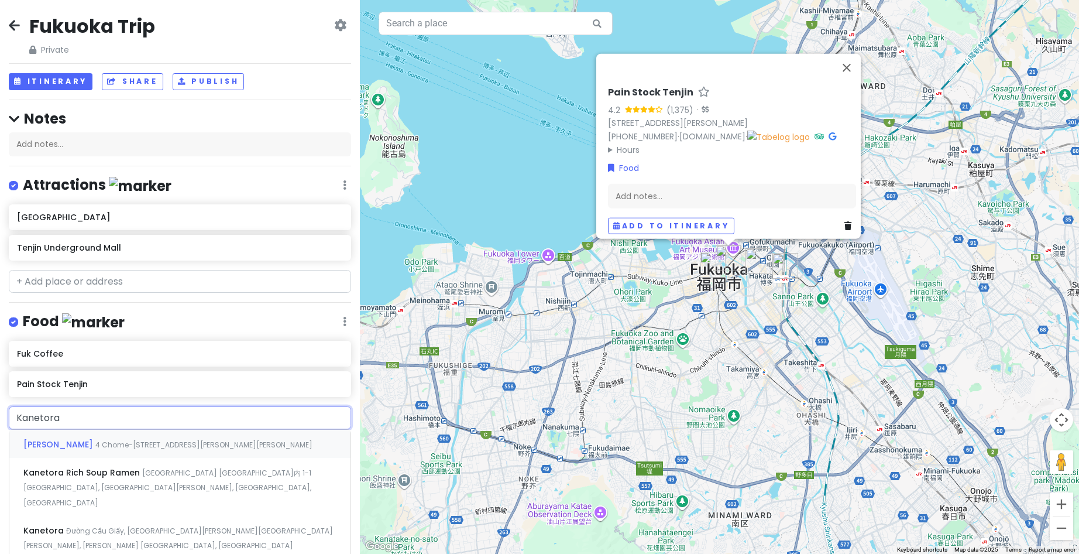
type input "Kanetora"
click at [133, 440] on span "4 Chome-[STREET_ADDRESS][PERSON_NAME][PERSON_NAME]" at bounding box center [203, 445] width 217 height 10
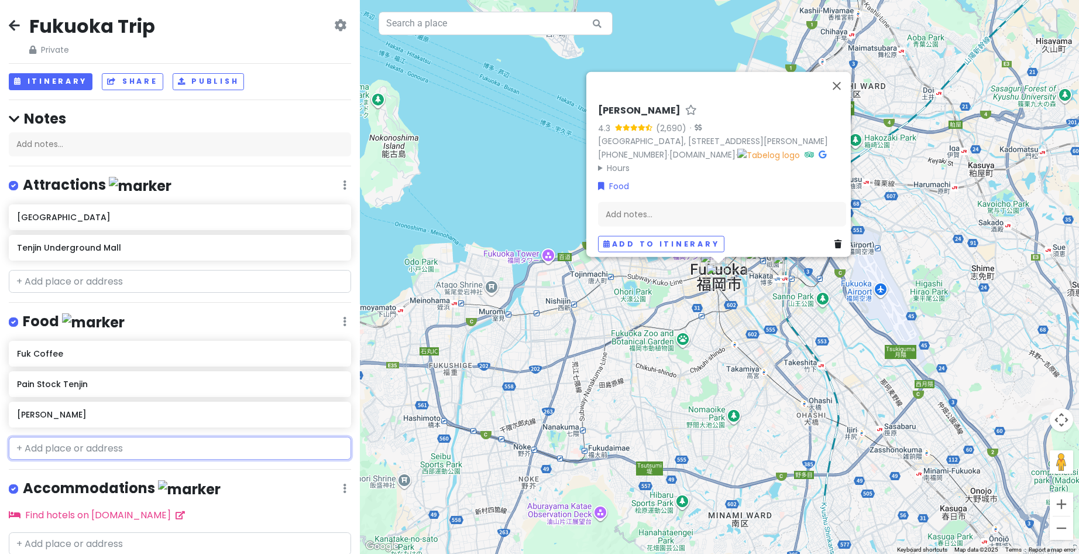
click at [115, 456] on input "text" at bounding box center [180, 448] width 342 height 23
click at [185, 444] on input "text" at bounding box center [180, 448] width 342 height 23
paste input "Dacomecco"
type input "Dacomecco"
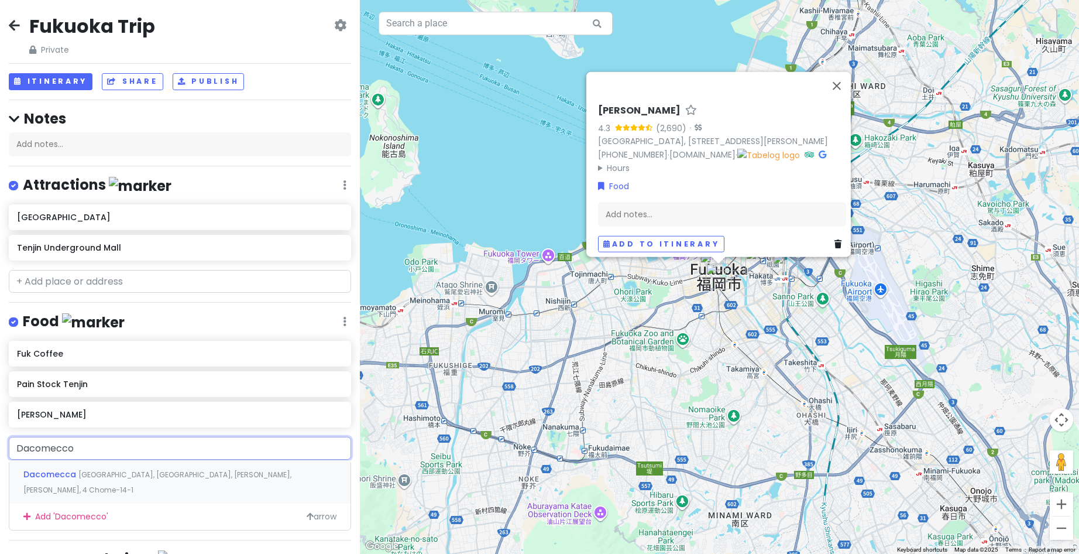
click at [153, 478] on span "[GEOGRAPHIC_DATA], [GEOGRAPHIC_DATA], [PERSON_NAME], [PERSON_NAME], 4 Chome−14−1" at bounding box center [157, 481] width 268 height 25
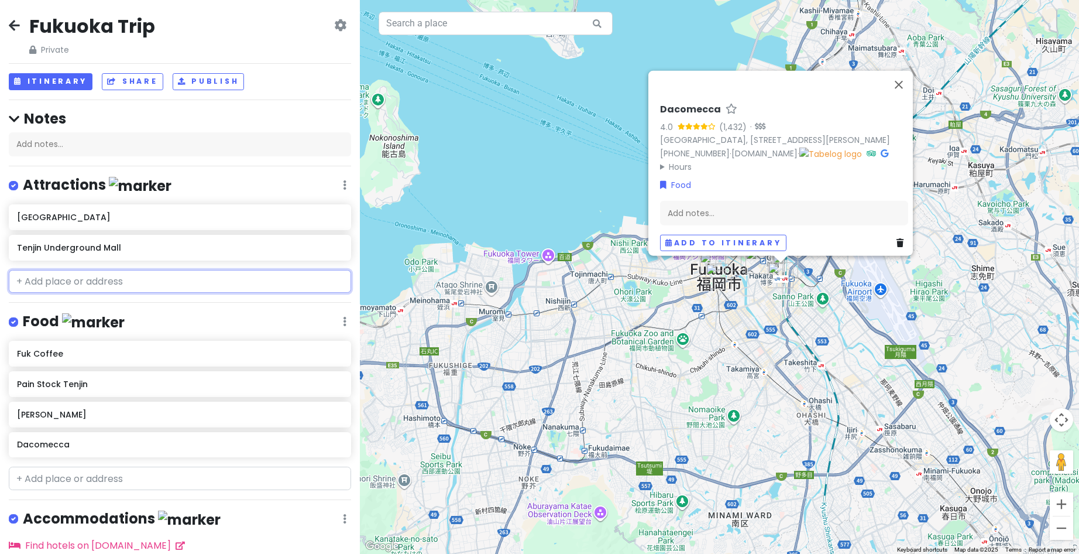
click at [126, 289] on input "text" at bounding box center [180, 281] width 342 height 23
paste input "Lalaport"
type input "Lalaport"
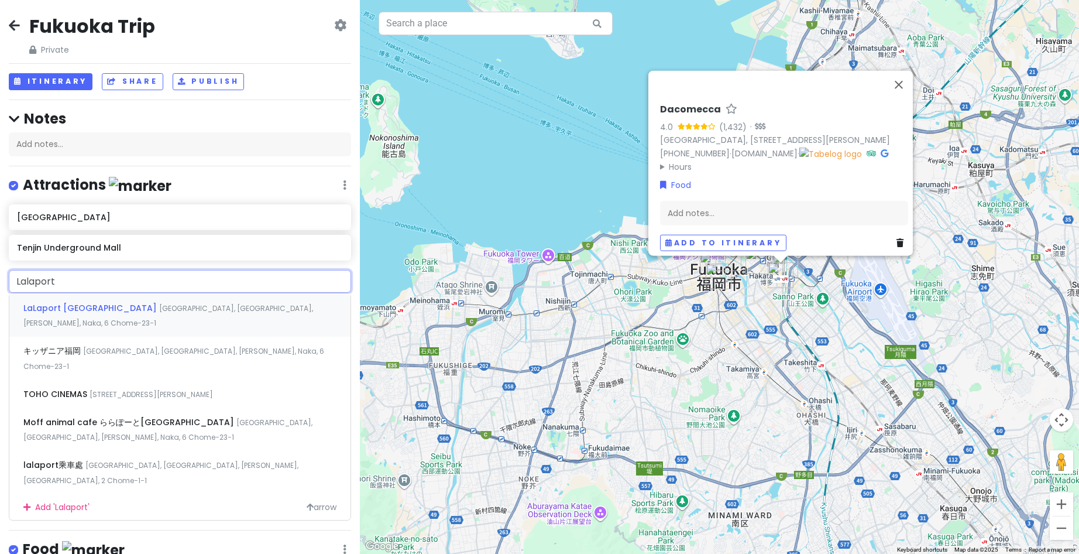
click at [103, 309] on span "[GEOGRAPHIC_DATA], [GEOGRAPHIC_DATA], [PERSON_NAME], Naka, 6 Chome−23−1" at bounding box center [168, 315] width 290 height 25
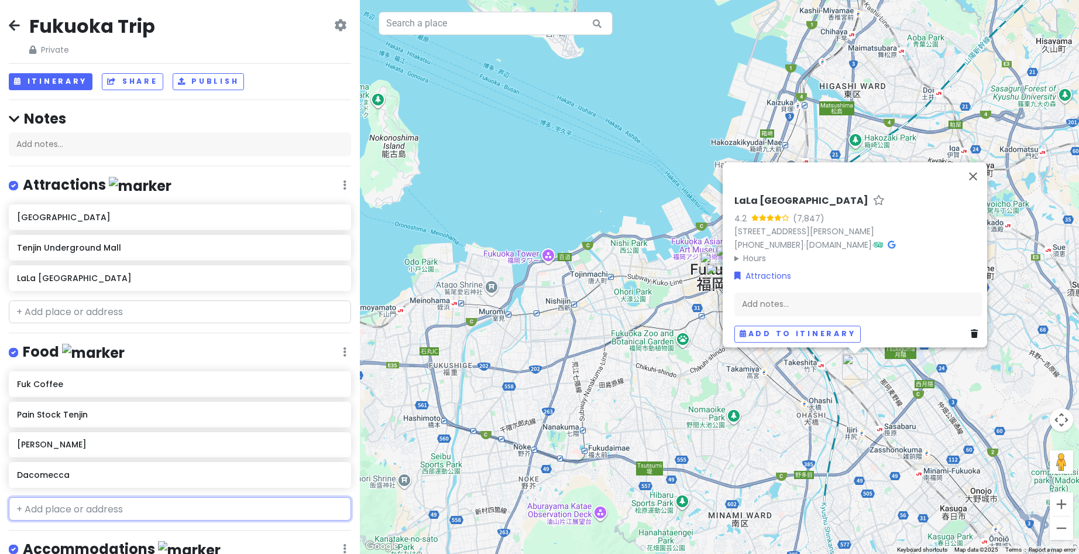
paste input "Im donut?"
type input "Im donut?"
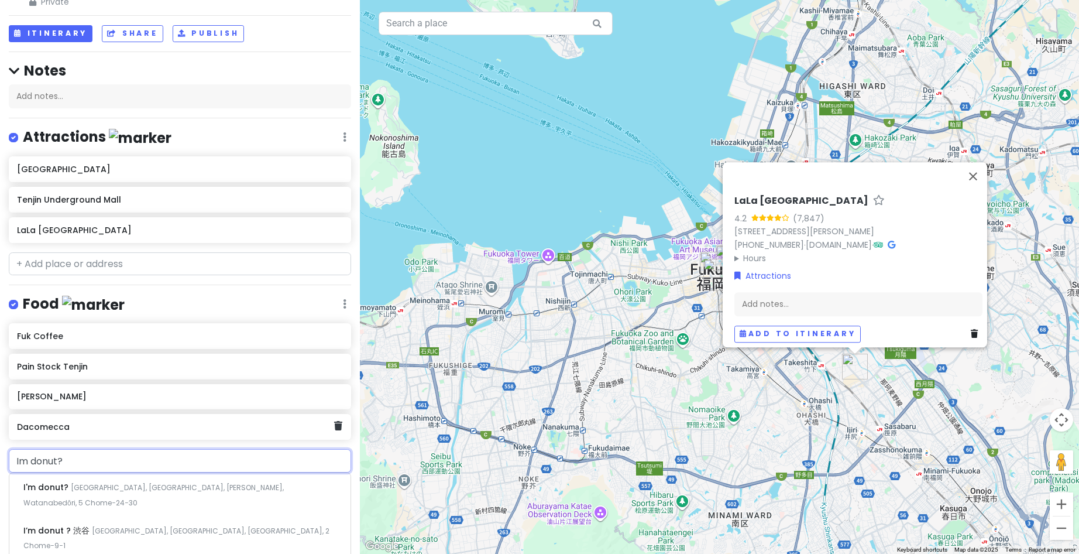
scroll to position [117, 0]
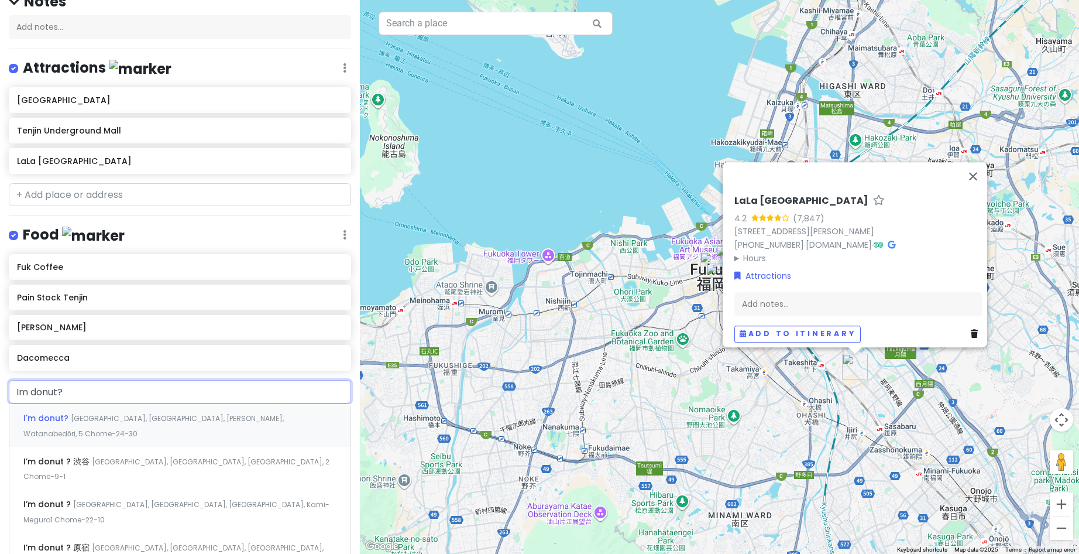
click at [164, 417] on span "[GEOGRAPHIC_DATA], [GEOGRAPHIC_DATA], [PERSON_NAME], Watanabedōri, 5 Chome−24−30" at bounding box center [153, 425] width 260 height 25
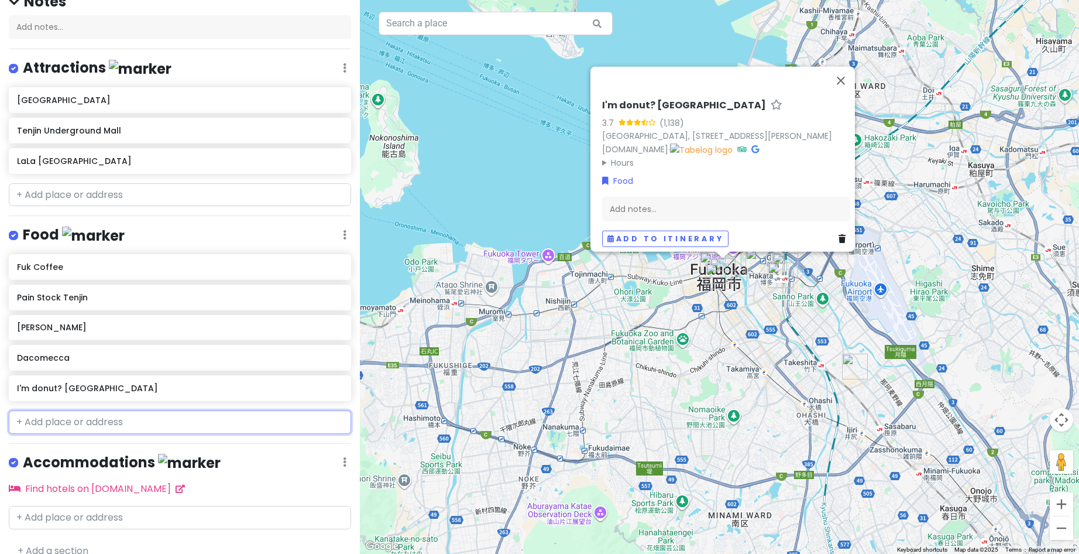
paste input "Shinshin ramen"
type input "Shinshin ramen"
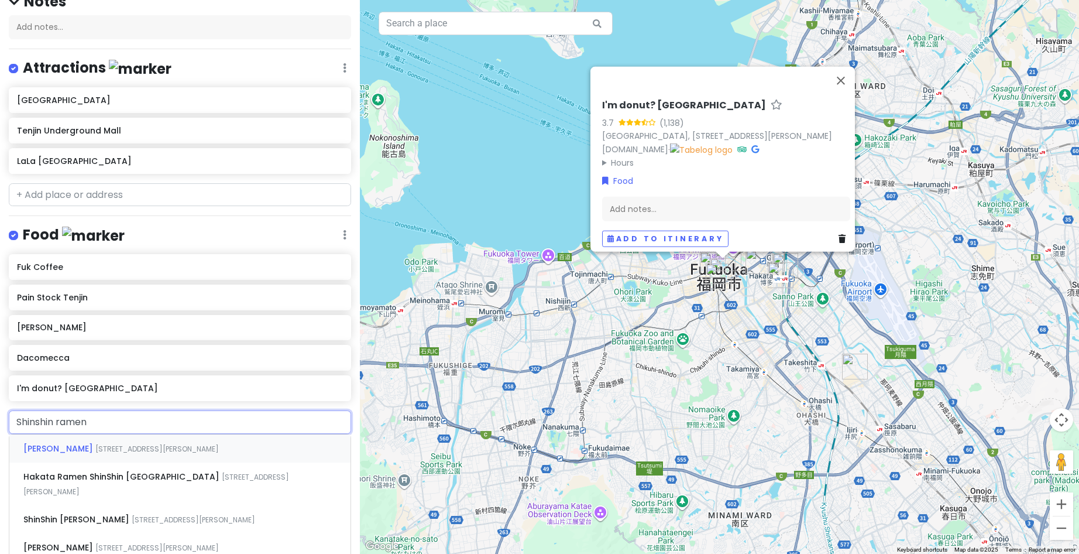
click at [128, 444] on span "[STREET_ADDRESS][PERSON_NAME]" at bounding box center [157, 449] width 124 height 10
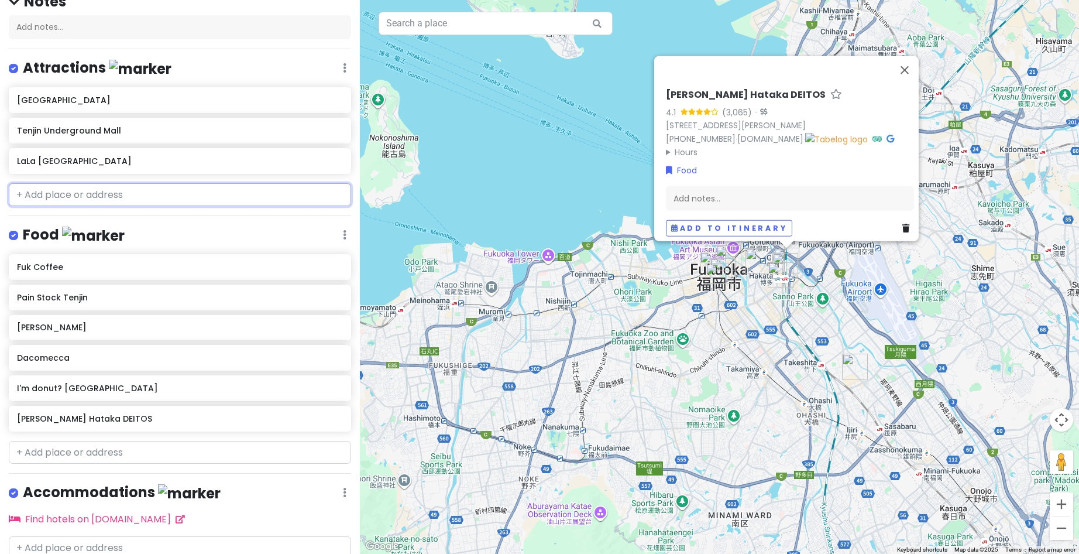
paste input "Nanzoin temple"
type input "Nanzoin temple"
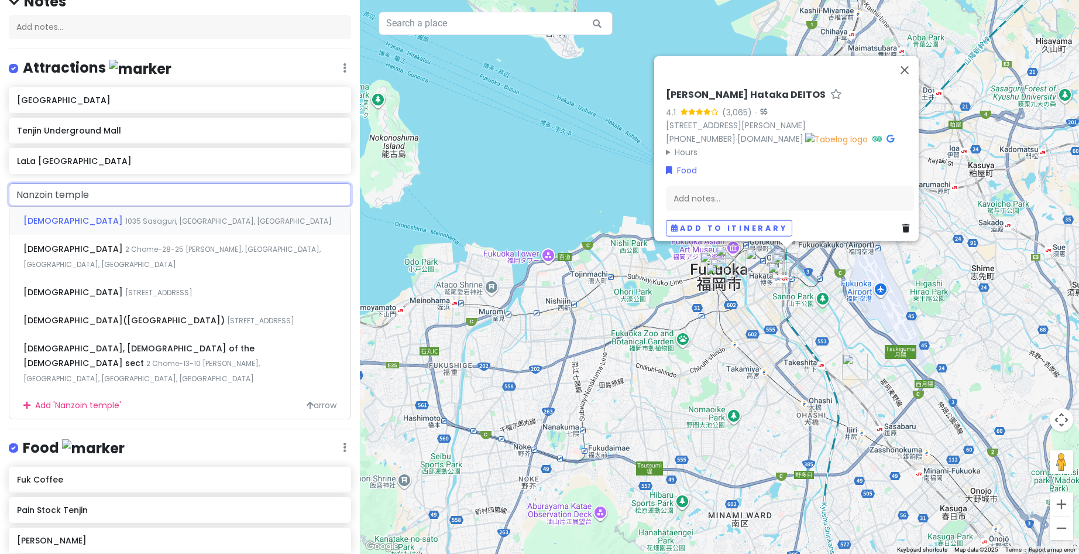
click at [125, 216] on span "1035 Sasaguri, [GEOGRAPHIC_DATA], [GEOGRAPHIC_DATA]" at bounding box center [228, 221] width 207 height 10
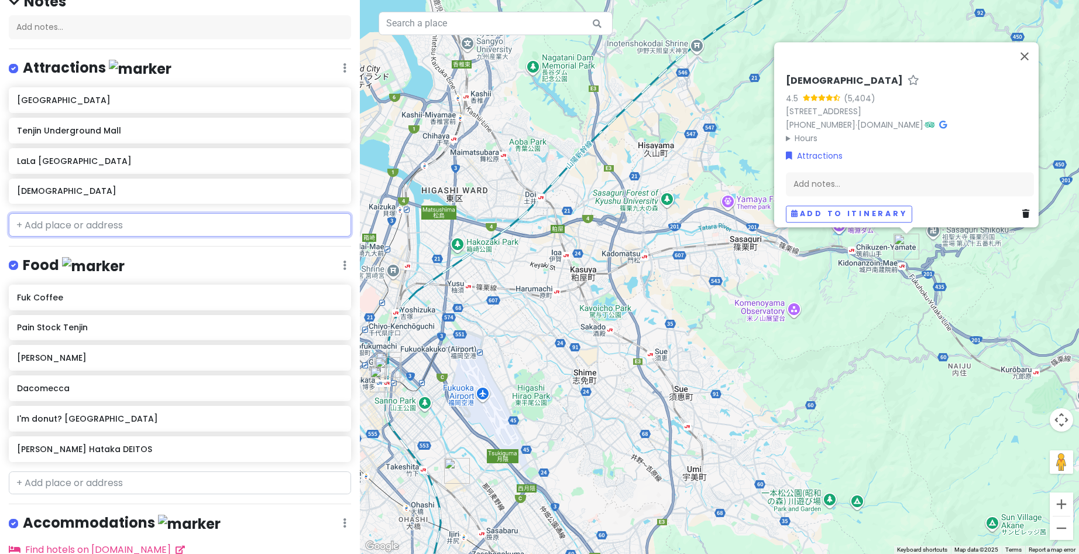
paste input "Acos Building"
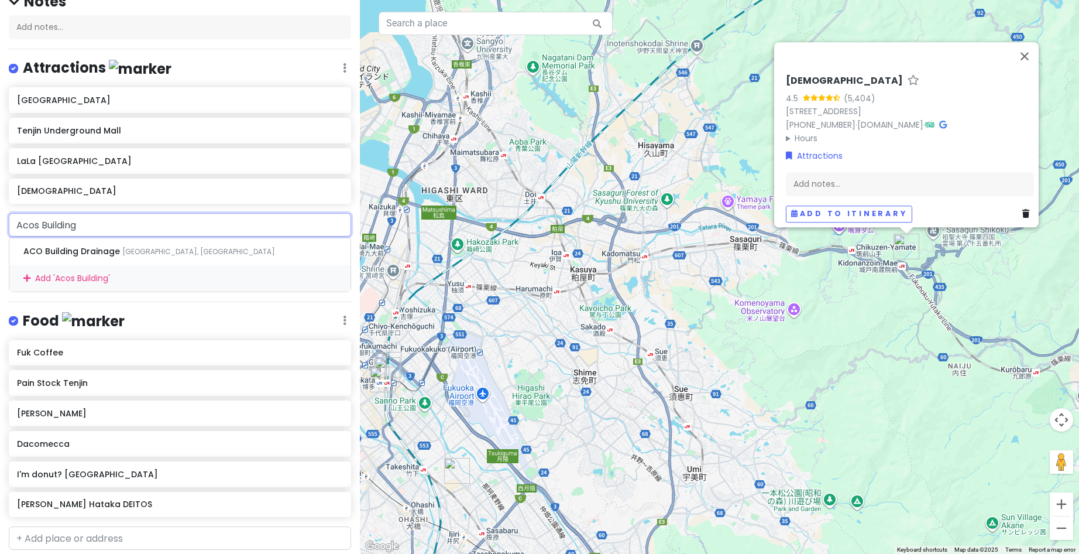
drag, startPoint x: 43, startPoint y: 224, endPoint x: 203, endPoint y: 224, distance: 159.8
click at [203, 224] on input "Acos Building" at bounding box center [180, 224] width 342 height 23
type input "Acos"
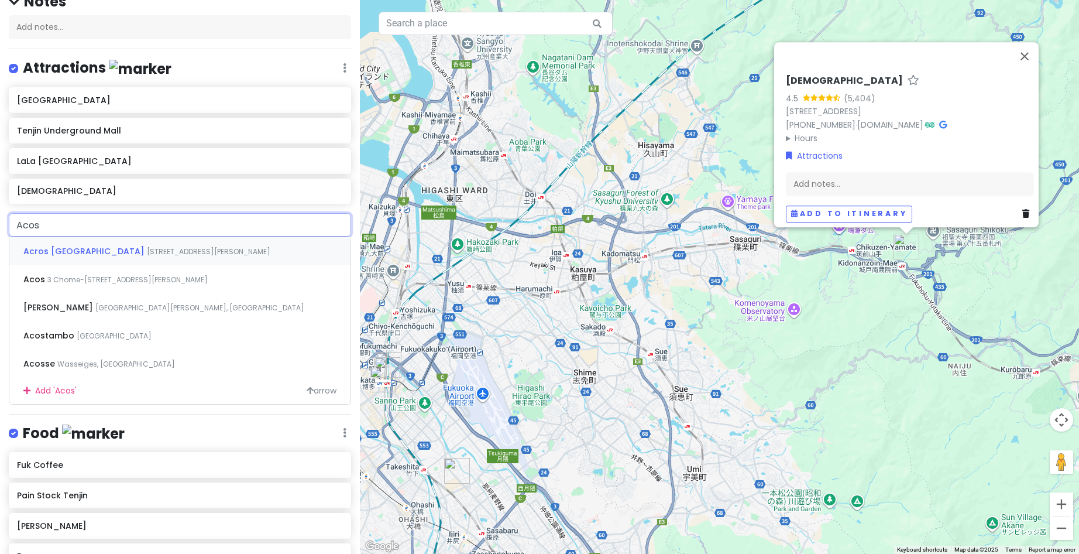
click at [177, 251] on span "[STREET_ADDRESS][PERSON_NAME]" at bounding box center [209, 251] width 124 height 10
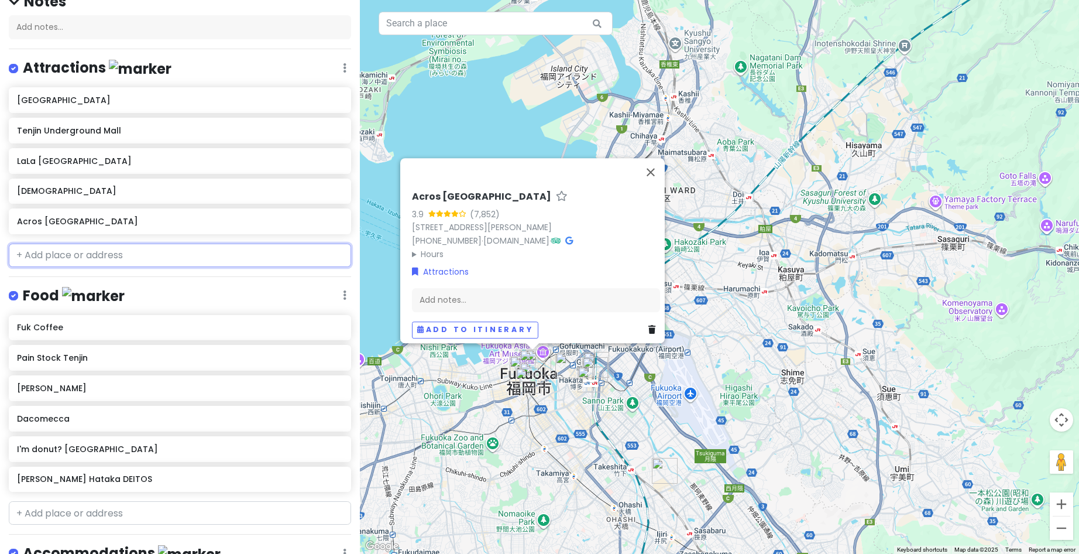
paste input "Zo [GEOGRAPHIC_DATA]"
type input "Zo [GEOGRAPHIC_DATA]"
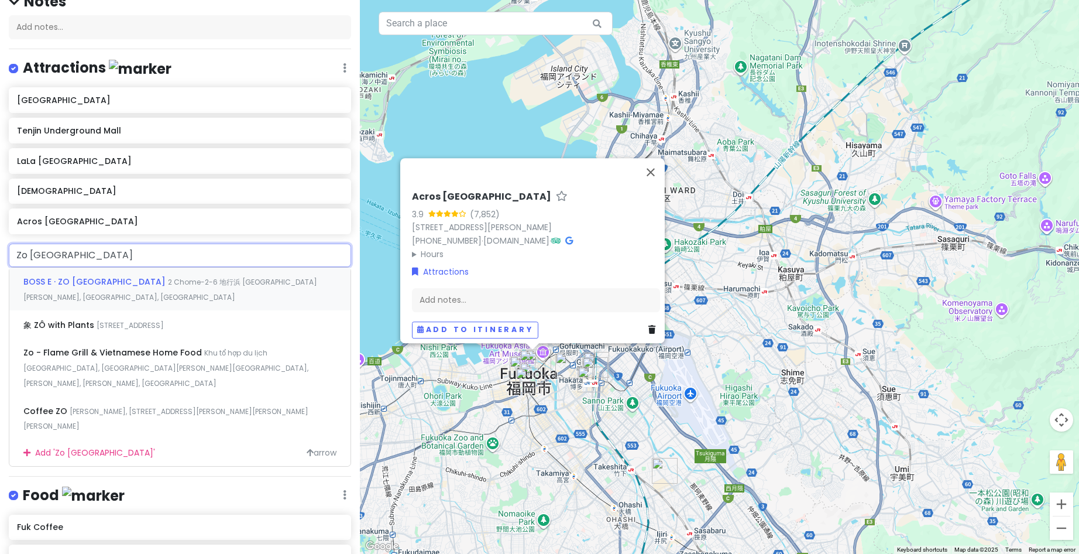
click at [125, 277] on span "2 Chome-2-6 地行浜 [GEOGRAPHIC_DATA][PERSON_NAME], [GEOGRAPHIC_DATA], [GEOGRAPHIC_…" at bounding box center [170, 289] width 294 height 25
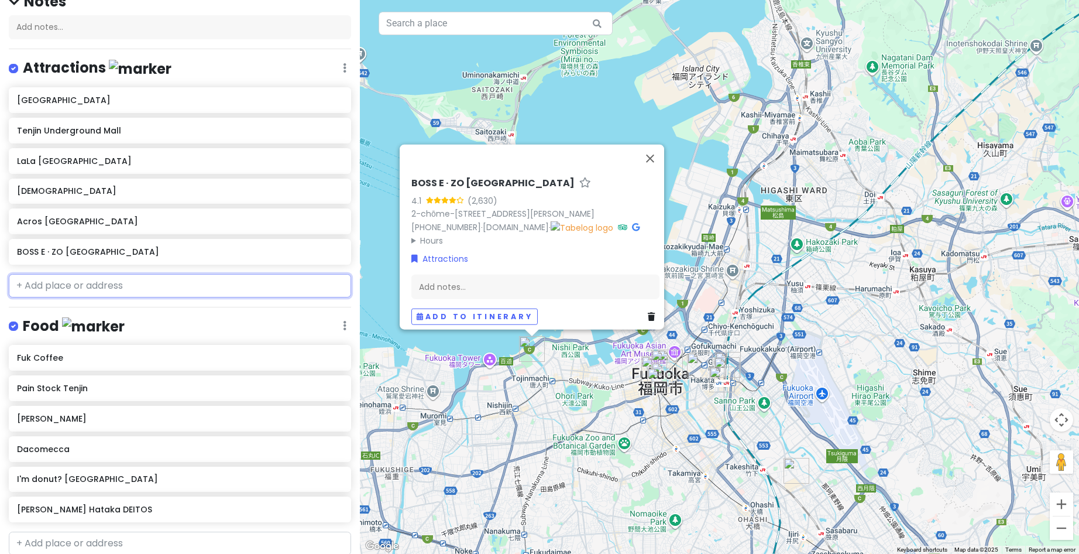
click at [76, 287] on input "text" at bounding box center [180, 285] width 342 height 23
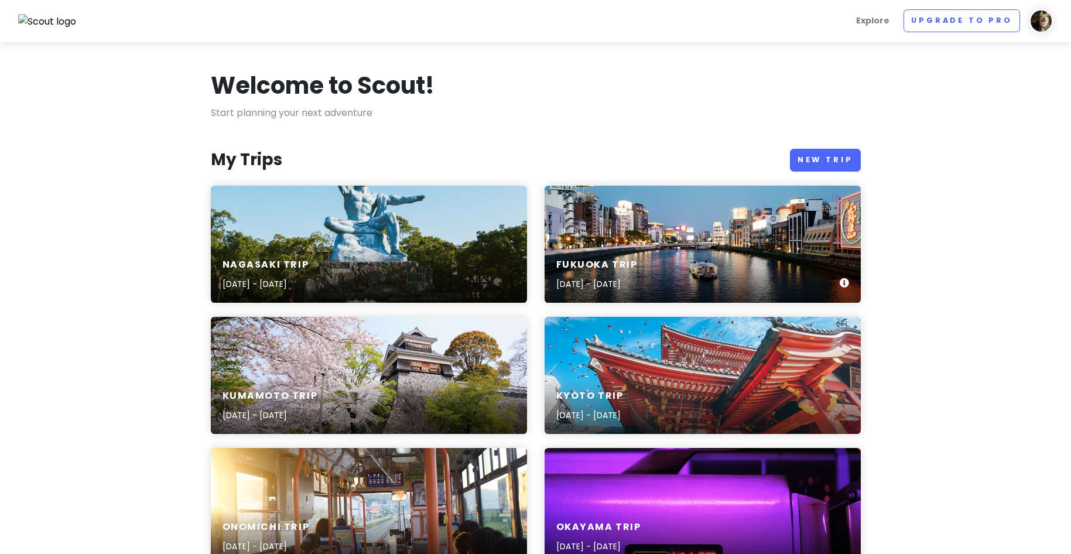
click at [659, 237] on div "Fukuoka Trip [DATE] - [DATE]" at bounding box center [702, 244] width 316 height 117
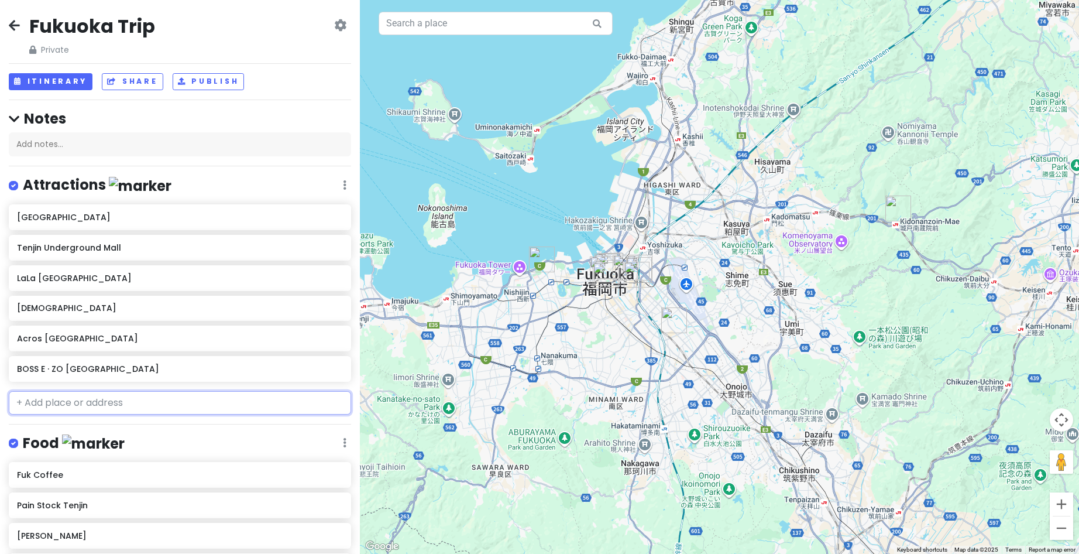
paste input "[GEOGRAPHIC_DATA]"
type input "[GEOGRAPHIC_DATA]"
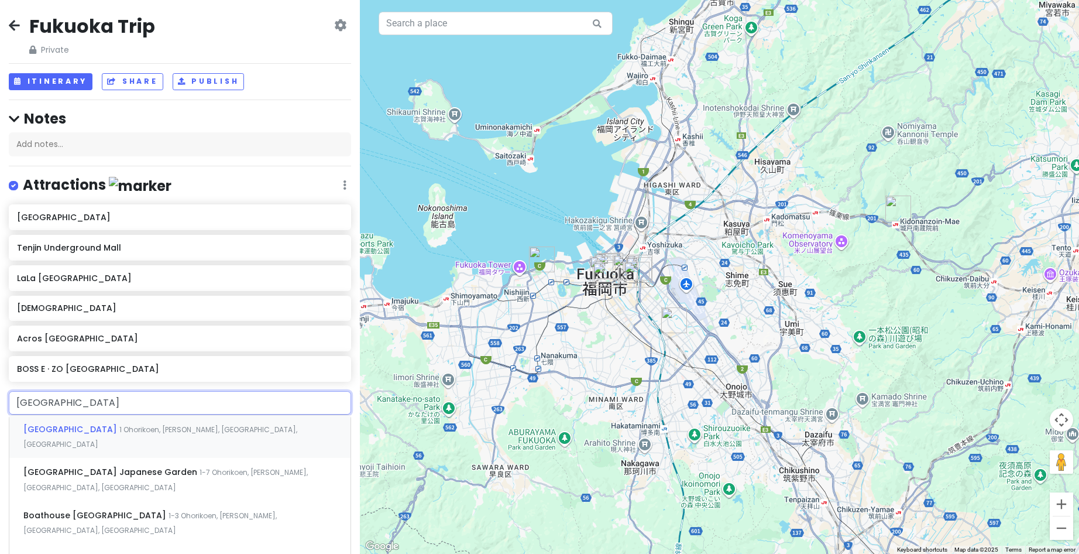
click at [118, 433] on span "1 Ohorikoen, [PERSON_NAME], [GEOGRAPHIC_DATA], [GEOGRAPHIC_DATA]" at bounding box center [160, 436] width 274 height 25
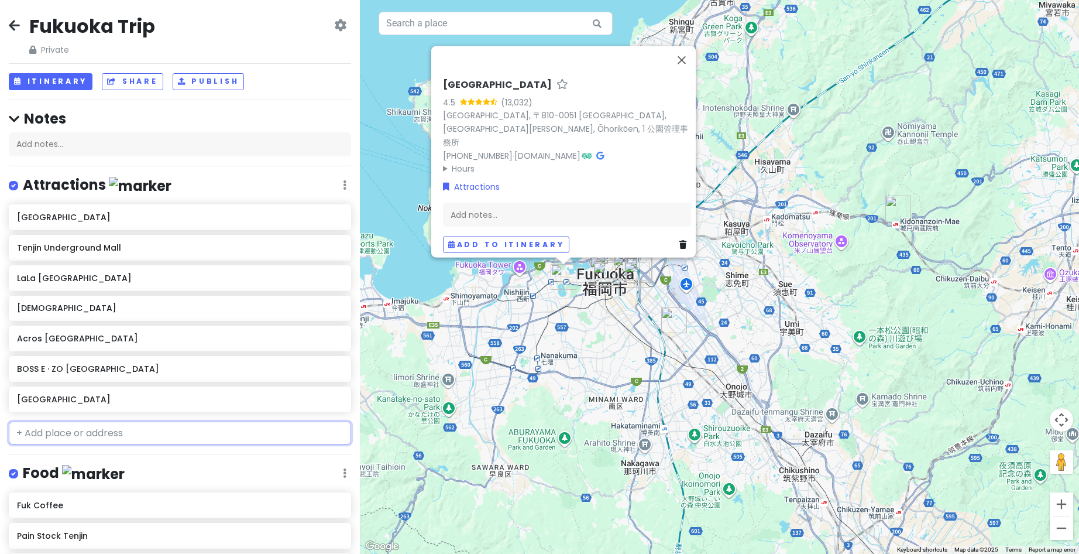
click at [123, 441] on input "text" at bounding box center [180, 432] width 342 height 23
paste input "[GEOGRAPHIC_DATA]"
type input "[GEOGRAPHIC_DATA]"
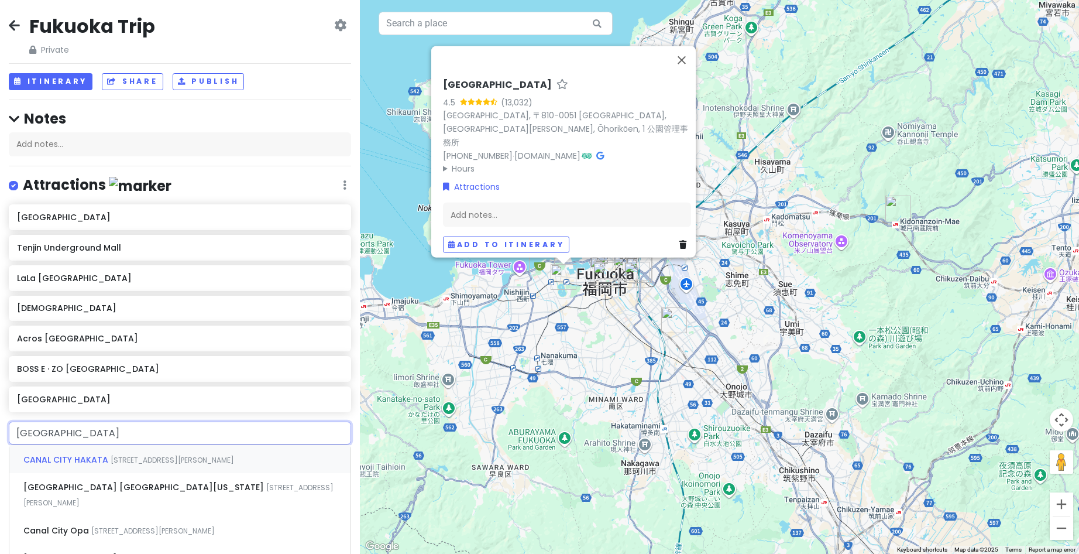
click at [124, 457] on span "[STREET_ADDRESS][PERSON_NAME]" at bounding box center [173, 460] width 124 height 10
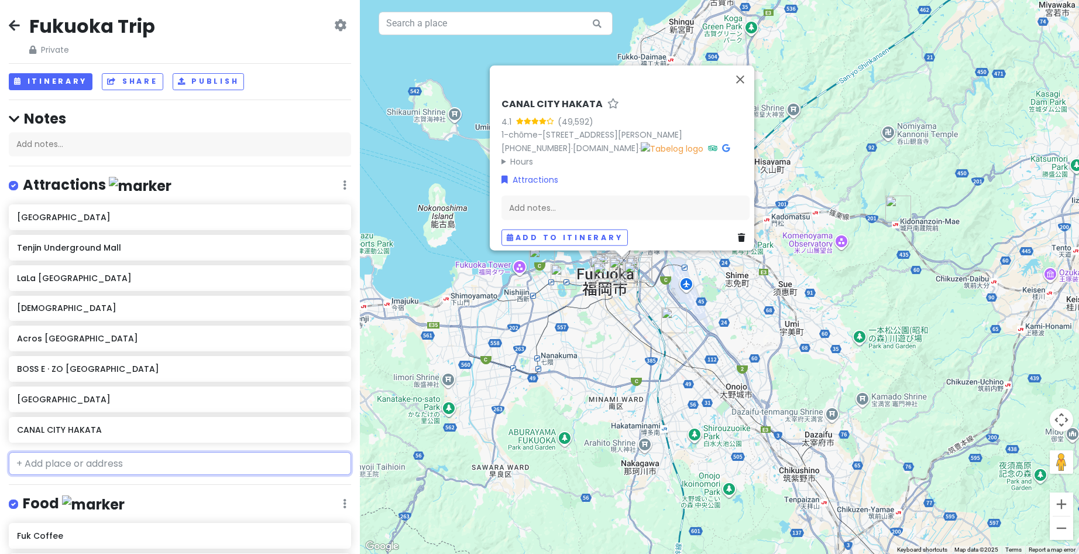
click at [108, 468] on input "text" at bounding box center [180, 463] width 342 height 23
paste input "[GEOGRAPHIC_DATA]"
drag, startPoint x: 65, startPoint y: 464, endPoint x: 290, endPoint y: 477, distance: 225.1
click at [283, 478] on div "Shintendo Shopping Arcade Add ' [GEOGRAPHIC_DATA] '" at bounding box center [180, 477] width 342 height 50
click at [91, 459] on input "Shintendo" at bounding box center [180, 463] width 342 height 23
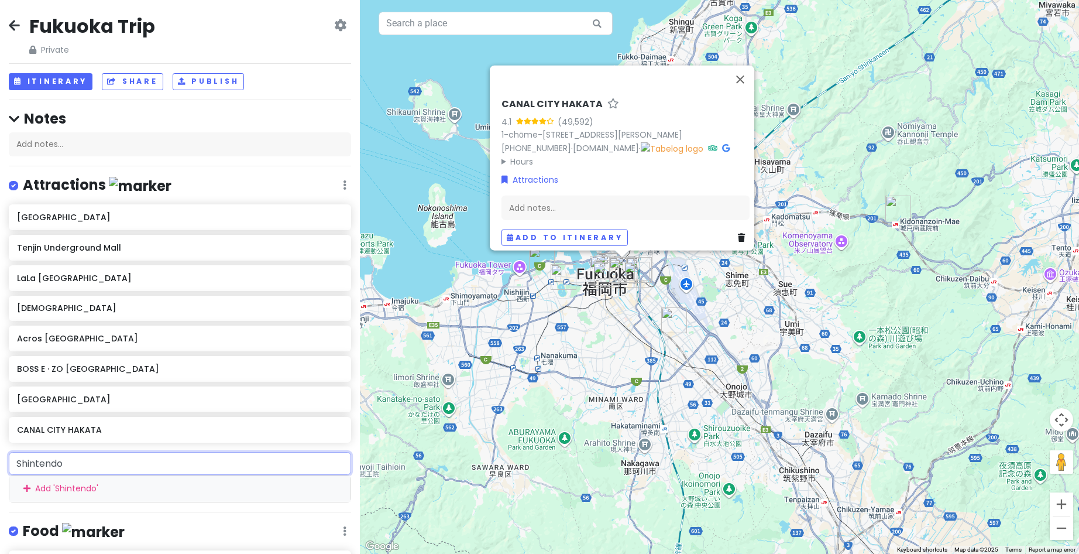
click at [36, 464] on input "Shintendo" at bounding box center [180, 463] width 342 height 23
paste input "[GEOGRAPHIC_DATA]"
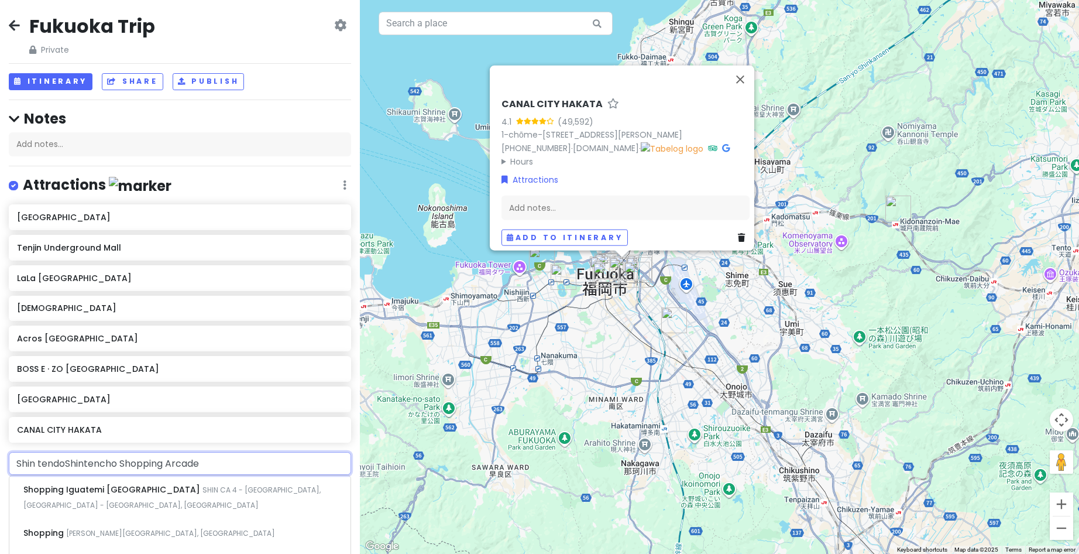
drag, startPoint x: 64, startPoint y: 464, endPoint x: -34, endPoint y: 463, distance: 97.8
click at [0, 463] on html "Fukuoka Trip Private Change Dates Make a Copy Delete Trip Go Pro ⚡️ Give Feedba…" at bounding box center [539, 277] width 1079 height 554
type input "[GEOGRAPHIC_DATA]"
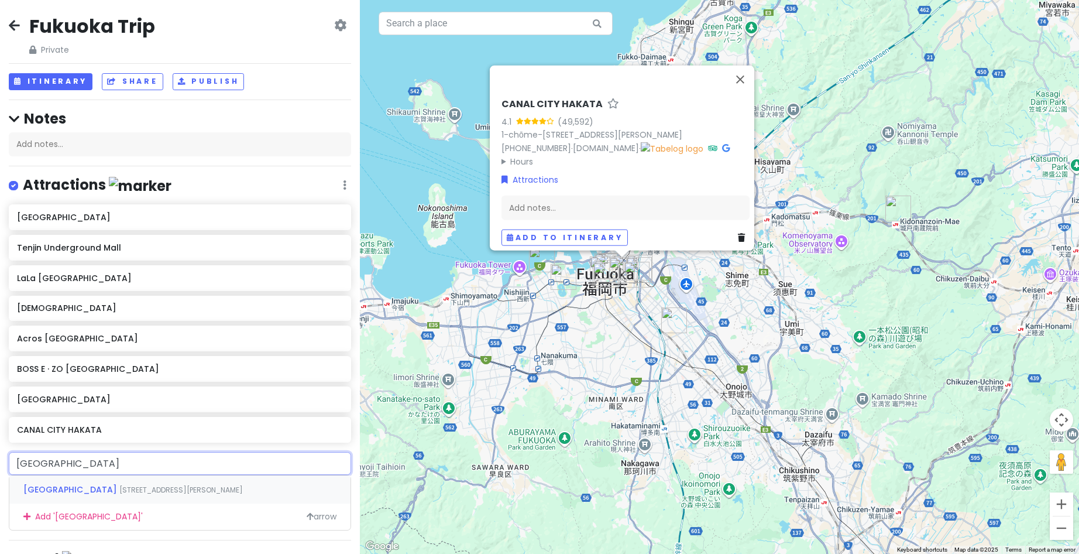
click at [118, 489] on span "[GEOGRAPHIC_DATA]" at bounding box center [71, 490] width 96 height 12
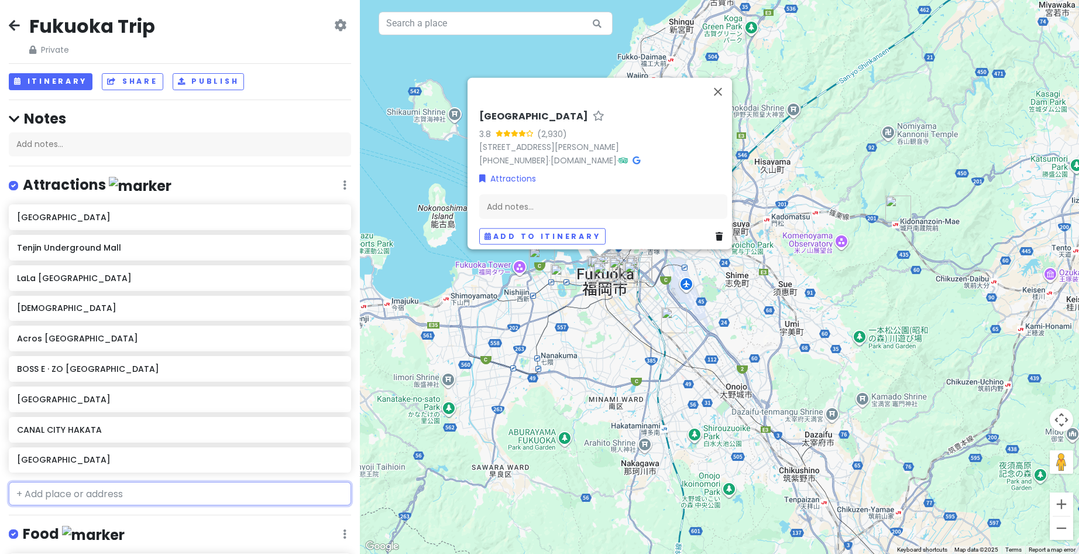
paste input "[GEOGRAPHIC_DATA]"
type input "[GEOGRAPHIC_DATA]"
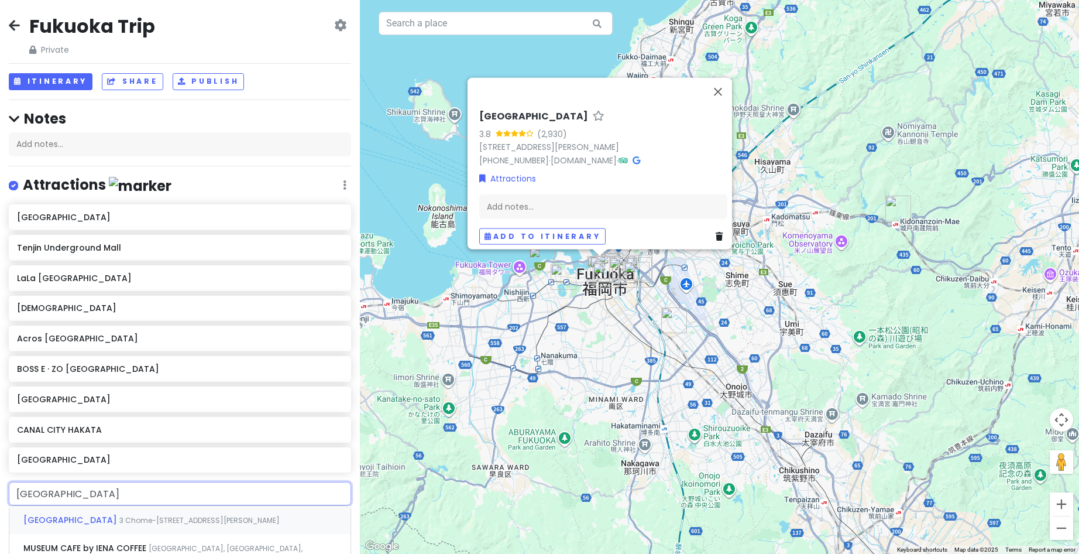
click at [147, 515] on span "3 Chome-[STREET_ADDRESS][PERSON_NAME]" at bounding box center [199, 520] width 160 height 10
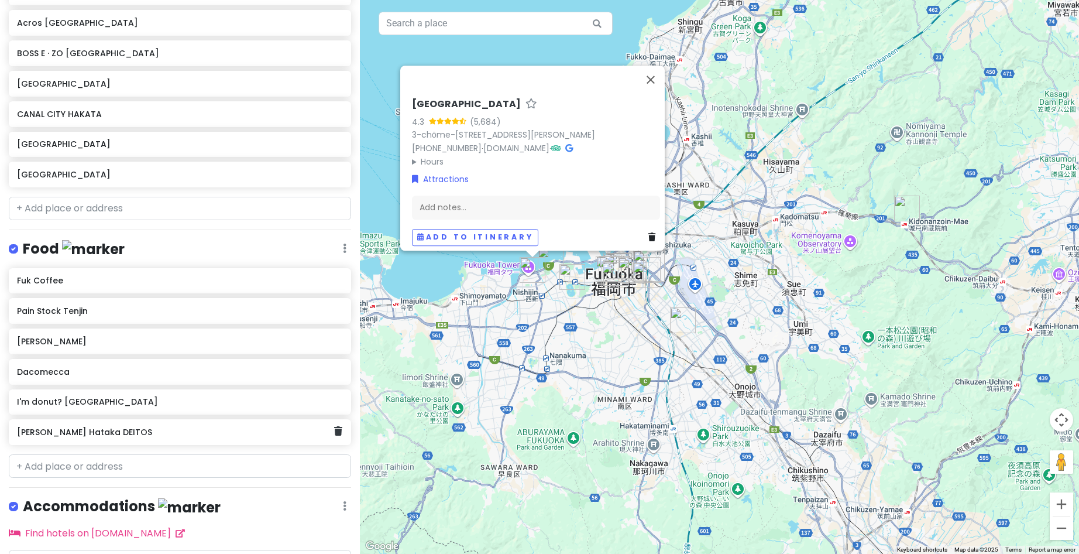
scroll to position [375, 0]
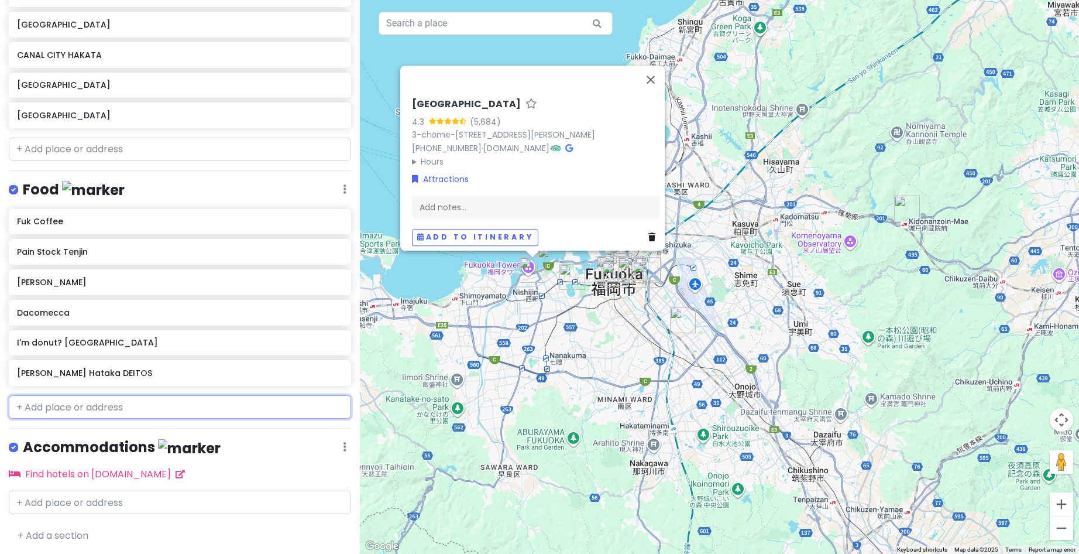
paste input "Nikuichi"
type input "Nikuichi"
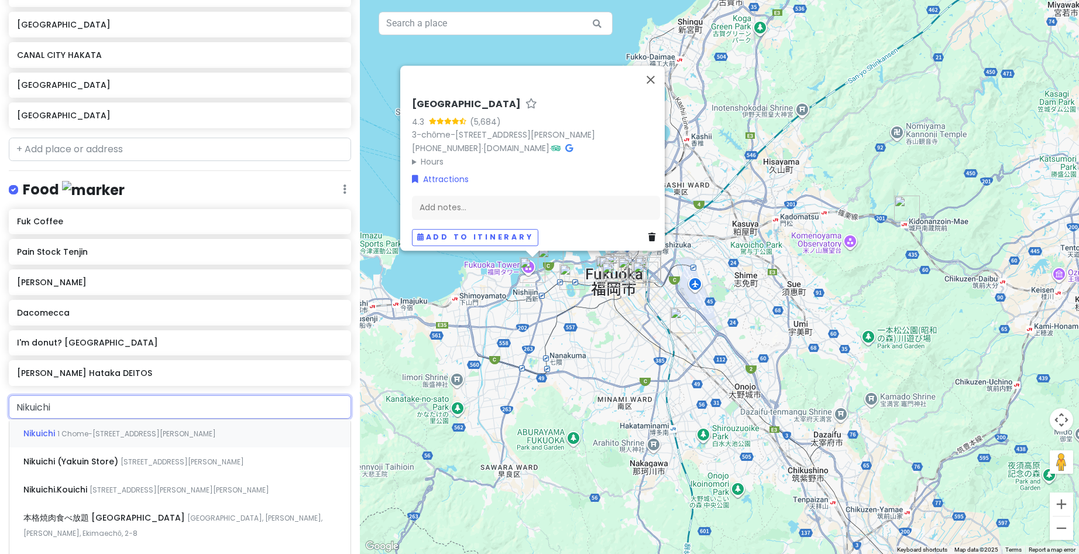
click at [132, 431] on span "1 Chome-[STREET_ADDRESS][PERSON_NAME]" at bounding box center [136, 433] width 159 height 10
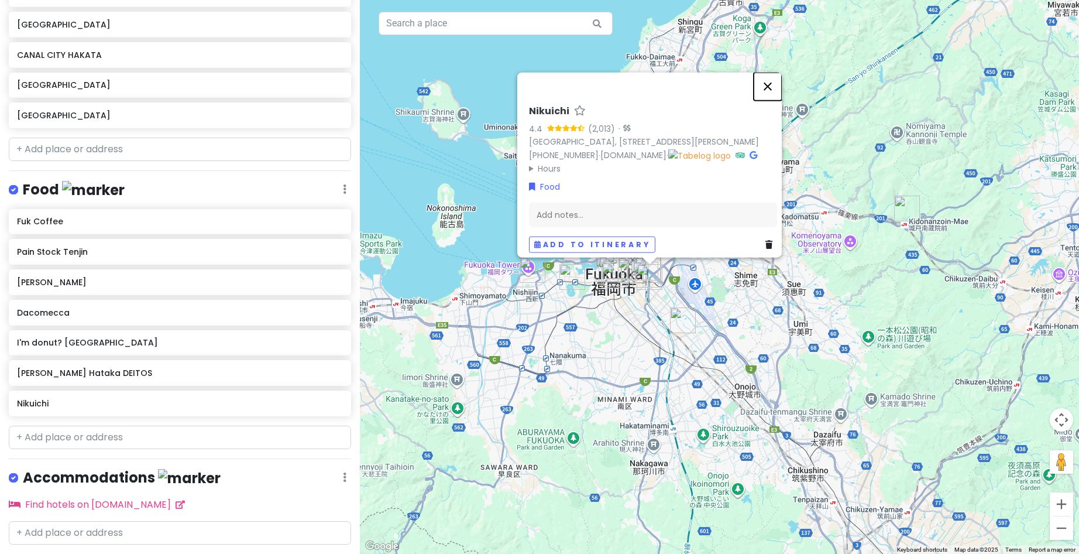
click at [769, 73] on button "Close" at bounding box center [768, 87] width 28 height 28
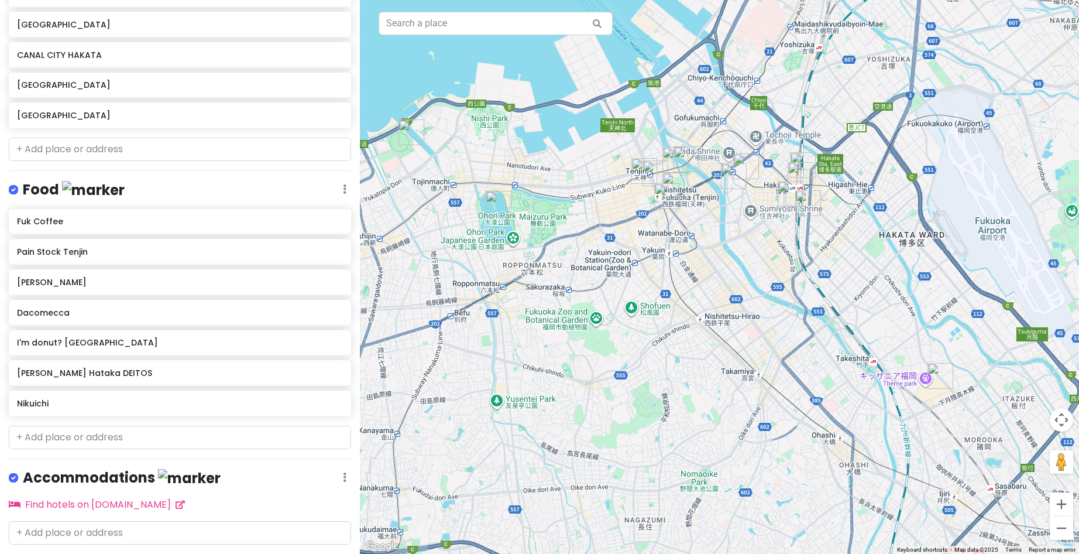
drag, startPoint x: 564, startPoint y: 402, endPoint x: 700, endPoint y: 266, distance: 192.5
click at [700, 266] on div at bounding box center [719, 277] width 719 height 554
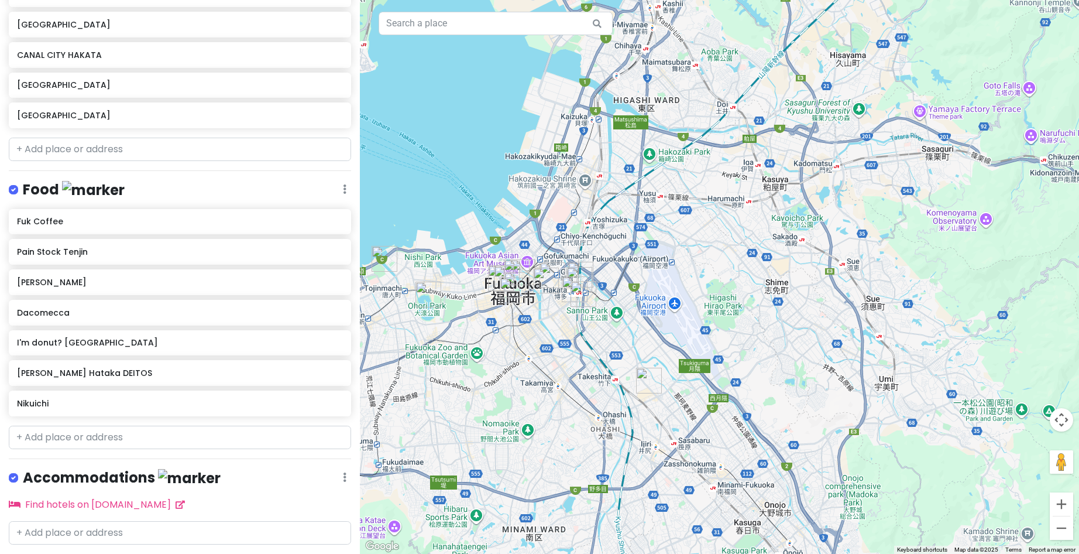
drag, startPoint x: 856, startPoint y: 182, endPoint x: 692, endPoint y: 236, distance: 172.7
click at [692, 236] on div at bounding box center [719, 277] width 719 height 554
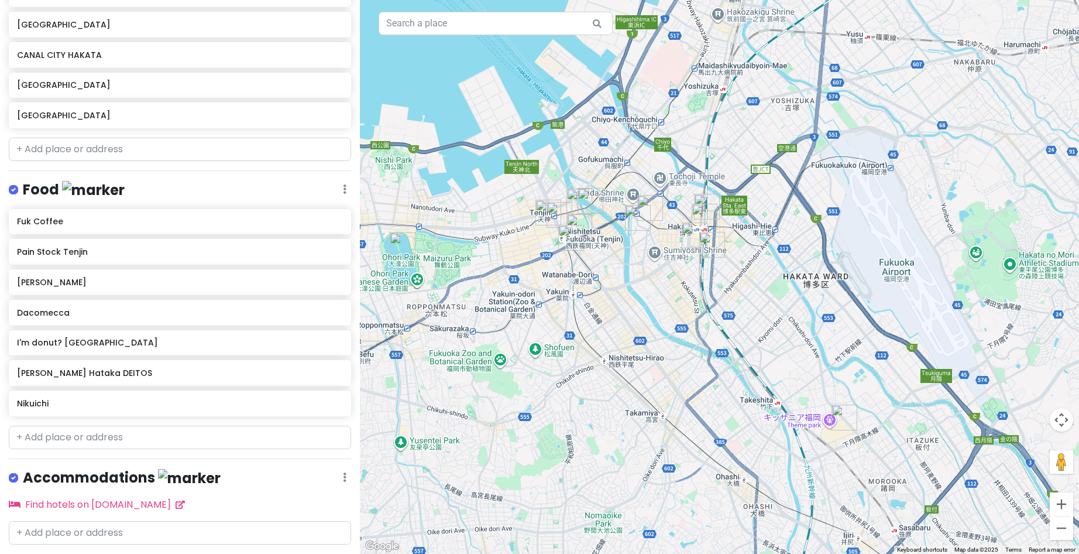
drag, startPoint x: 579, startPoint y: 348, endPoint x: 664, endPoint y: 318, distance: 90.0
click at [664, 318] on div at bounding box center [719, 277] width 719 height 554
click at [627, 217] on img "CANAL CITY HAKATA" at bounding box center [638, 218] width 26 height 26
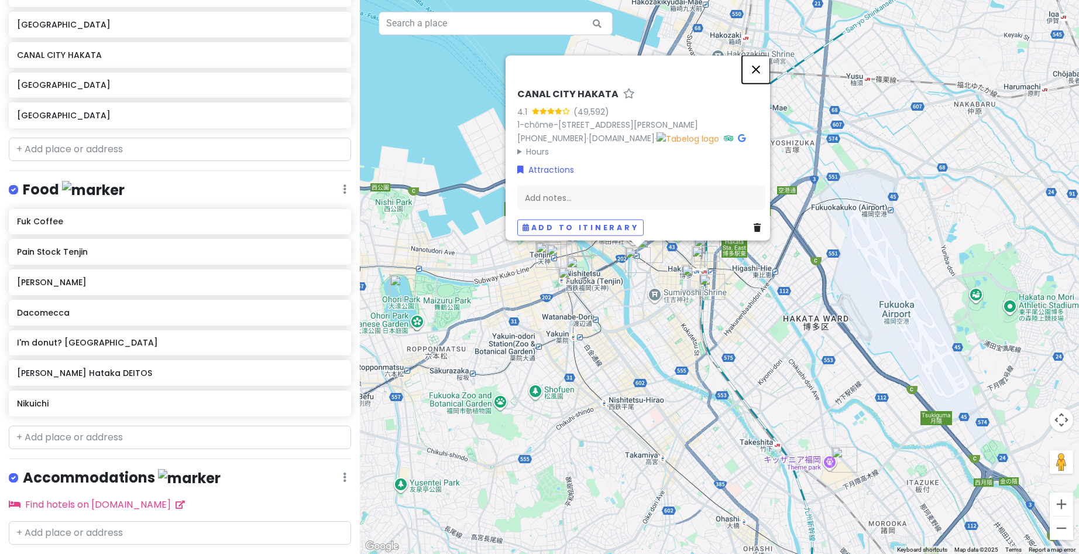
click at [759, 56] on button "Close" at bounding box center [756, 70] width 28 height 28
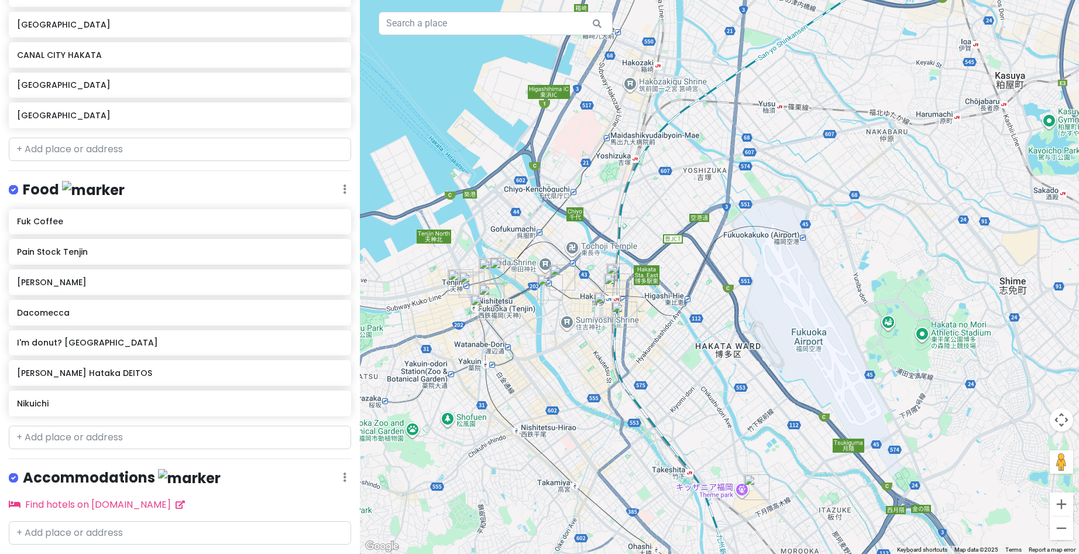
drag, startPoint x: 870, startPoint y: 282, endPoint x: 782, endPoint y: 311, distance: 92.9
click at [782, 311] on div at bounding box center [719, 277] width 719 height 554
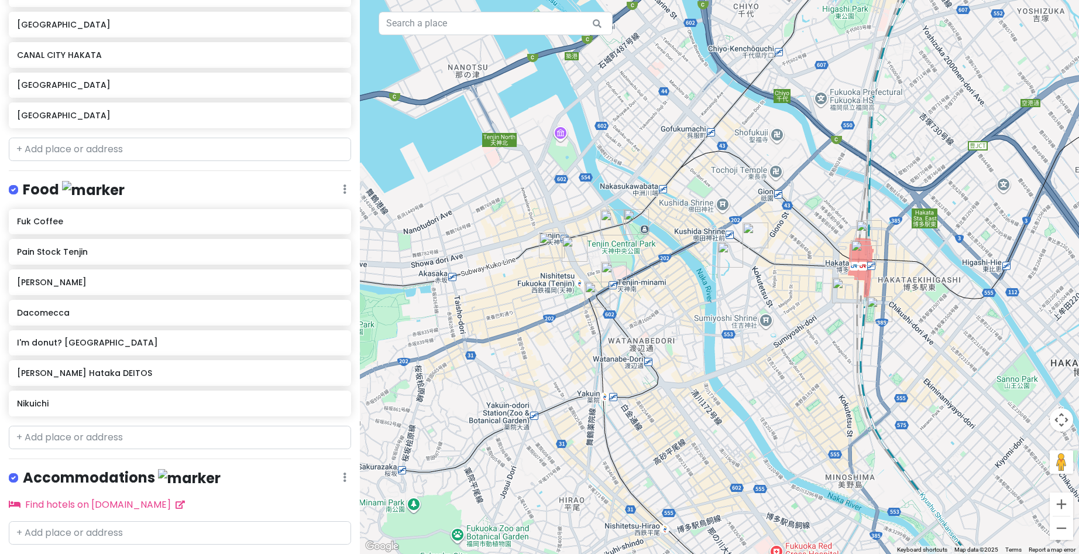
drag, startPoint x: 530, startPoint y: 317, endPoint x: 755, endPoint y: 303, distance: 225.8
click at [755, 303] on div at bounding box center [719, 277] width 719 height 554
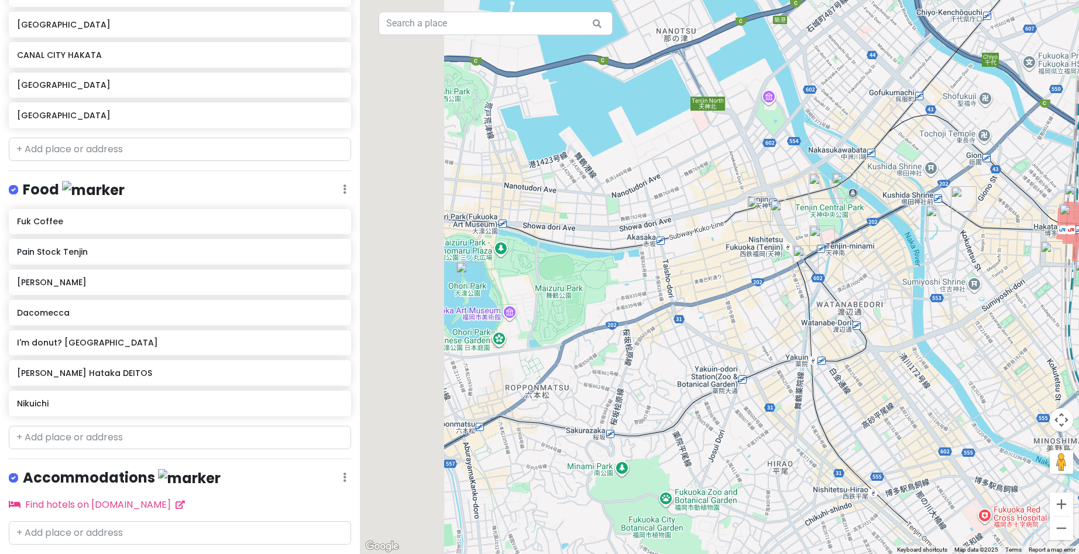
drag, startPoint x: 633, startPoint y: 327, endPoint x: 858, endPoint y: 286, distance: 228.5
click at [857, 286] on div at bounding box center [719, 277] width 719 height 554
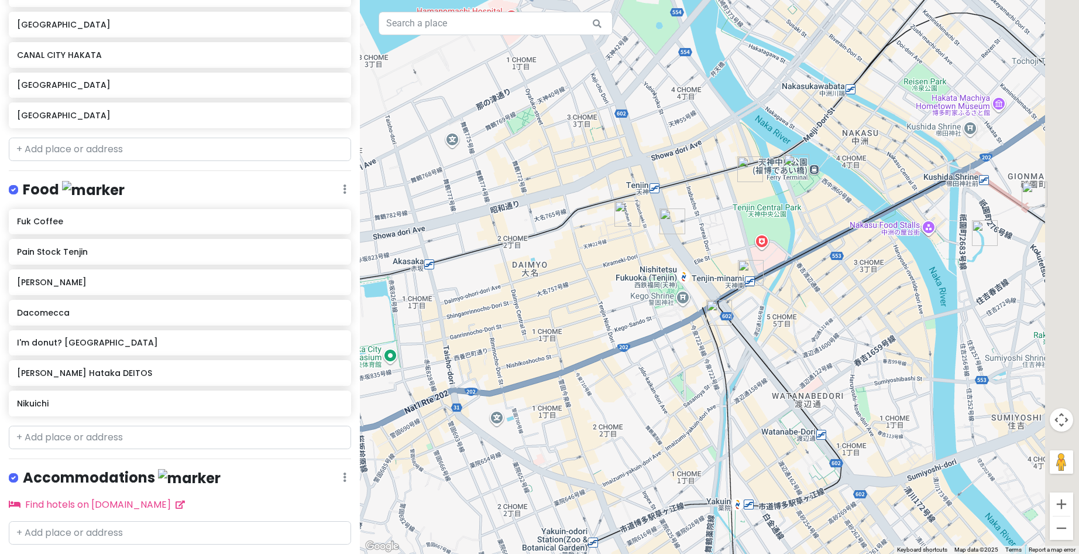
drag, startPoint x: 760, startPoint y: 243, endPoint x: 563, endPoint y: 267, distance: 198.7
click at [560, 268] on div at bounding box center [719, 277] width 719 height 554
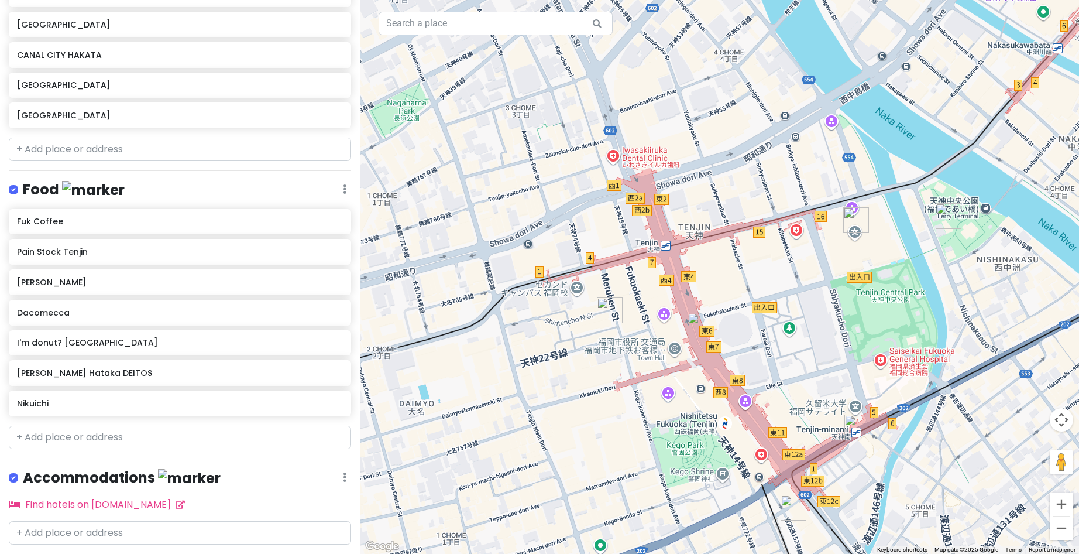
click at [859, 221] on img "Acros Fukuoka" at bounding box center [856, 220] width 26 height 26
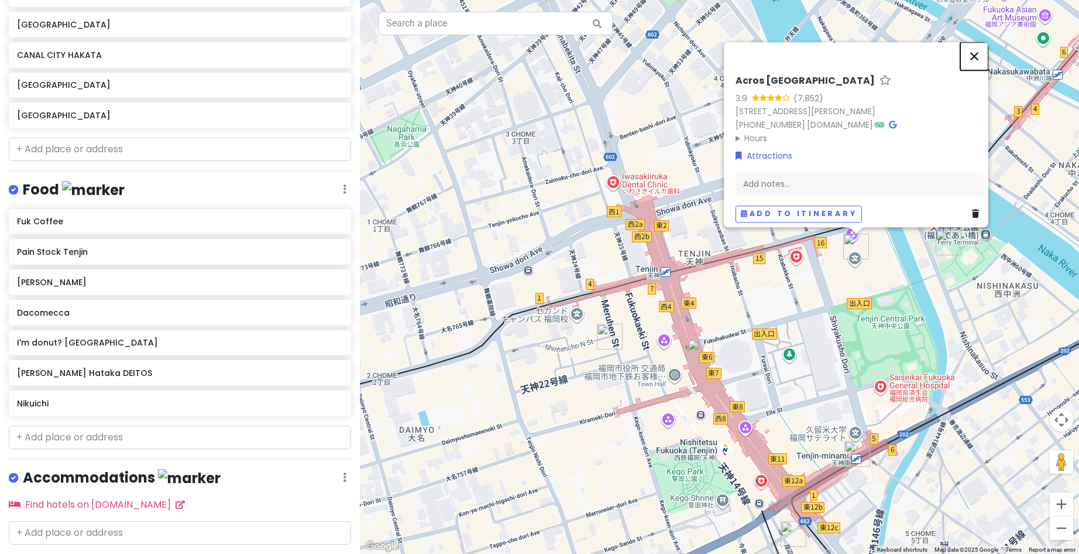
click at [978, 49] on button "Close" at bounding box center [975, 56] width 28 height 28
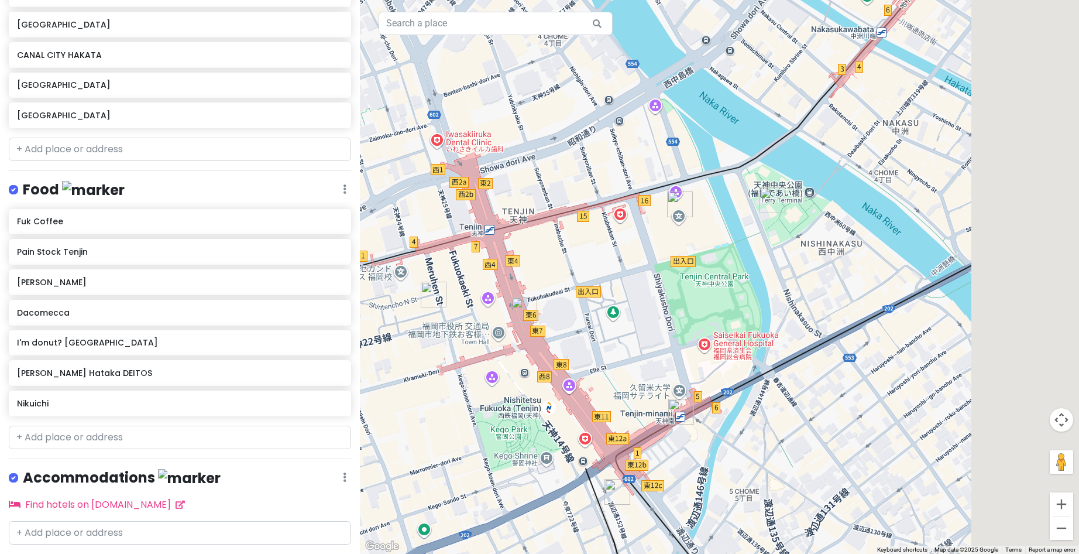
drag, startPoint x: 925, startPoint y: 282, endPoint x: 644, endPoint y: 213, distance: 289.9
click at [650, 216] on div at bounding box center [719, 277] width 719 height 554
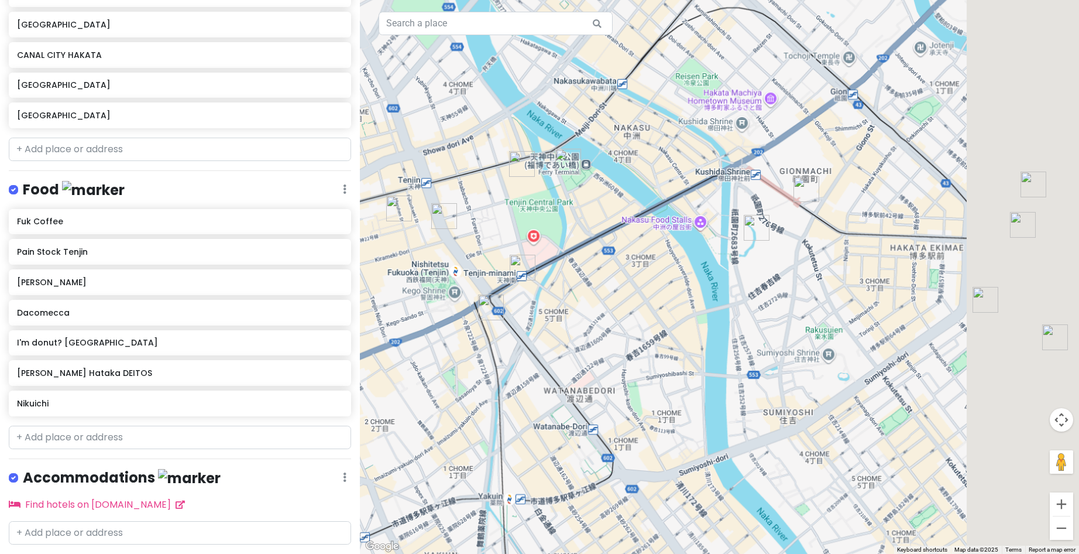
drag, startPoint x: 862, startPoint y: 276, endPoint x: 699, endPoint y: 236, distance: 166.8
click at [699, 236] on div at bounding box center [719, 277] width 719 height 554
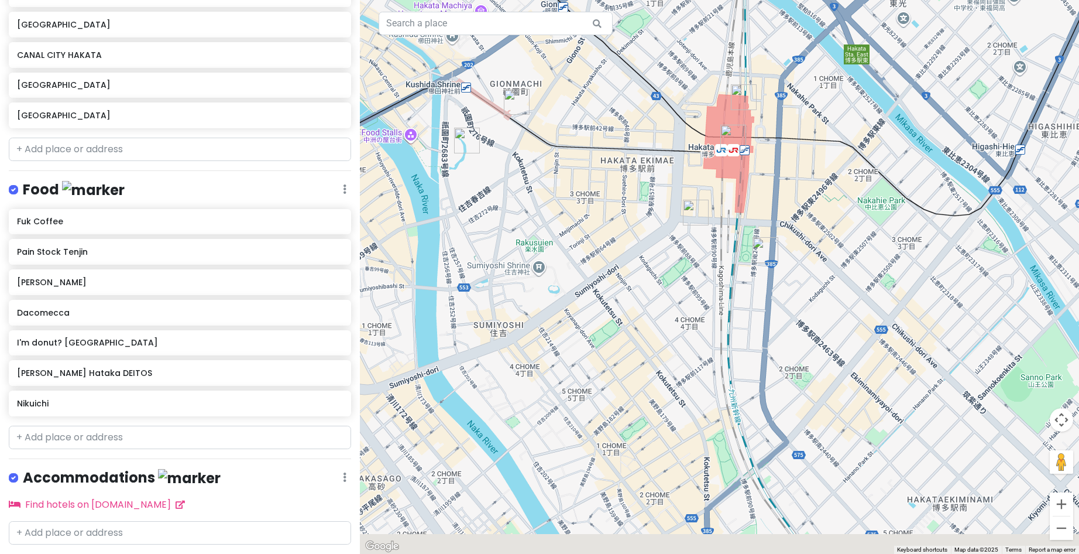
drag, startPoint x: 877, startPoint y: 244, endPoint x: 638, endPoint y: 157, distance: 254.3
click at [594, 126] on div at bounding box center [719, 277] width 719 height 554
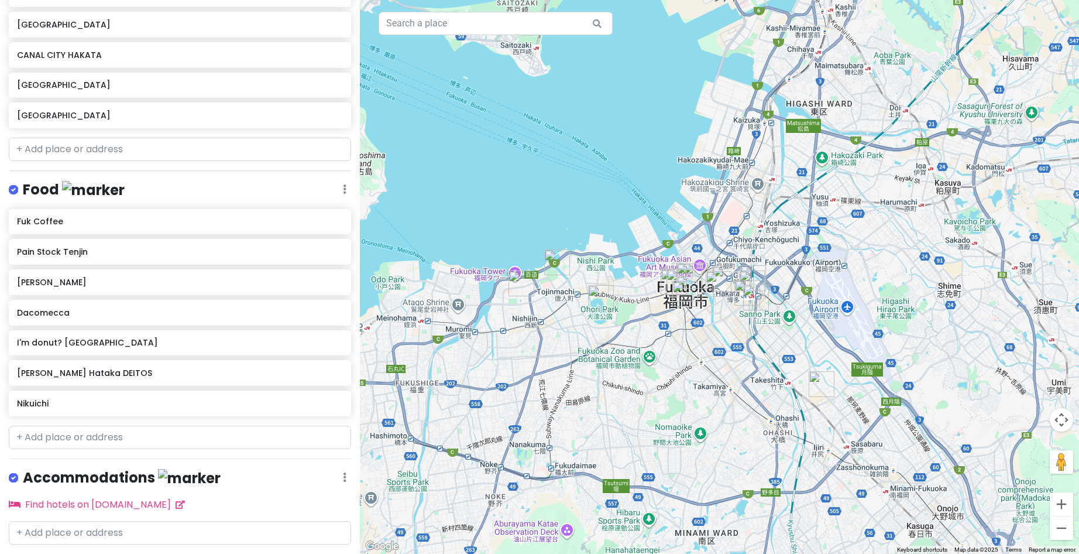
drag, startPoint x: 786, startPoint y: 322, endPoint x: 705, endPoint y: 326, distance: 81.5
click at [705, 326] on div at bounding box center [719, 277] width 719 height 554
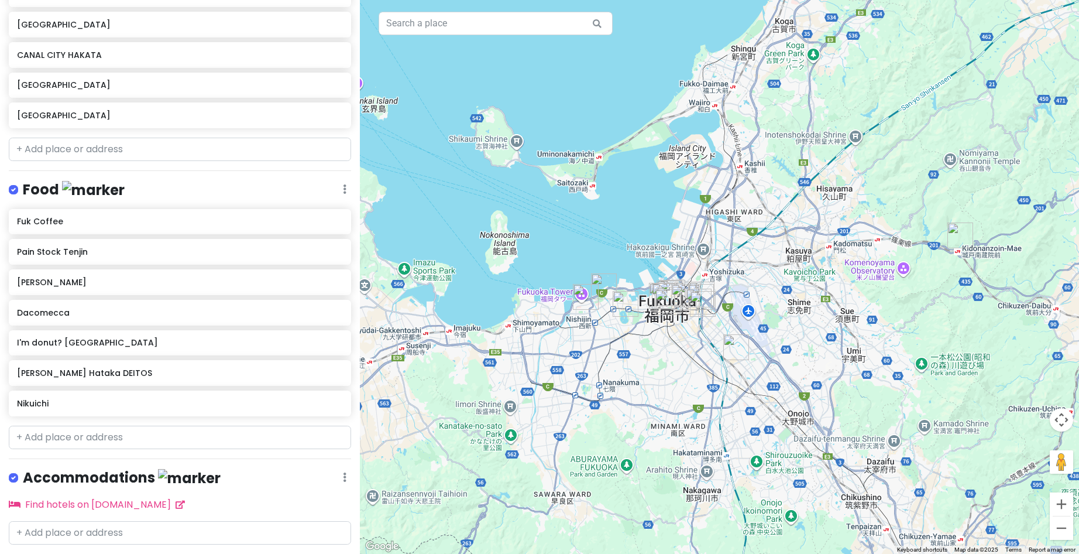
click at [733, 346] on img "LaLa Port Fukuoka" at bounding box center [736, 347] width 26 height 26
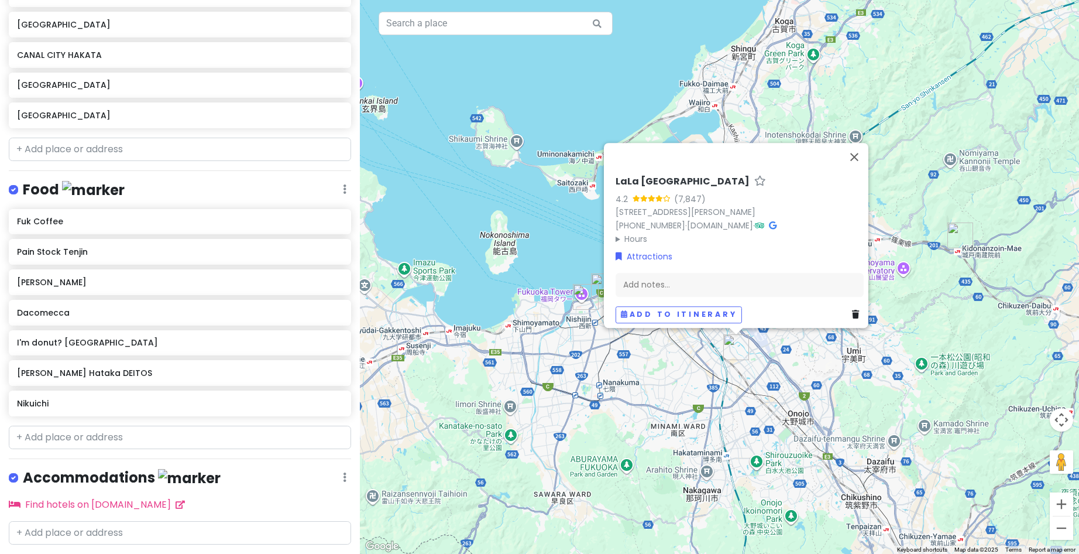
click at [644, 176] on h6 "LaLa [GEOGRAPHIC_DATA]" at bounding box center [683, 182] width 134 height 12
click at [644, 170] on input "LaLa [GEOGRAPHIC_DATA]" at bounding box center [740, 179] width 248 height 18
click at [859, 143] on button "Close" at bounding box center [855, 157] width 28 height 28
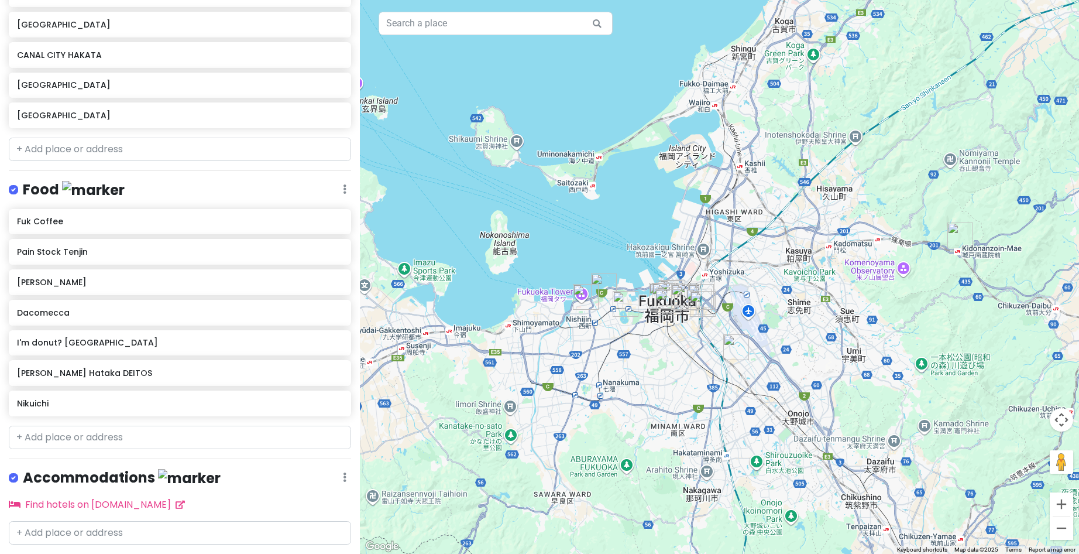
click at [957, 236] on img "Nanzoin Temple" at bounding box center [961, 235] width 26 height 26
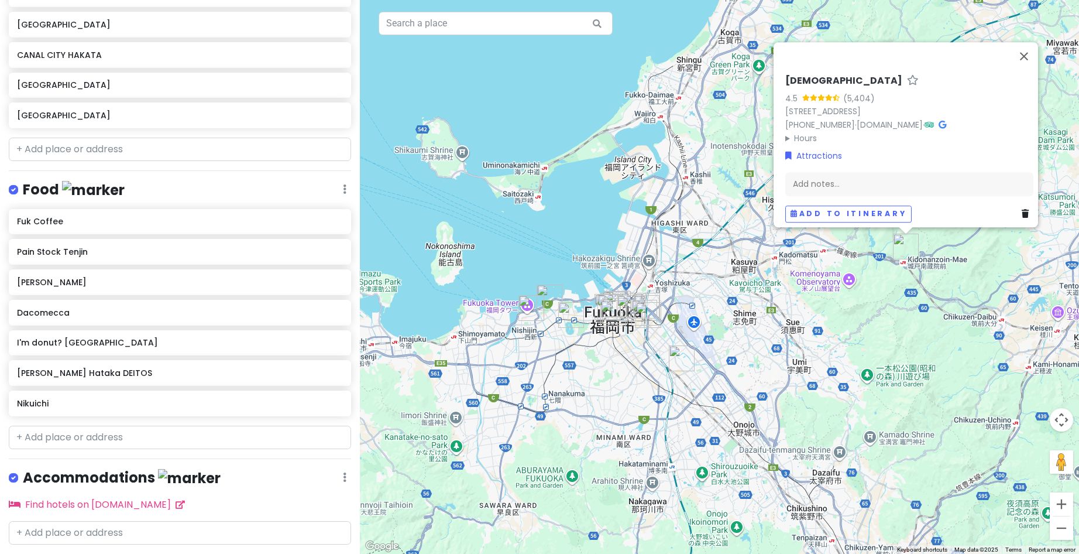
click at [1012, 205] on div "Add to itinerary" at bounding box center [910, 213] width 248 height 17
click at [1022, 210] on icon at bounding box center [1025, 214] width 7 height 8
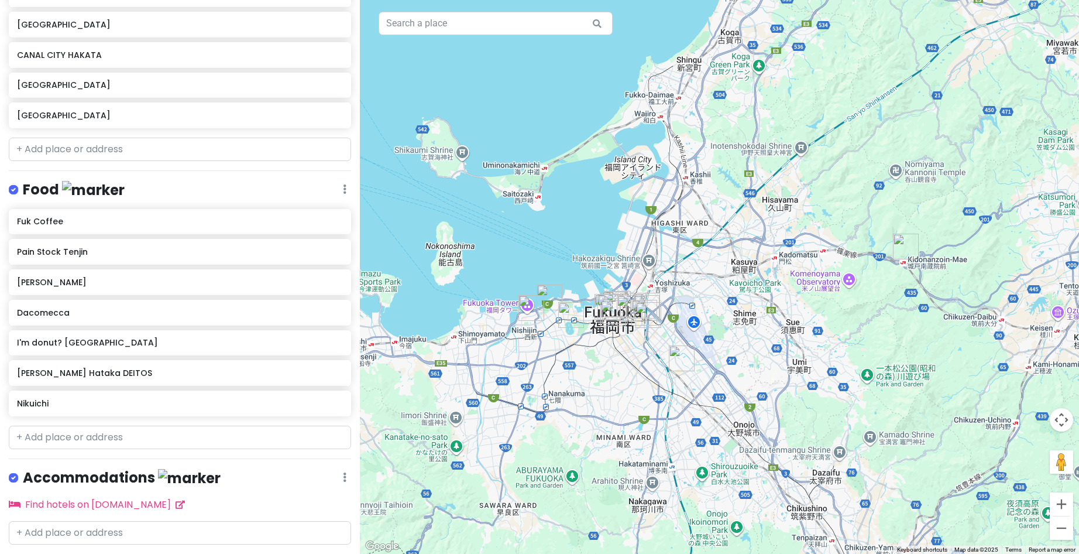
scroll to position [345, 0]
click at [681, 360] on img "LaLa Port Fukuoka" at bounding box center [682, 358] width 26 height 26
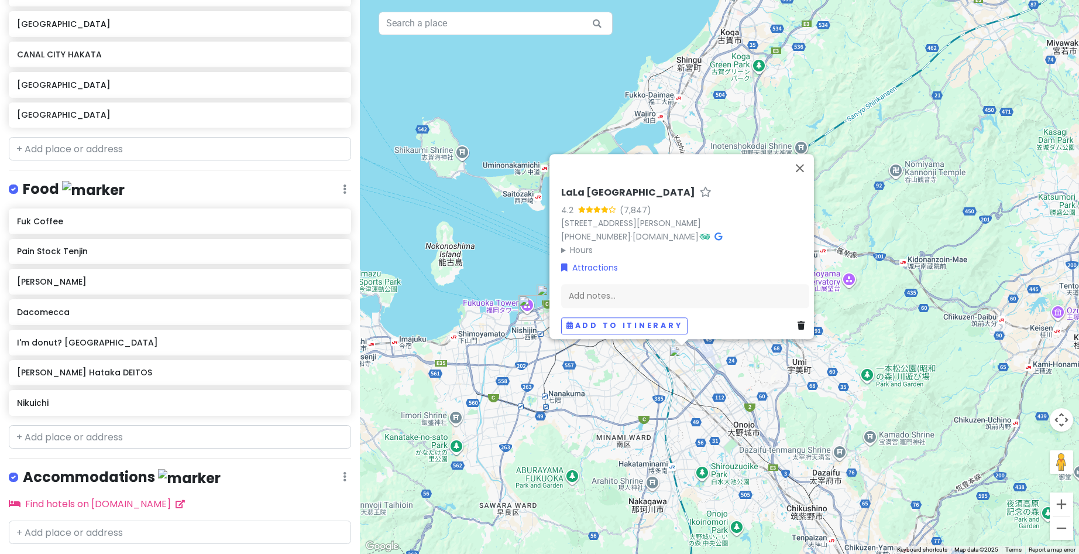
click at [798, 322] on icon at bounding box center [801, 326] width 7 height 8
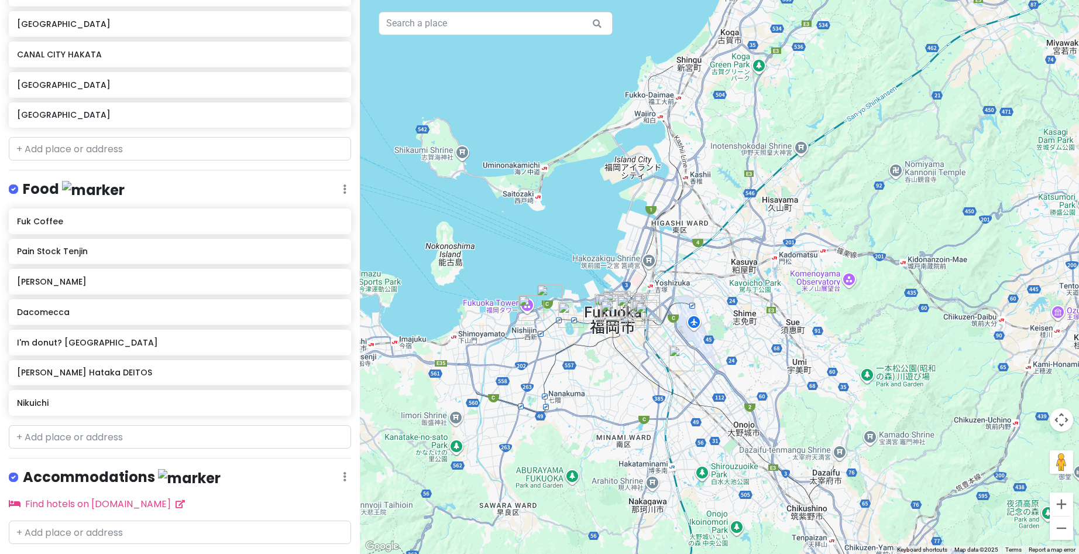
scroll to position [314, 0]
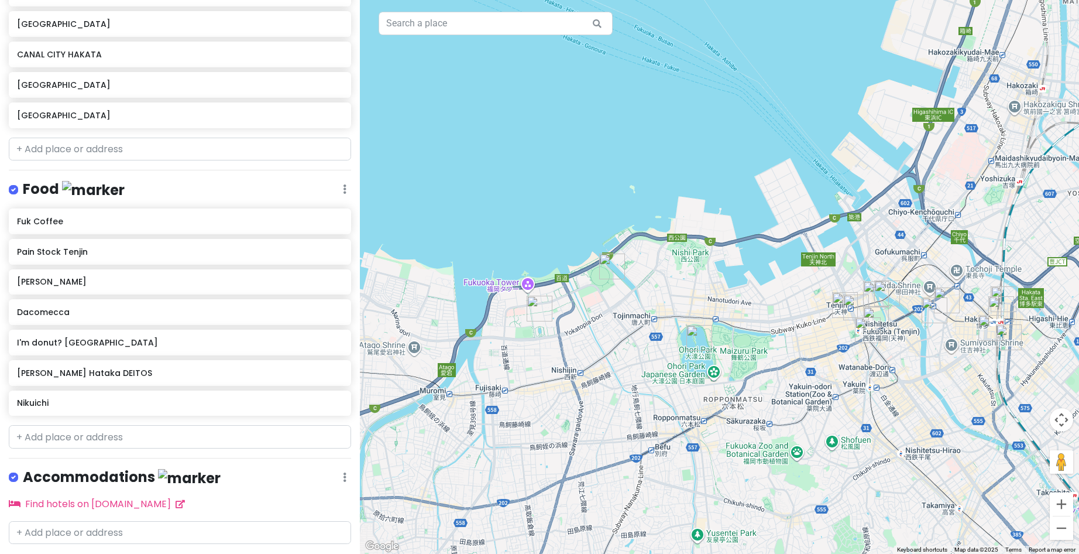
drag, startPoint x: 494, startPoint y: 294, endPoint x: 716, endPoint y: 297, distance: 221.9
click at [716, 297] on div at bounding box center [719, 277] width 719 height 554
click at [533, 306] on img "Fukuoka City Museum" at bounding box center [540, 309] width 26 height 26
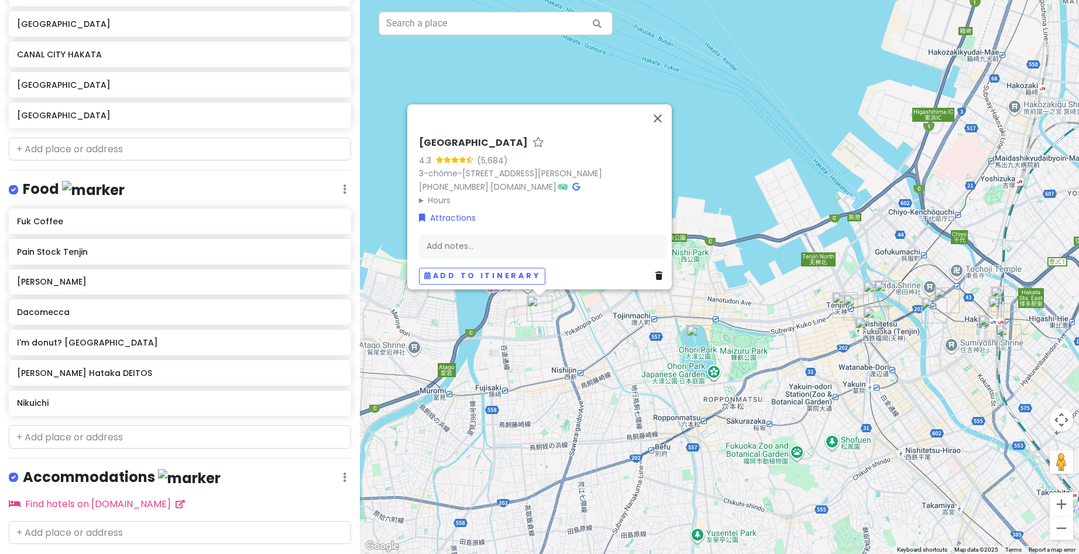
click at [452, 137] on h6 "[GEOGRAPHIC_DATA]" at bounding box center [473, 143] width 109 height 12
click at [452, 131] on input "[GEOGRAPHIC_DATA]" at bounding box center [543, 140] width 248 height 18
click at [663, 104] on button "Close" at bounding box center [658, 118] width 28 height 28
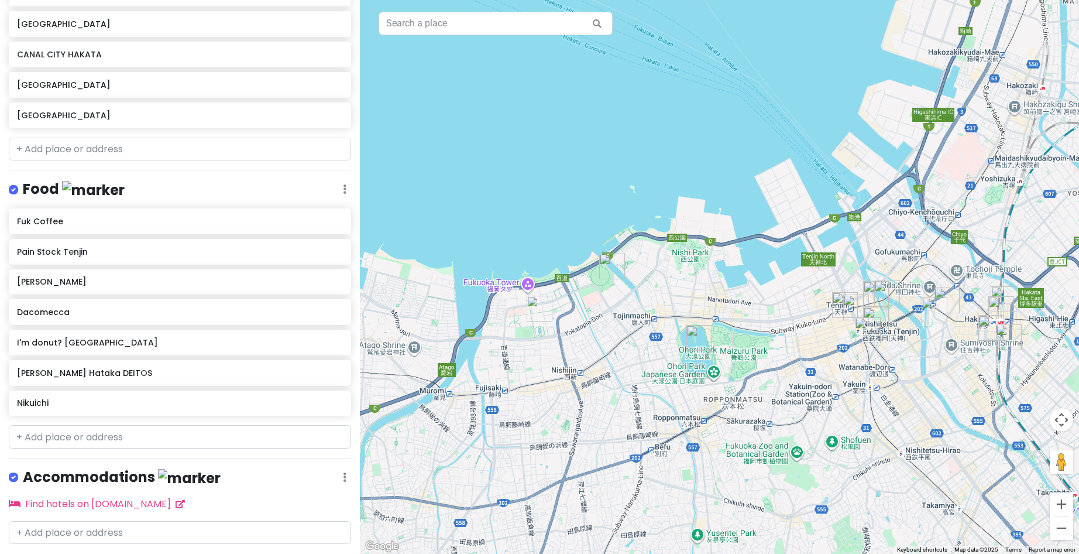
click at [612, 263] on img "BOSS E · ZO FUKUOKA" at bounding box center [612, 266] width 26 height 26
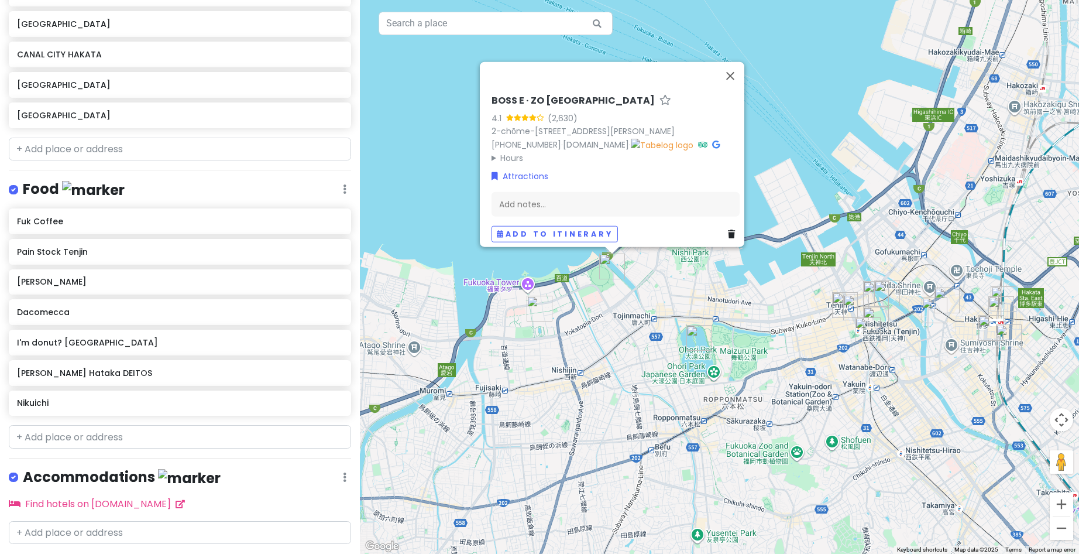
click at [527, 95] on h6 "BOSS E · ZO [GEOGRAPHIC_DATA]" at bounding box center [573, 101] width 163 height 12
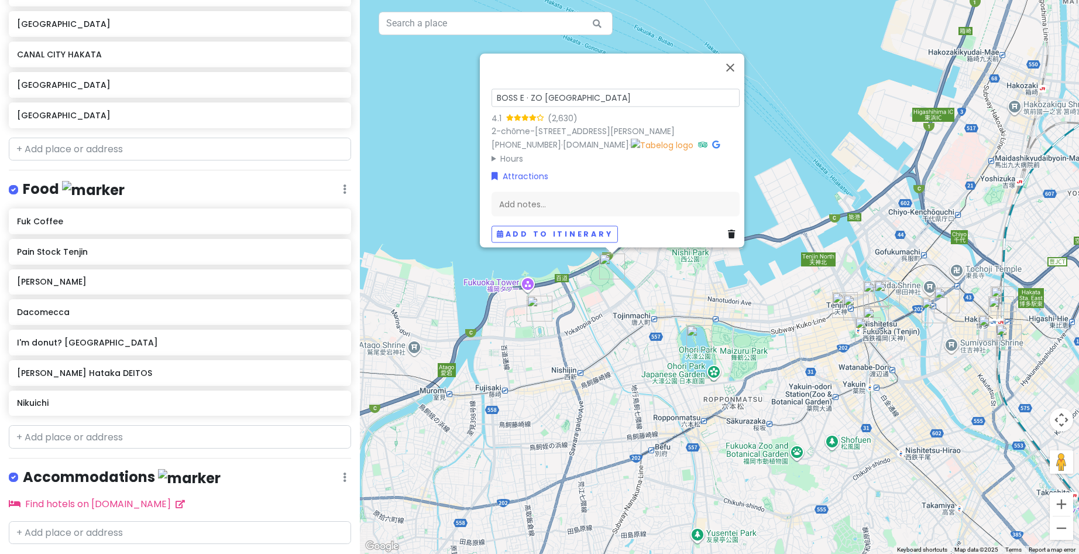
click at [527, 89] on input "BOSS E · ZO [GEOGRAPHIC_DATA]" at bounding box center [616, 98] width 248 height 18
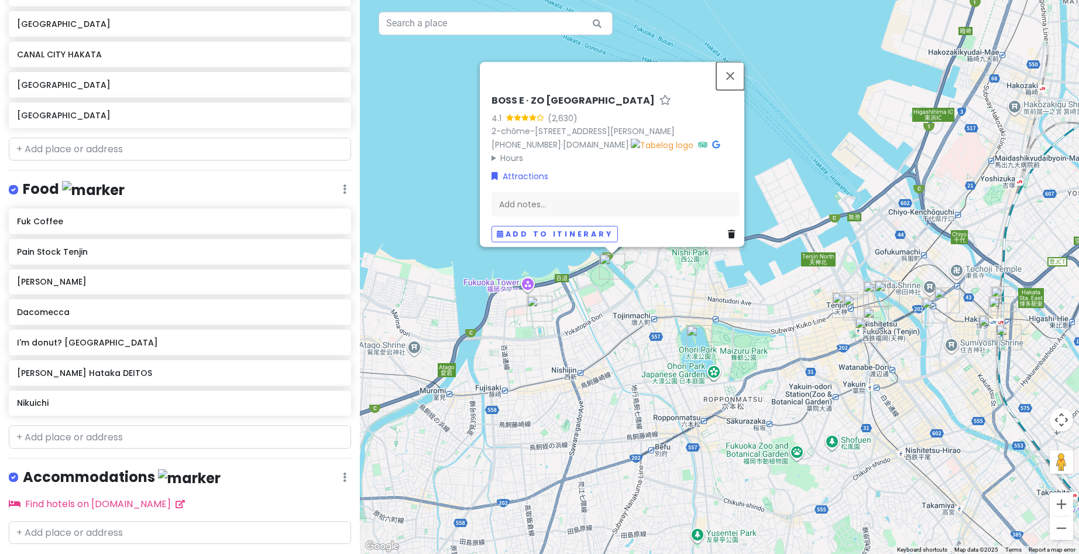
click at [731, 62] on button "Close" at bounding box center [730, 76] width 28 height 28
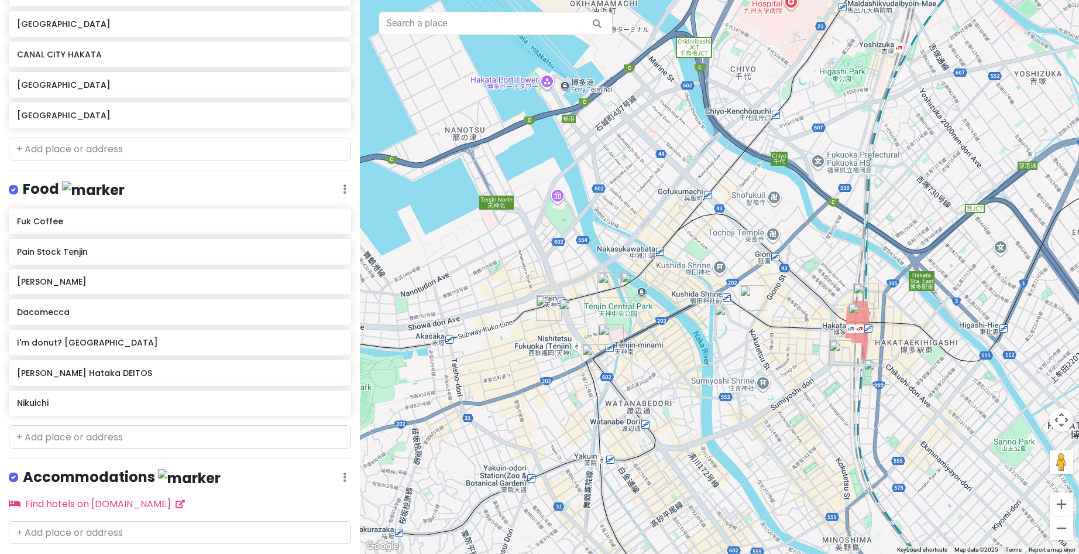
drag, startPoint x: 910, startPoint y: 280, endPoint x: 620, endPoint y: 239, distance: 293.2
click at [620, 239] on div at bounding box center [719, 277] width 719 height 554
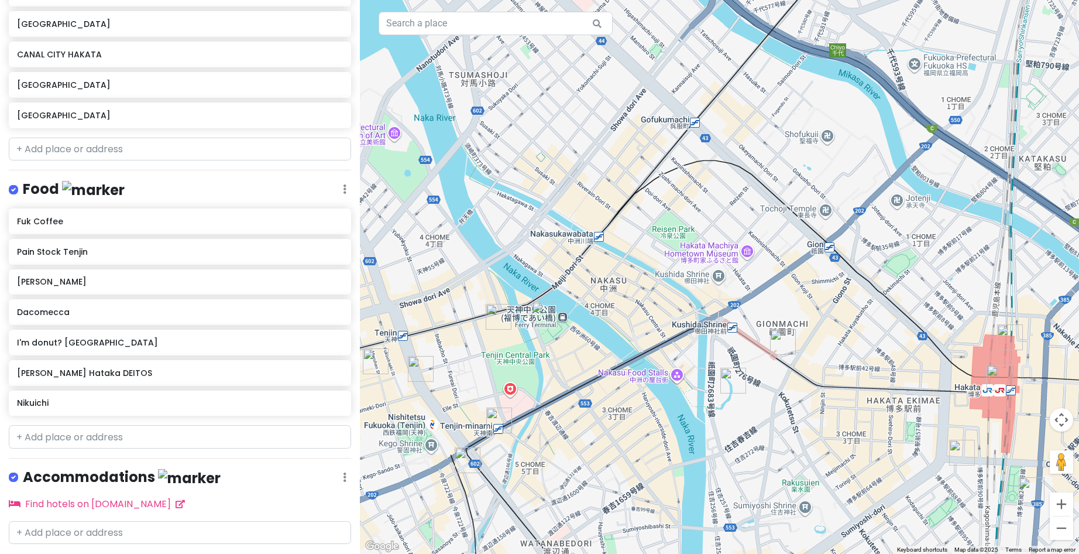
drag, startPoint x: 609, startPoint y: 239, endPoint x: 668, endPoint y: 114, distance: 138.0
click at [667, 109] on div at bounding box center [719, 277] width 719 height 554
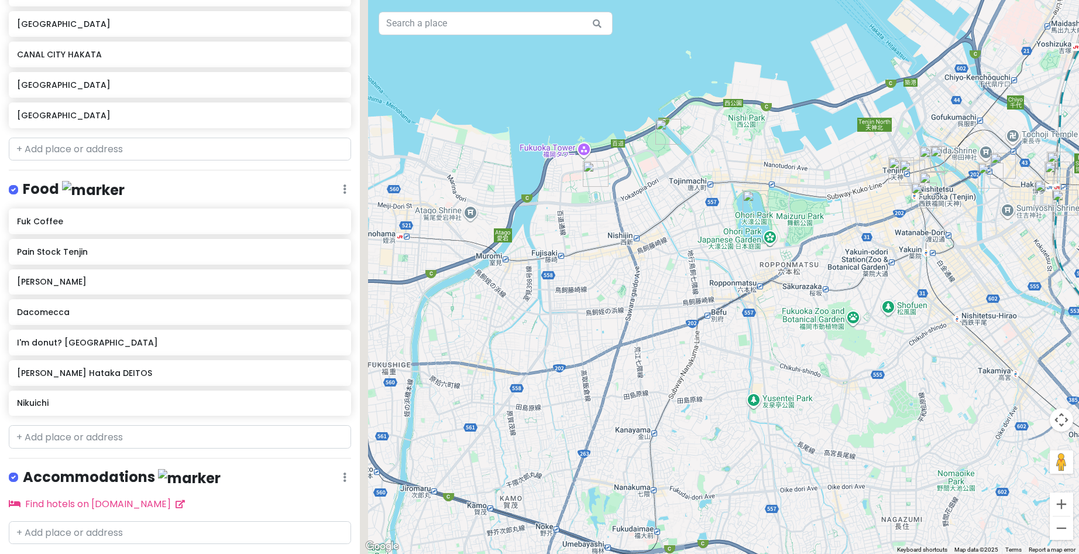
drag, startPoint x: 643, startPoint y: 260, endPoint x: 893, endPoint y: 213, distance: 253.7
click at [893, 213] on div at bounding box center [719, 277] width 719 height 554
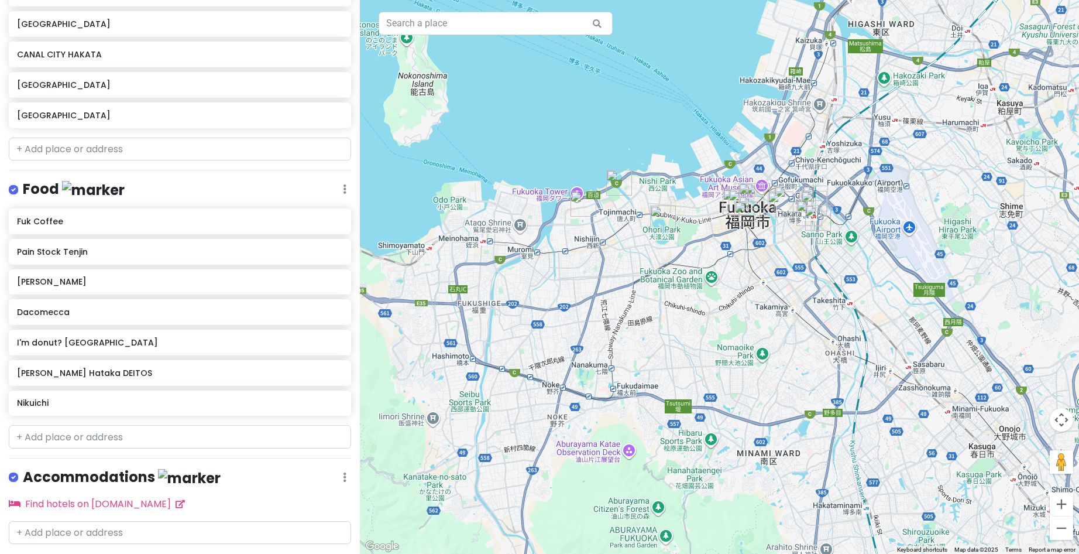
drag, startPoint x: 956, startPoint y: 217, endPoint x: 777, endPoint y: 234, distance: 180.5
click at [777, 234] on div at bounding box center [719, 277] width 719 height 554
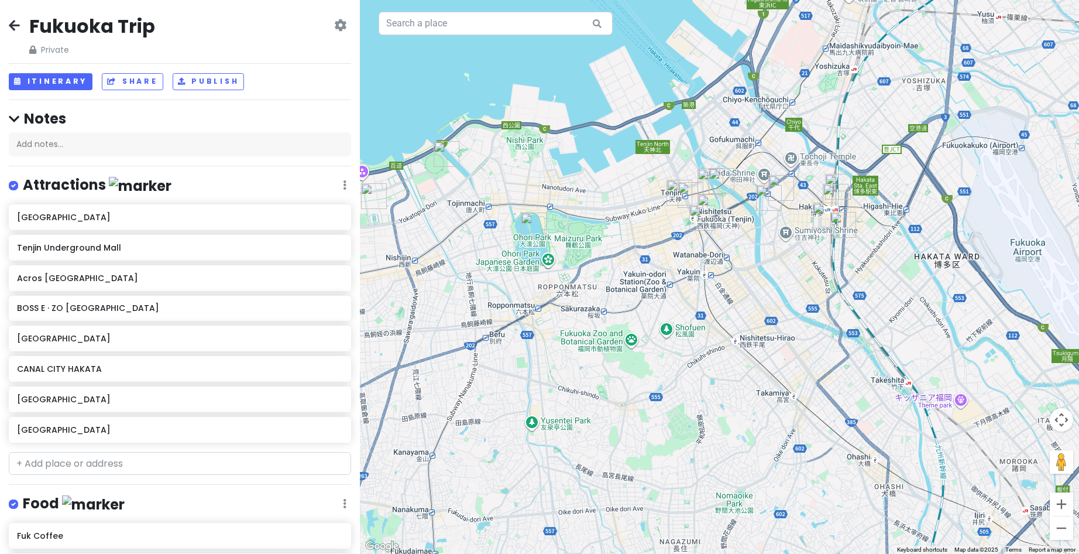
click at [16, 20] on icon at bounding box center [14, 24] width 11 height 9
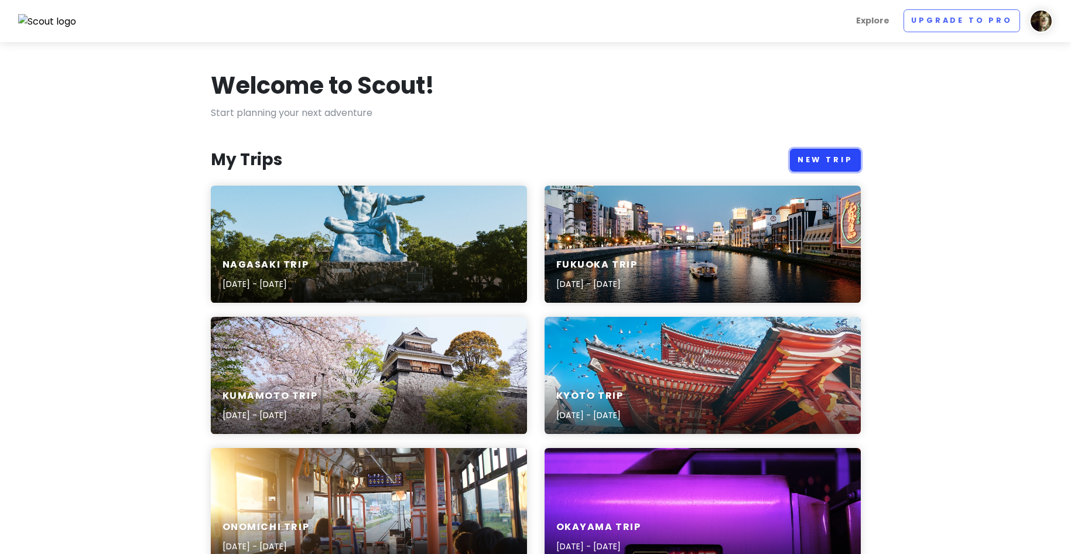
click at [839, 167] on link "New Trip" at bounding box center [825, 160] width 71 height 23
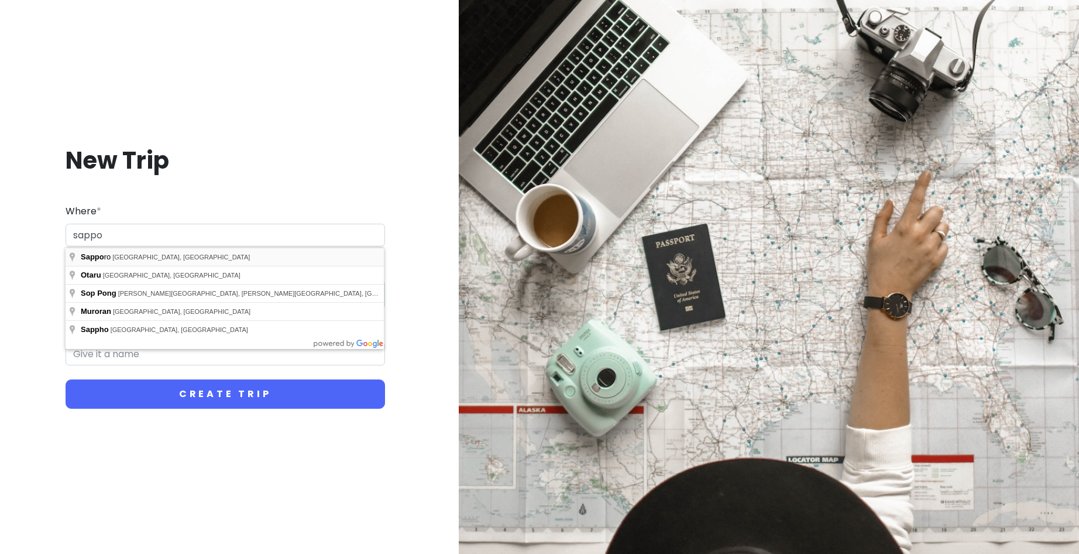
type input "[GEOGRAPHIC_DATA], [GEOGRAPHIC_DATA], [GEOGRAPHIC_DATA]"
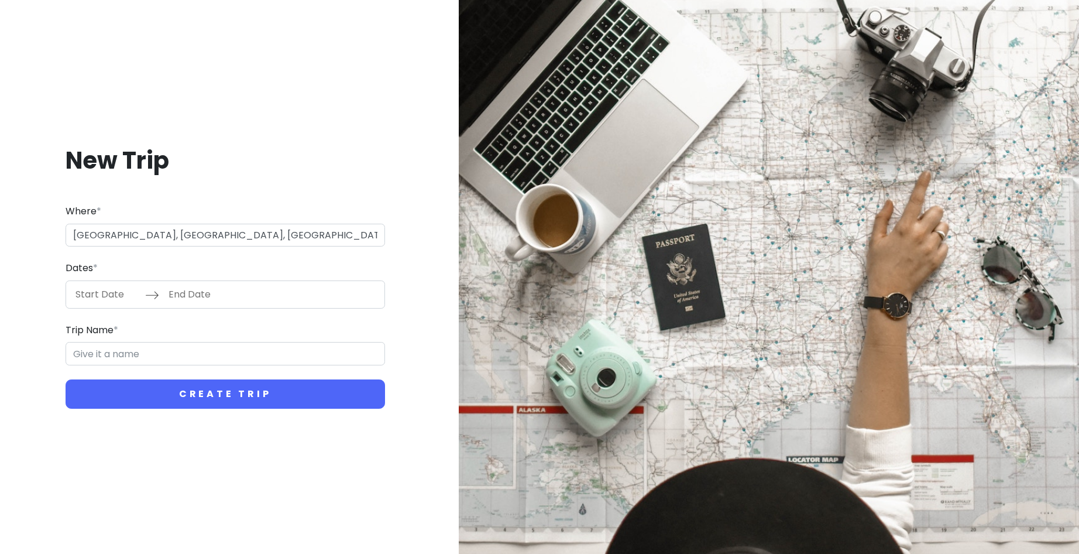
type input "Sapporo Trip"
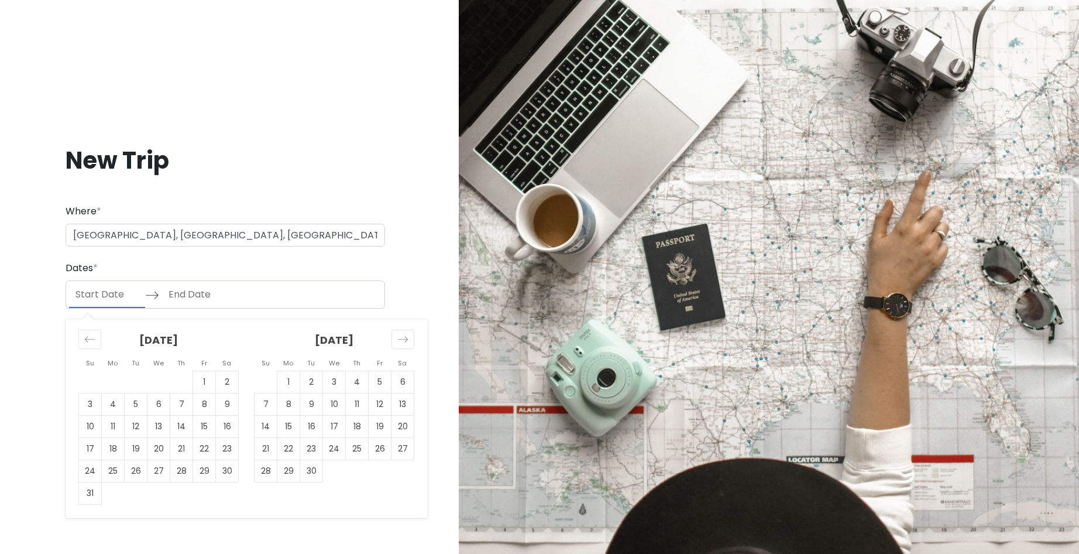
click at [104, 300] on input "Start Date" at bounding box center [107, 294] width 76 height 27
click at [160, 404] on td "6" at bounding box center [159, 404] width 23 height 22
type input "[DATE]"
click at [183, 410] on td "7" at bounding box center [181, 404] width 23 height 22
type input "[DATE]"
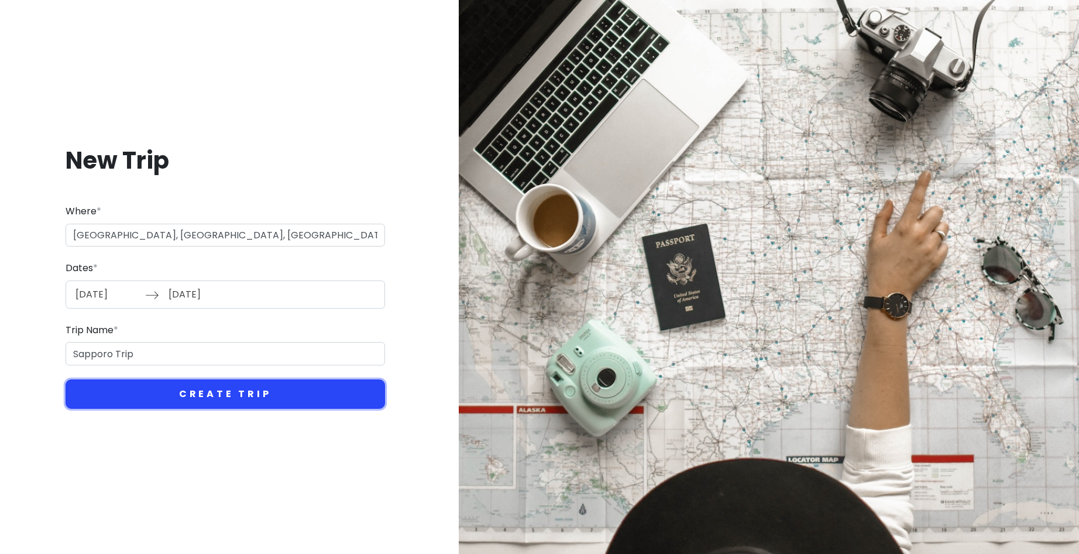
click at [239, 402] on button "Create Trip" at bounding box center [226, 393] width 320 height 29
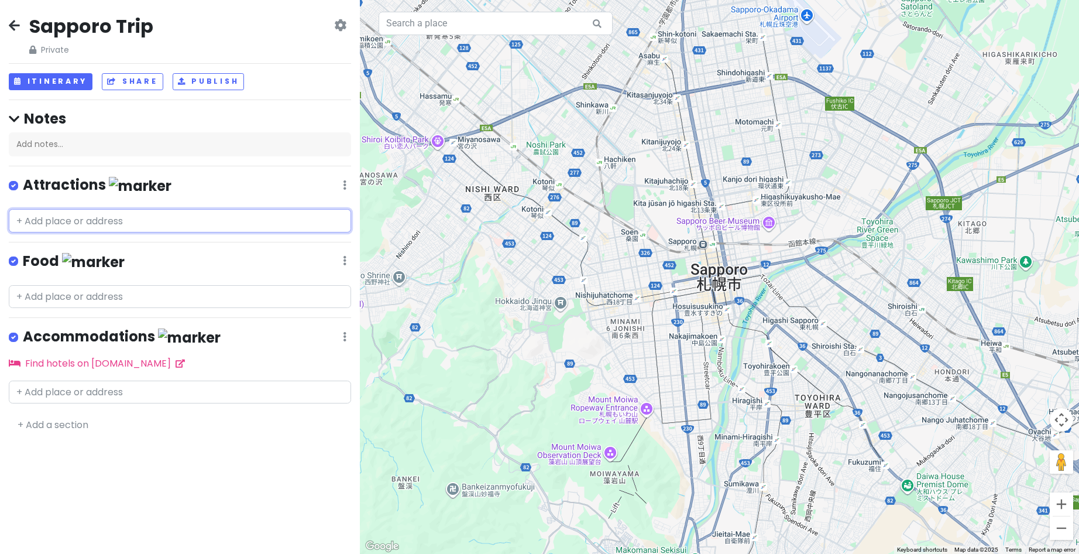
click at [134, 223] on input "text" at bounding box center [180, 220] width 342 height 23
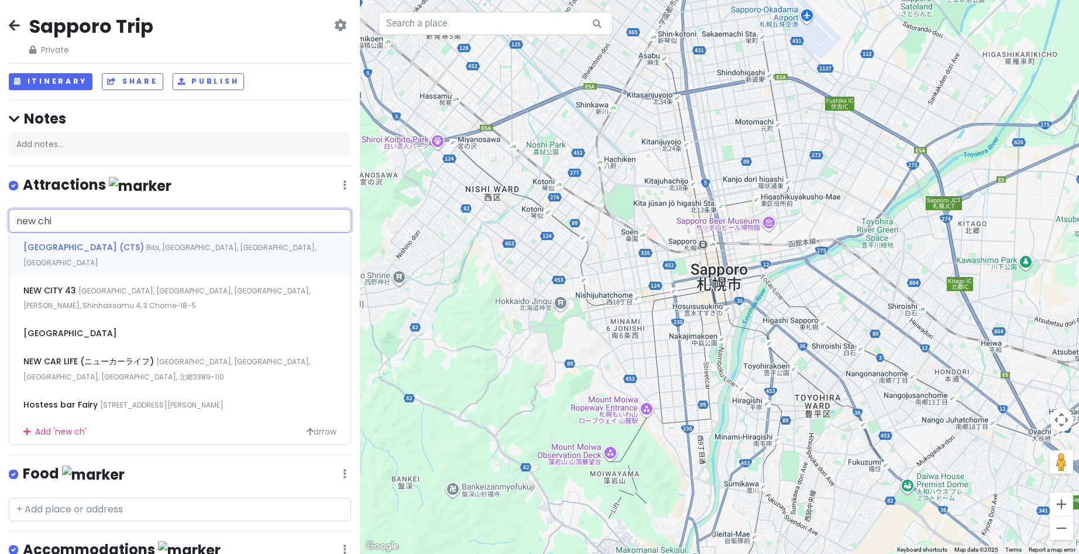
type input "new chit"
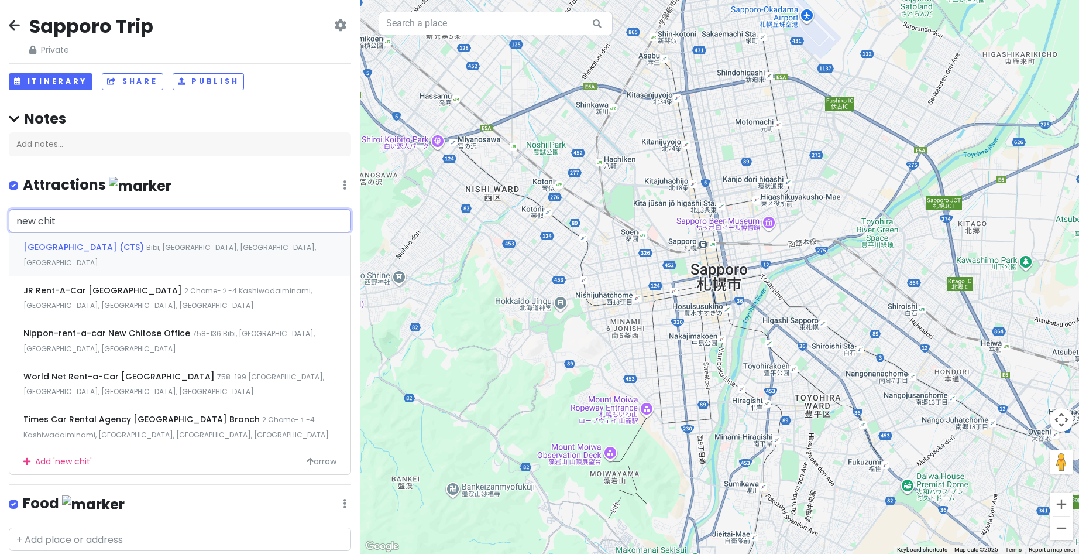
click at [118, 239] on div "[GEOGRAPHIC_DATA] (CTS) Bibi, [GEOGRAPHIC_DATA], [GEOGRAPHIC_DATA], [GEOGRAPHIC…" at bounding box center [179, 254] width 341 height 43
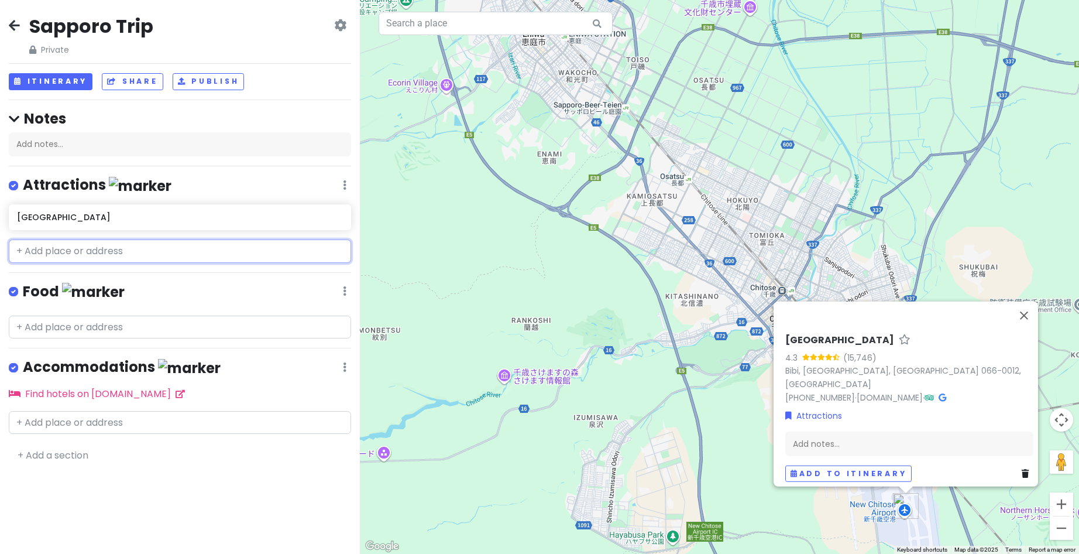
click at [105, 252] on input "text" at bounding box center [180, 250] width 342 height 23
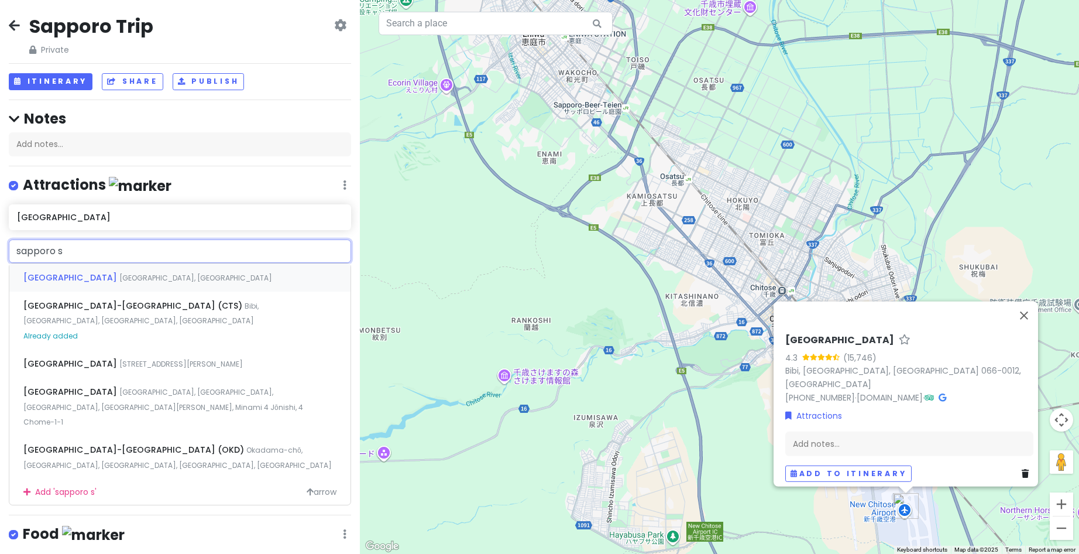
type input "sapporo st"
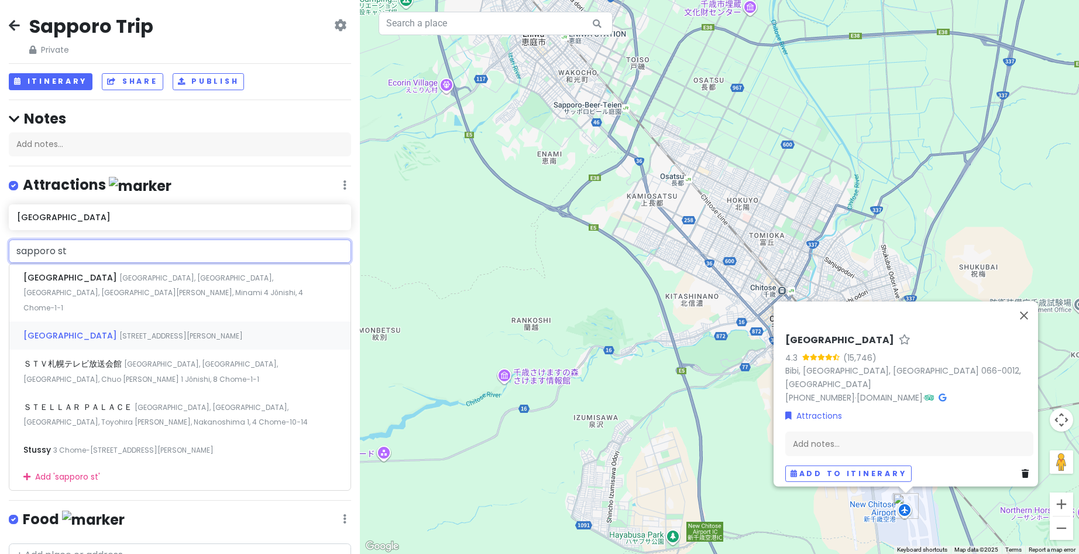
click at [85, 328] on div "[GEOGRAPHIC_DATA] [STREET_ADDRESS][PERSON_NAME]" at bounding box center [179, 335] width 341 height 28
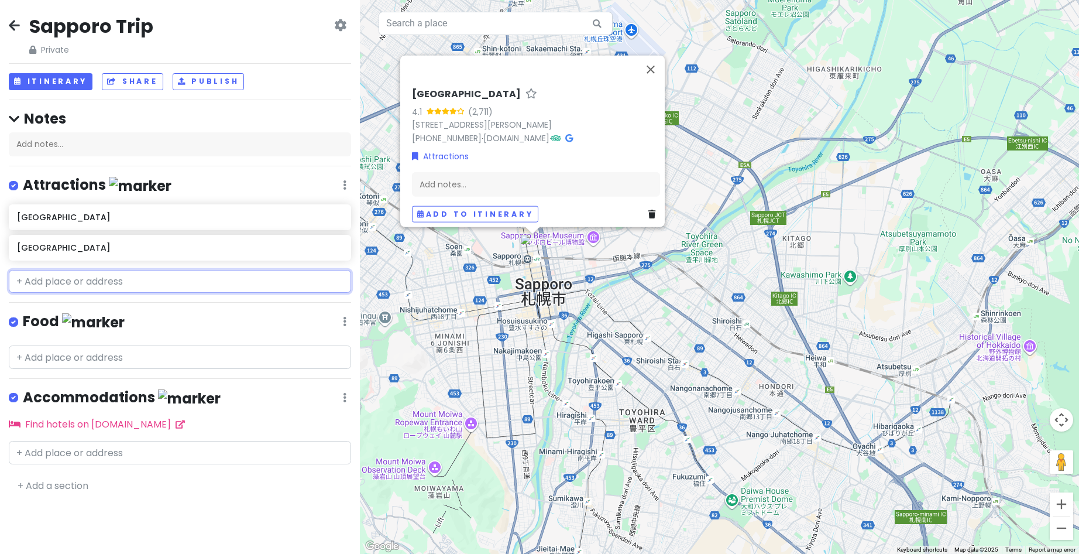
click at [131, 274] on input "text" at bounding box center [180, 281] width 342 height 23
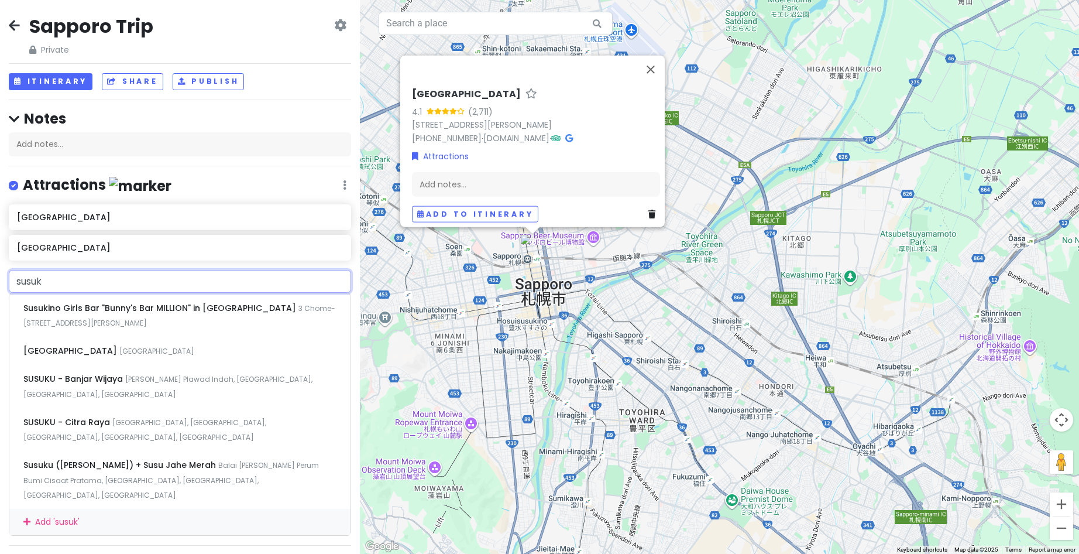
type input "susu"
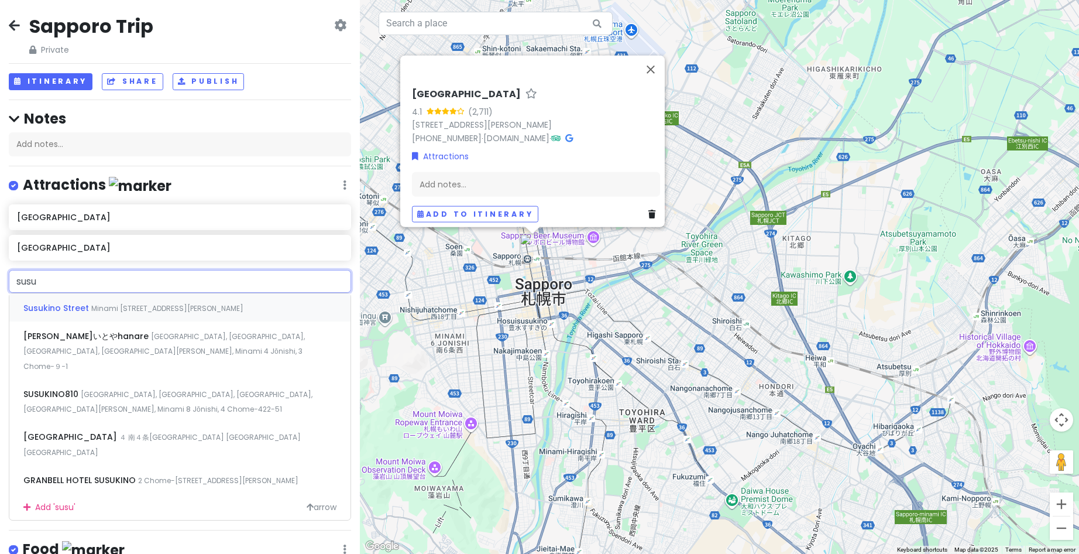
click at [80, 308] on span "Susukino Street" at bounding box center [57, 308] width 68 height 12
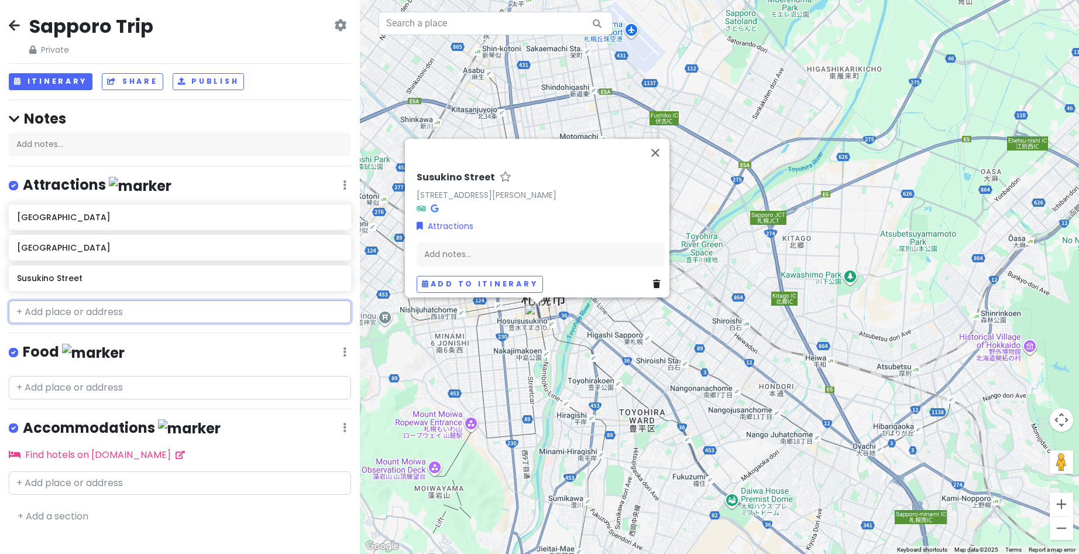
paste input "[GEOGRAPHIC_DATA]"
type input "[GEOGRAPHIC_DATA]"
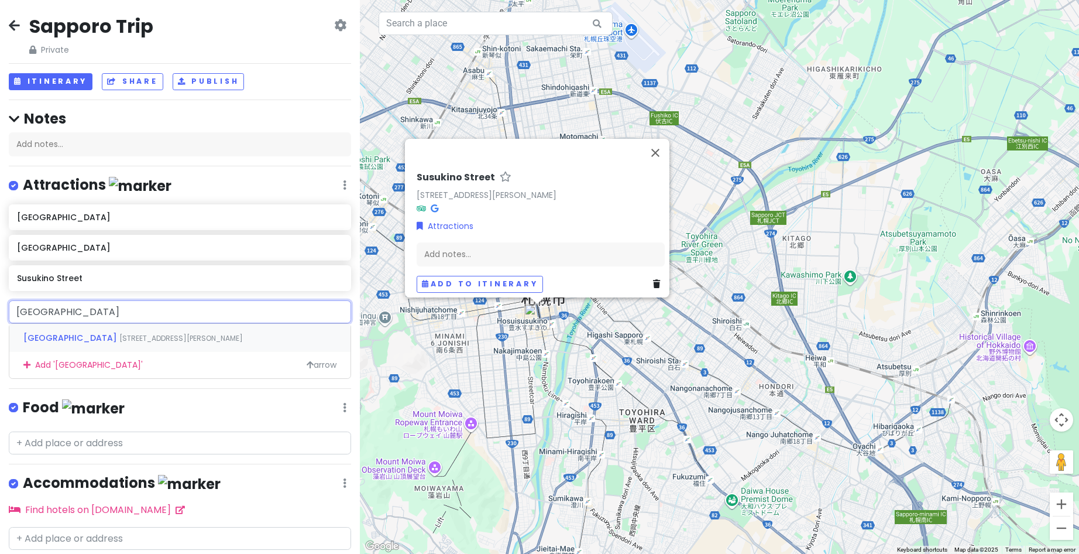
click at [159, 344] on div "[GEOGRAPHIC_DATA]・3条西1～7丁目 4 Chome Minami 2 Jōnishi, [GEOGRAPHIC_DATA][PERSON_N…" at bounding box center [179, 338] width 341 height 28
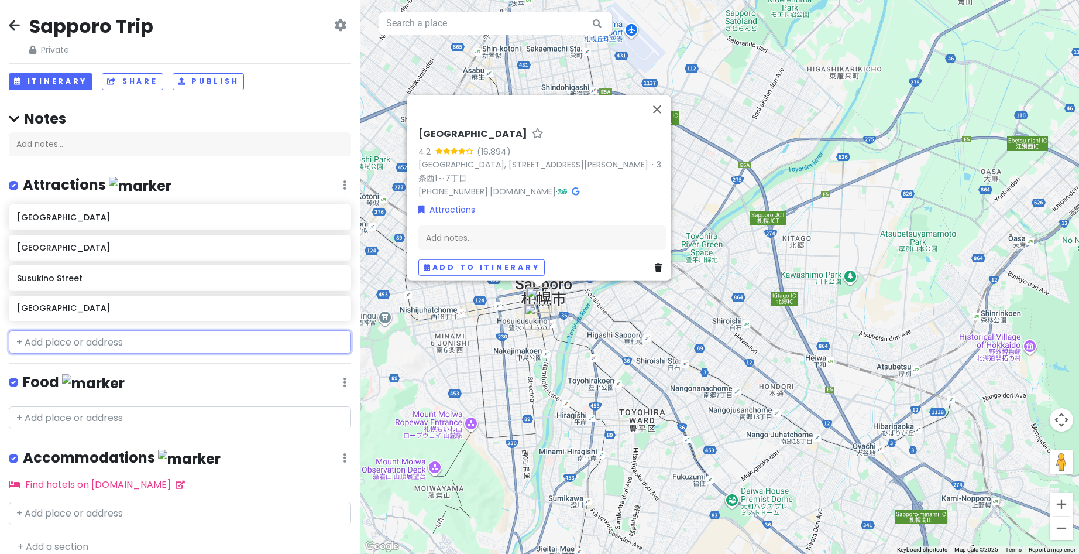
paste input "Nakajimakoen – hohei kan"
type input "Nakajimakoen – hohei kan"
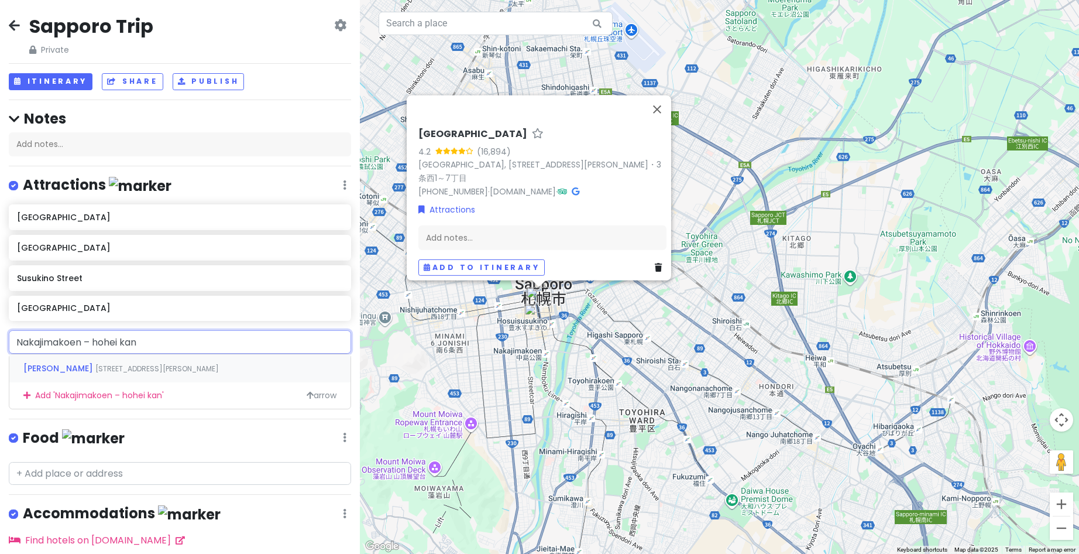
click at [112, 370] on span "[STREET_ADDRESS][PERSON_NAME]" at bounding box center [157, 369] width 124 height 10
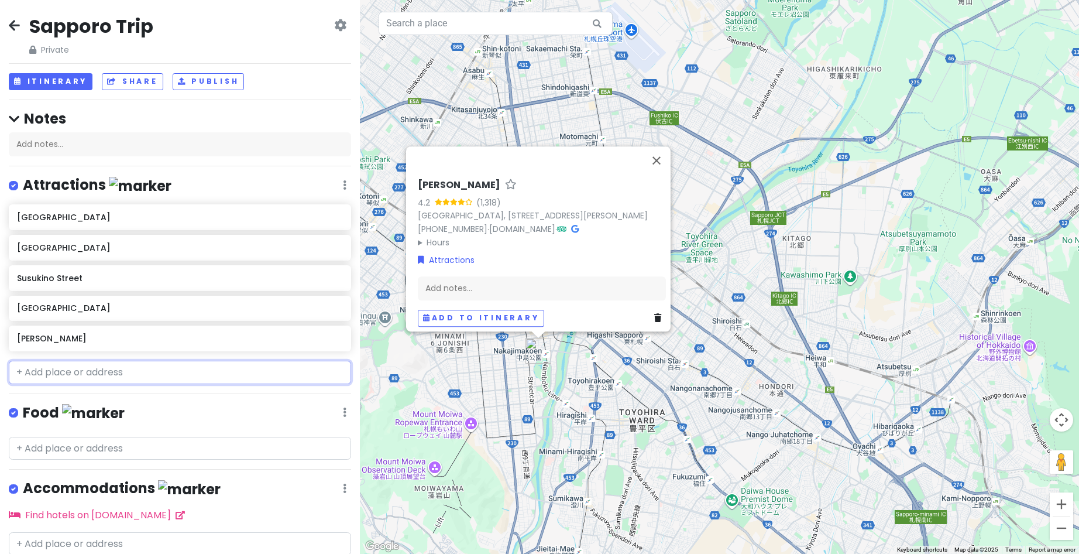
click at [126, 374] on input "text" at bounding box center [180, 372] width 342 height 23
paste input "Aoao [GEOGRAPHIC_DATA]"
type input "Aoao [GEOGRAPHIC_DATA]"
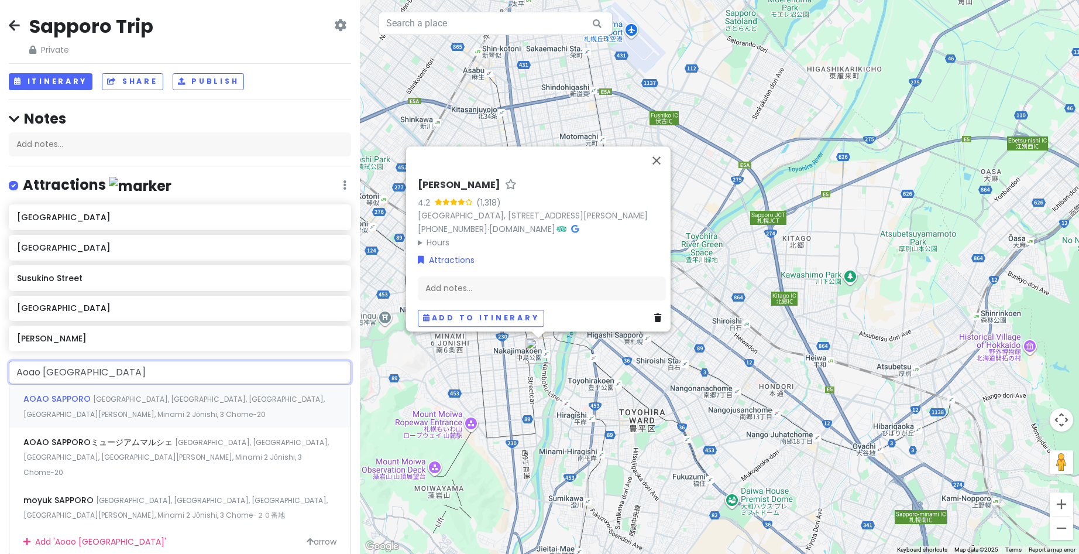
click at [112, 394] on span "[GEOGRAPHIC_DATA], [GEOGRAPHIC_DATA], [GEOGRAPHIC_DATA], [GEOGRAPHIC_DATA][PERS…" at bounding box center [173, 406] width 301 height 25
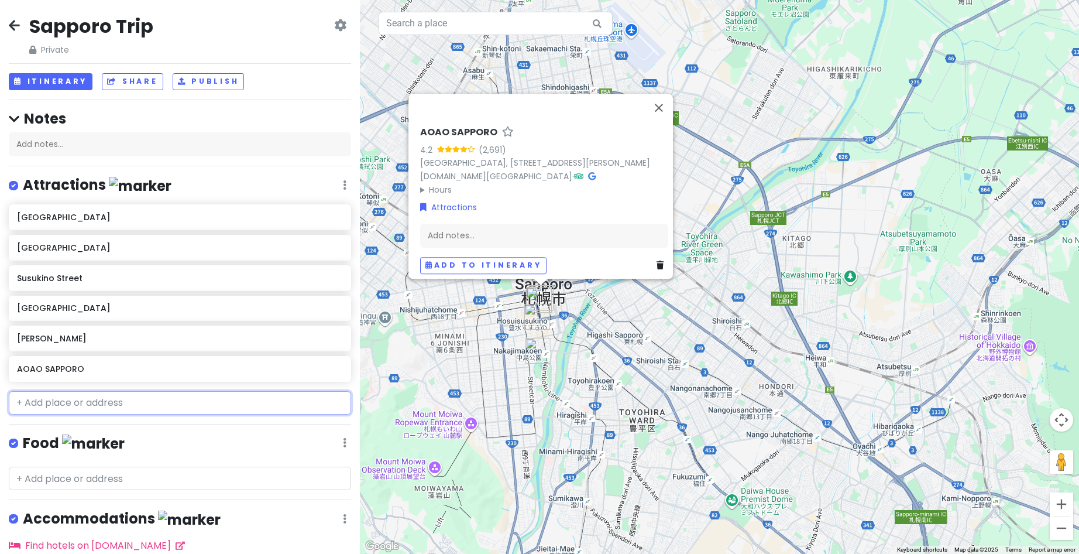
click at [135, 406] on input "text" at bounding box center [180, 402] width 342 height 23
paste input "Clock tower"
type input "Clock tower"
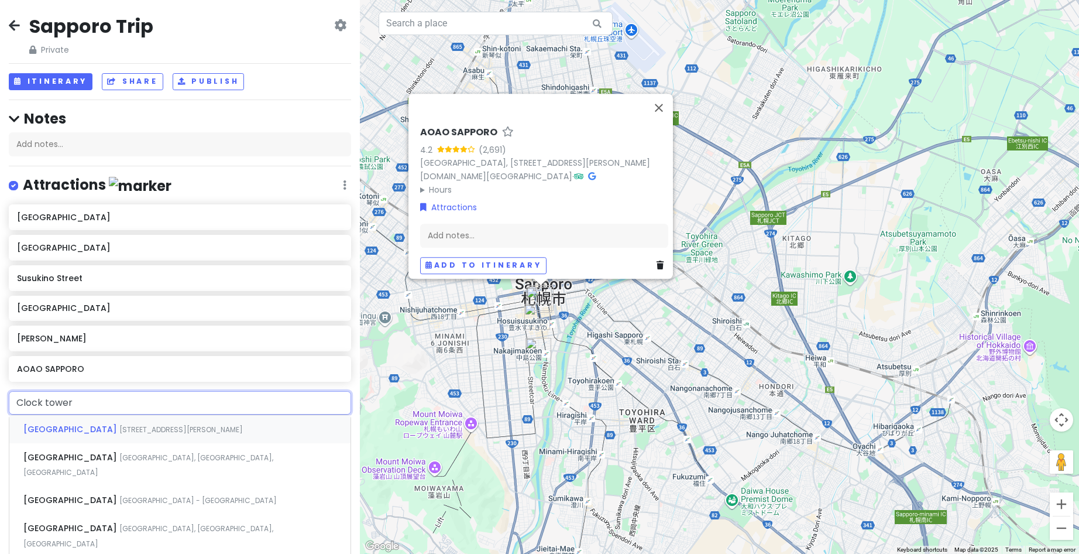
click at [112, 428] on span "[GEOGRAPHIC_DATA]" at bounding box center [71, 429] width 96 height 12
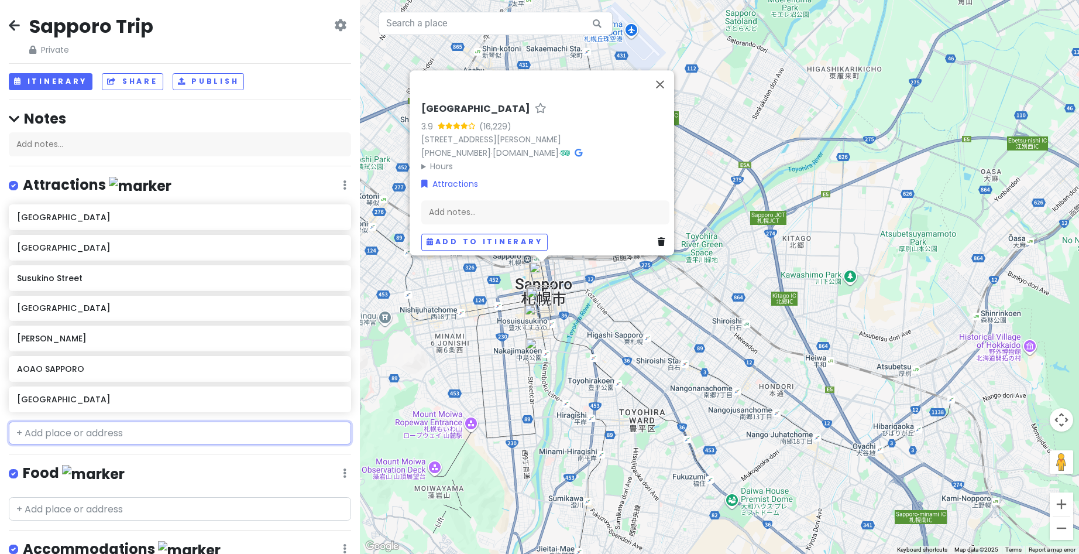
click at [115, 436] on input "text" at bounding box center [180, 432] width 342 height 23
paste input "[GEOGRAPHIC_DATA] [GEOGRAPHIC_DATA]"
type input "[GEOGRAPHIC_DATA] [GEOGRAPHIC_DATA]"
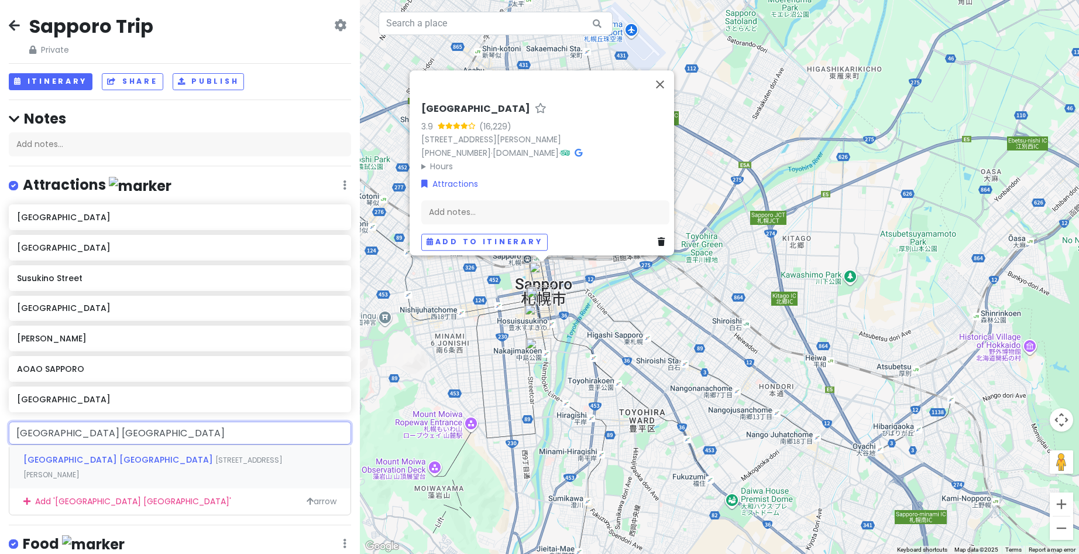
click at [115, 465] on div "[GEOGRAPHIC_DATA] [GEOGRAPHIC_DATA] [STREET_ADDRESS][PERSON_NAME]" at bounding box center [179, 466] width 341 height 43
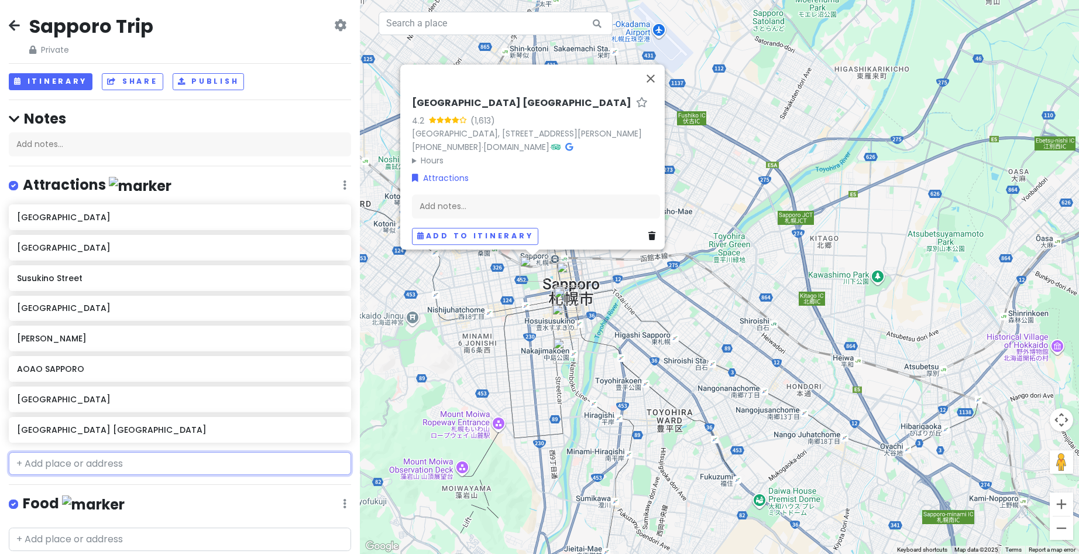
paste input "[PERSON_NAME]"
click at [49, 460] on input "[PERSON_NAME]" at bounding box center [180, 463] width 342 height 23
click at [77, 458] on input "[PERSON_NAME]" at bounding box center [180, 463] width 342 height 23
type input "Tongu J"
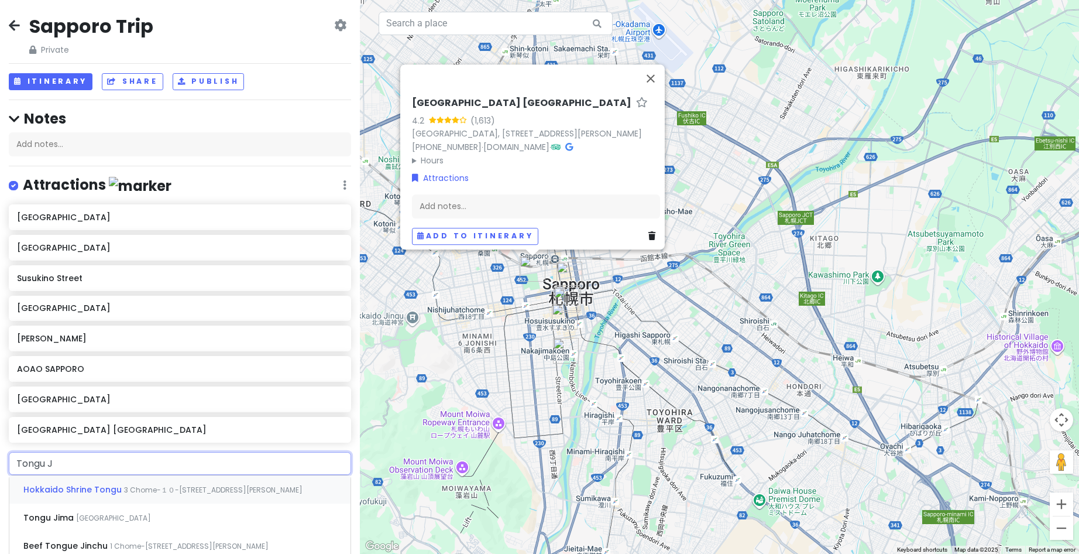
click at [106, 496] on div "Hokkaido Shrine Tongu 3 Chome-１０-[STREET_ADDRESS][PERSON_NAME]" at bounding box center [179, 489] width 341 height 28
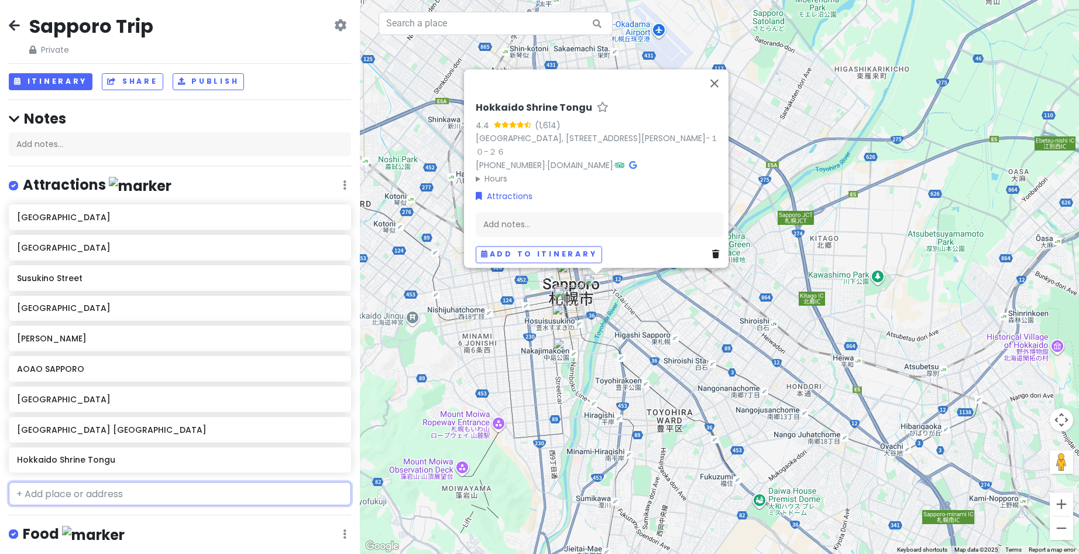
paste input "[GEOGRAPHIC_DATA] factory"
type input "[GEOGRAPHIC_DATA] factory"
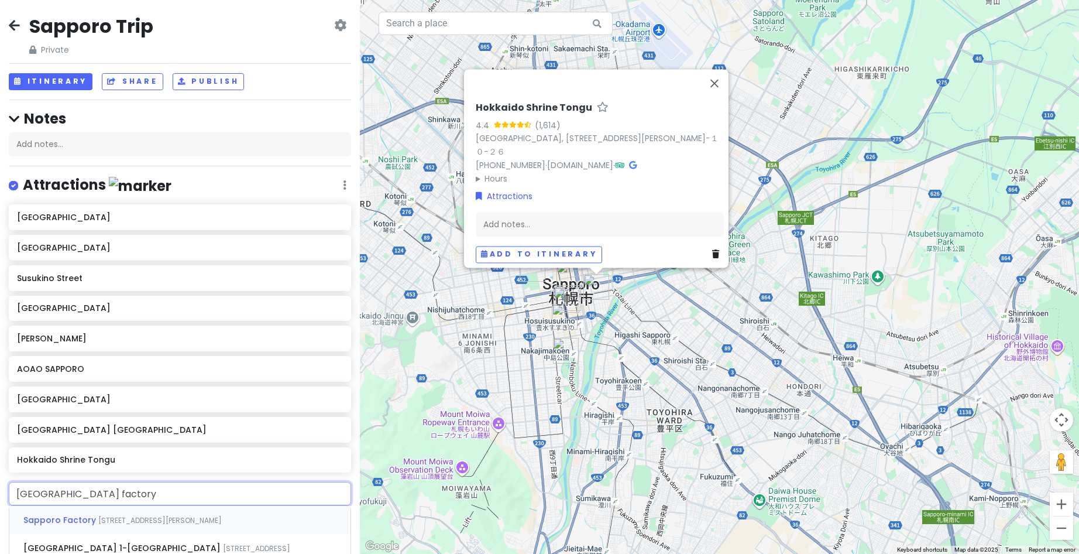
click at [147, 513] on div "Sapporo Factory [STREET_ADDRESS][PERSON_NAME]" at bounding box center [179, 520] width 341 height 28
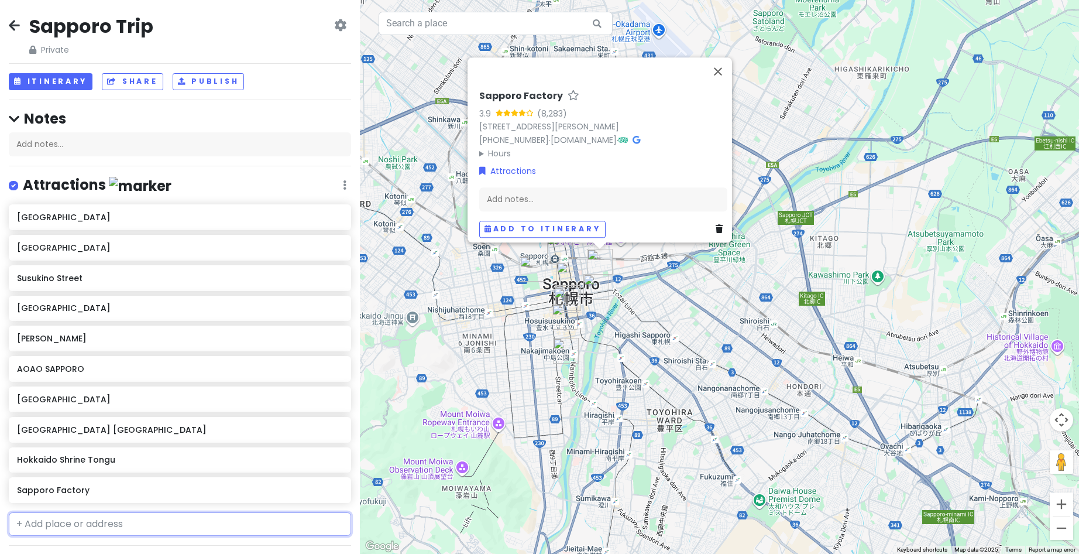
paste input "[GEOGRAPHIC_DATA]"
type input "[GEOGRAPHIC_DATA]"
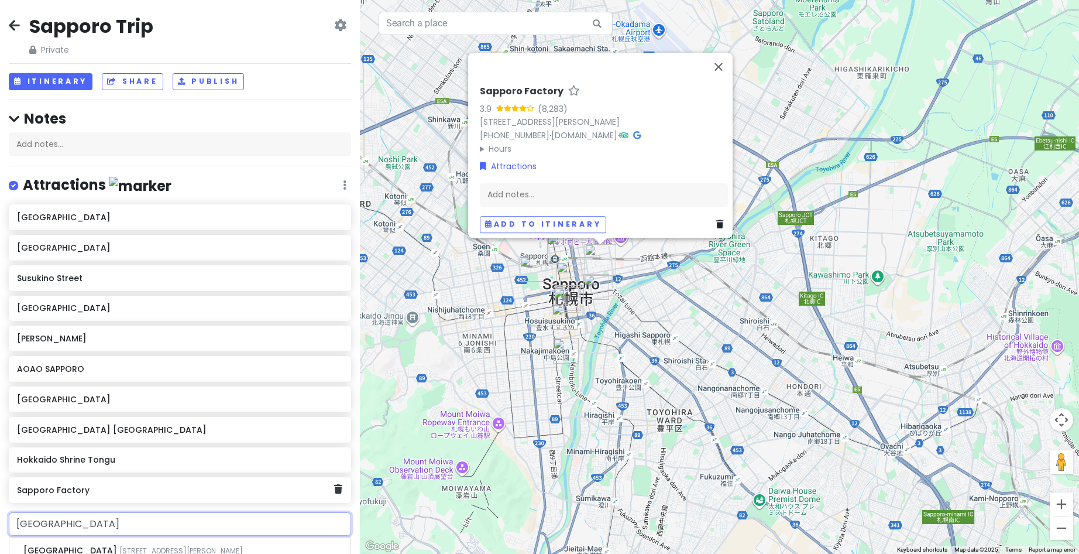
scroll to position [59, 0]
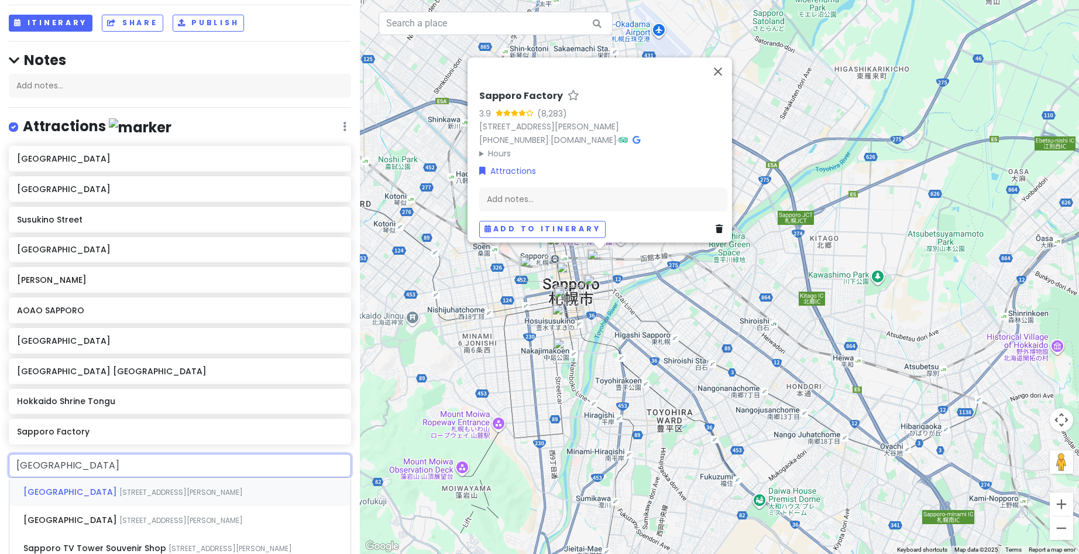
click at [169, 484] on div "Sapporo TV Tower [STREET_ADDRESS][PERSON_NAME]" at bounding box center [179, 492] width 341 height 28
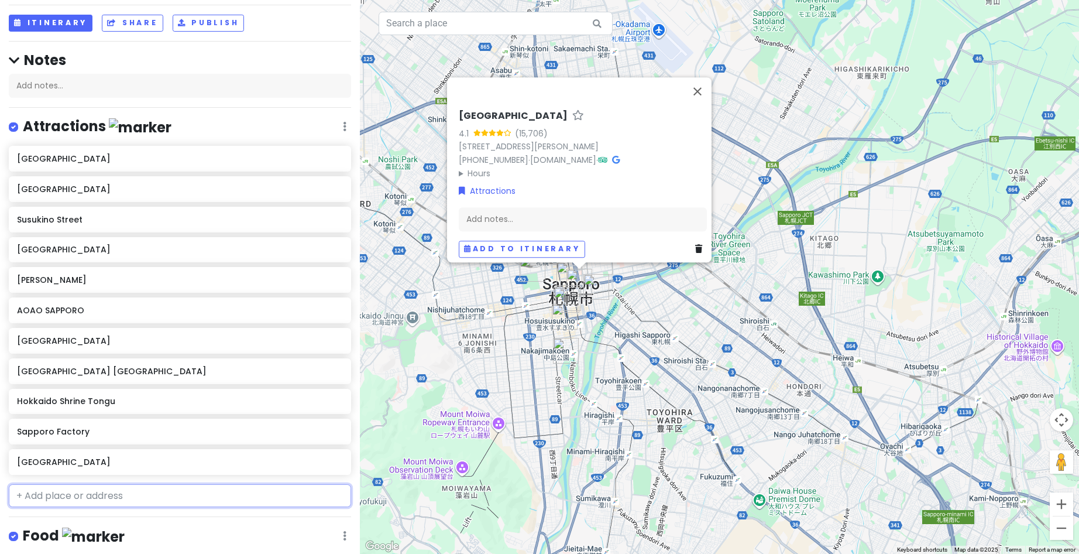
paste input "Sapporo ishiya chocolate factory"
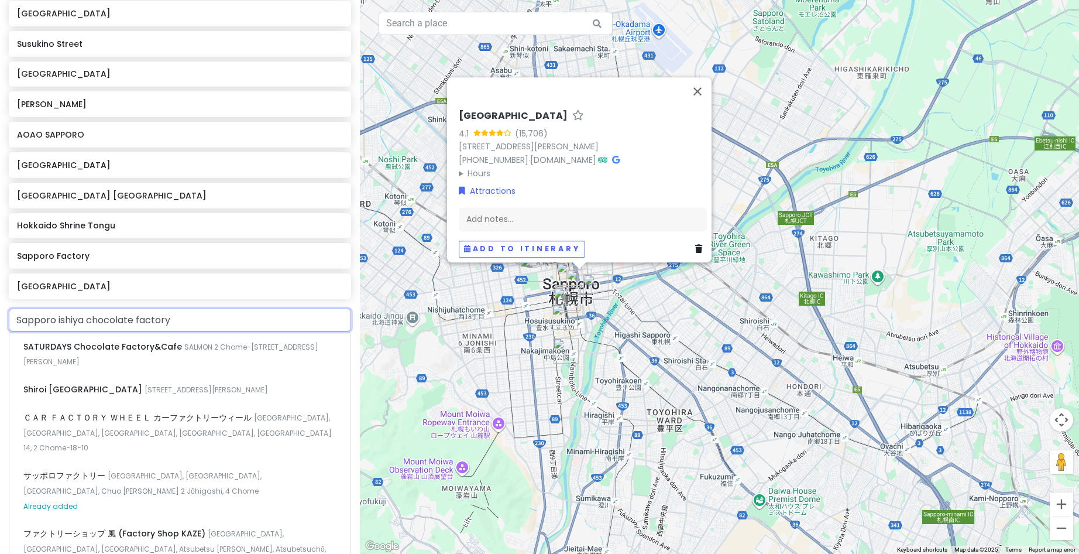
drag, startPoint x: 56, startPoint y: 317, endPoint x: -34, endPoint y: 328, distance: 90.8
click at [0, 328] on html "Sapporo Trip Private Change Dates Make a Copy Delete Trip Go Pro ⚡️ Give Feedba…" at bounding box center [539, 277] width 1079 height 554
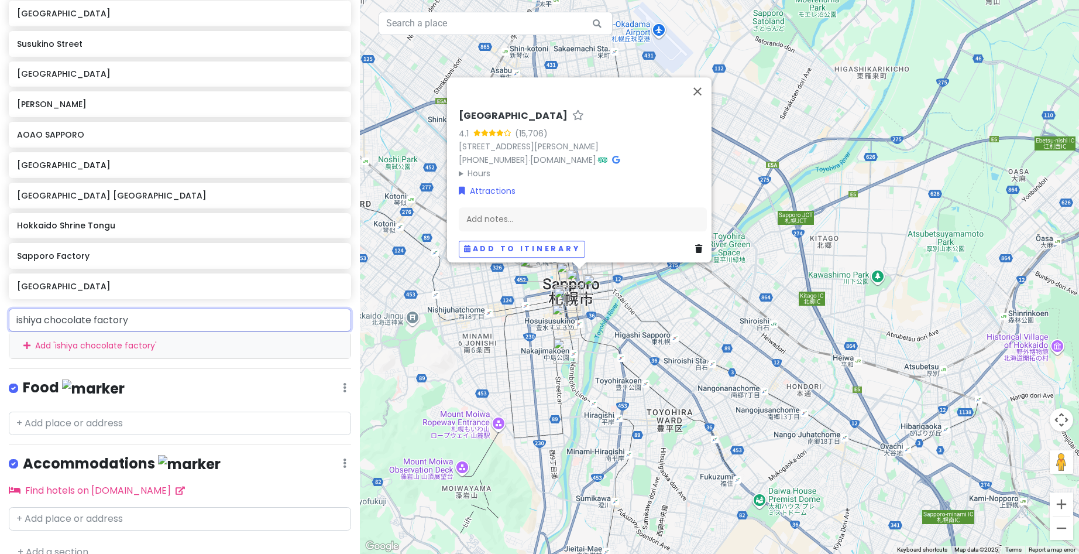
drag, startPoint x: 155, startPoint y: 320, endPoint x: -34, endPoint y: 325, distance: 188.6
click at [0, 325] on html "Sapporo Trip Private Change Dates Make a Copy Delete Trip Go Pro ⚡️ Give Feedba…" at bounding box center [539, 277] width 1079 height 554
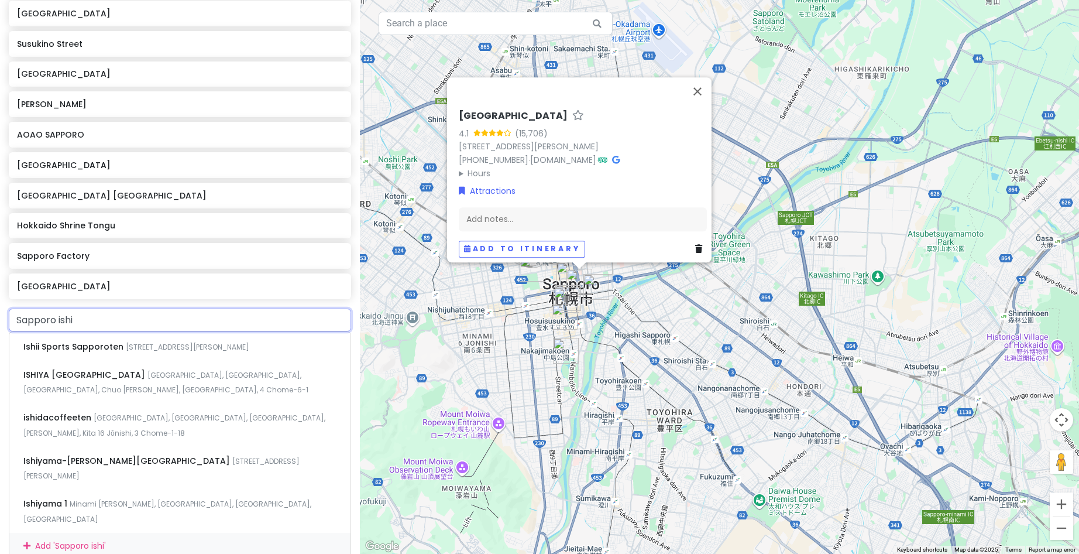
type input "Sapporo ishi"
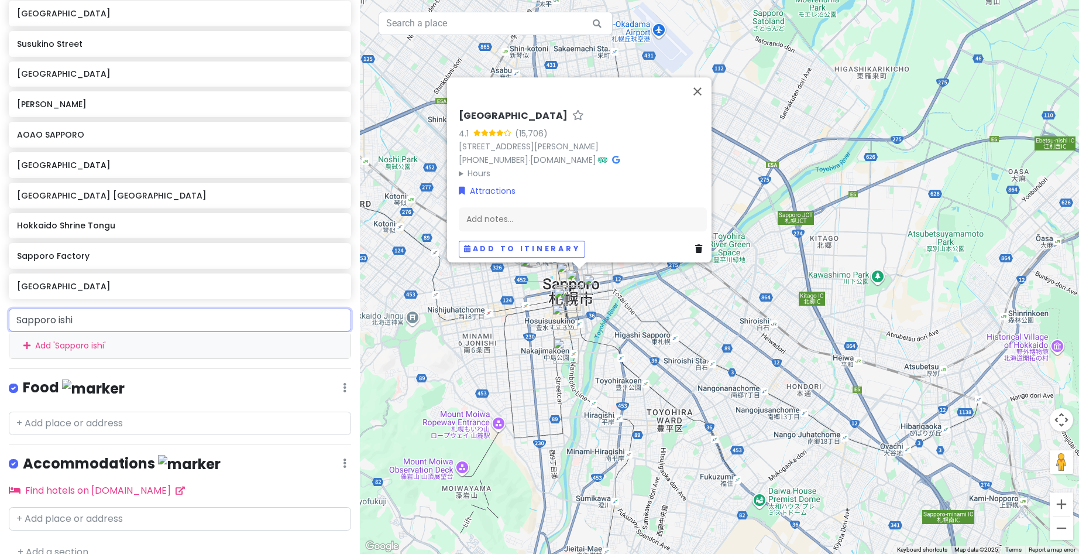
drag, startPoint x: 104, startPoint y: 315, endPoint x: -34, endPoint y: 314, distance: 138.1
click at [0, 314] on html "Sapporo Trip Private Change Dates Make a Copy Delete Trip Go Pro ⚡️ Give Feedba…" at bounding box center [539, 277] width 1079 height 554
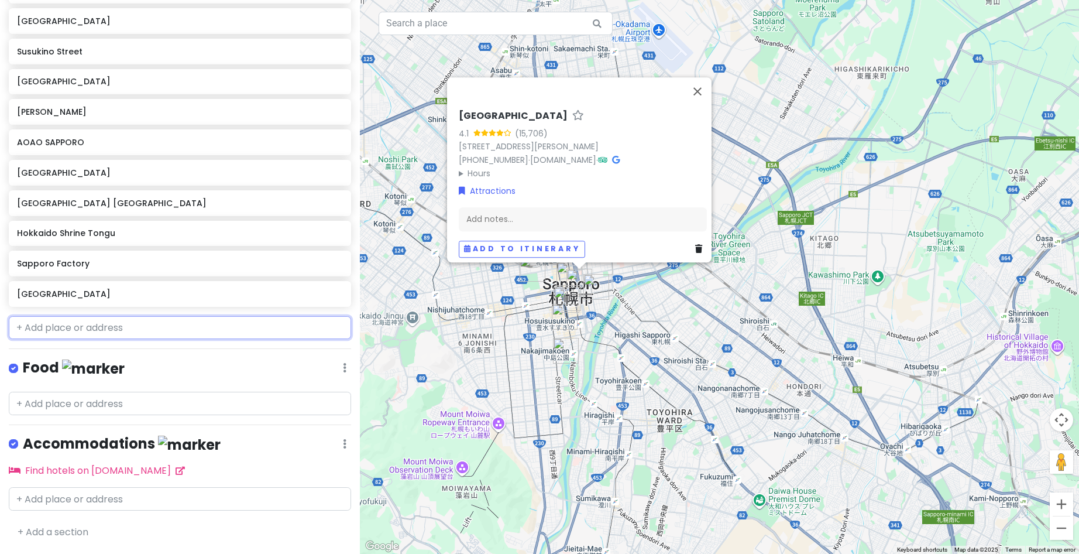
scroll to position [223, 0]
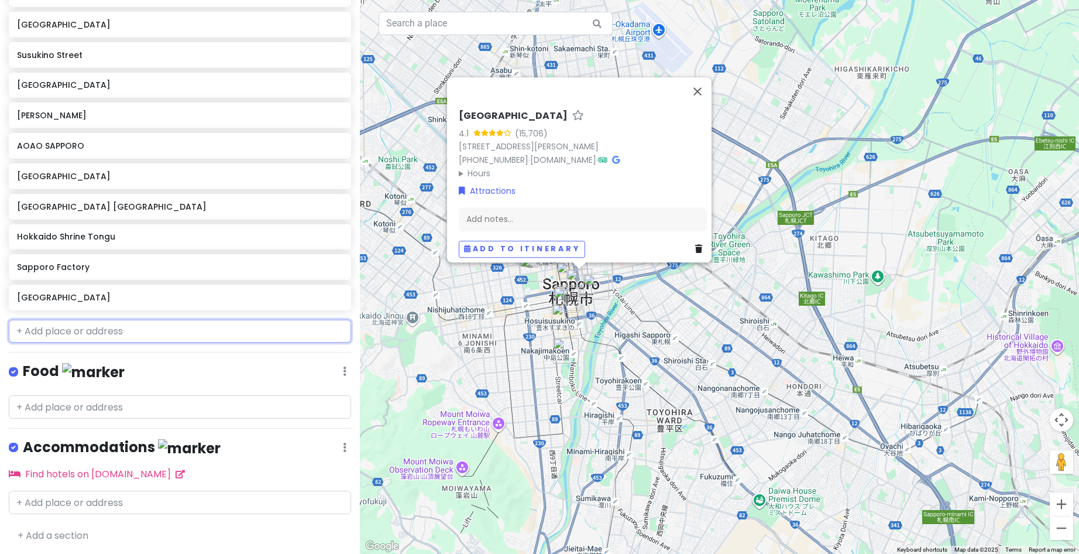
paste input "Shiroi [GEOGRAPHIC_DATA]"
type input "Shiroi [GEOGRAPHIC_DATA]"
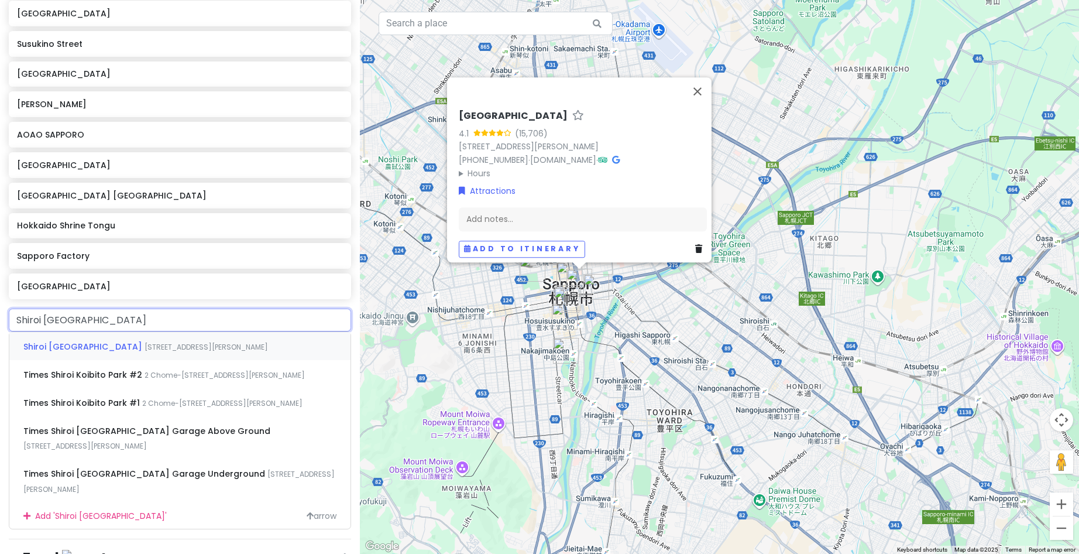
click at [145, 348] on span "[STREET_ADDRESS][PERSON_NAME]" at bounding box center [207, 347] width 124 height 10
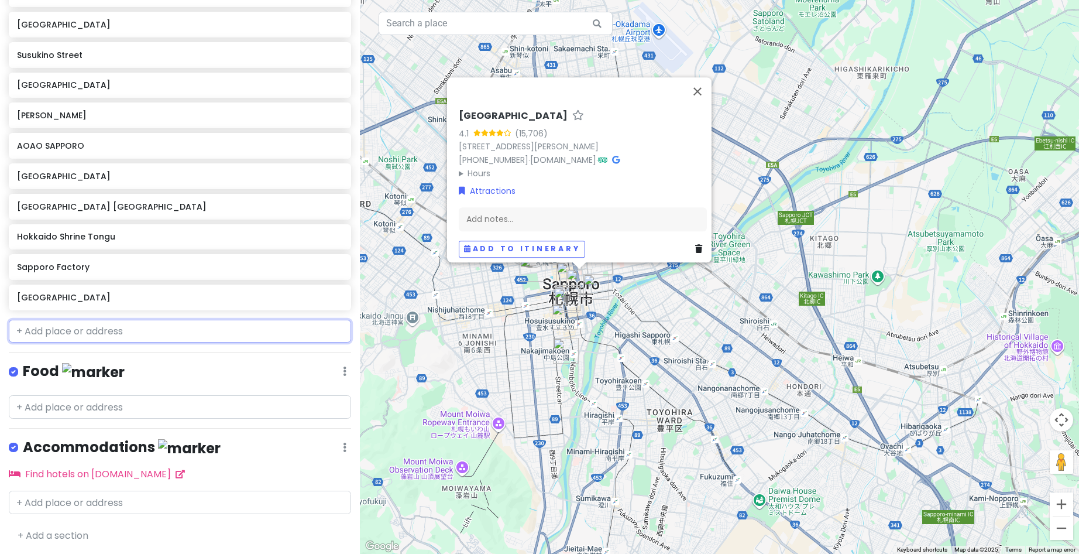
scroll to position [253, 0]
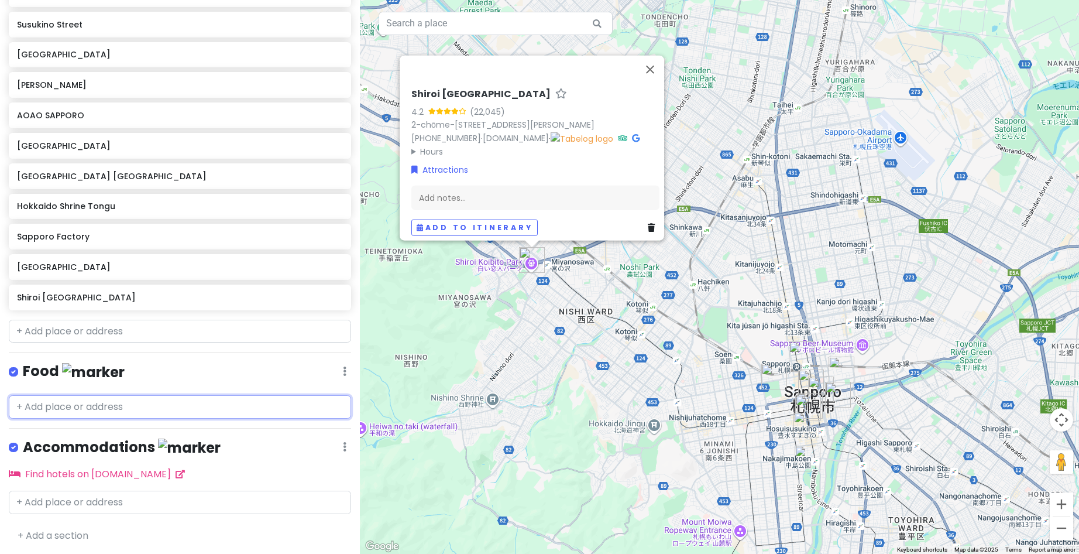
click at [95, 405] on input "text" at bounding box center [180, 406] width 342 height 23
click at [79, 327] on input "text" at bounding box center [180, 331] width 342 height 23
paste input "Jr tower [GEOGRAPHIC_DATA]"
type input "Jr tower [GEOGRAPHIC_DATA]"
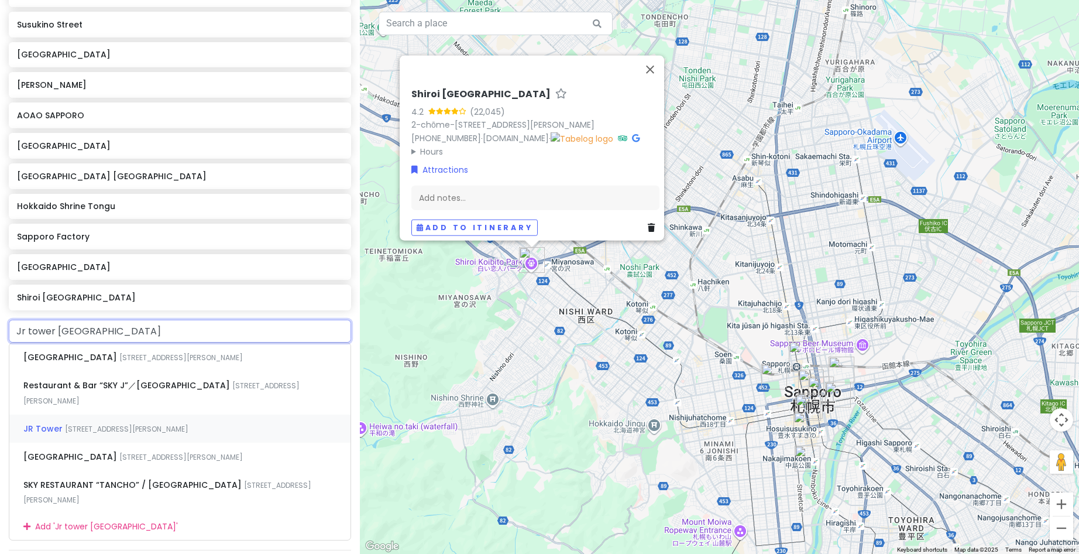
click at [112, 434] on span "[STREET_ADDRESS][PERSON_NAME]" at bounding box center [127, 429] width 124 height 10
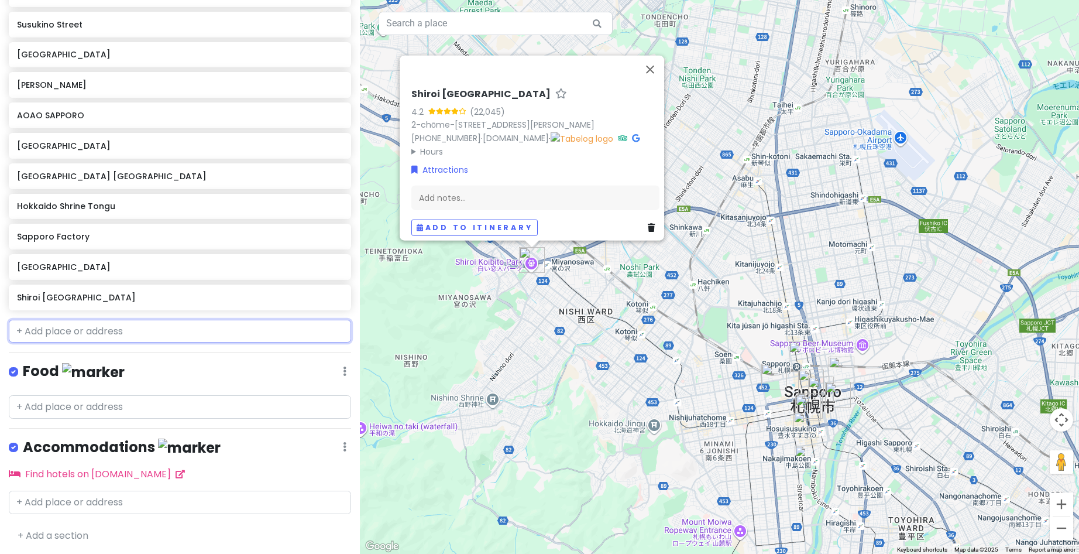
scroll to position [284, 0]
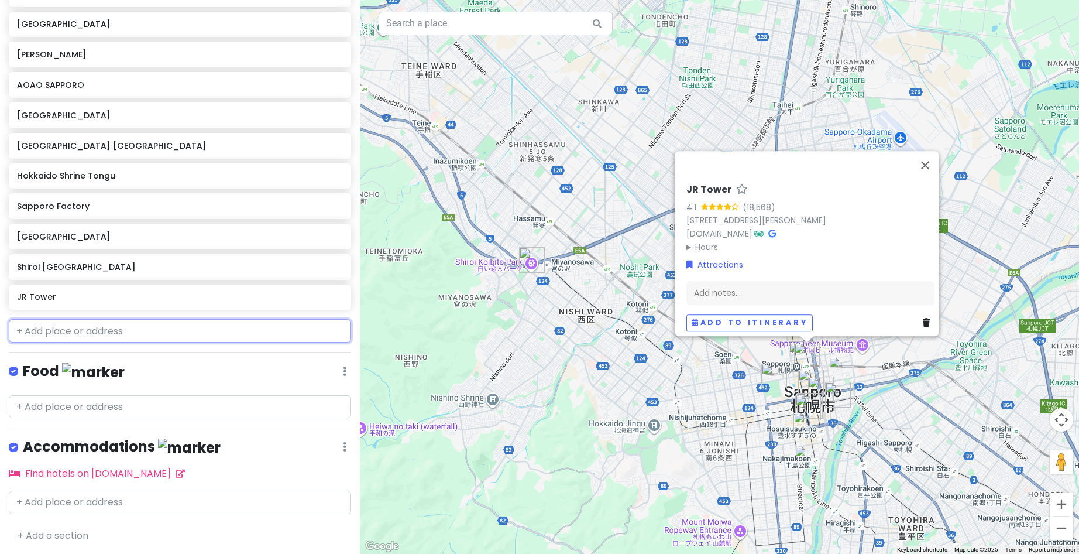
drag, startPoint x: 146, startPoint y: 409, endPoint x: 61, endPoint y: 337, distance: 111.4
paste input "[GEOGRAPHIC_DATA]"
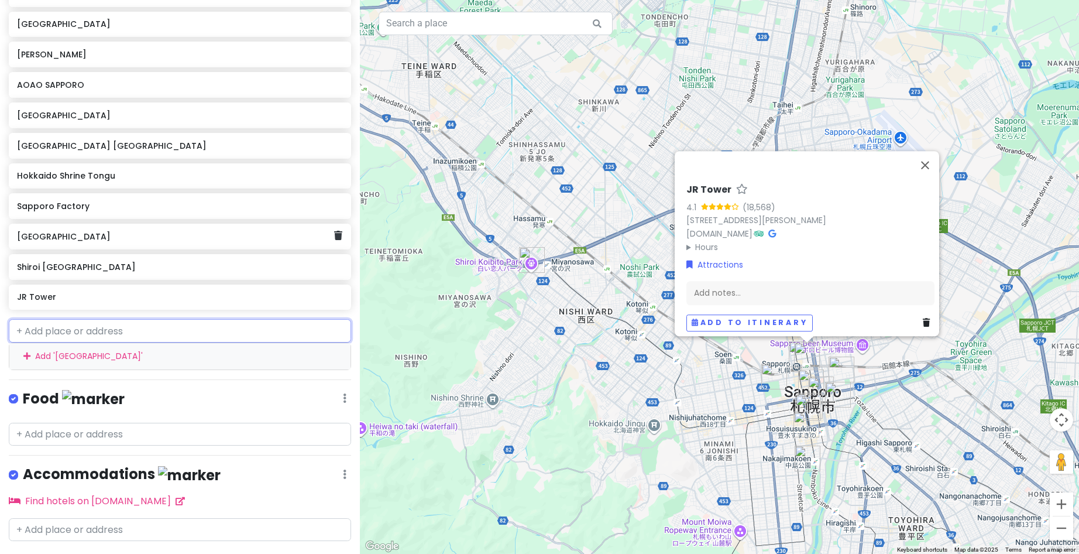
type input "[GEOGRAPHIC_DATA]"
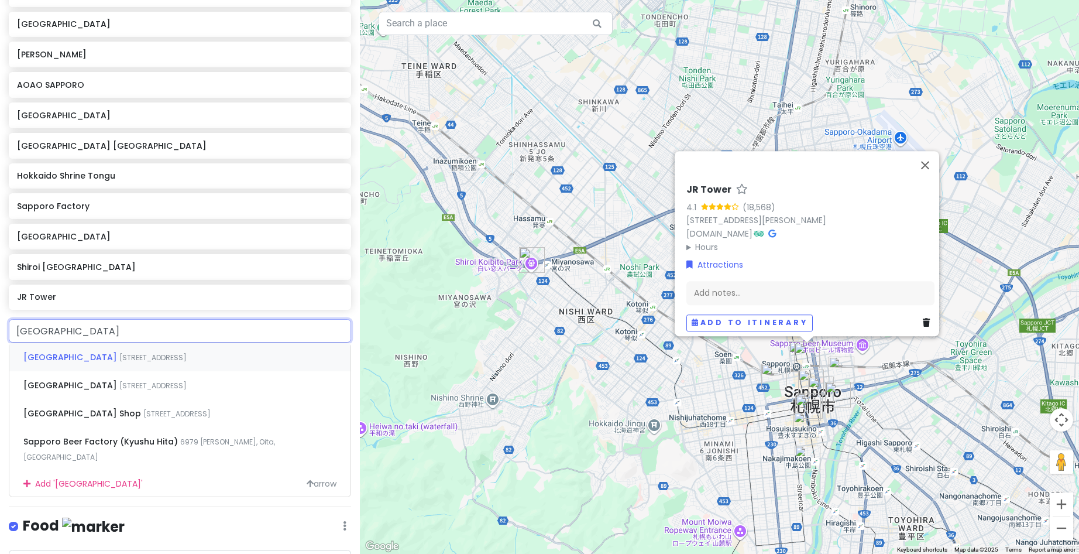
click at [123, 362] on div "[GEOGRAPHIC_DATA] [STREET_ADDRESS]" at bounding box center [179, 357] width 341 height 28
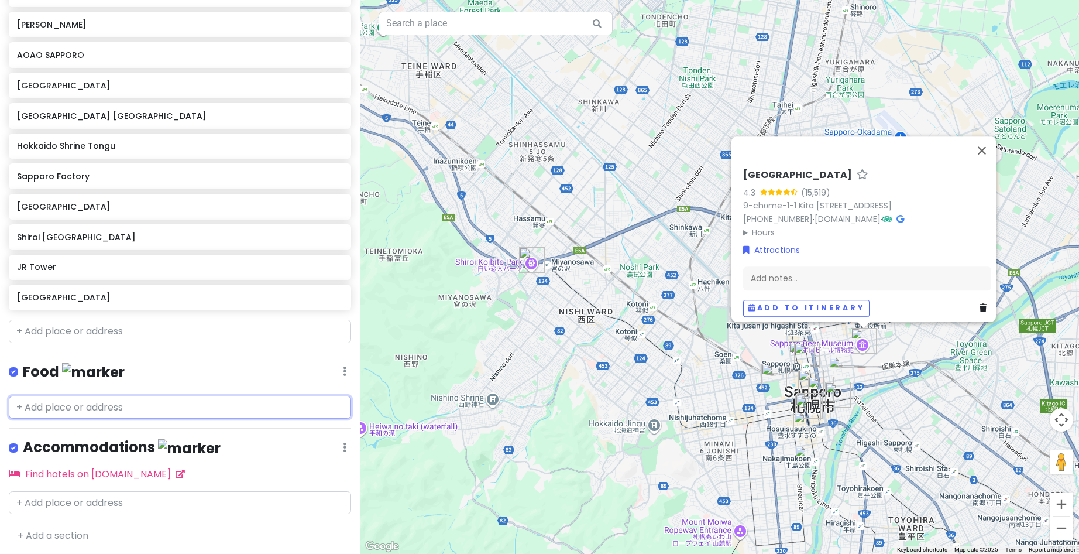
paste input "A happy pancake"
type input "A happy pancake"
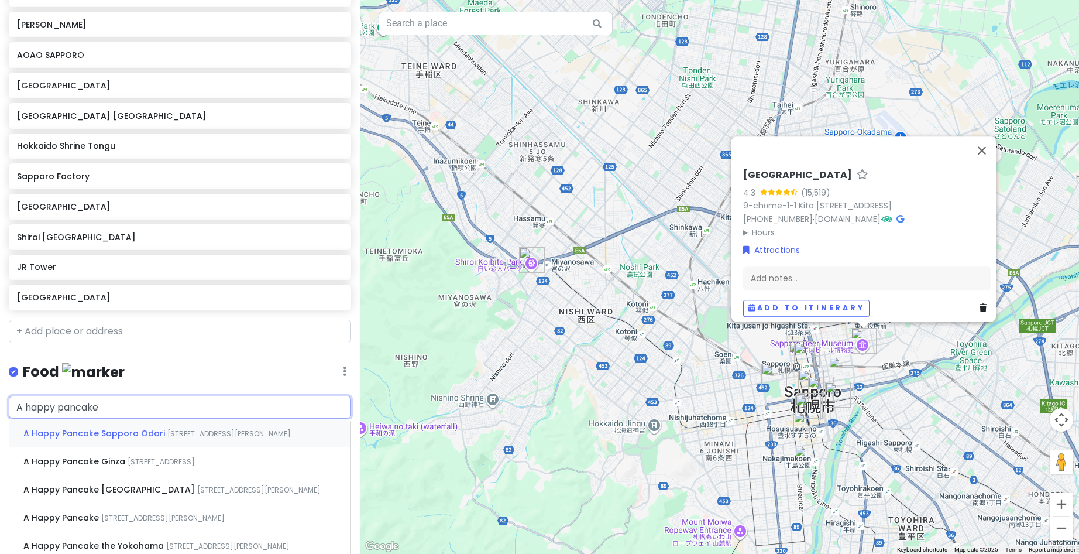
click at [114, 434] on span "A Happy Pancake Sapporo Odori" at bounding box center [95, 433] width 144 height 12
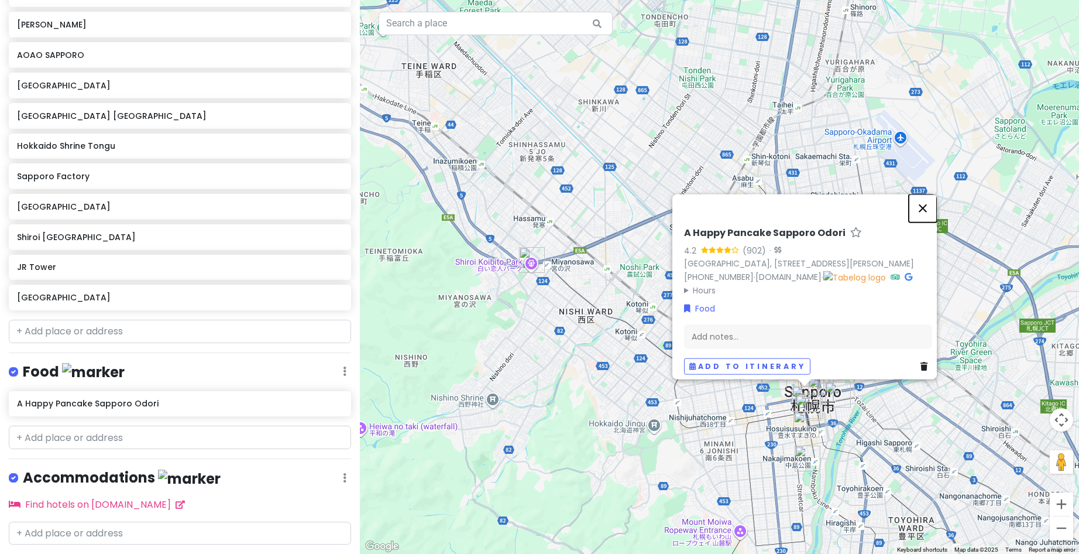
click at [929, 194] on button "Close" at bounding box center [923, 208] width 28 height 28
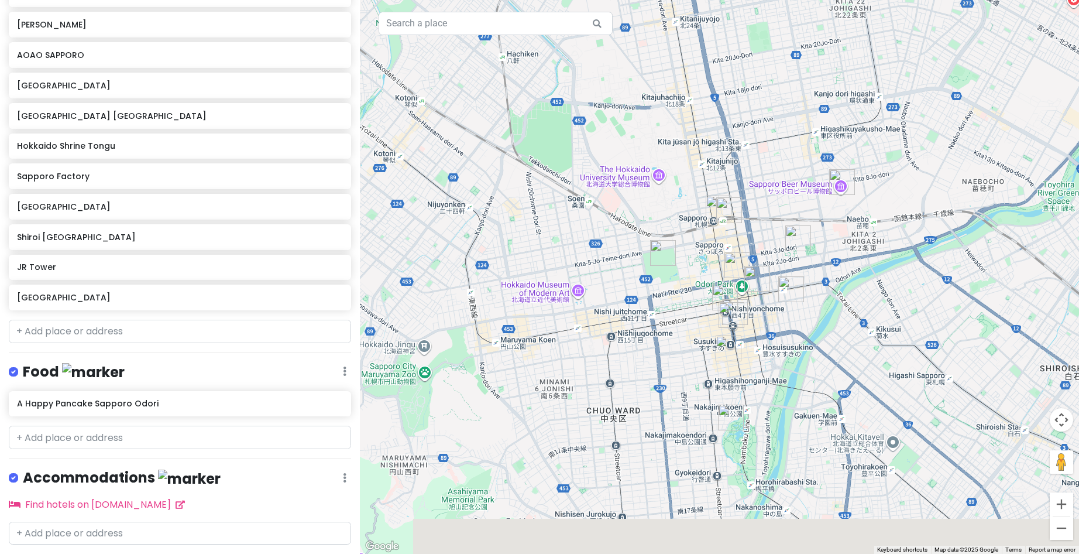
drag, startPoint x: 822, startPoint y: 439, endPoint x: 837, endPoint y: 300, distance: 139.6
click at [837, 300] on div at bounding box center [719, 277] width 719 height 554
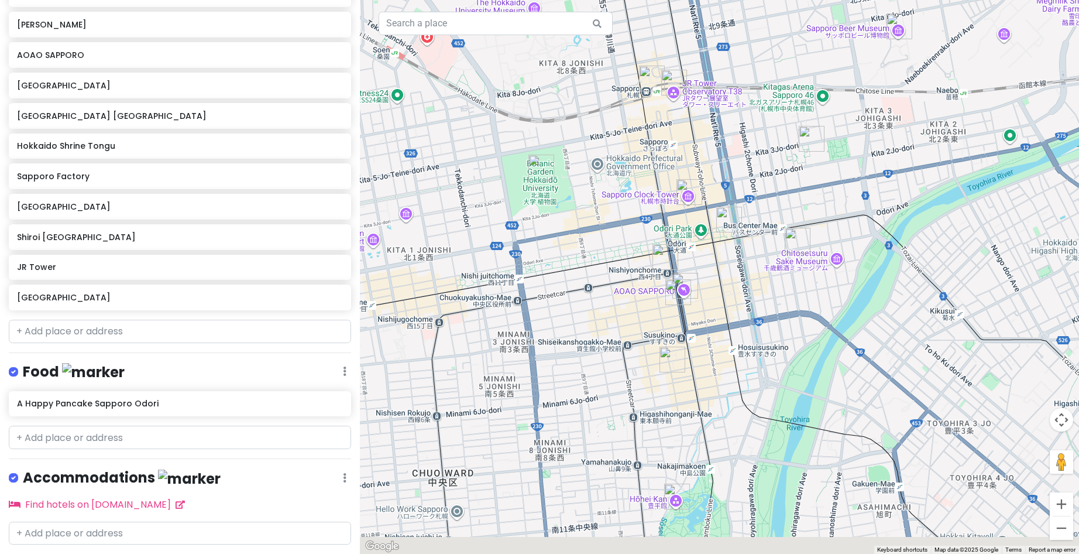
drag, startPoint x: 776, startPoint y: 334, endPoint x: 836, endPoint y: 287, distance: 76.8
click at [836, 287] on div at bounding box center [719, 277] width 719 height 554
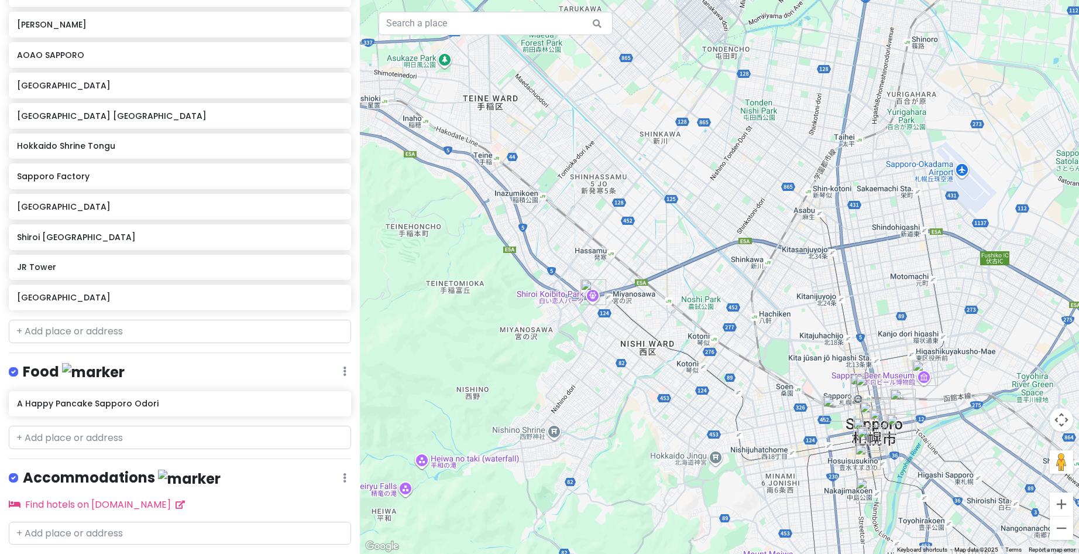
drag, startPoint x: 474, startPoint y: 298, endPoint x: 631, endPoint y: 338, distance: 162.4
click at [631, 338] on div at bounding box center [719, 277] width 719 height 554
click at [591, 290] on img "Shiroi Koibito Park" at bounding box center [594, 292] width 26 height 26
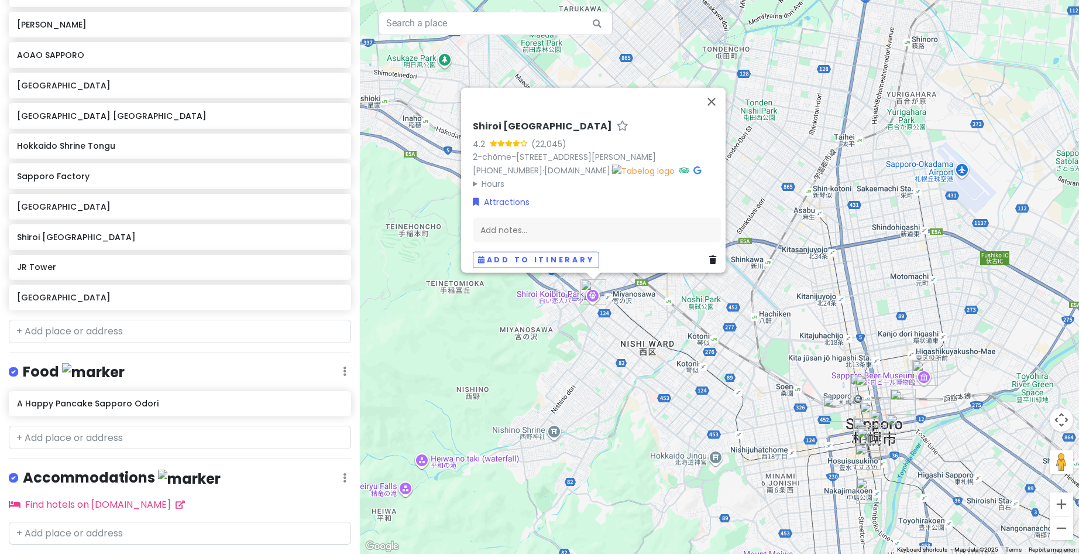
click at [512, 116] on div "[GEOGRAPHIC_DATA] 4.2 (22,045) 2-chōme-11-36 Miyanosawa 2 Jō, [PERSON_NAME], [G…" at bounding box center [597, 194] width 258 height 157
click at [511, 121] on h6 "Shiroi [GEOGRAPHIC_DATA]" at bounding box center [542, 127] width 139 height 12
click at [511, 115] on input "Shiroi [GEOGRAPHIC_DATA]" at bounding box center [597, 124] width 248 height 18
click at [714, 88] on button "Close" at bounding box center [712, 102] width 28 height 28
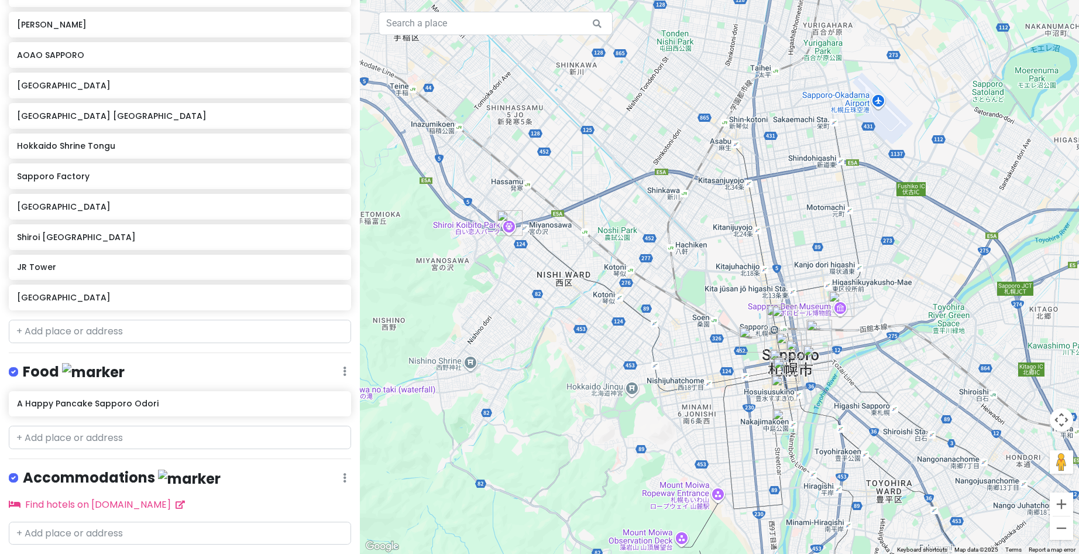
drag, startPoint x: 865, startPoint y: 242, endPoint x: 729, endPoint y: 131, distance: 175.5
click at [729, 131] on div "To navigate, press the arrow keys." at bounding box center [719, 277] width 719 height 554
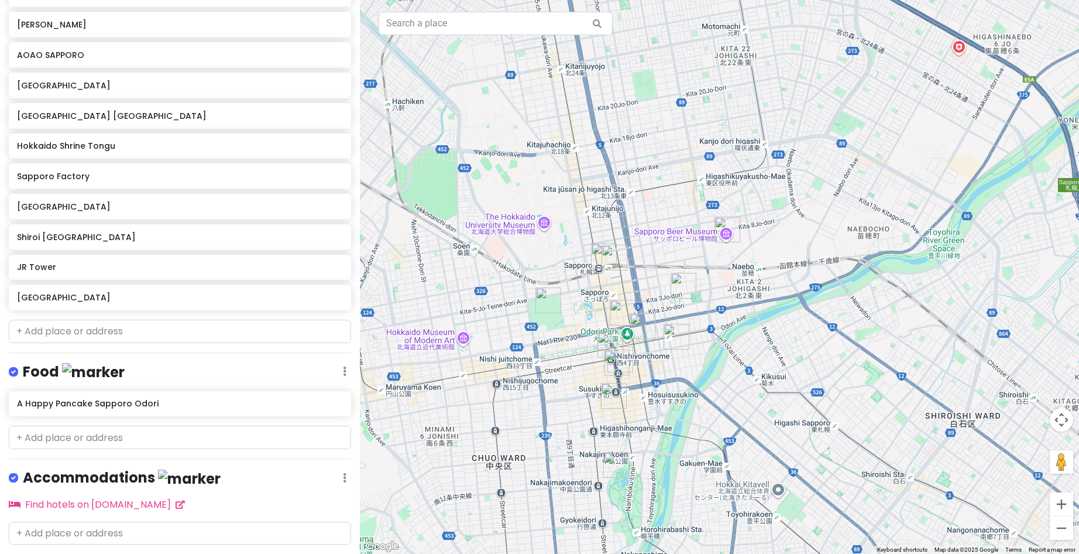
click at [612, 468] on img "Hōhei Kan" at bounding box center [616, 465] width 26 height 26
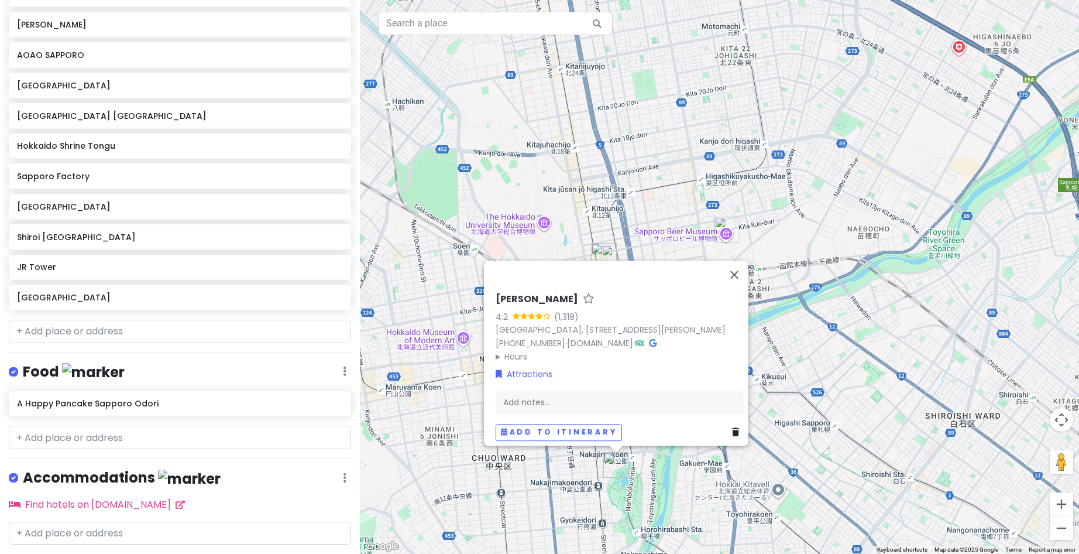
click at [517, 293] on h6 "[PERSON_NAME]" at bounding box center [537, 299] width 83 height 12
click at [517, 287] on input "[PERSON_NAME]" at bounding box center [620, 296] width 248 height 18
click at [688, 148] on div "Hōhei Kan 4.2 (1,318) [GEOGRAPHIC_DATA], [STREET_ADDRESS][PERSON_NAME] 1F [PHON…" at bounding box center [719, 277] width 719 height 554
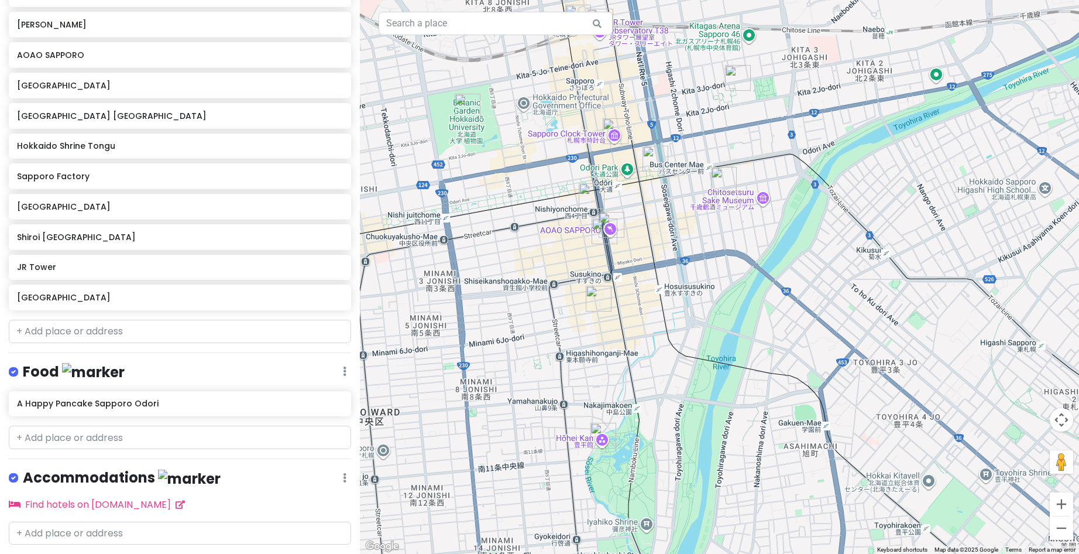
drag, startPoint x: 694, startPoint y: 428, endPoint x: 772, endPoint y: 324, distance: 129.6
click at [772, 324] on div at bounding box center [719, 277] width 719 height 554
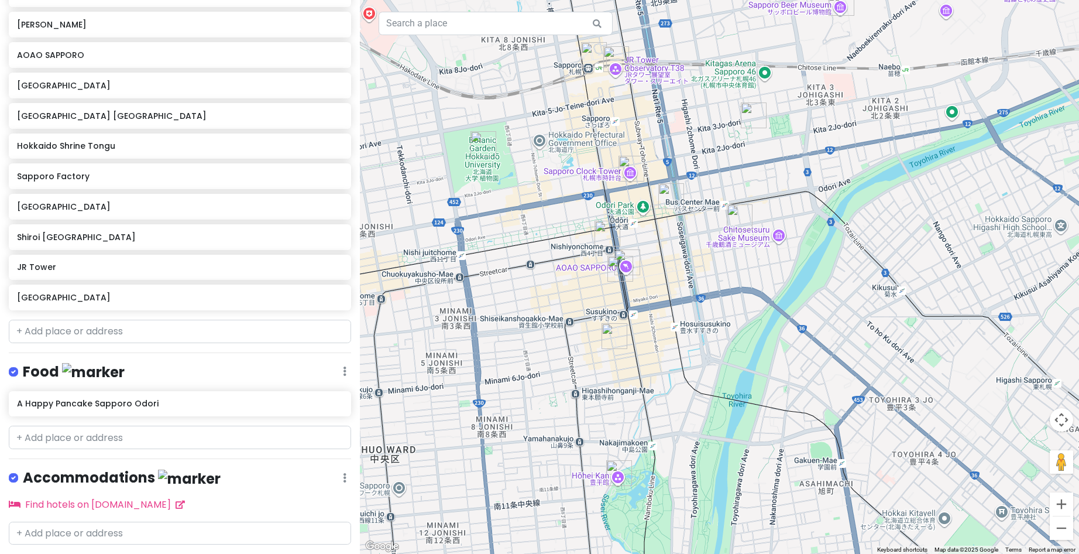
drag, startPoint x: 771, startPoint y: 276, endPoint x: 787, endPoint y: 314, distance: 41.7
click at [787, 314] on div at bounding box center [719, 277] width 719 height 554
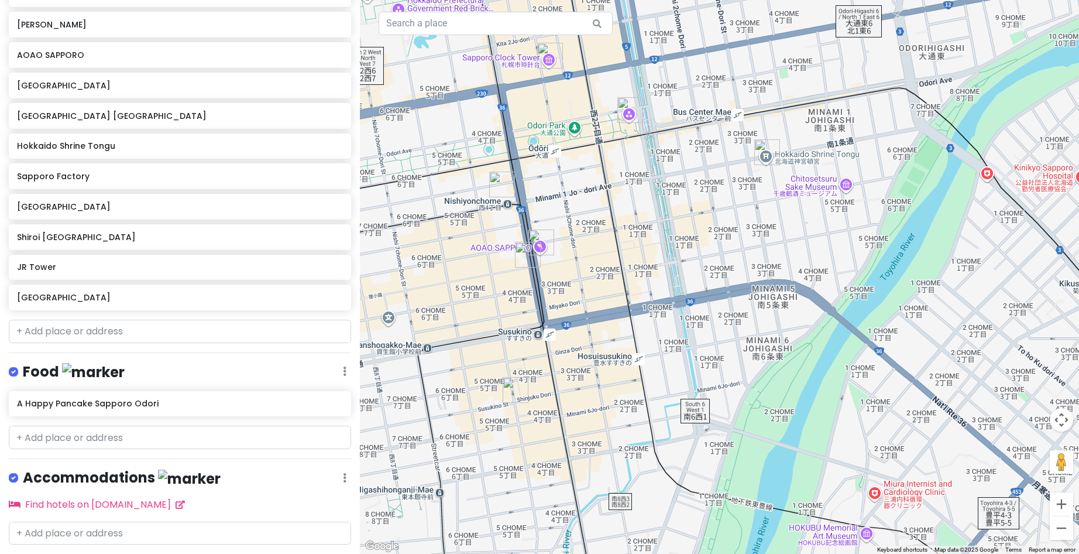
click at [537, 238] on img "AOAO SAPPORO" at bounding box center [542, 242] width 26 height 26
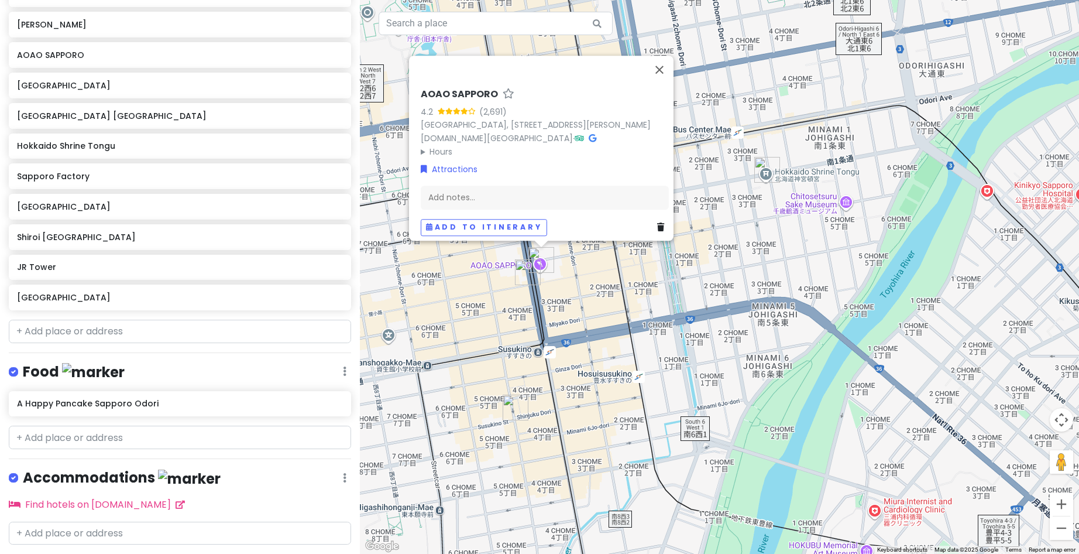
click at [523, 270] on img "Tanukikoji Shopping Street" at bounding box center [528, 272] width 26 height 26
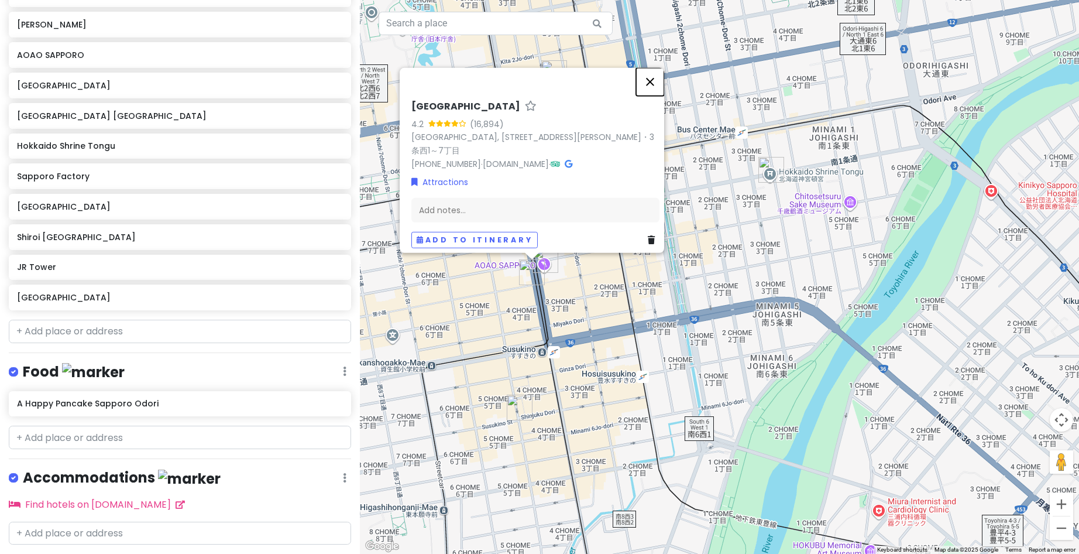
click at [656, 73] on button "Close" at bounding box center [650, 82] width 28 height 28
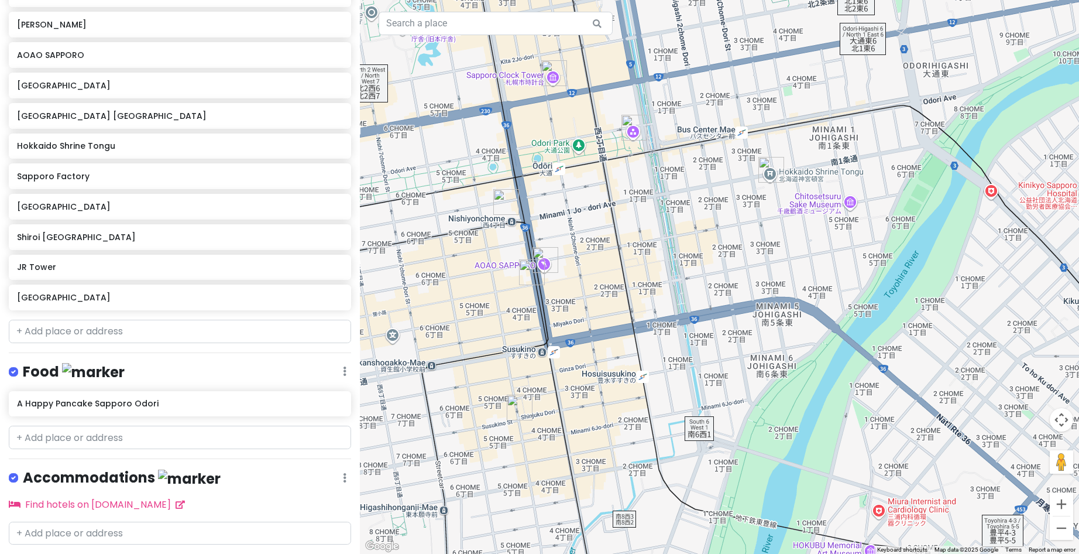
click at [773, 173] on img "Hokkaido Shrine Tongu" at bounding box center [772, 170] width 26 height 26
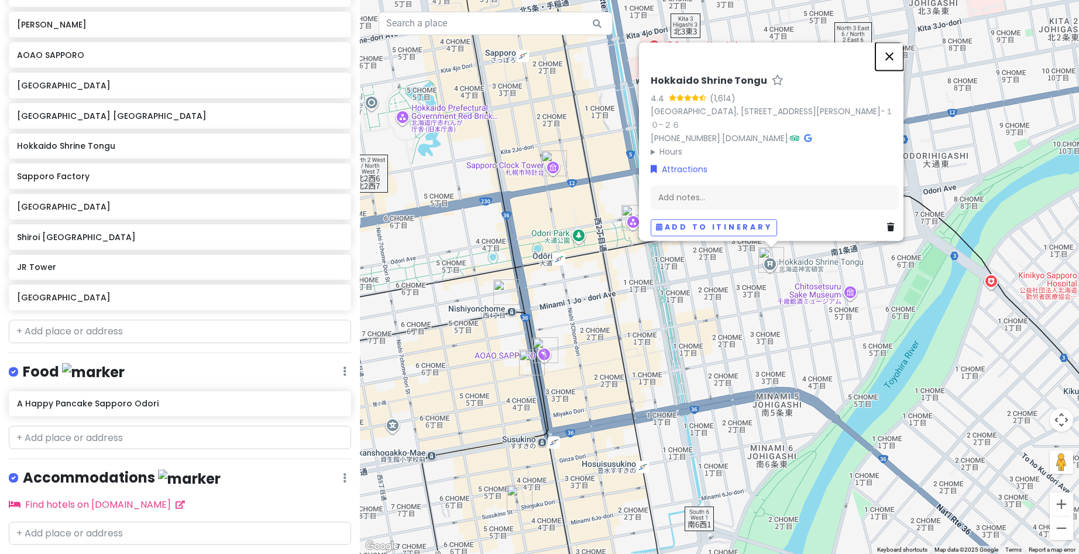
click at [897, 52] on button "Close" at bounding box center [890, 56] width 28 height 28
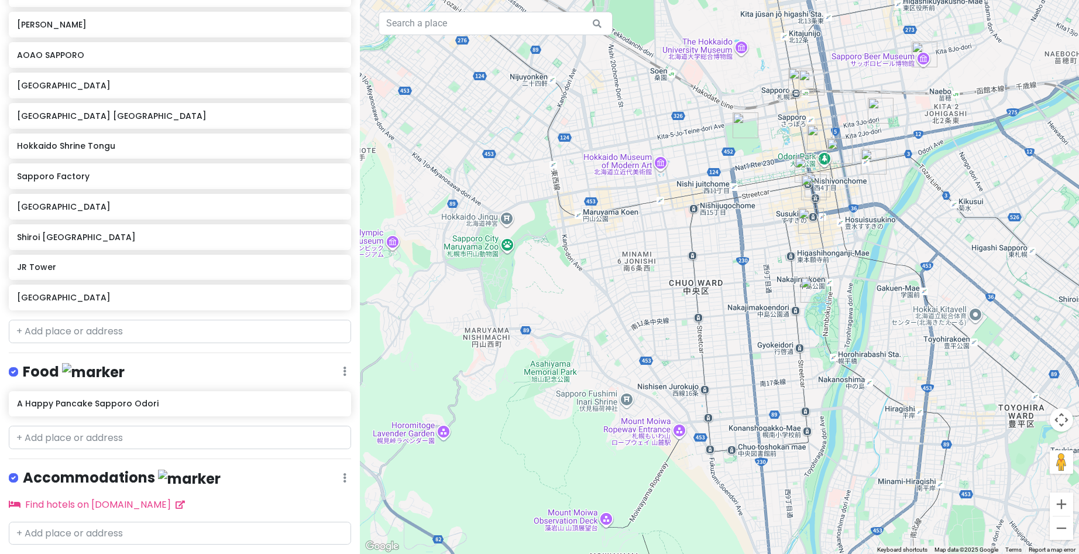
drag, startPoint x: 507, startPoint y: 441, endPoint x: 631, endPoint y: 404, distance: 129.5
click at [631, 412] on div at bounding box center [719, 277] width 719 height 554
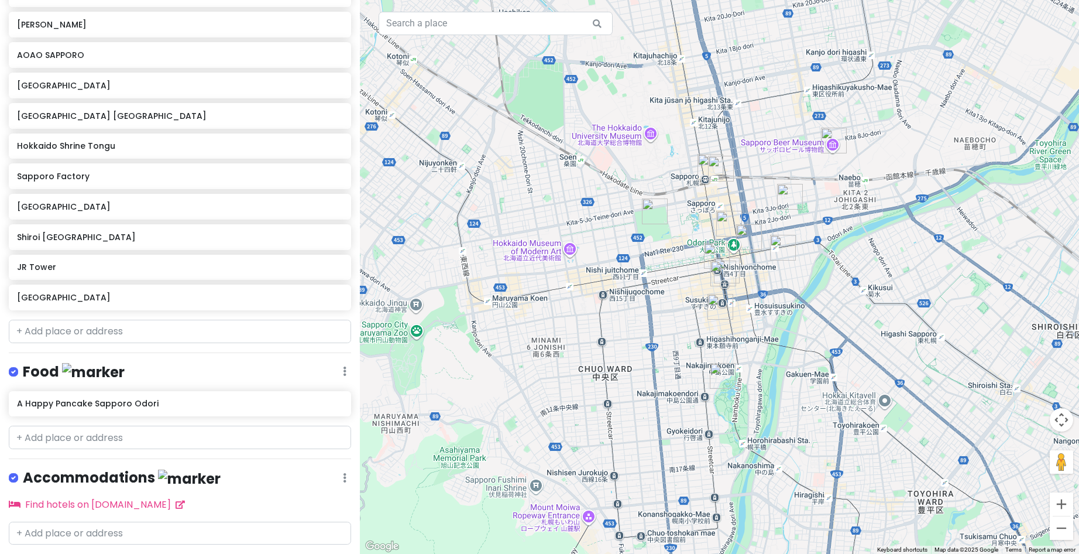
drag, startPoint x: 688, startPoint y: 284, endPoint x: 636, endPoint y: 343, distance: 78.4
click at [636, 343] on div at bounding box center [719, 277] width 719 height 554
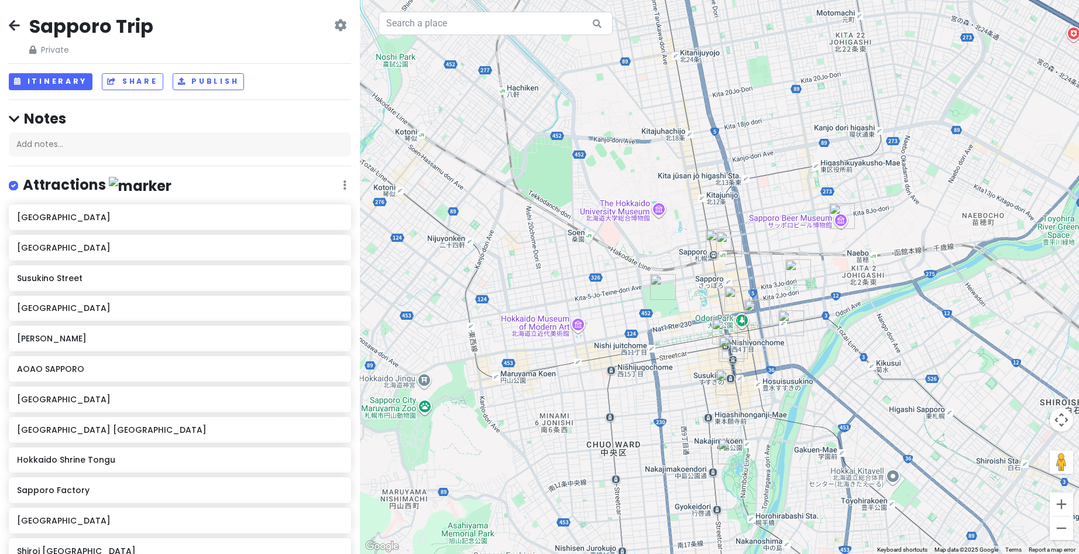
scroll to position [314, 0]
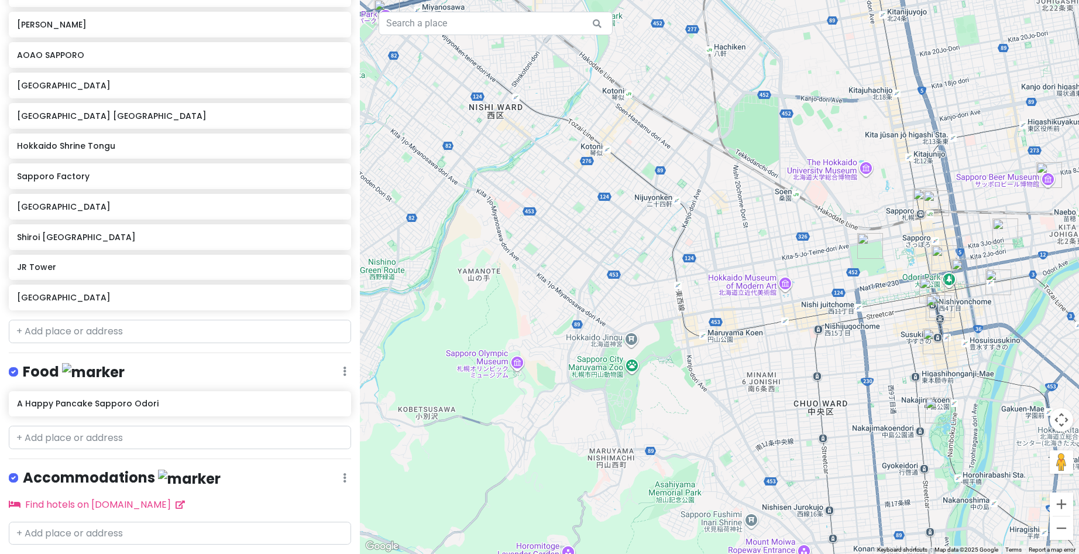
drag, startPoint x: 871, startPoint y: 227, endPoint x: 1049, endPoint y: 186, distance: 182.6
click at [1049, 186] on div at bounding box center [719, 277] width 719 height 554
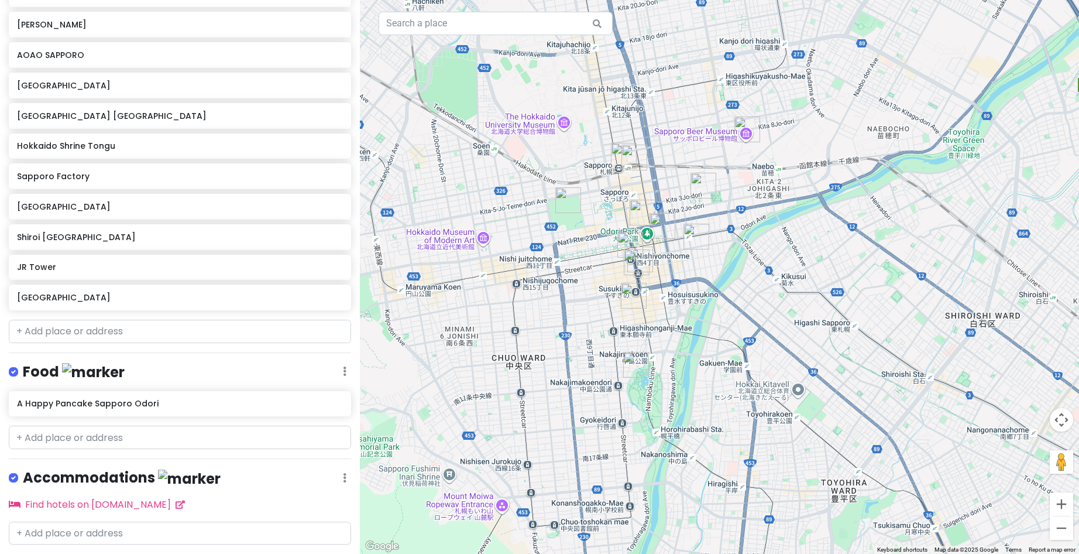
drag, startPoint x: 680, startPoint y: 327, endPoint x: 753, endPoint y: 204, distance: 143.1
click at [753, 204] on div at bounding box center [719, 277] width 719 height 554
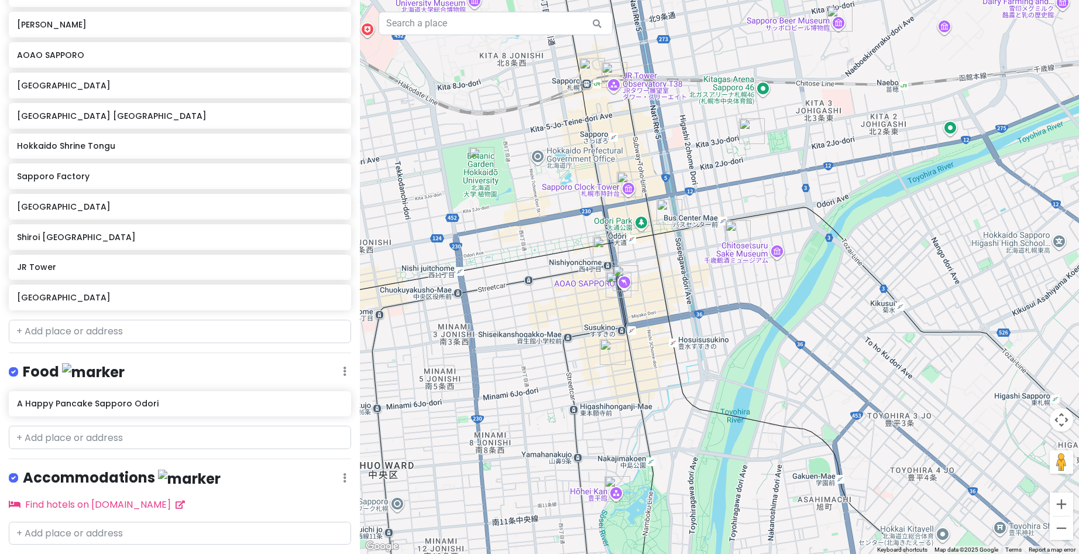
drag, startPoint x: 650, startPoint y: 290, endPoint x: 714, endPoint y: 251, distance: 75.1
click at [714, 251] on div at bounding box center [719, 277] width 719 height 554
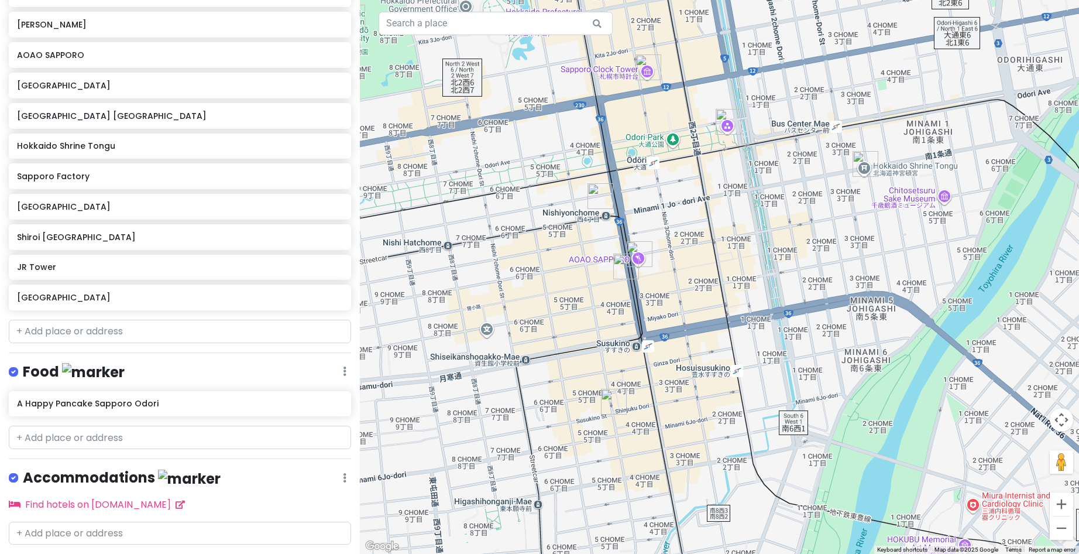
click at [725, 124] on img "Sapporo TV Tower" at bounding box center [729, 122] width 26 height 26
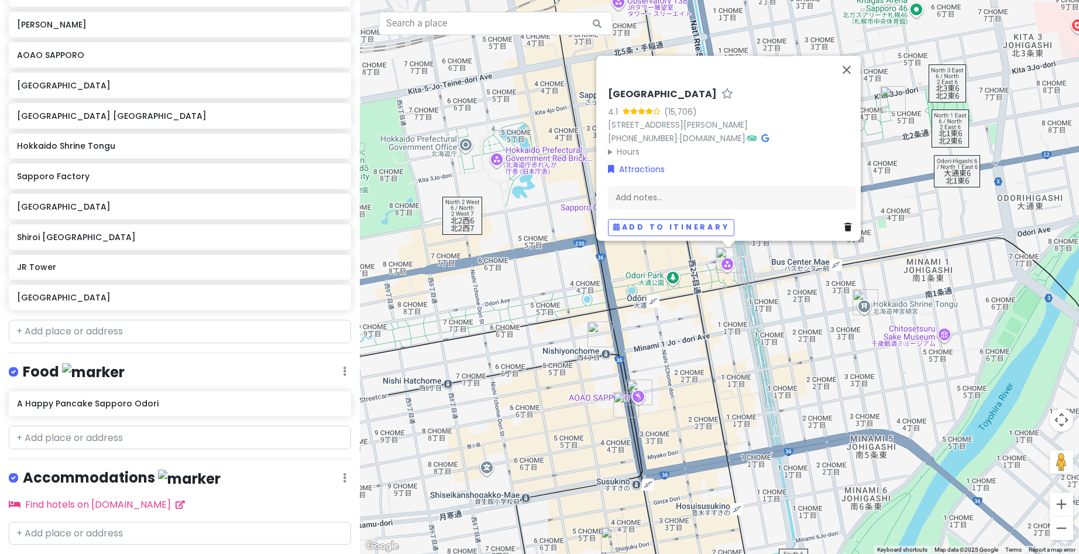
click at [948, 338] on div "Sapporo TV Tower 4.1 (15,706) 1 Chome Odorinishi, Chuo Ward, Sapporo, Hokkaido …" at bounding box center [719, 277] width 719 height 554
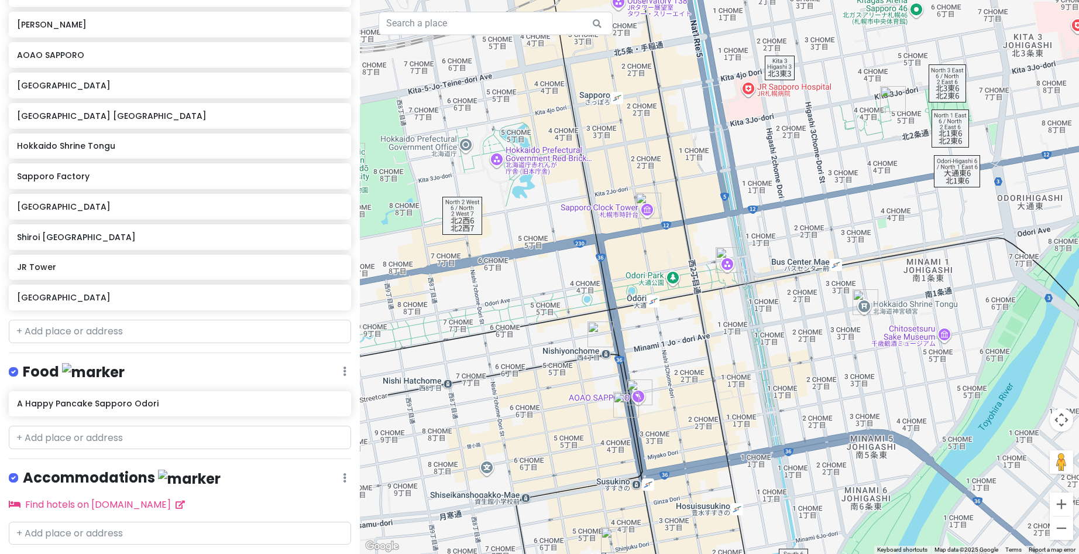
click at [921, 339] on div at bounding box center [719, 277] width 719 height 554
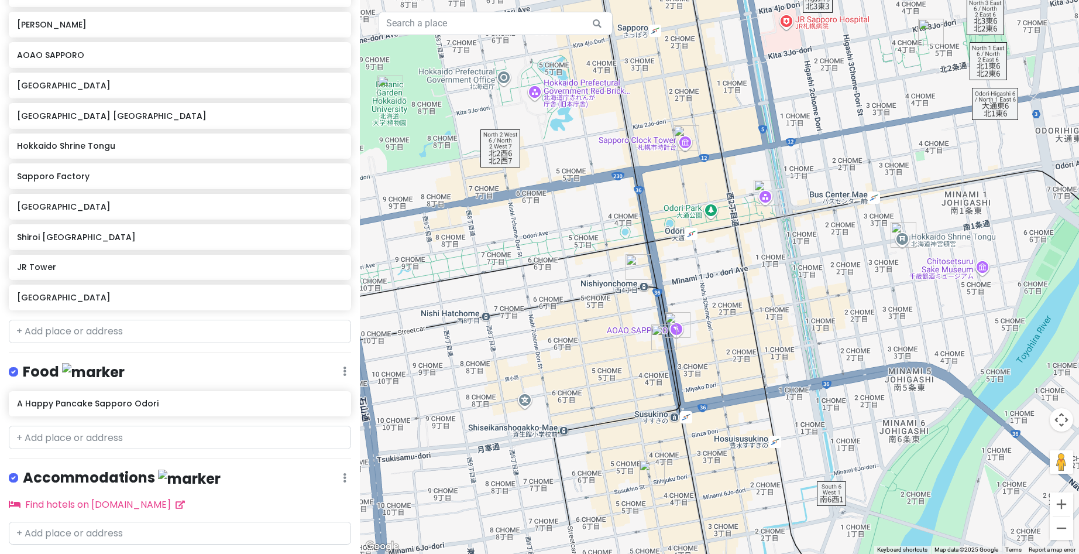
drag, startPoint x: 688, startPoint y: 368, endPoint x: 758, endPoint y: 252, distance: 135.2
click at [759, 252] on div at bounding box center [719, 277] width 719 height 554
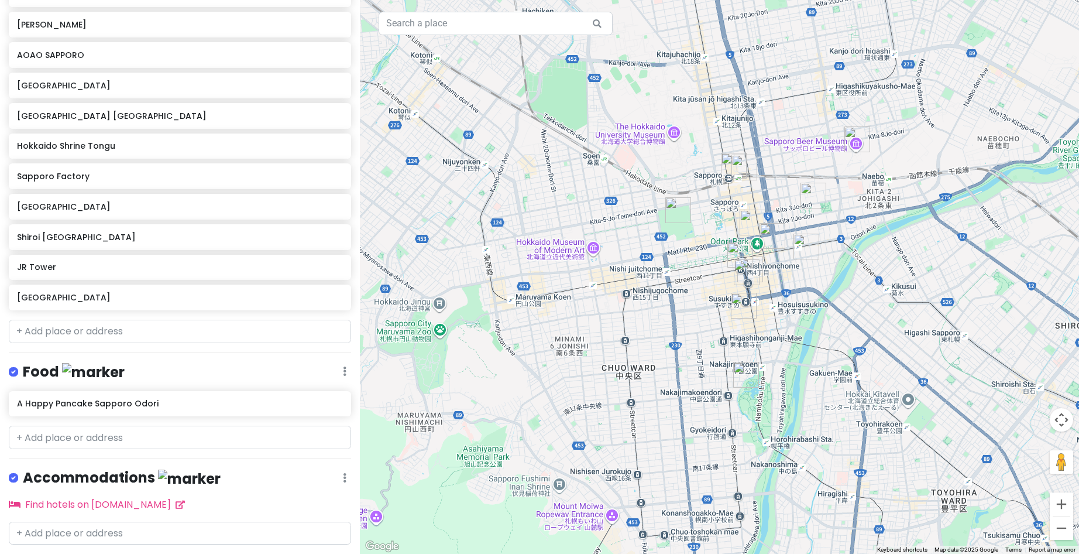
click at [596, 517] on div at bounding box center [719, 277] width 719 height 554
click at [611, 516] on div at bounding box center [719, 277] width 719 height 554
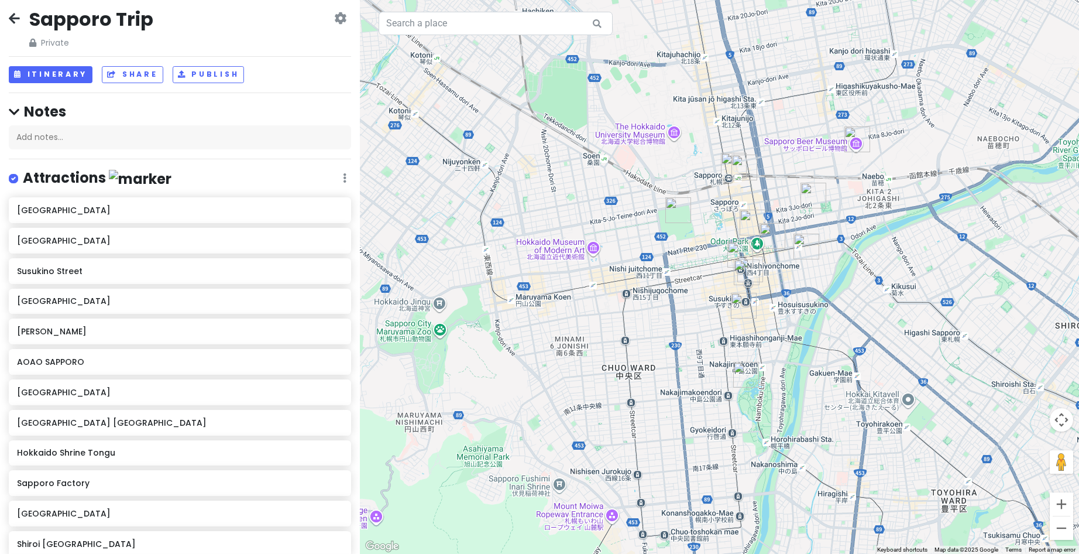
scroll to position [0, 0]
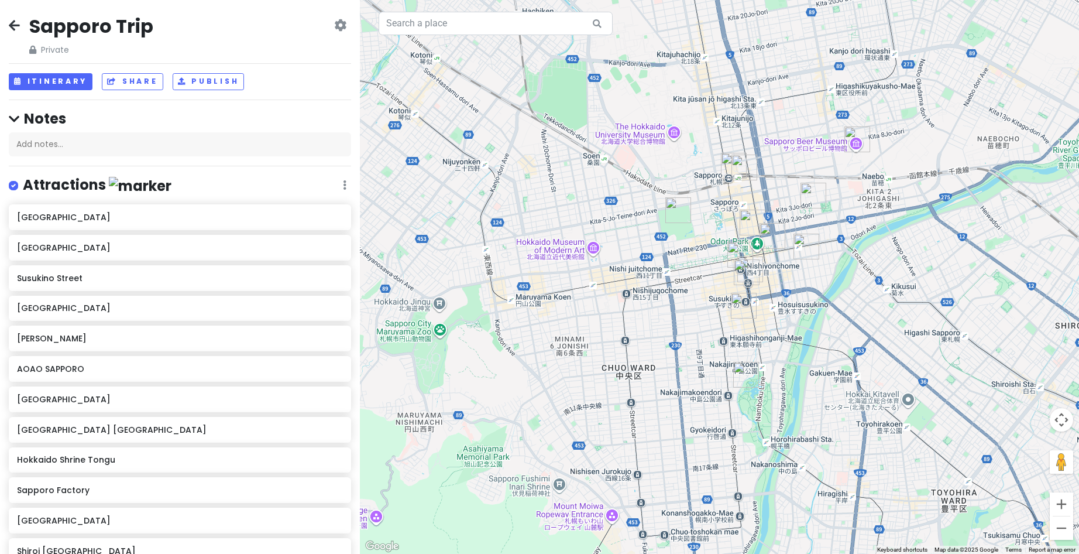
click at [19, 27] on icon at bounding box center [14, 24] width 11 height 9
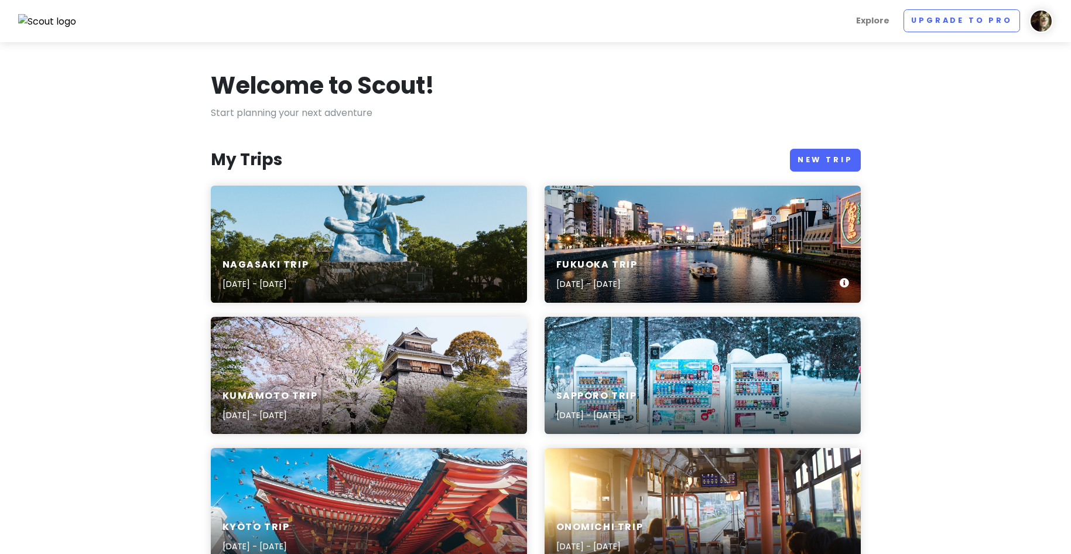
click at [623, 217] on div "Fukuoka Trip [DATE] - [DATE]" at bounding box center [702, 244] width 316 height 117
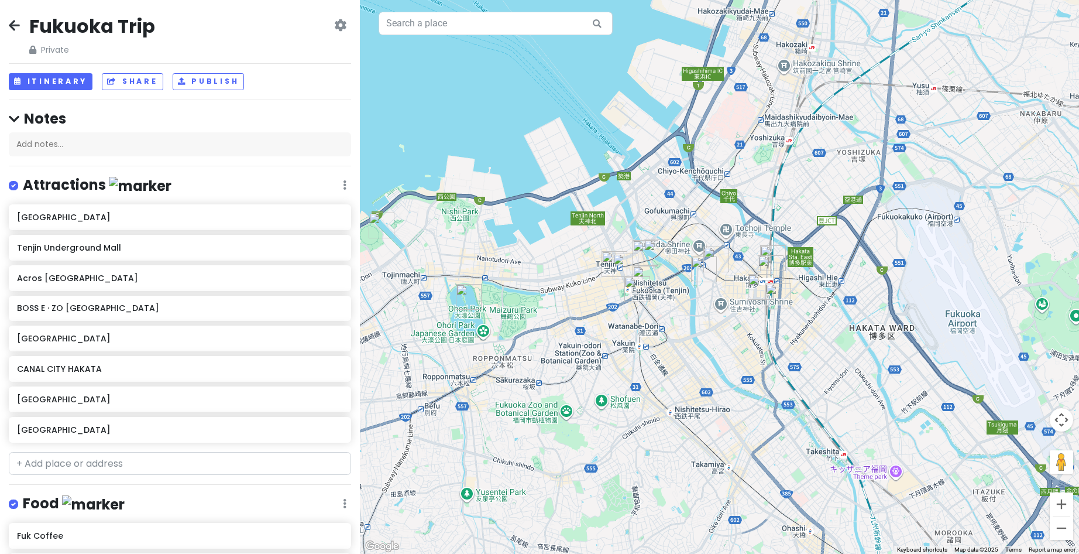
drag, startPoint x: 897, startPoint y: 335, endPoint x: 718, endPoint y: 332, distance: 179.7
click at [718, 332] on div at bounding box center [719, 277] width 719 height 554
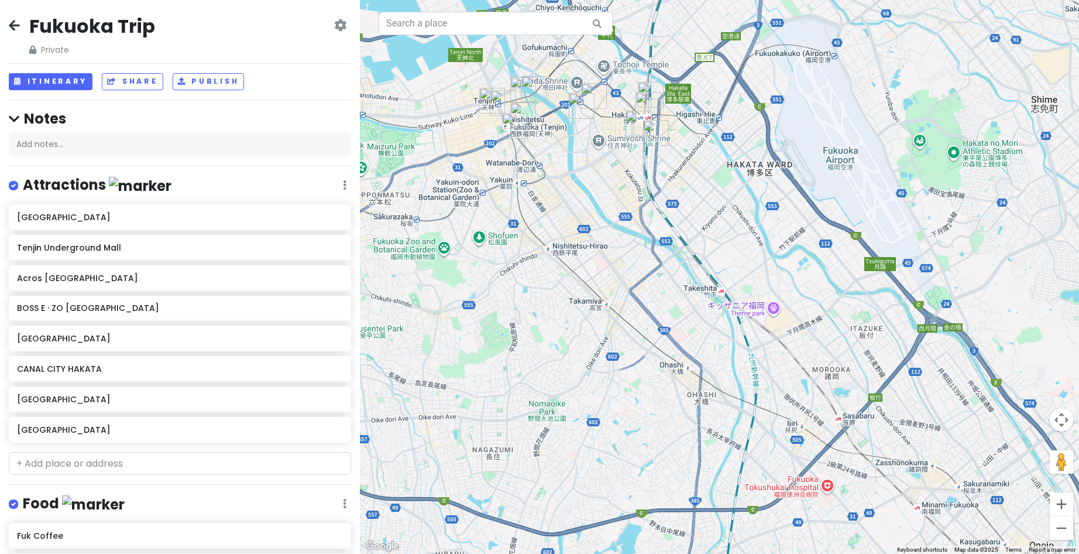
drag, startPoint x: 841, startPoint y: 456, endPoint x: 686, endPoint y: 285, distance: 230.8
click at [686, 285] on div at bounding box center [719, 277] width 719 height 554
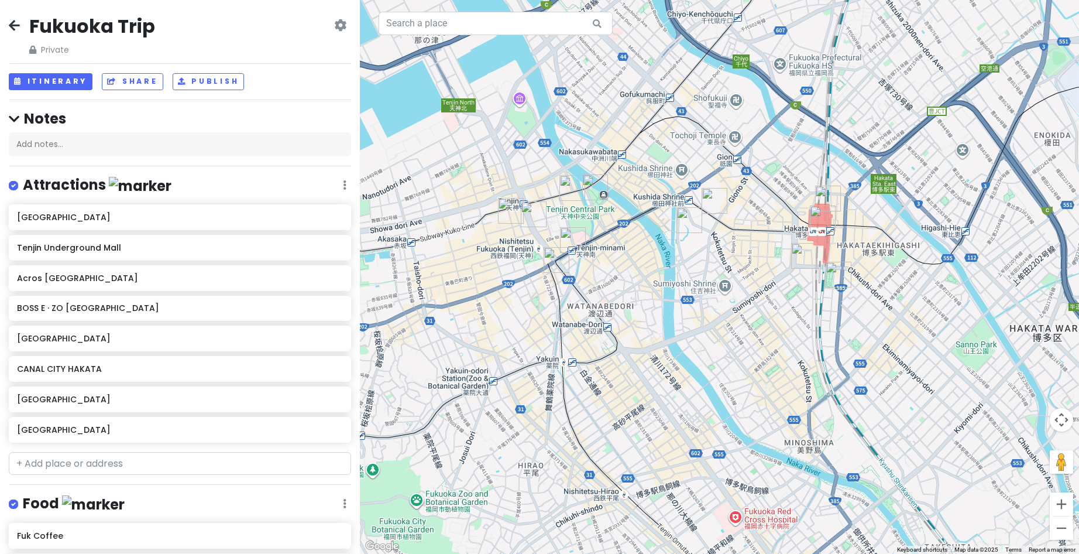
drag, startPoint x: 759, startPoint y: 276, endPoint x: 849, endPoint y: 338, distance: 109.9
click at [849, 338] on div at bounding box center [719, 277] width 719 height 554
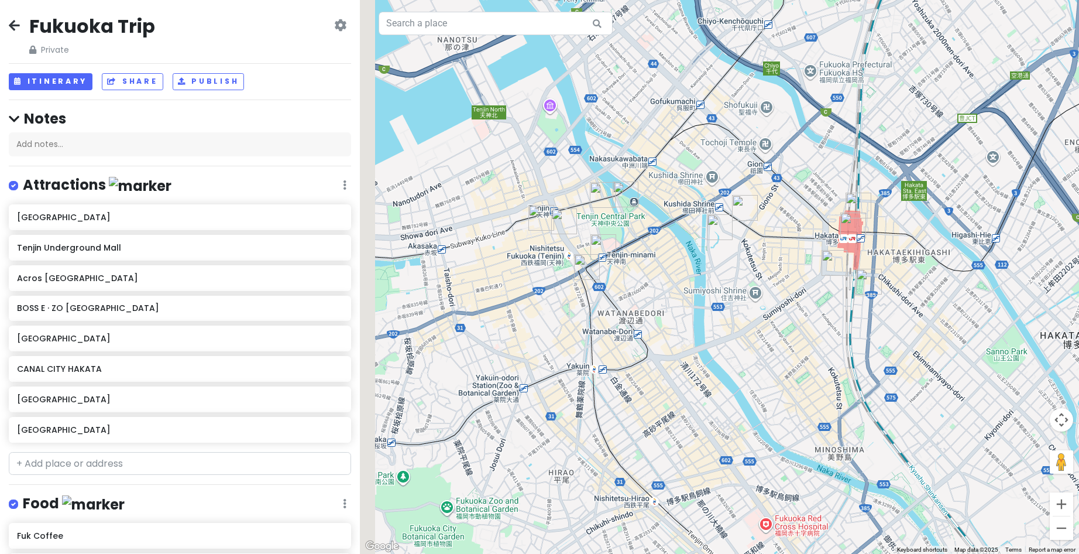
drag, startPoint x: 673, startPoint y: 255, endPoint x: 845, endPoint y: 286, distance: 175.0
click at [845, 286] on div at bounding box center [719, 277] width 719 height 554
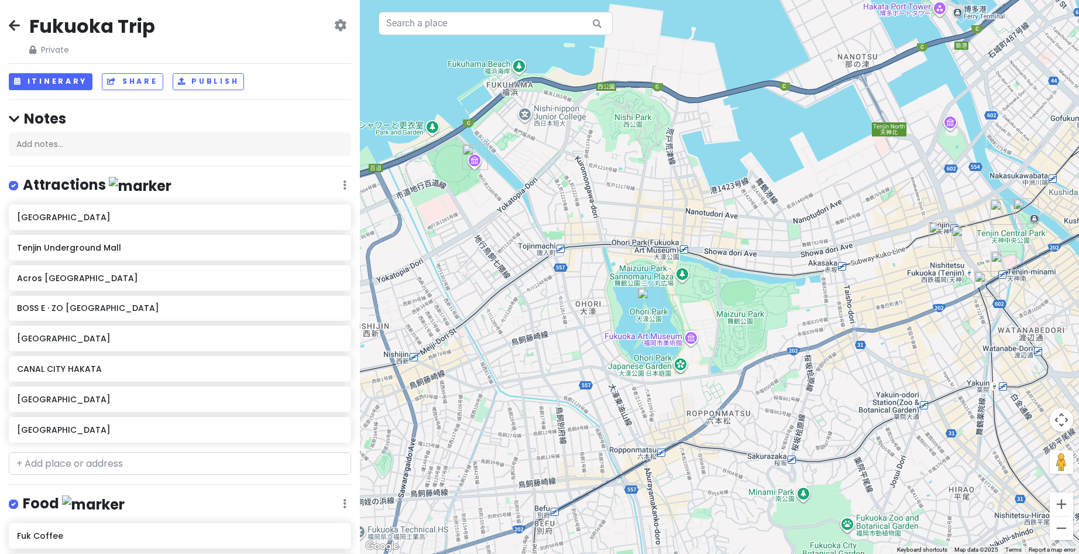
drag, startPoint x: 599, startPoint y: 296, endPoint x: 801, endPoint y: 278, distance: 202.7
click at [801, 278] on div at bounding box center [719, 277] width 719 height 554
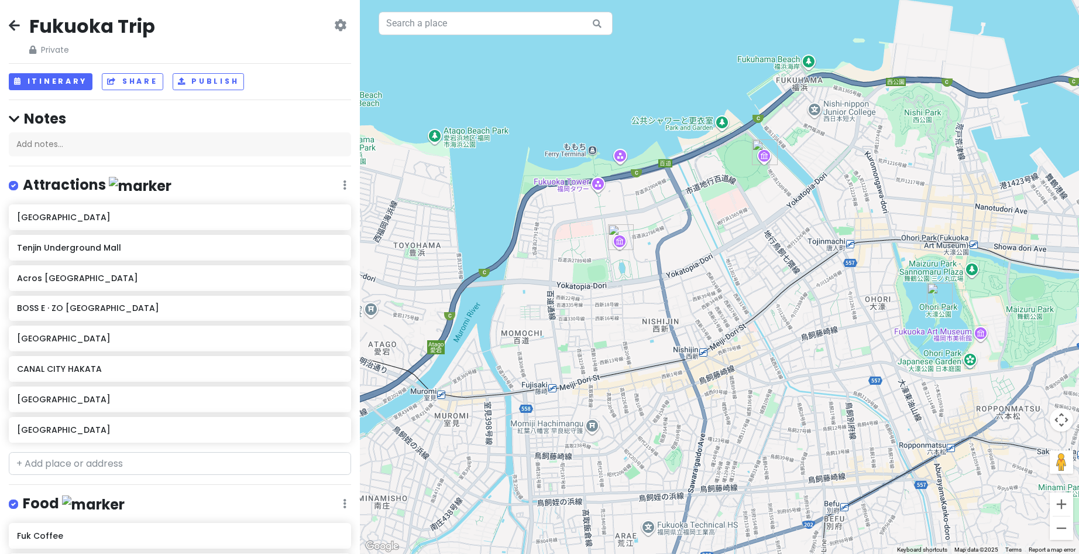
drag, startPoint x: 454, startPoint y: 176, endPoint x: 746, endPoint y: 172, distance: 292.1
click at [746, 172] on div at bounding box center [719, 277] width 719 height 554
click at [766, 151] on img "BOSS E · ZO FUKUOKA" at bounding box center [765, 152] width 26 height 26
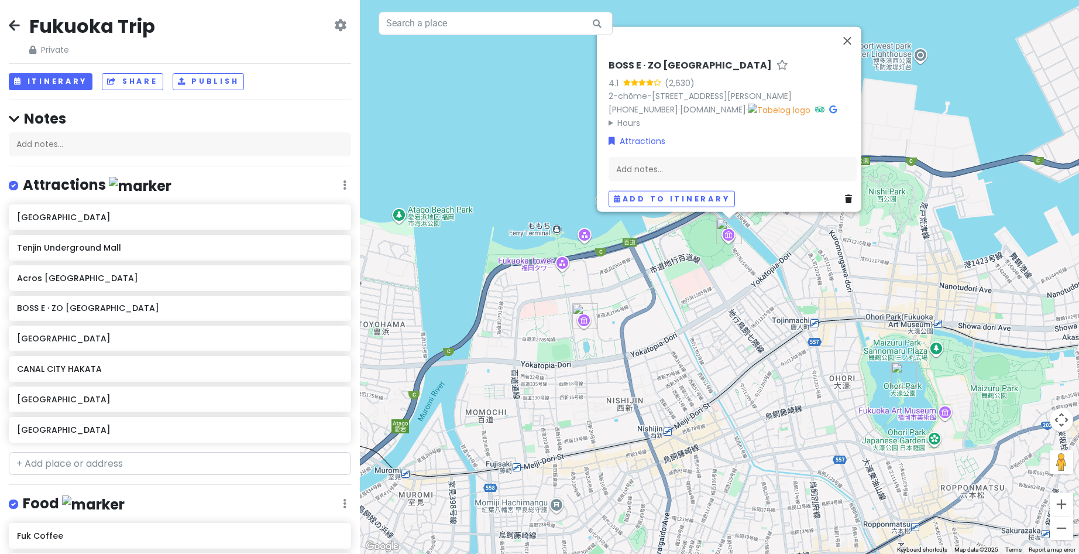
drag, startPoint x: 884, startPoint y: 323, endPoint x: 756, endPoint y: 235, distance: 155.2
click at [757, 235] on div "BOSS E · ZO FUKUOKA 4.1 (2,630) 2-chōme-2-6 [GEOGRAPHIC_DATA], [PERSON_NAME], […" at bounding box center [719, 277] width 719 height 554
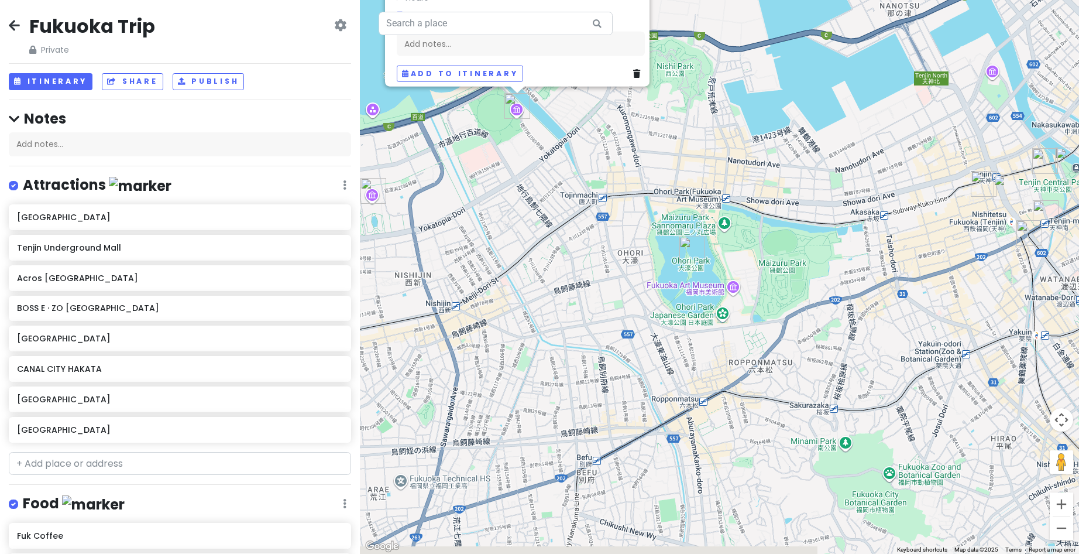
drag, startPoint x: 885, startPoint y: 271, endPoint x: 778, endPoint y: 228, distance: 115.3
click at [778, 228] on div "BOSS E · ZO FUKUOKA 4.1 (2,630) 2-chōme-2-6 [GEOGRAPHIC_DATA], [PERSON_NAME], […" at bounding box center [719, 277] width 719 height 554
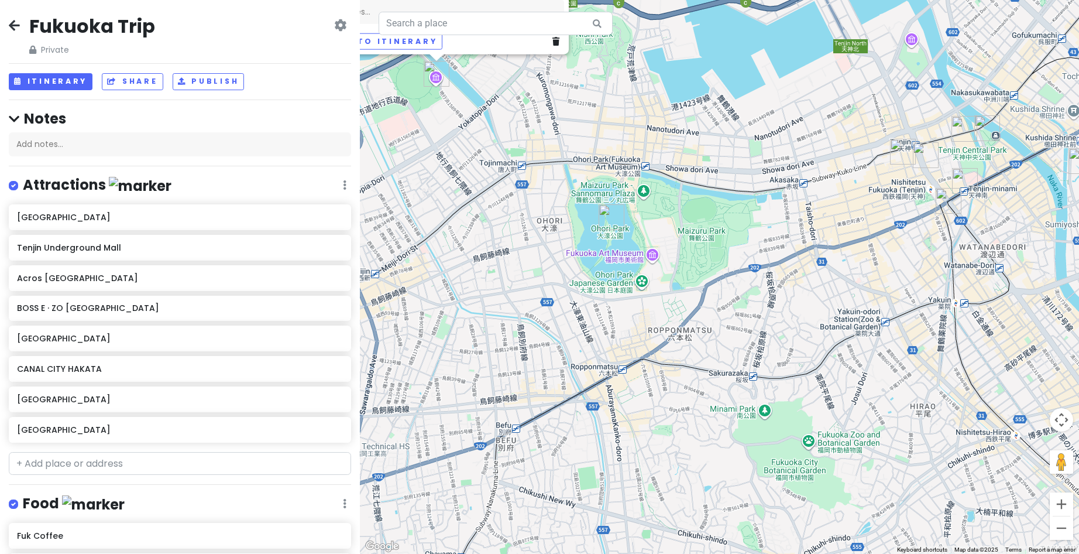
click at [886, 263] on div "BOSS E · ZO FUKUOKA 4.1 (2,630) 2-chōme-2-6 [GEOGRAPHIC_DATA], [PERSON_NAME], […" at bounding box center [719, 277] width 719 height 554
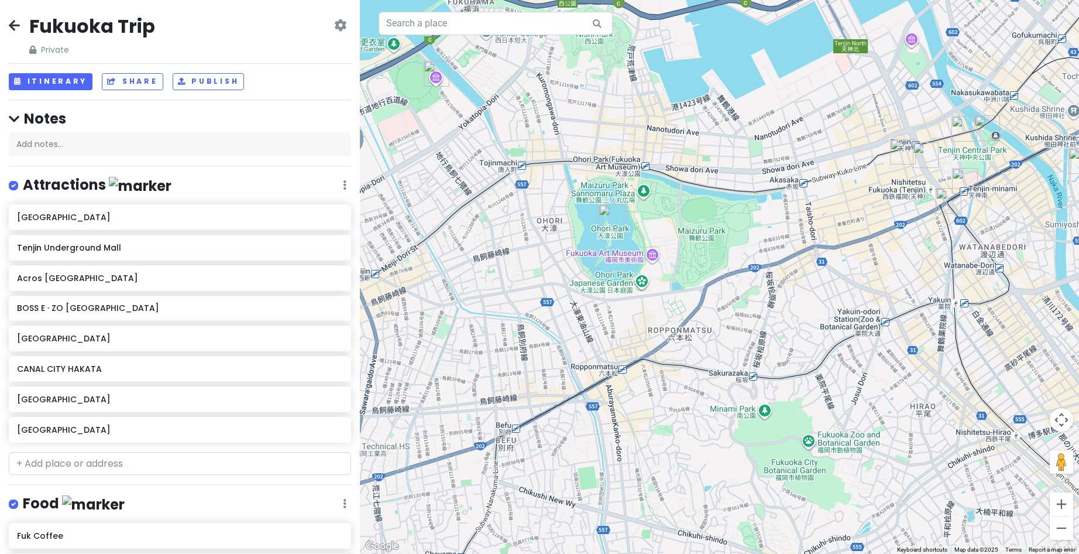
click at [857, 331] on div at bounding box center [719, 277] width 719 height 554
click at [850, 324] on div at bounding box center [719, 277] width 719 height 554
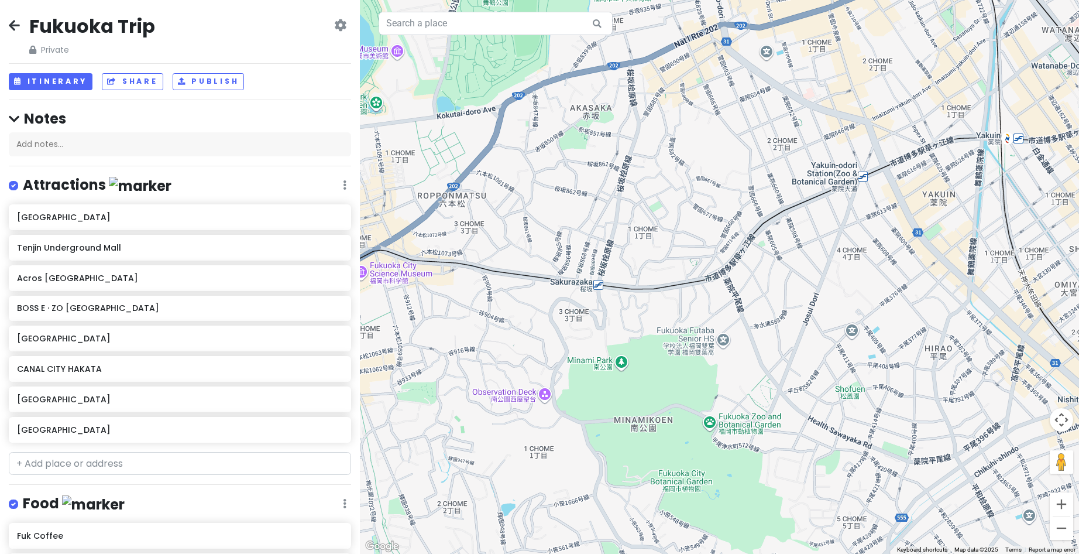
drag, startPoint x: 867, startPoint y: 365, endPoint x: 814, endPoint y: 286, distance: 95.3
click at [824, 269] on div at bounding box center [719, 277] width 719 height 554
click at [729, 426] on div at bounding box center [719, 277] width 719 height 554
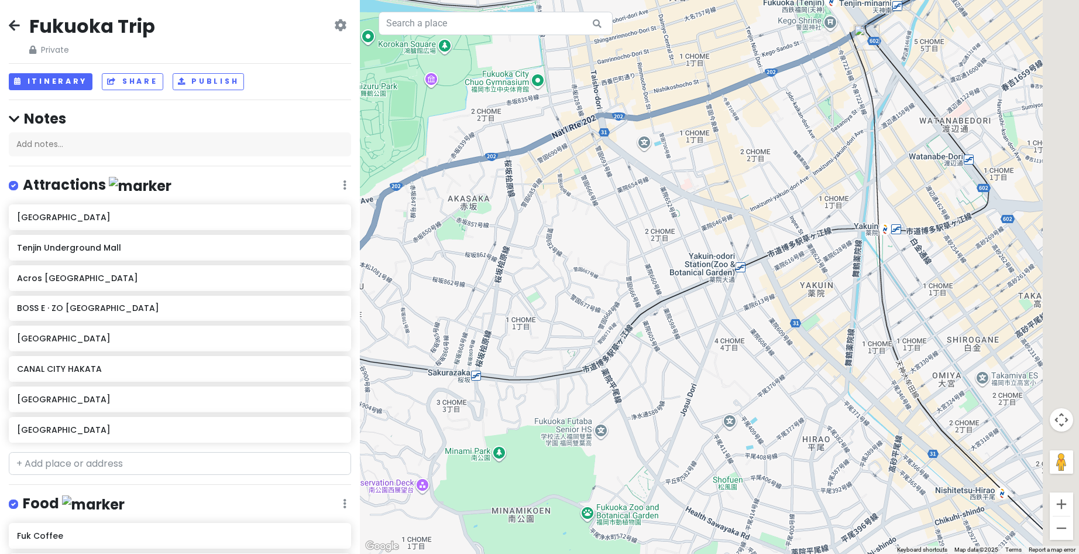
drag, startPoint x: 711, startPoint y: 173, endPoint x: 533, endPoint y: 317, distance: 229.7
click at [533, 315] on div at bounding box center [719, 277] width 719 height 554
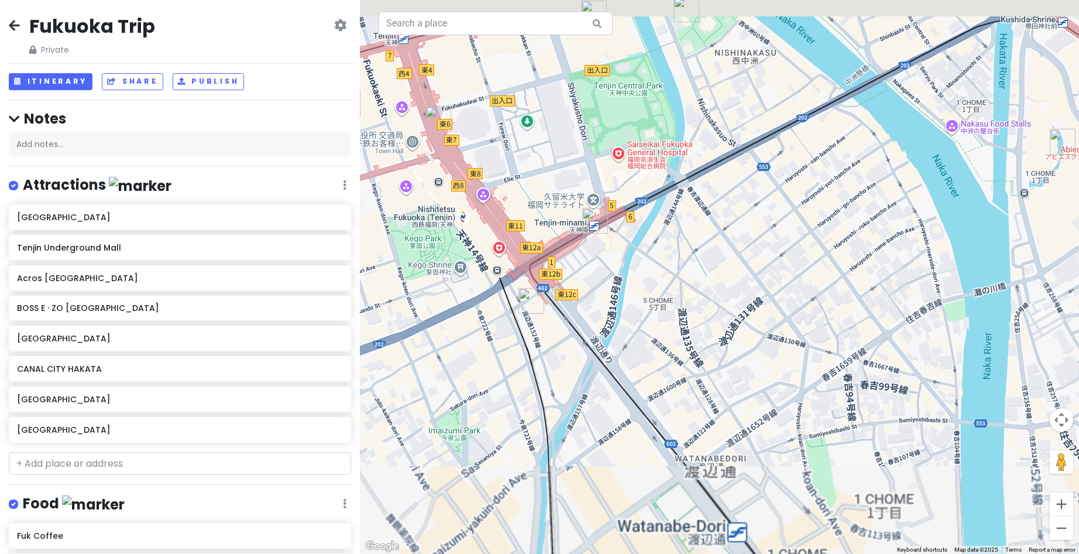
drag, startPoint x: 839, startPoint y: 125, endPoint x: 807, endPoint y: 268, distance: 147.0
click at [807, 268] on div at bounding box center [719, 277] width 719 height 554
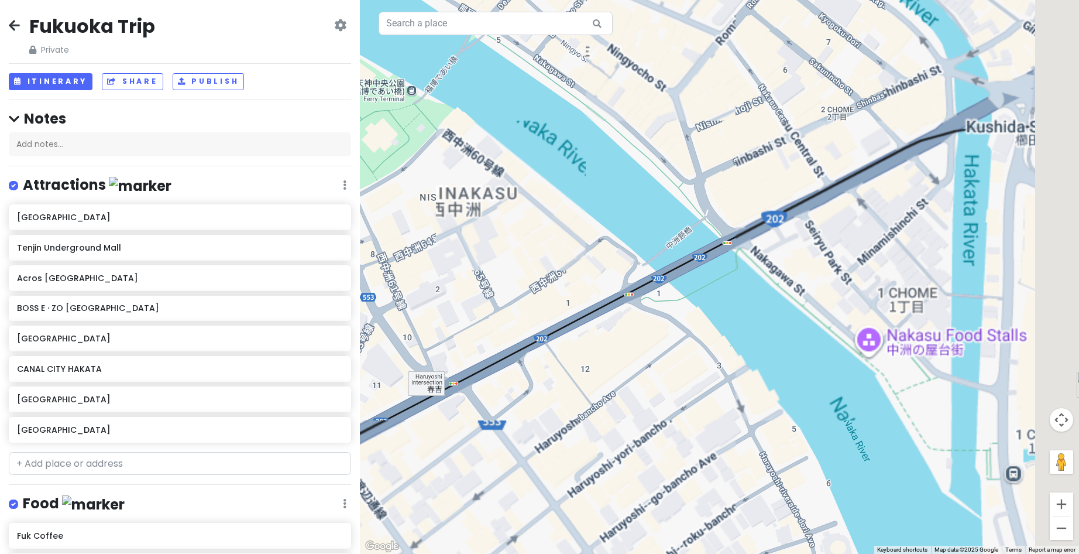
drag, startPoint x: 867, startPoint y: 197, endPoint x: 592, endPoint y: 288, distance: 290.4
click at [592, 288] on div at bounding box center [719, 277] width 719 height 554
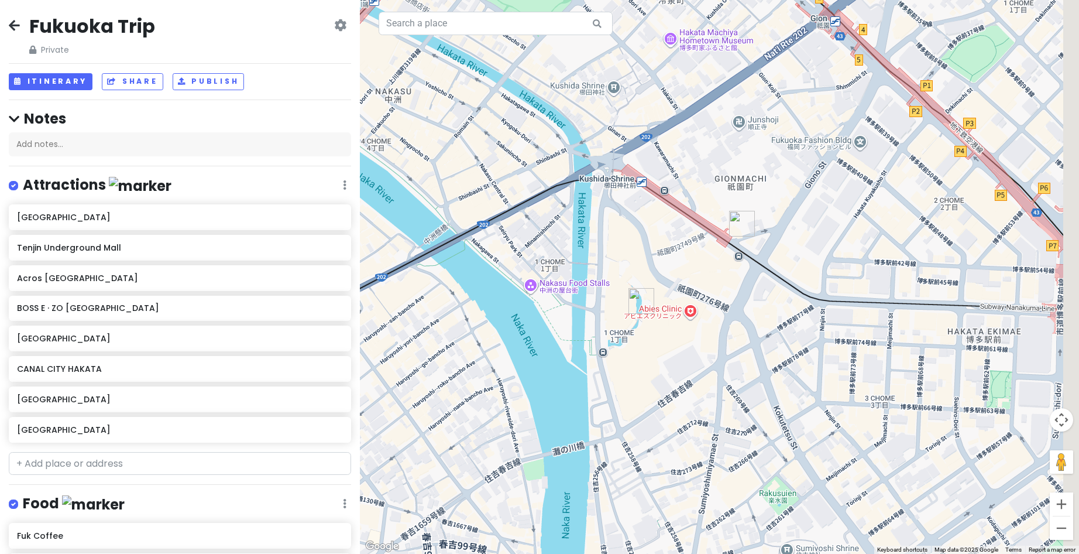
drag, startPoint x: 843, startPoint y: 303, endPoint x: 661, endPoint y: 265, distance: 185.9
click at [661, 265] on div at bounding box center [719, 277] width 719 height 554
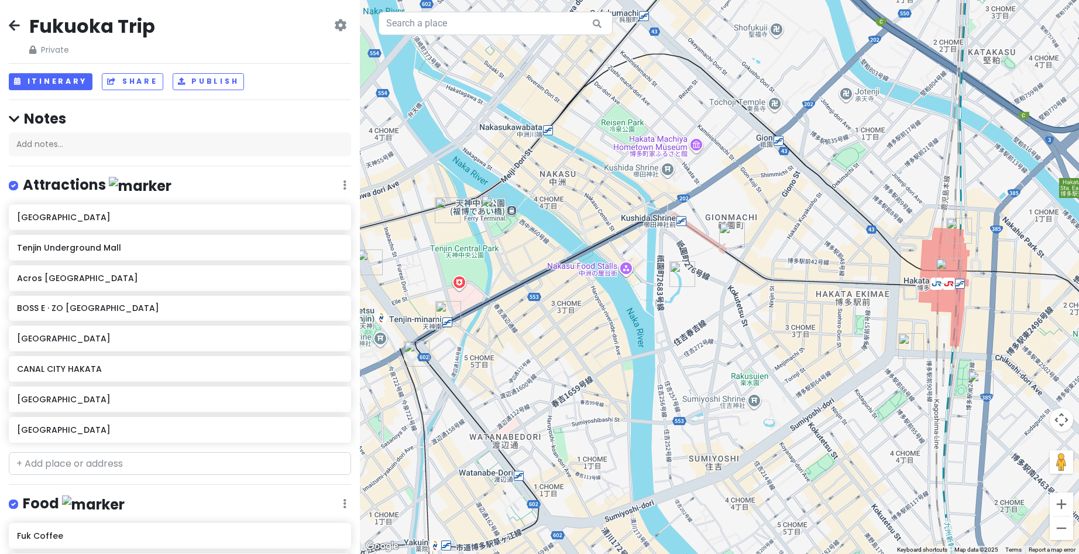
click at [15, 25] on icon at bounding box center [14, 24] width 11 height 9
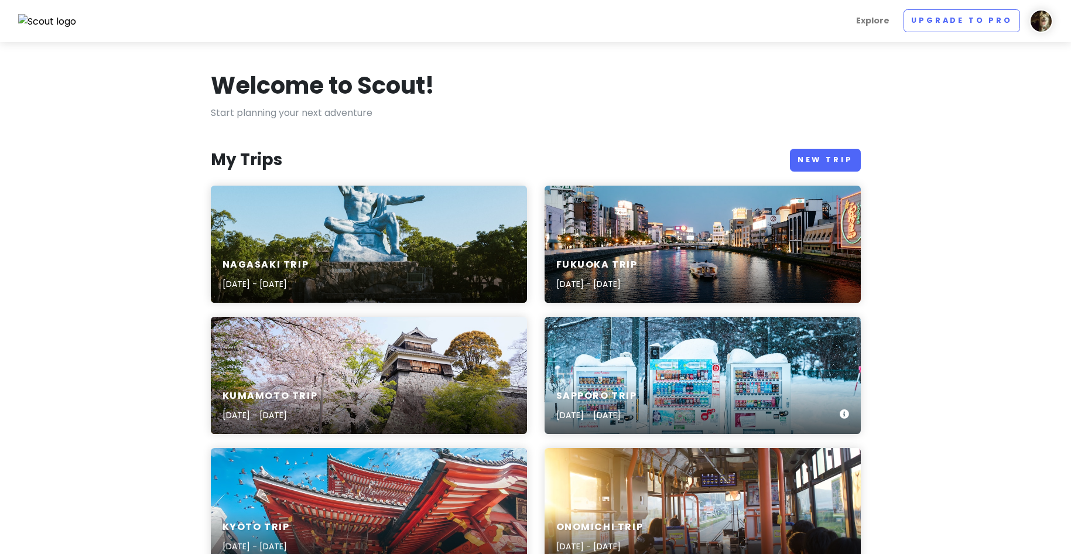
click at [708, 348] on div "Sapporo Trip Aug 6, 2025 - Aug 7, 2025" at bounding box center [702, 375] width 316 height 117
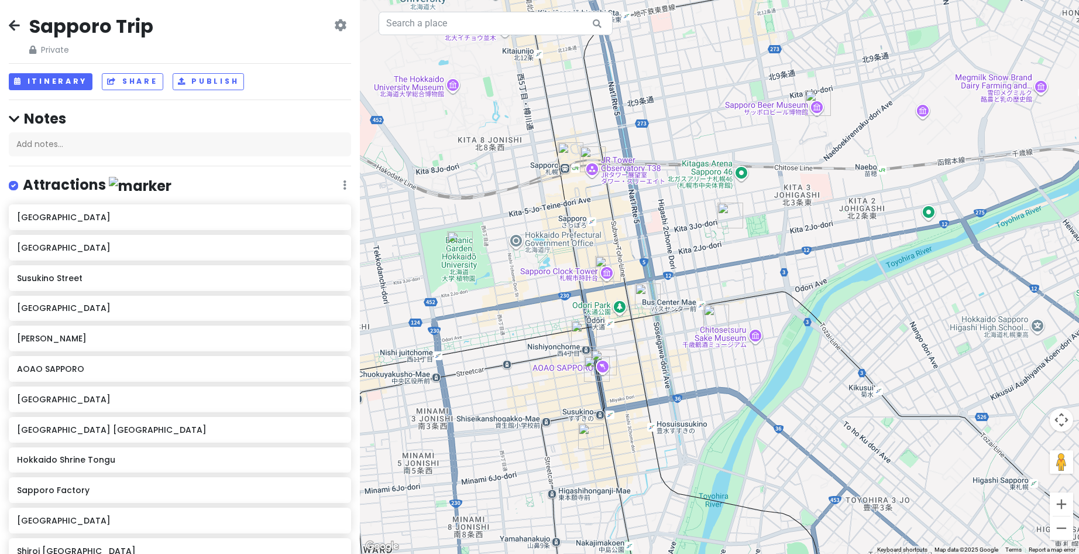
drag, startPoint x: 530, startPoint y: 221, endPoint x: 692, endPoint y: 347, distance: 204.4
click at [692, 347] on div at bounding box center [719, 277] width 719 height 554
